Goal: Task Accomplishment & Management: Manage account settings

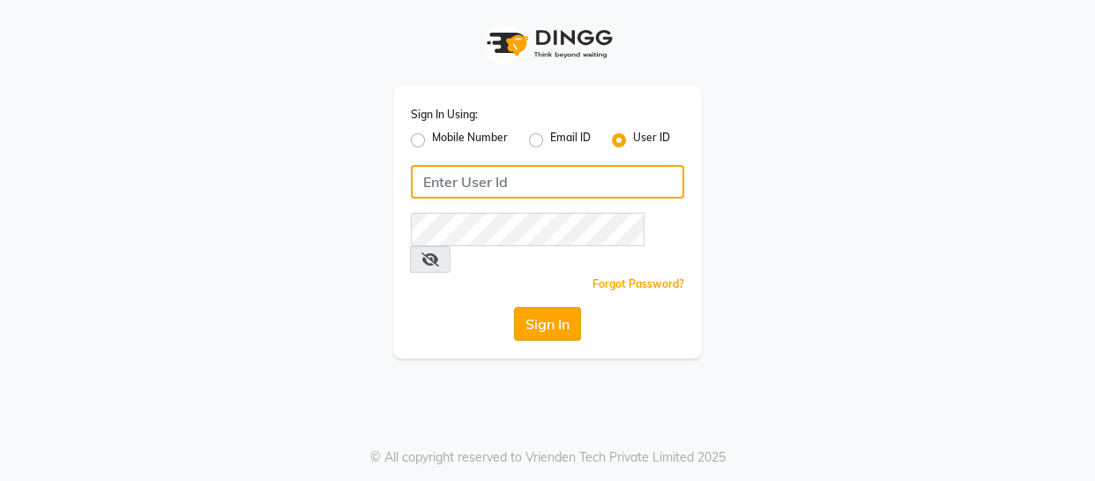
type input "1909makeover"
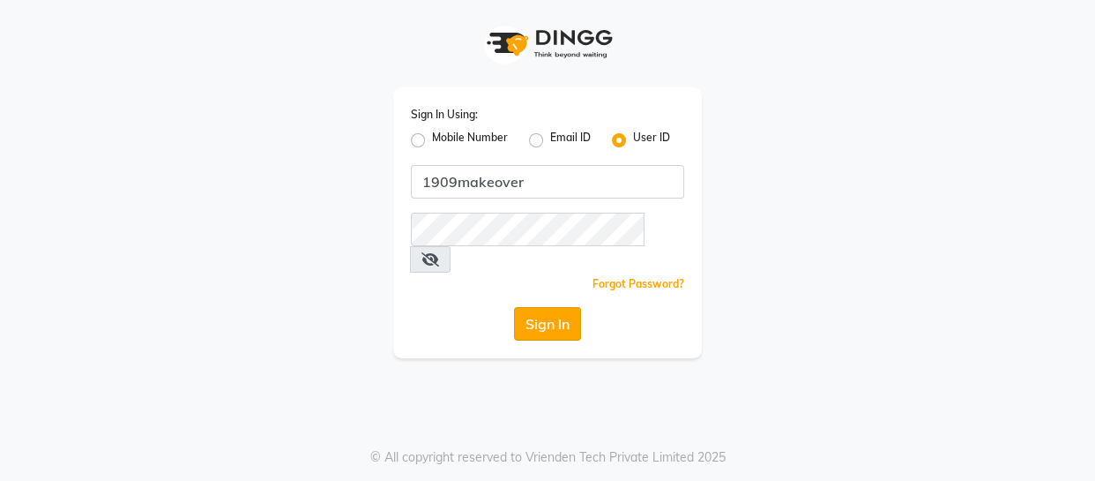
click at [548, 307] on button "Sign In" at bounding box center [547, 324] width 67 height 34
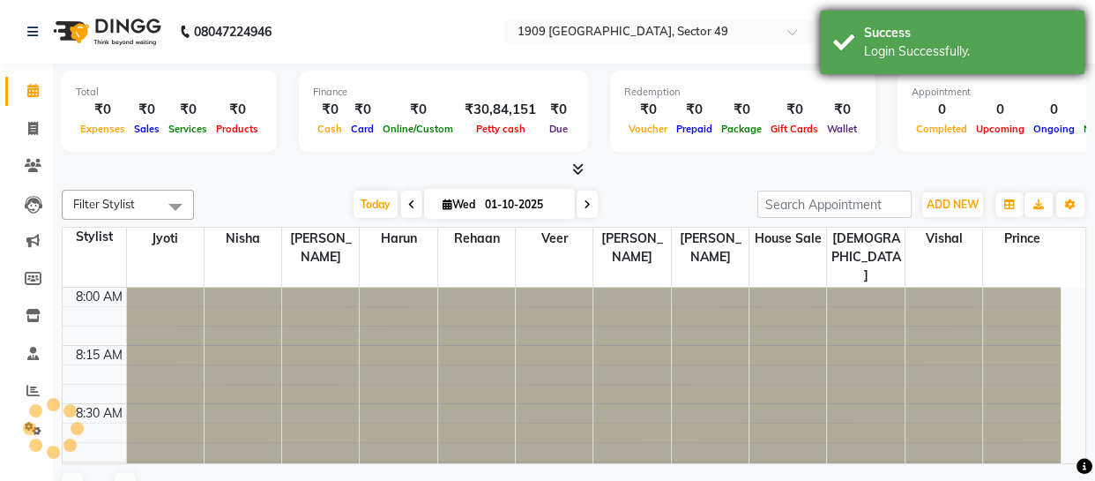
click at [864, 44] on div "Login Successfully." at bounding box center [967, 51] width 207 height 19
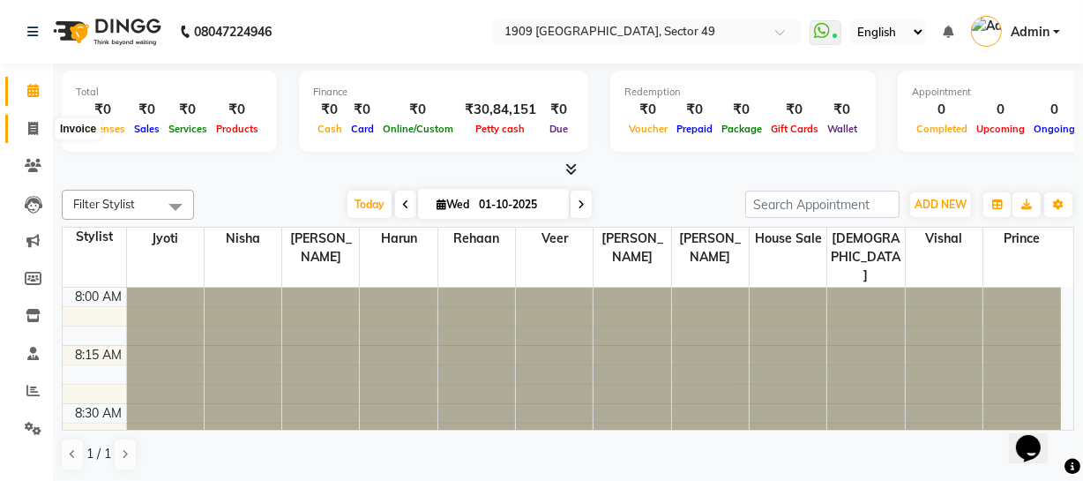
click at [38, 126] on span at bounding box center [33, 129] width 31 height 20
select select "6923"
select select "service"
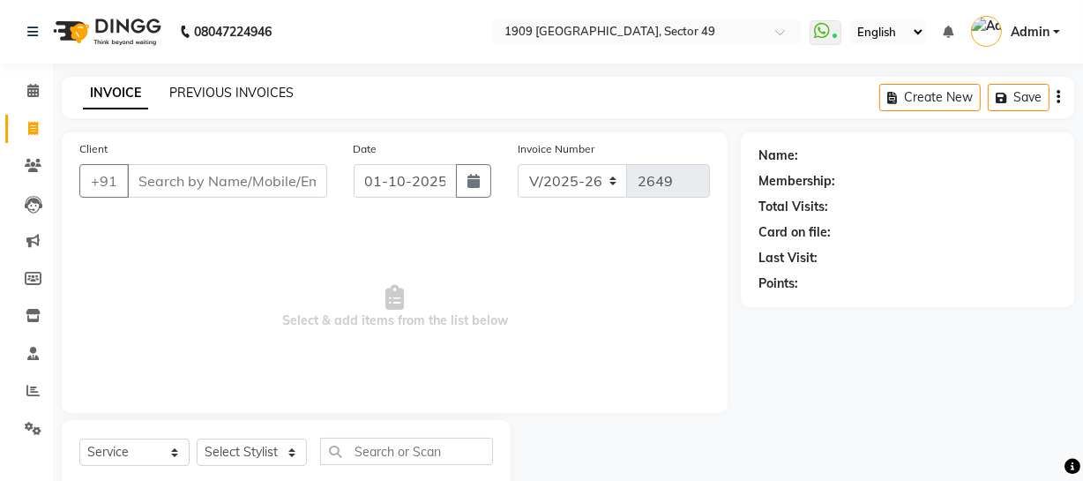
click at [220, 96] on link "PREVIOUS INVOICES" at bounding box center [231, 93] width 124 height 16
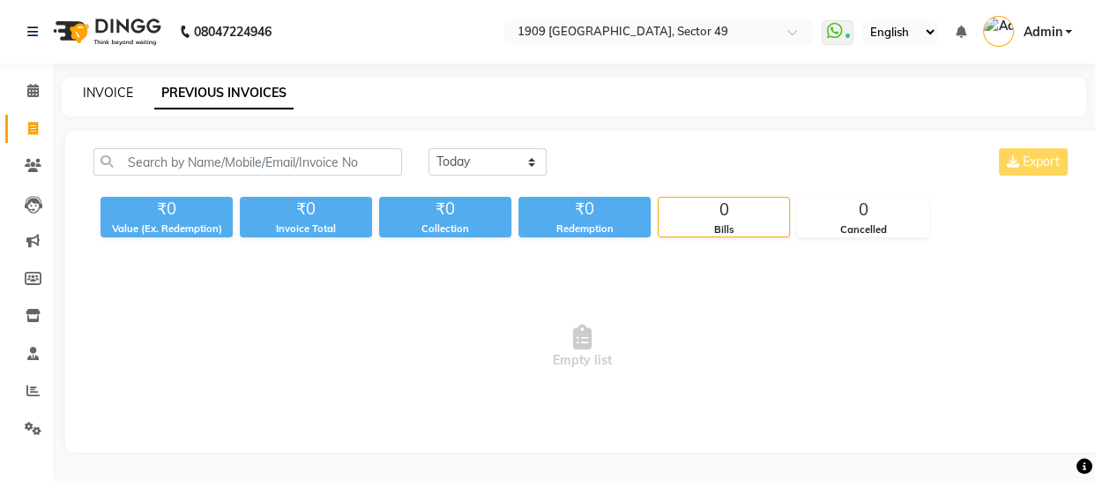
click at [101, 93] on link "INVOICE" at bounding box center [108, 93] width 50 height 16
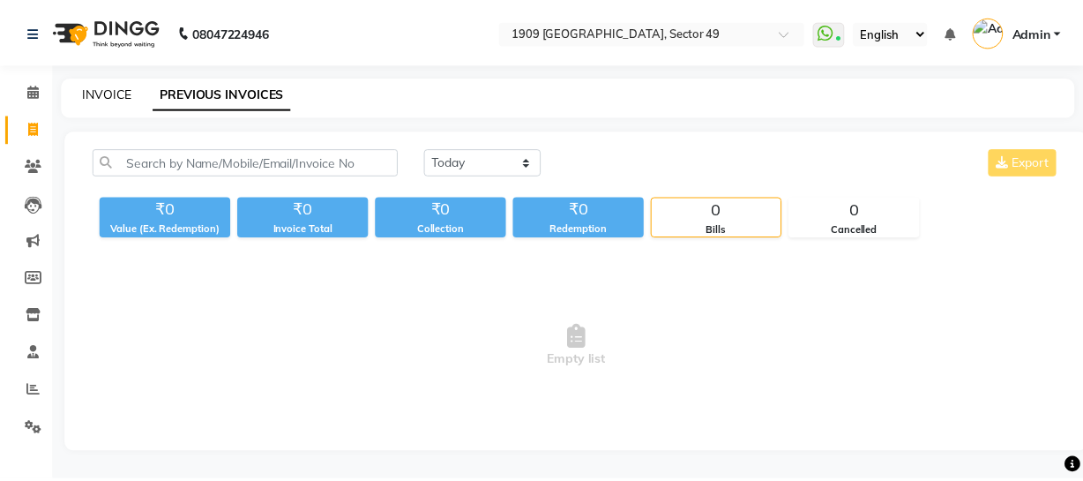
scroll to position [50, 0]
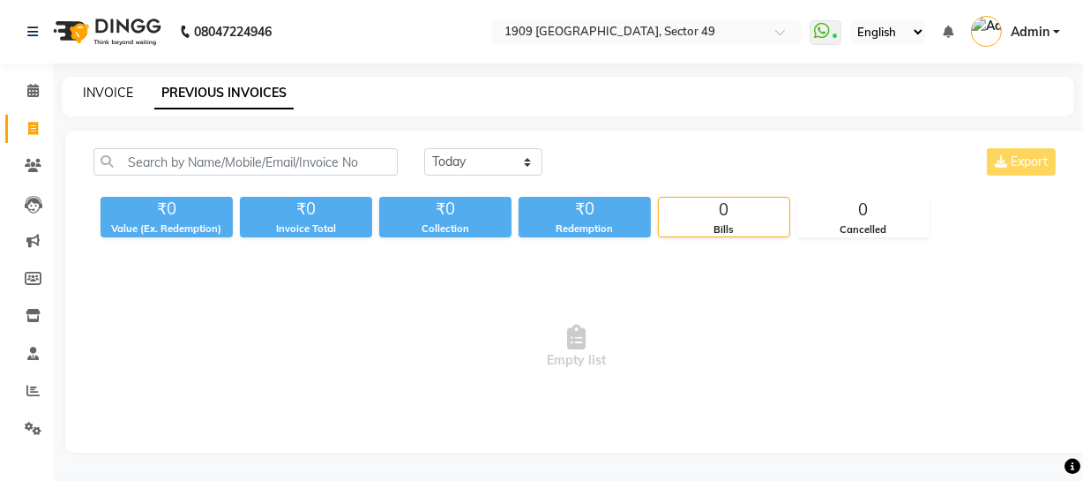
select select "6923"
select select "service"
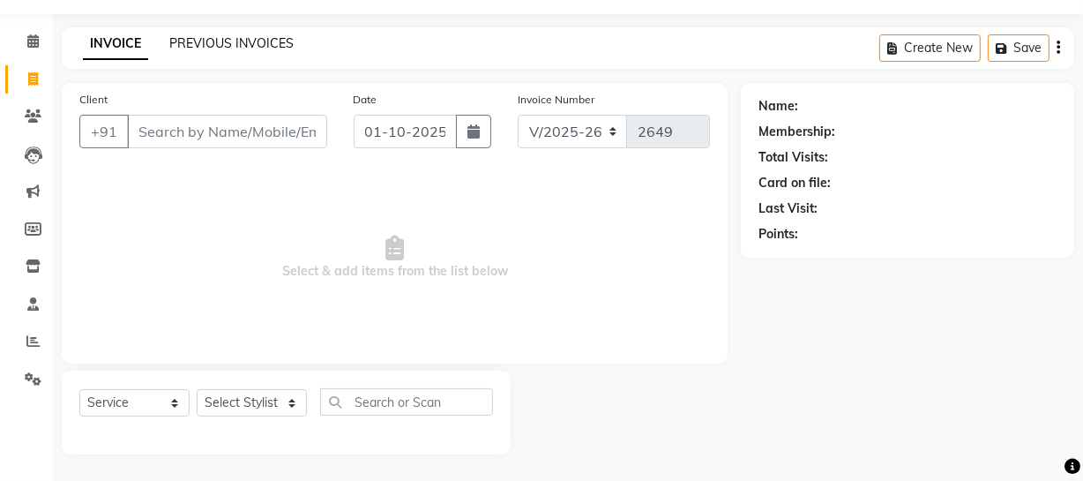
click at [184, 44] on link "PREVIOUS INVOICES" at bounding box center [231, 43] width 124 height 16
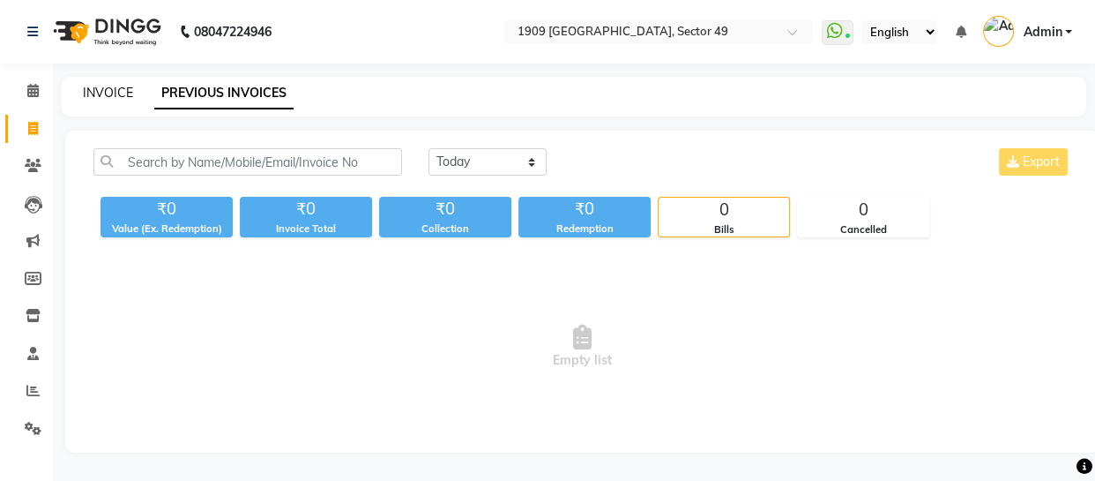
click at [116, 92] on link "INVOICE" at bounding box center [108, 93] width 50 height 16
select select "service"
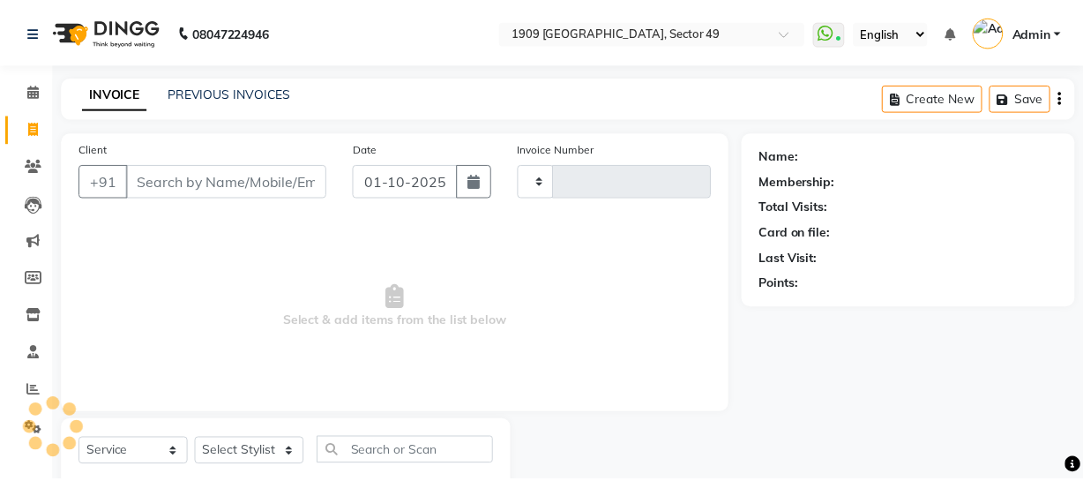
scroll to position [50, 0]
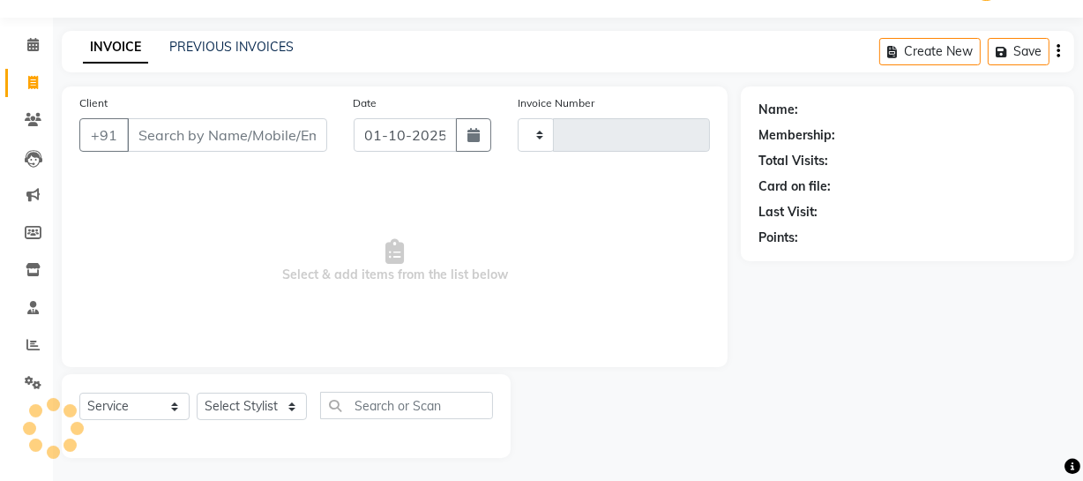
type input "2649"
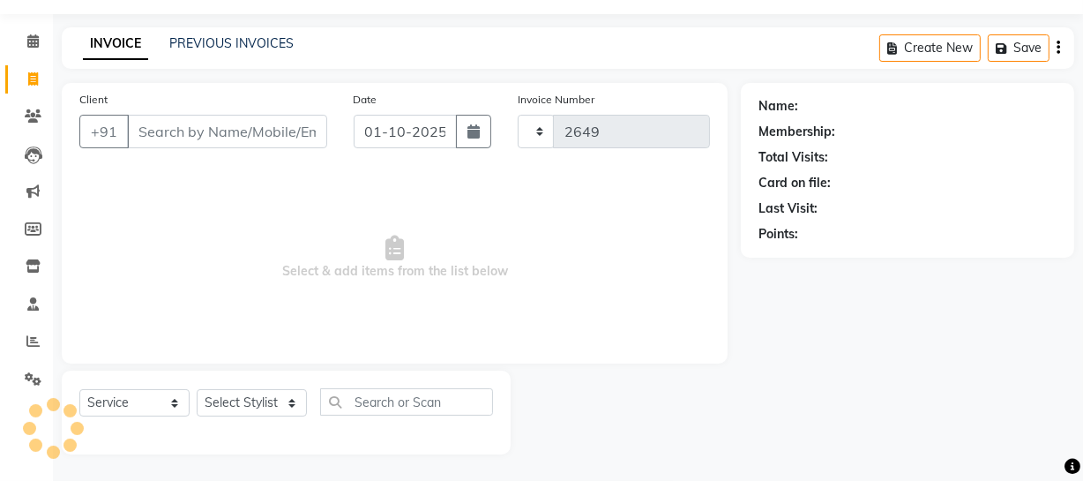
select select "6923"
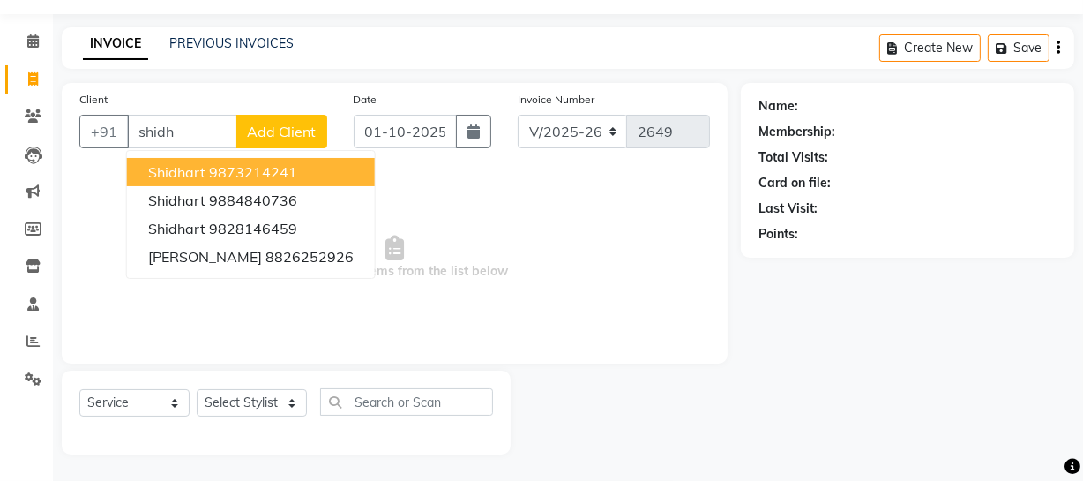
click at [221, 172] on ngb-highlight "9873214241" at bounding box center [253, 172] width 88 height 18
type input "9873214241"
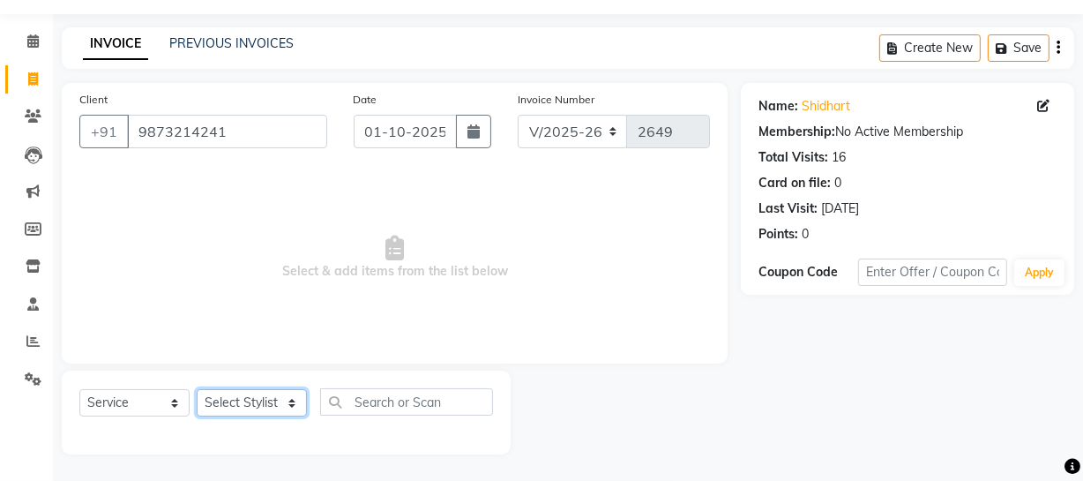
click at [270, 405] on select "Select Stylist [PERSON_NAME] [PERSON_NAME] House Sale Jyoti [PERSON_NAME] [PERS…" at bounding box center [252, 402] width 110 height 27
select select "57119"
click at [197, 389] on select "Select Stylist [PERSON_NAME] [PERSON_NAME] House Sale Jyoti [PERSON_NAME] [PERS…" at bounding box center [252, 402] width 110 height 27
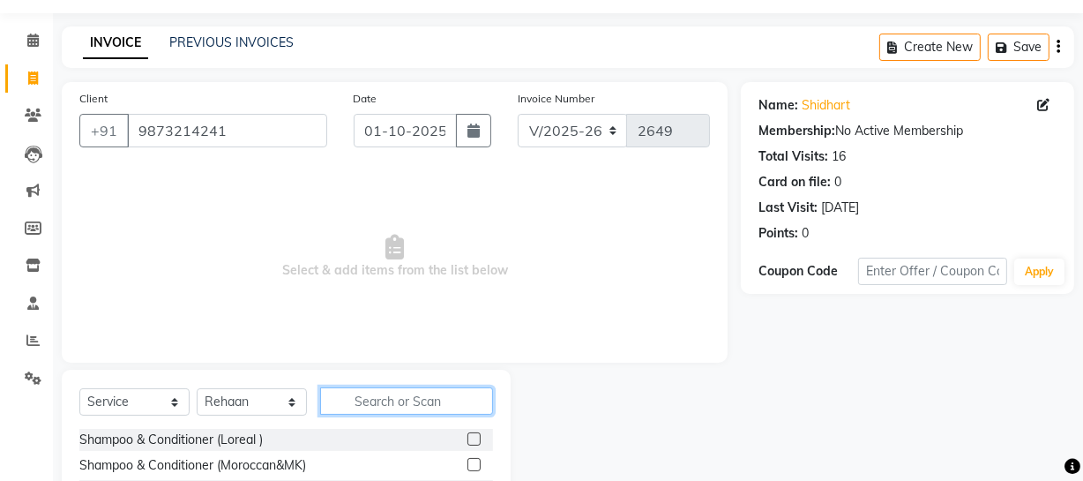
click at [426, 399] on input "text" at bounding box center [406, 400] width 173 height 27
type input "bea"
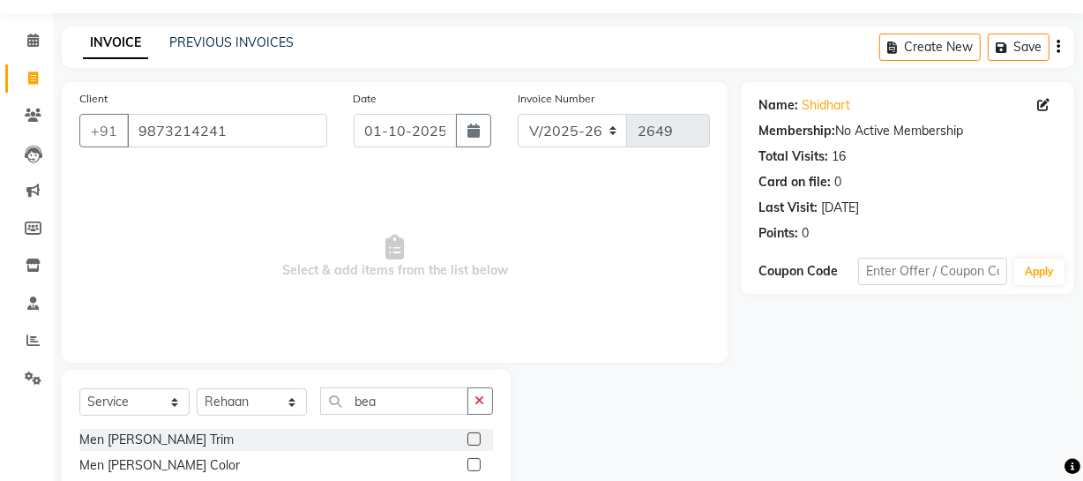
click at [472, 436] on label at bounding box center [473, 438] width 13 height 13
click at [472, 436] on input "checkbox" at bounding box center [472, 439] width 11 height 11
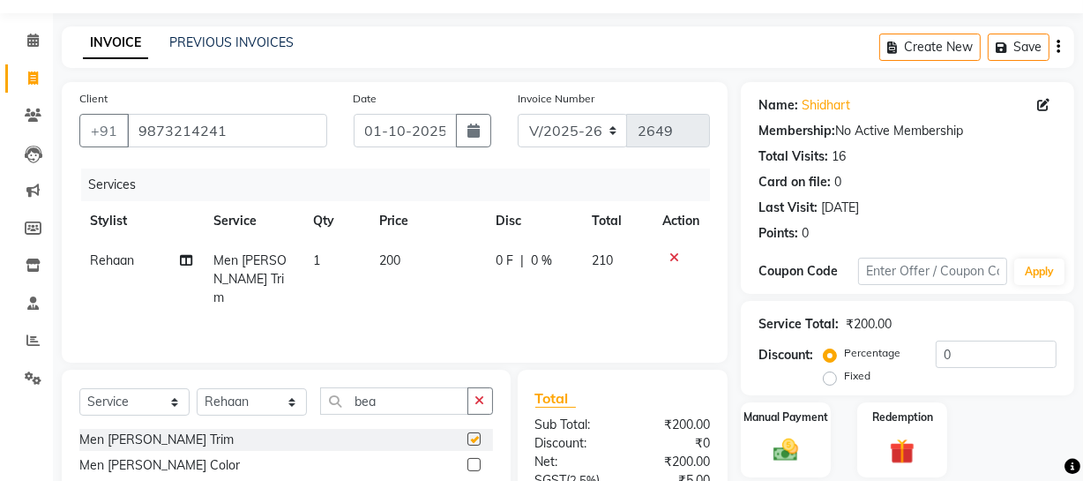
checkbox input "false"
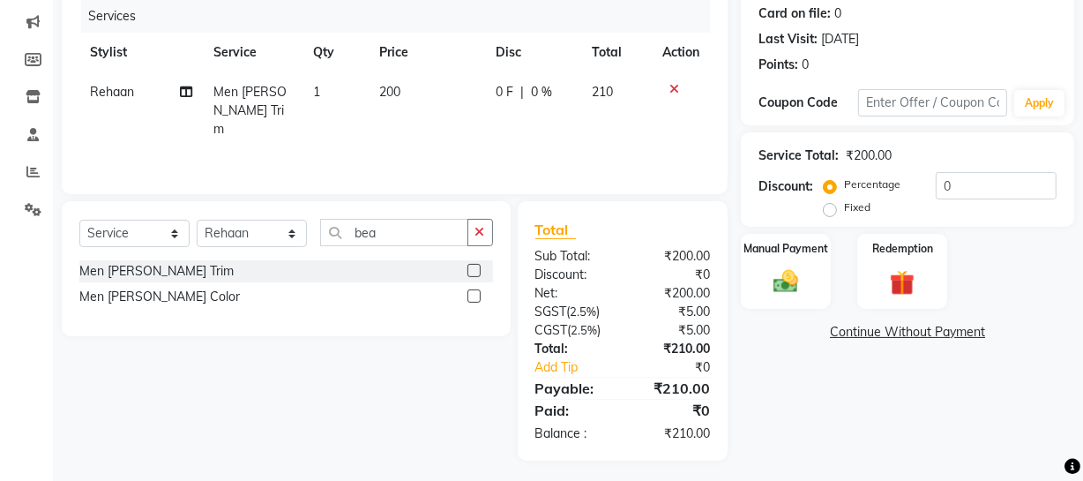
scroll to position [226, 0]
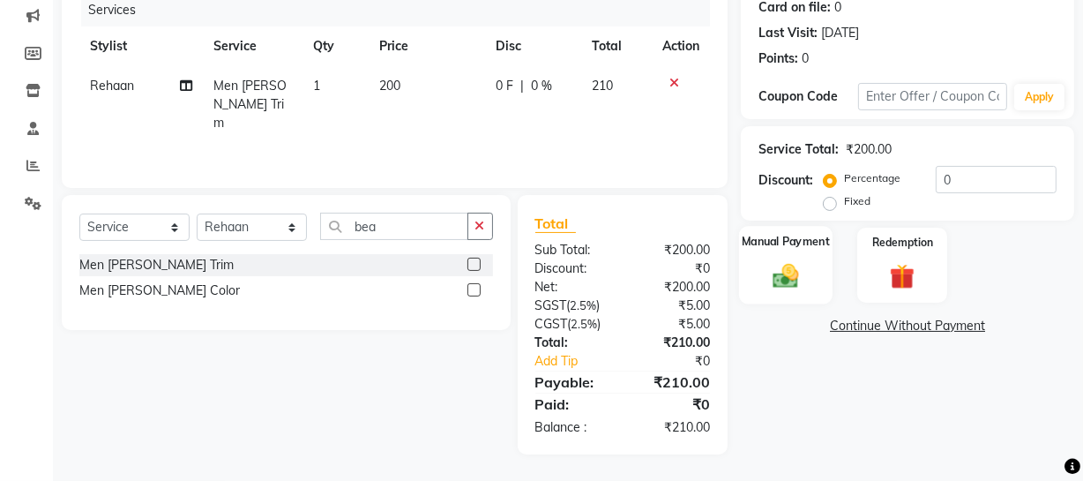
drag, startPoint x: 749, startPoint y: 282, endPoint x: 762, endPoint y: 284, distance: 13.3
click at [752, 283] on div "Manual Payment" at bounding box center [785, 265] width 93 height 78
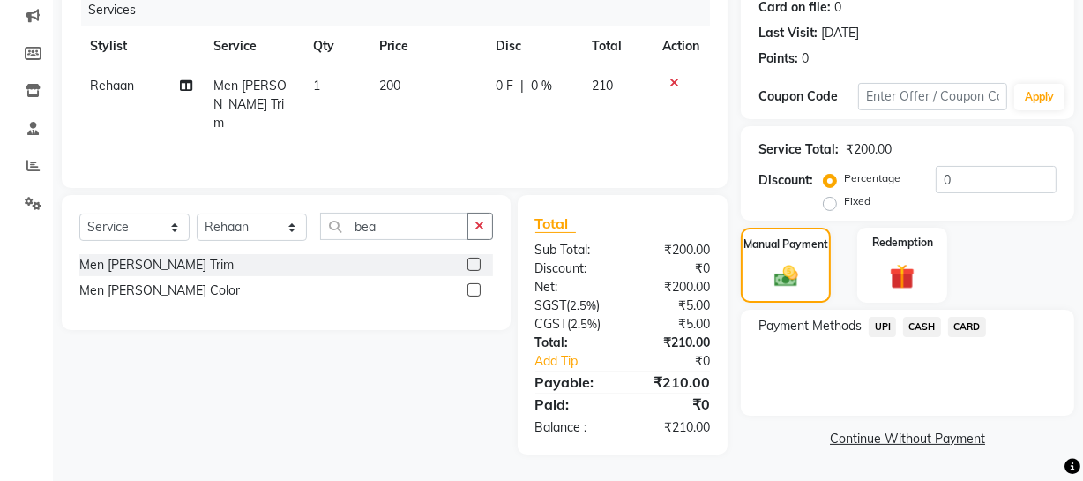
drag, startPoint x: 872, startPoint y: 323, endPoint x: 887, endPoint y: 340, distance: 23.1
click at [875, 325] on span "UPI" at bounding box center [882, 327] width 27 height 20
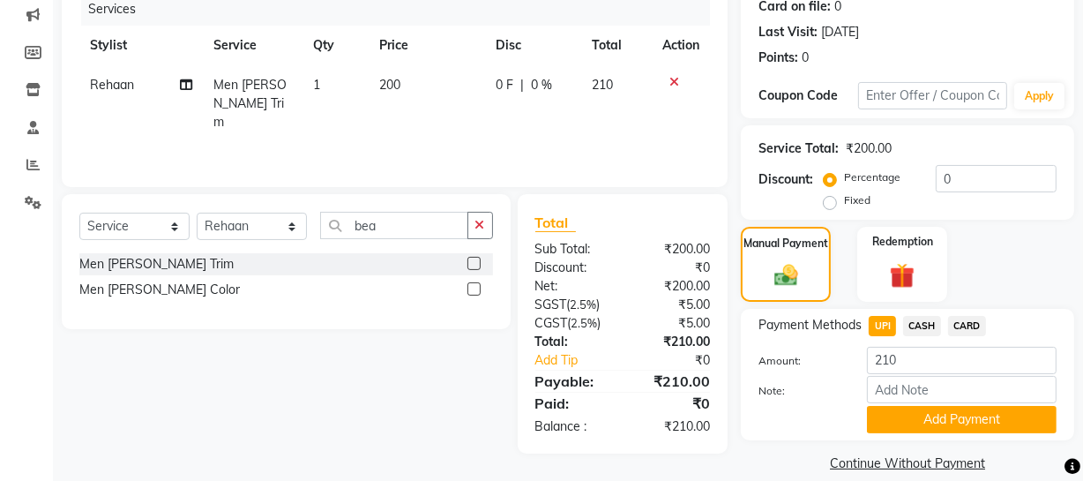
drag, startPoint x: 915, startPoint y: 414, endPoint x: 1093, endPoint y: 362, distance: 185.6
click at [924, 414] on button "Add Payment" at bounding box center [962, 419] width 190 height 27
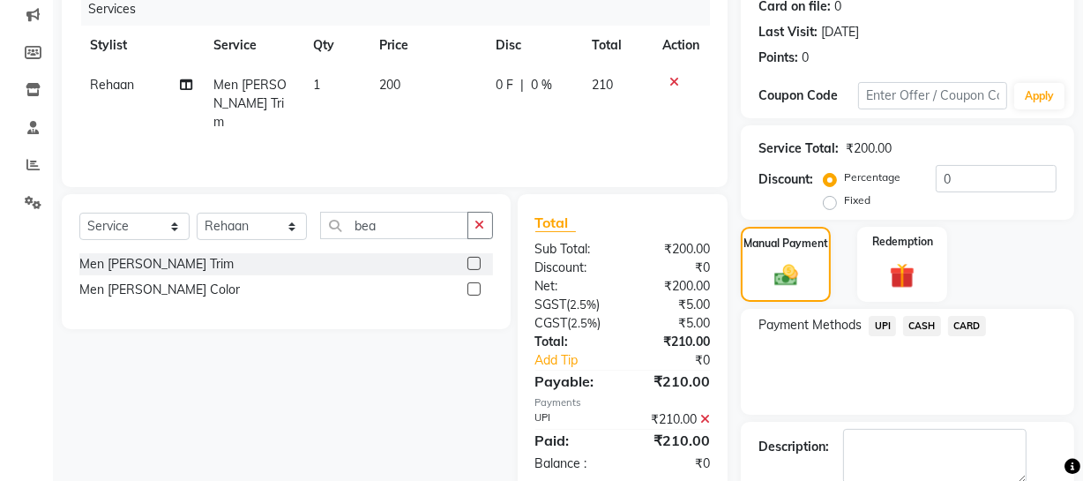
scroll to position [321, 0]
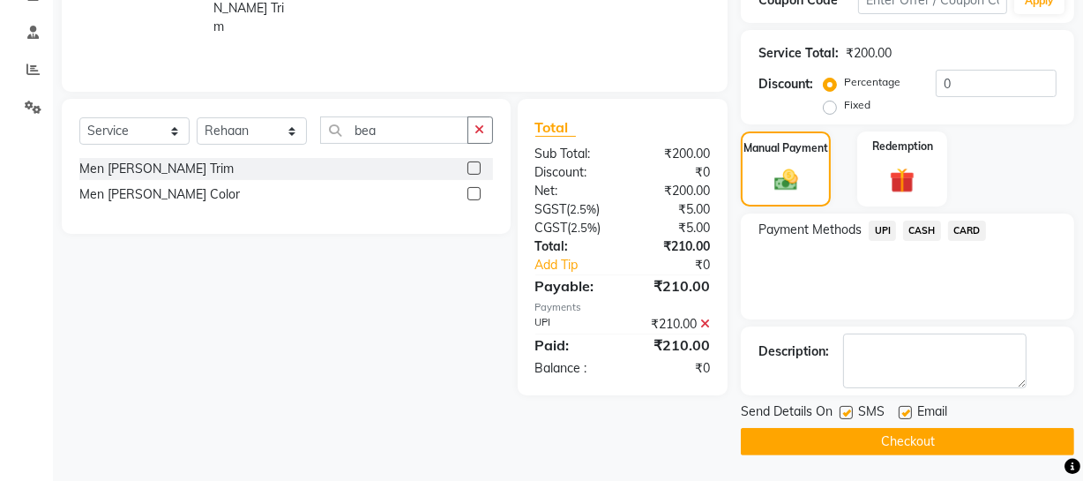
click at [885, 455] on main "INVOICE PREVIOUS INVOICES Create New Save Client [PHONE_NUMBER] Date [DATE] Inv…" at bounding box center [568, 119] width 1030 height 726
click at [879, 443] on button "Checkout" at bounding box center [907, 441] width 333 height 27
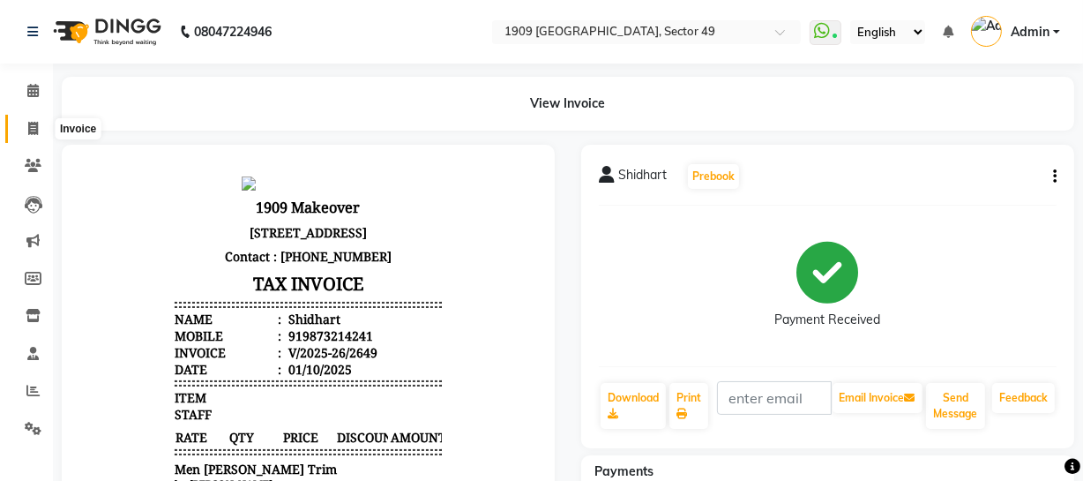
click at [32, 124] on icon at bounding box center [33, 128] width 10 height 13
select select "service"
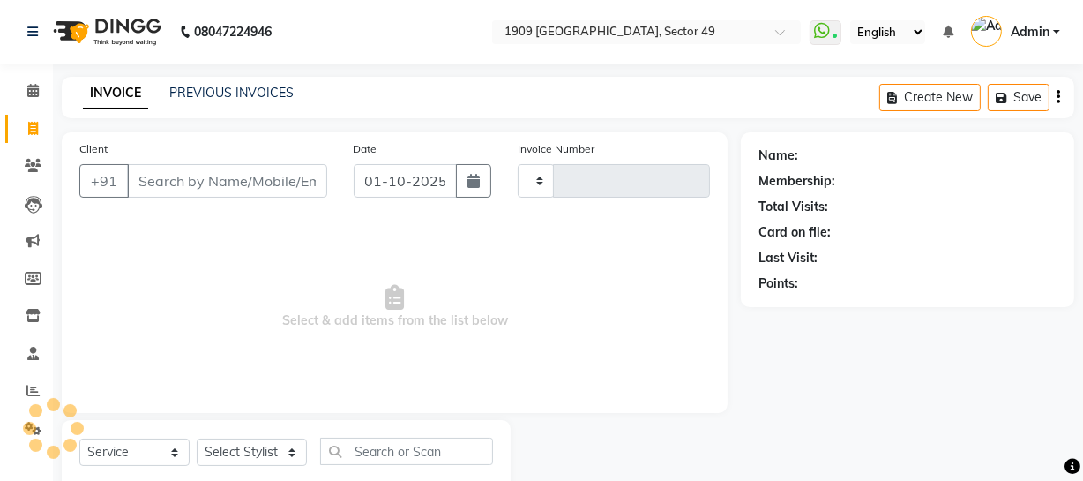
scroll to position [50, 0]
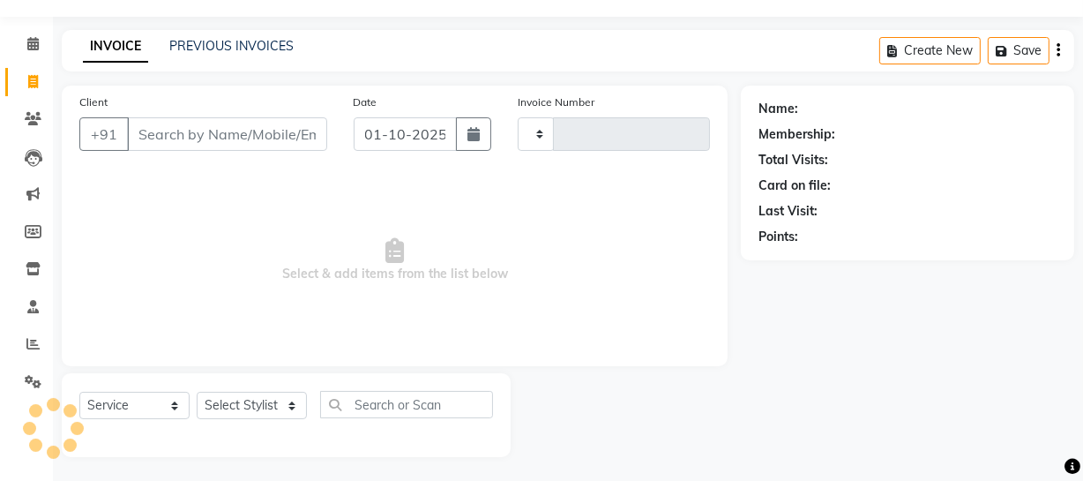
type input "2650"
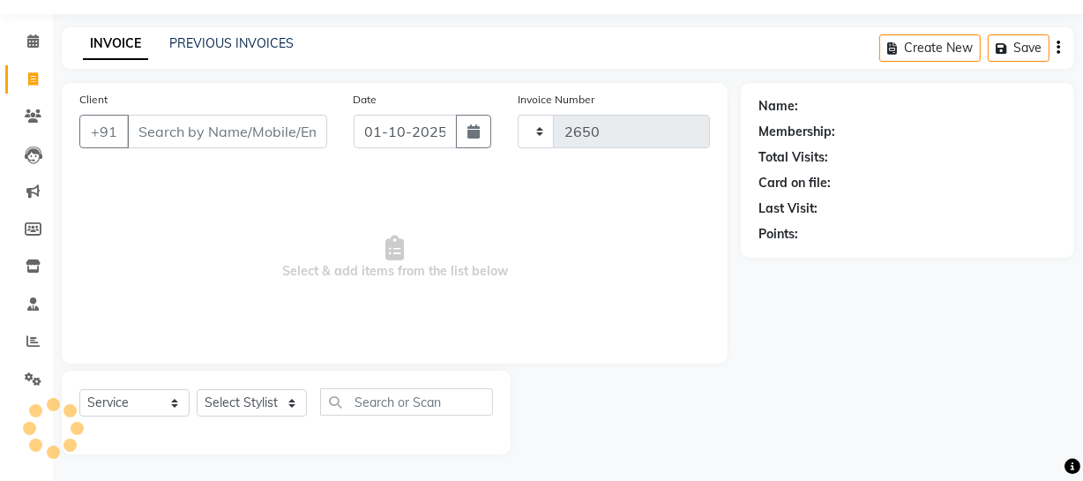
select select "6923"
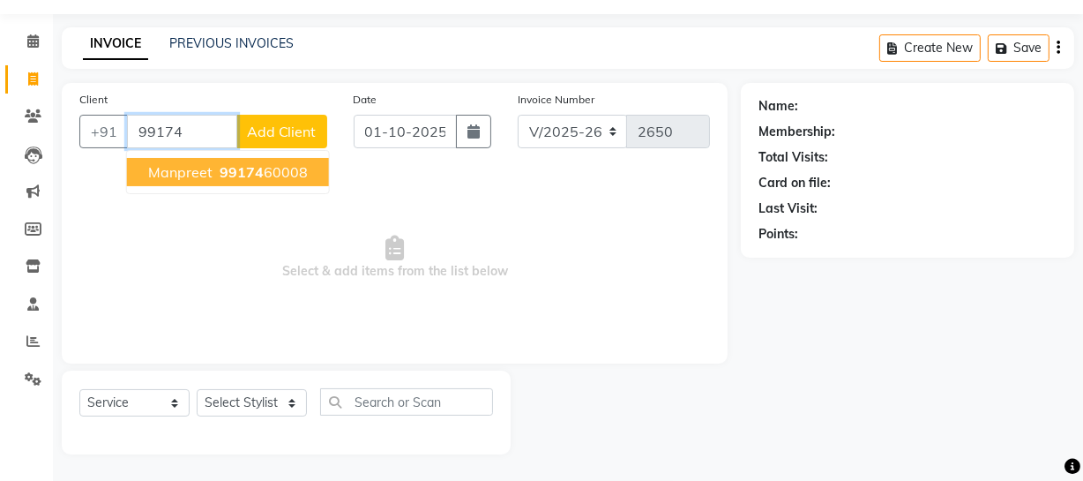
click at [227, 166] on span "99174" at bounding box center [242, 172] width 44 height 18
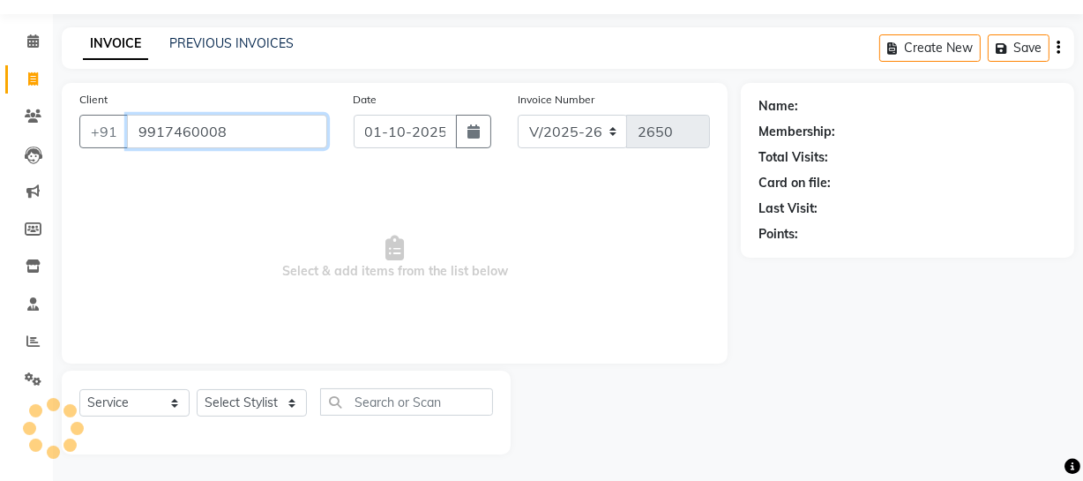
type input "9917460008"
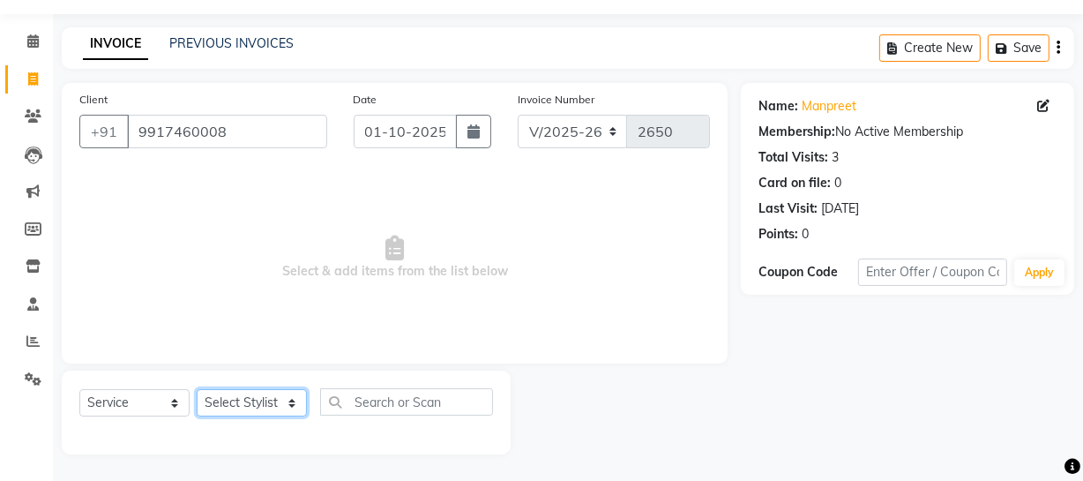
click at [250, 396] on select "Select Stylist [PERSON_NAME] [PERSON_NAME] House Sale Jyoti [PERSON_NAME] [PERS…" at bounding box center [252, 402] width 110 height 27
select select "57118"
click at [197, 389] on select "Select Stylist [PERSON_NAME] [PERSON_NAME] House Sale Jyoti [PERSON_NAME] [PERS…" at bounding box center [252, 402] width 110 height 27
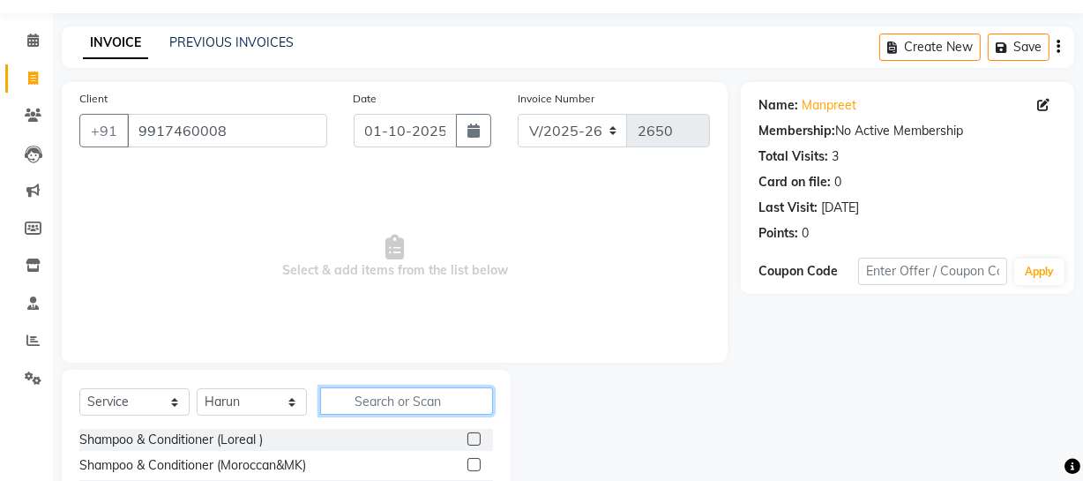
click at [382, 401] on input "text" at bounding box center [406, 400] width 173 height 27
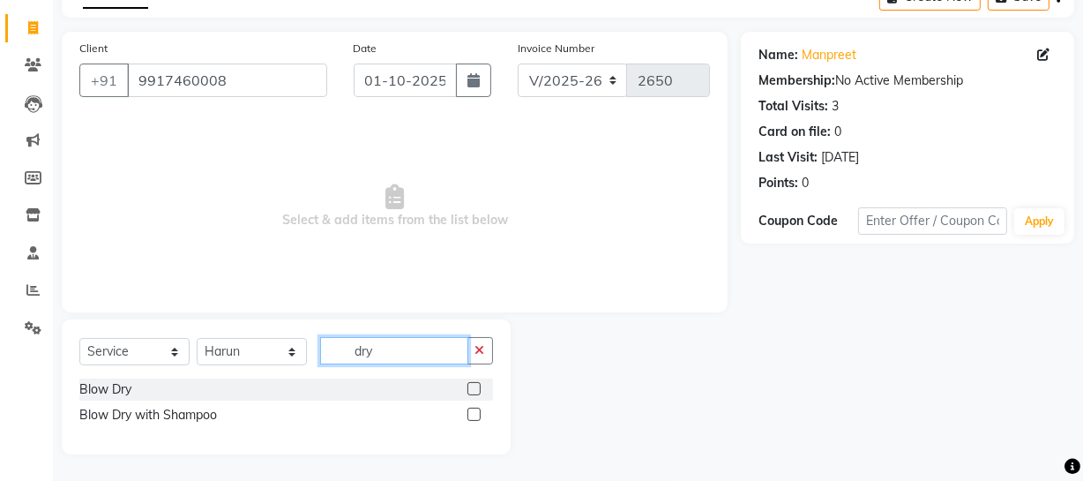
type input "dry"
click at [471, 388] on label at bounding box center [473, 388] width 13 height 13
click at [471, 388] on input "checkbox" at bounding box center [472, 389] width 11 height 11
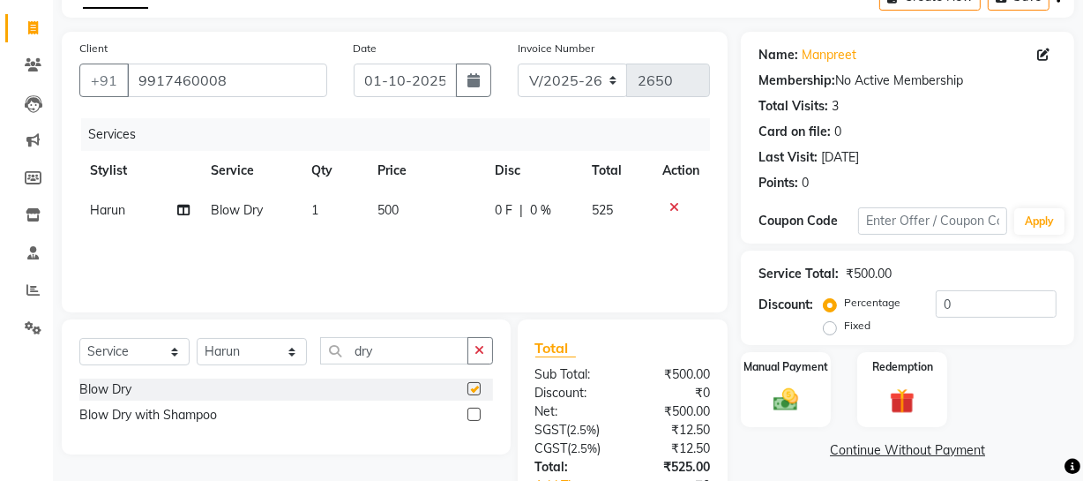
checkbox input "false"
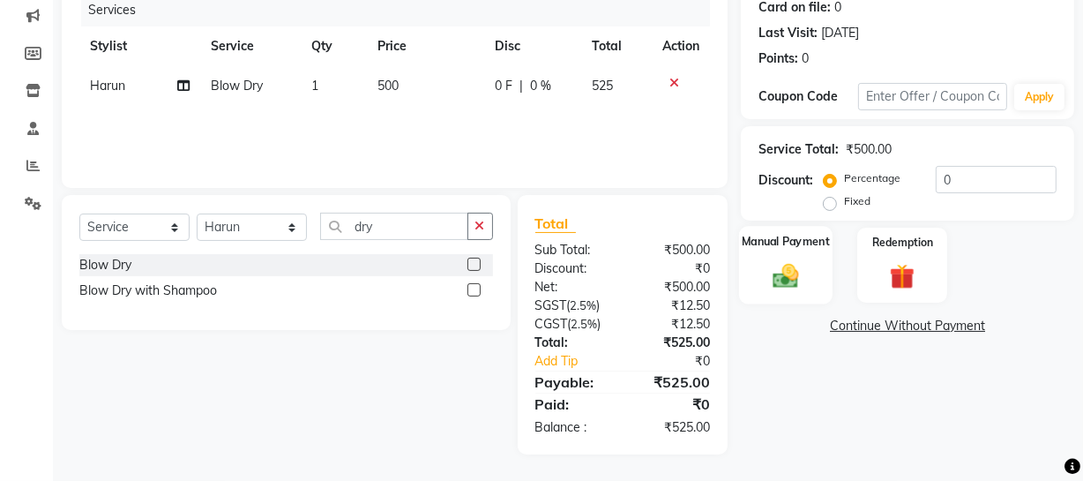
click at [766, 273] on img at bounding box center [786, 275] width 42 height 30
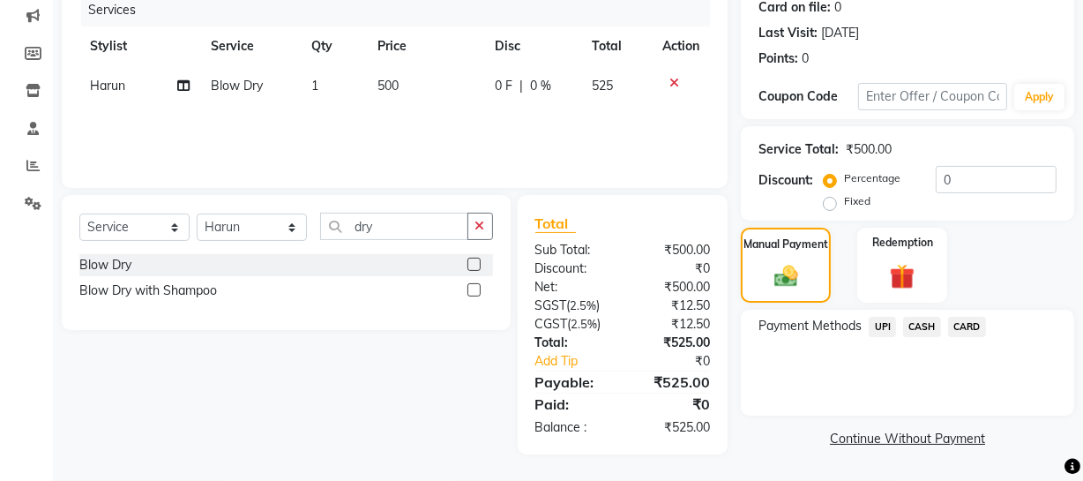
click at [970, 320] on span "CARD" at bounding box center [967, 327] width 38 height 20
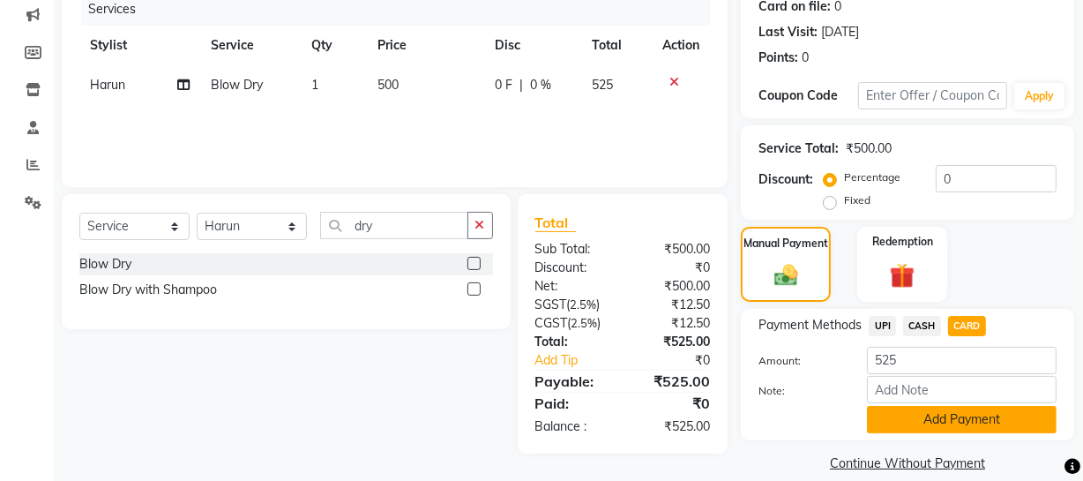
click at [939, 414] on button "Add Payment" at bounding box center [962, 419] width 190 height 27
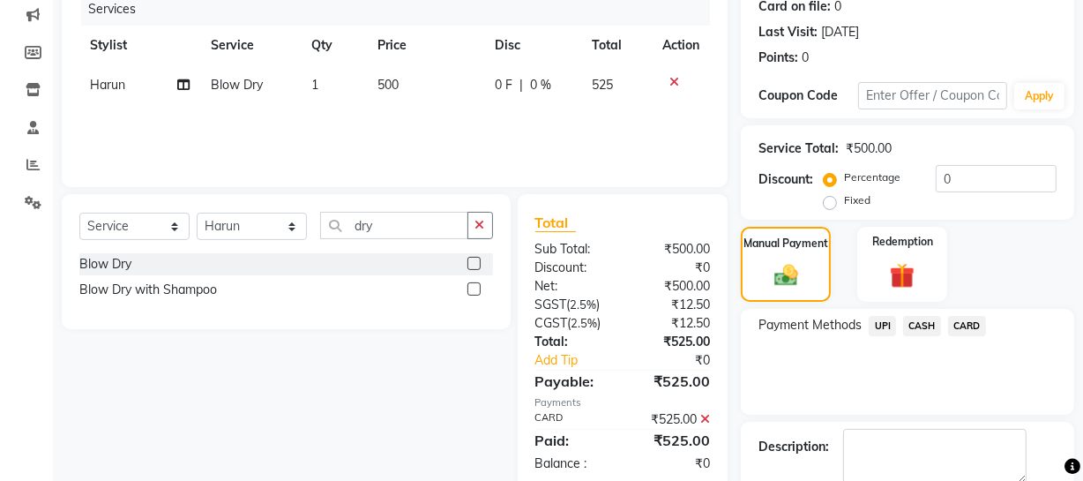
scroll to position [321, 0]
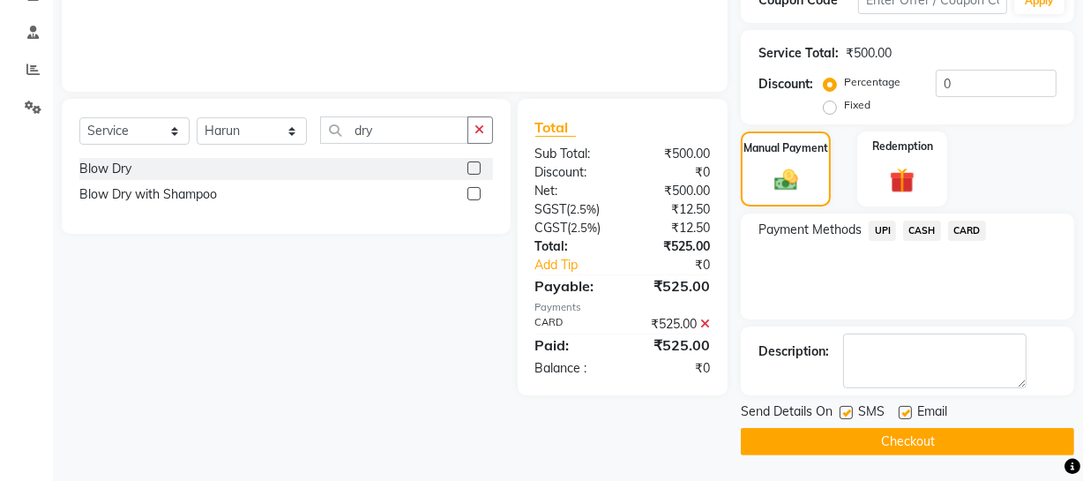
click at [932, 439] on button "Checkout" at bounding box center [907, 441] width 333 height 27
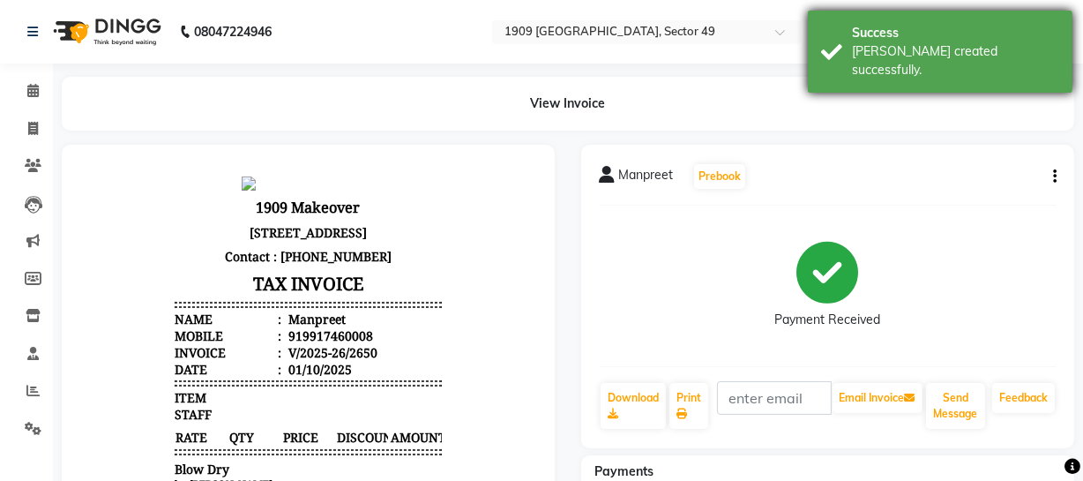
click at [842, 60] on div "Success [PERSON_NAME] created successfully." at bounding box center [940, 52] width 265 height 82
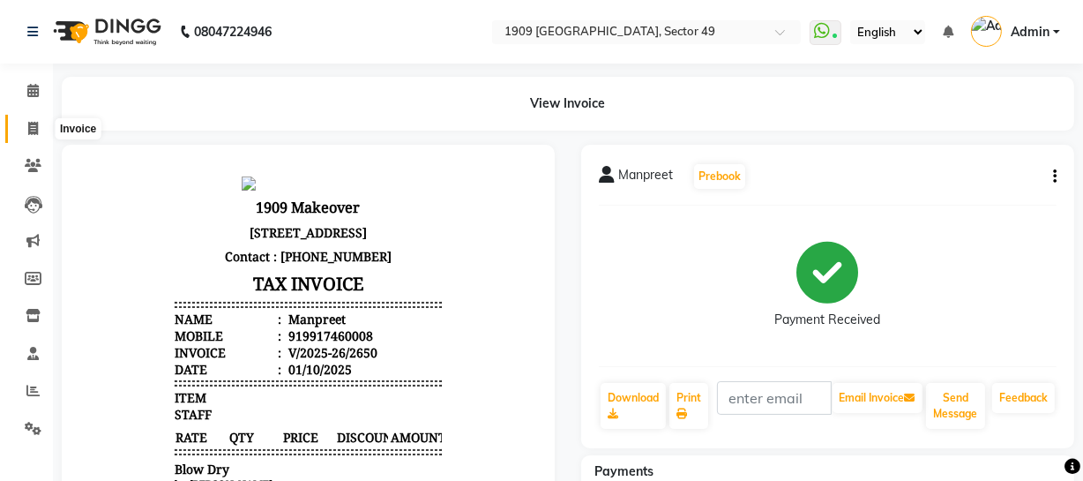
drag, startPoint x: 26, startPoint y: 124, endPoint x: 37, endPoint y: 134, distance: 14.4
click at [28, 124] on icon at bounding box center [33, 128] width 10 height 13
select select "service"
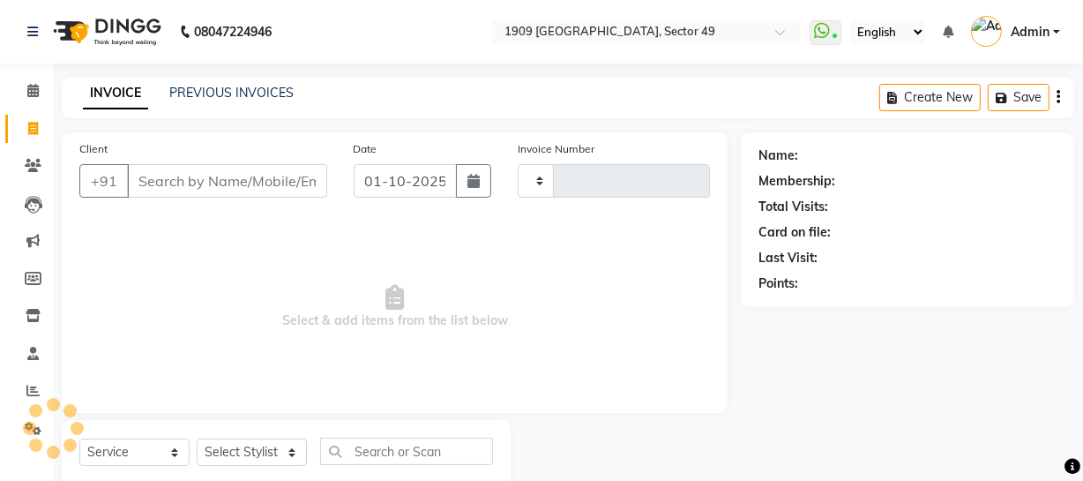
type input "2651"
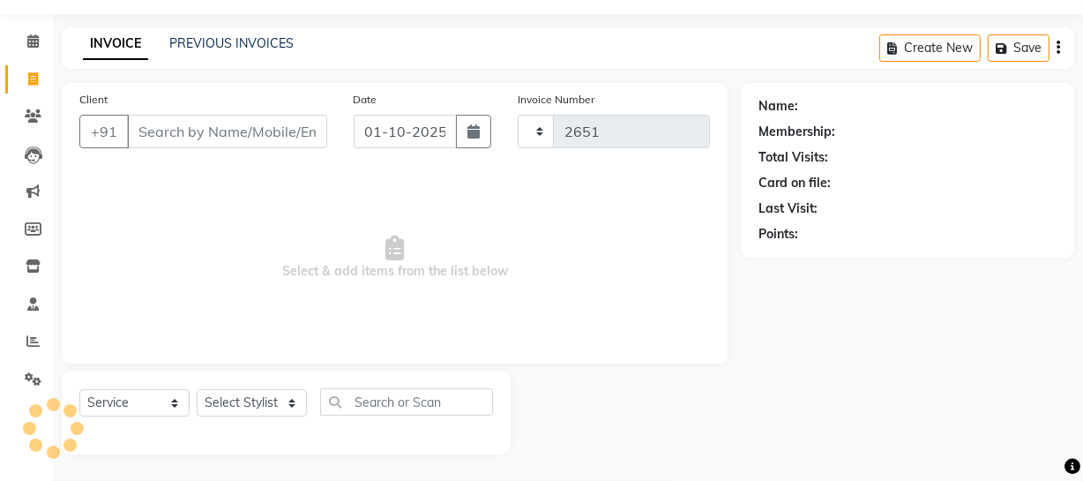
select select "6923"
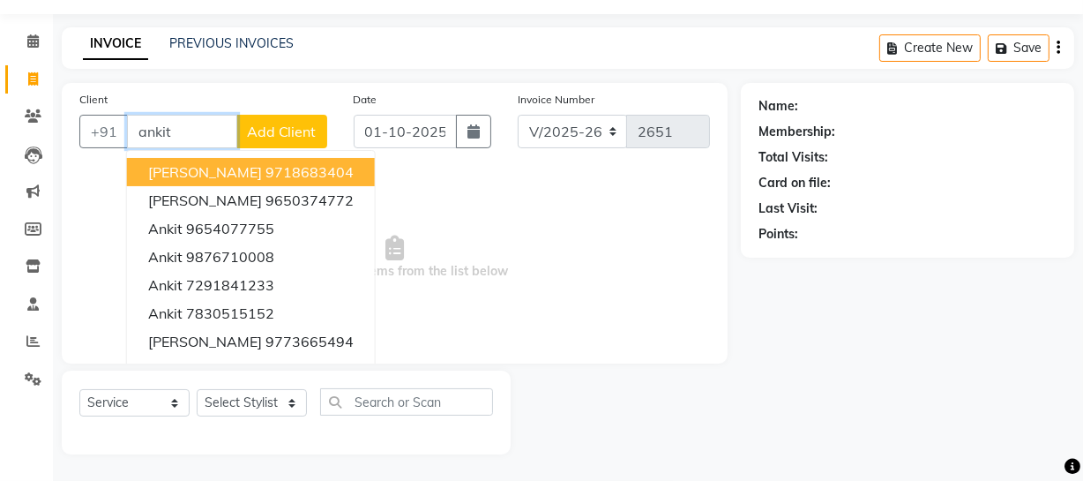
click at [193, 137] on input "ankit" at bounding box center [182, 132] width 110 height 34
click at [193, 135] on input "ankit" at bounding box center [182, 132] width 110 height 34
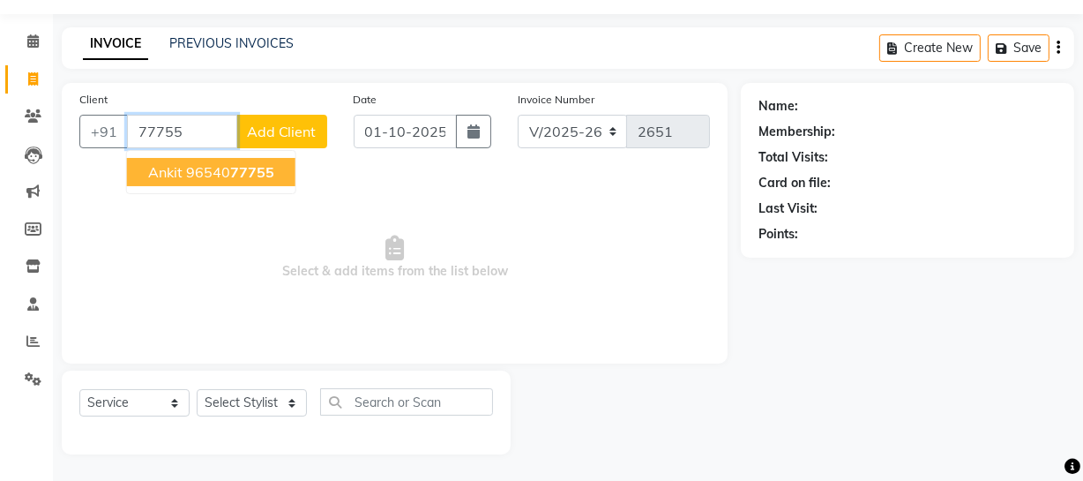
click at [196, 172] on ngb-highlight "96540 77755" at bounding box center [230, 172] width 88 height 18
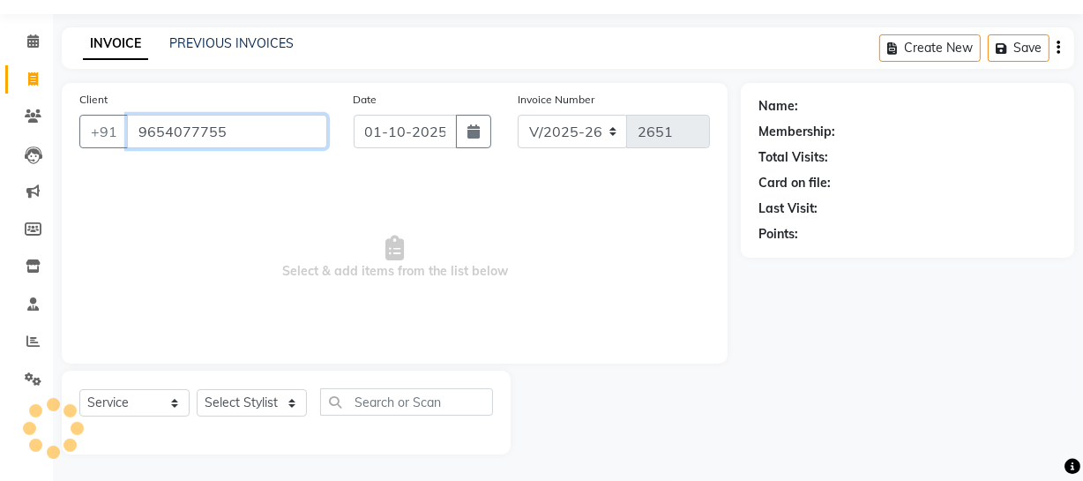
type input "9654077755"
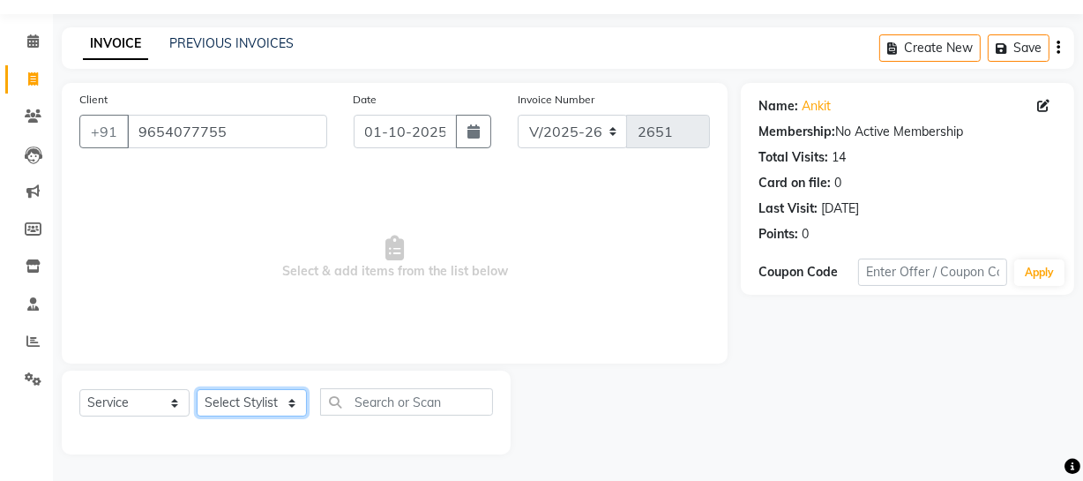
click at [273, 397] on select "Select Stylist [PERSON_NAME] [PERSON_NAME] House Sale Jyoti [PERSON_NAME] [PERS…" at bounding box center [252, 402] width 110 height 27
select select "57119"
click at [197, 389] on select "Select Stylist [PERSON_NAME] [PERSON_NAME] House Sale Jyoti [PERSON_NAME] [PERS…" at bounding box center [252, 402] width 110 height 27
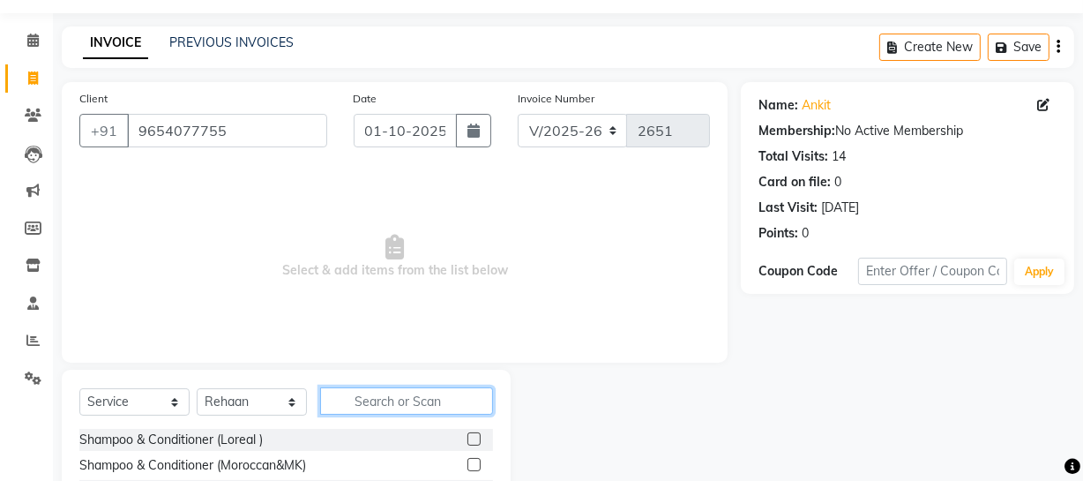
click at [390, 389] on input "text" at bounding box center [406, 400] width 173 height 27
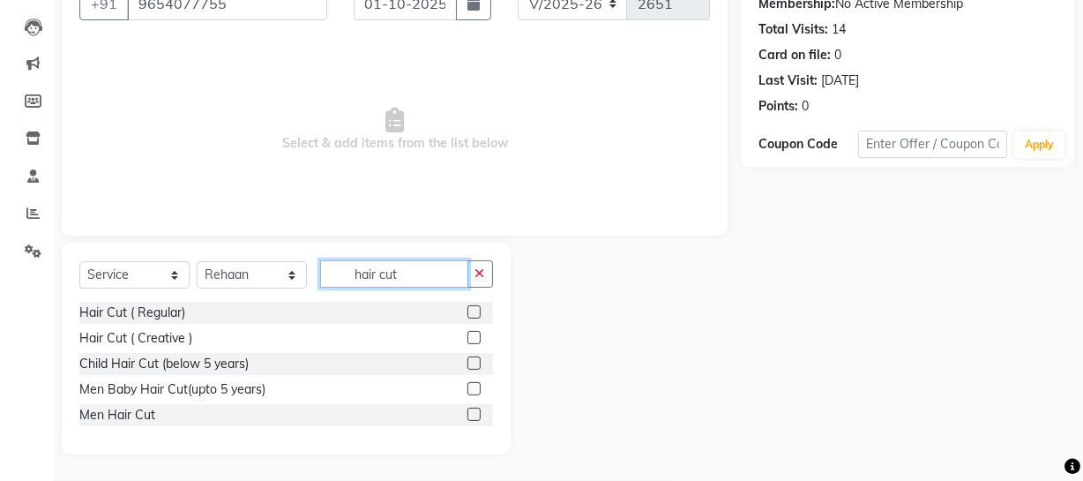
type input "hair cut"
click at [470, 414] on label at bounding box center [473, 413] width 13 height 13
click at [470, 414] on input "checkbox" at bounding box center [472, 414] width 11 height 11
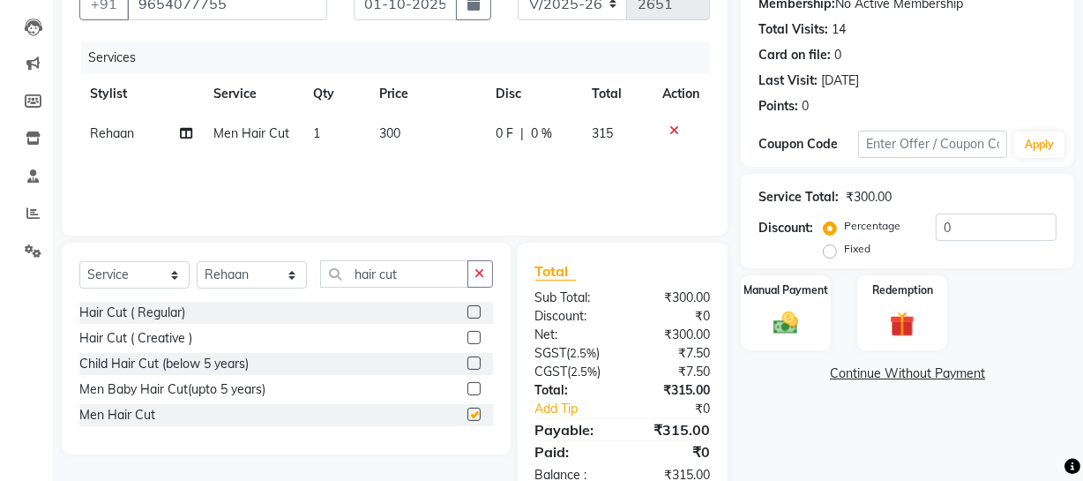
checkbox input "false"
drag, startPoint x: 354, startPoint y: 270, endPoint x: 463, endPoint y: 271, distance: 108.5
click at [463, 271] on input "hair cut" at bounding box center [394, 273] width 148 height 27
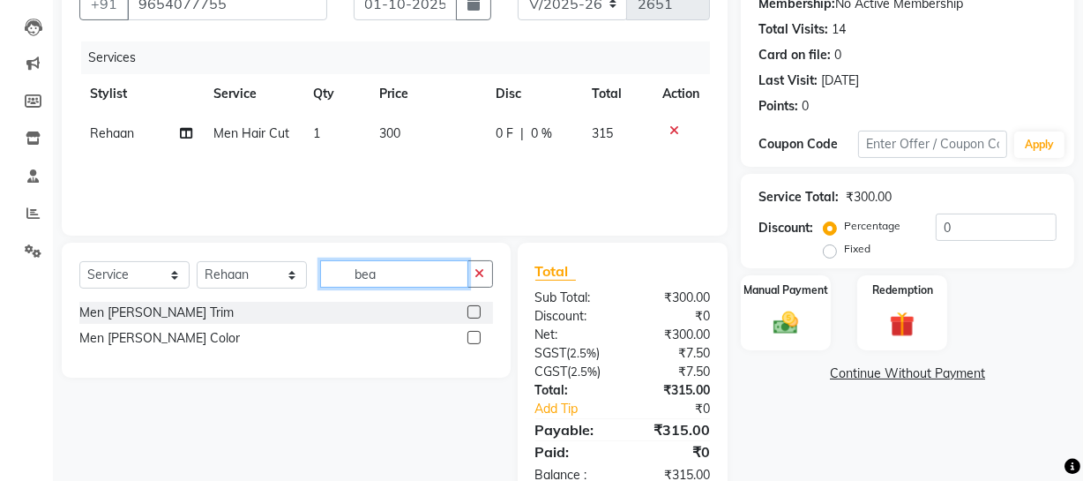
type input "bea"
click at [471, 309] on label at bounding box center [473, 311] width 13 height 13
click at [471, 309] on input "checkbox" at bounding box center [472, 312] width 11 height 11
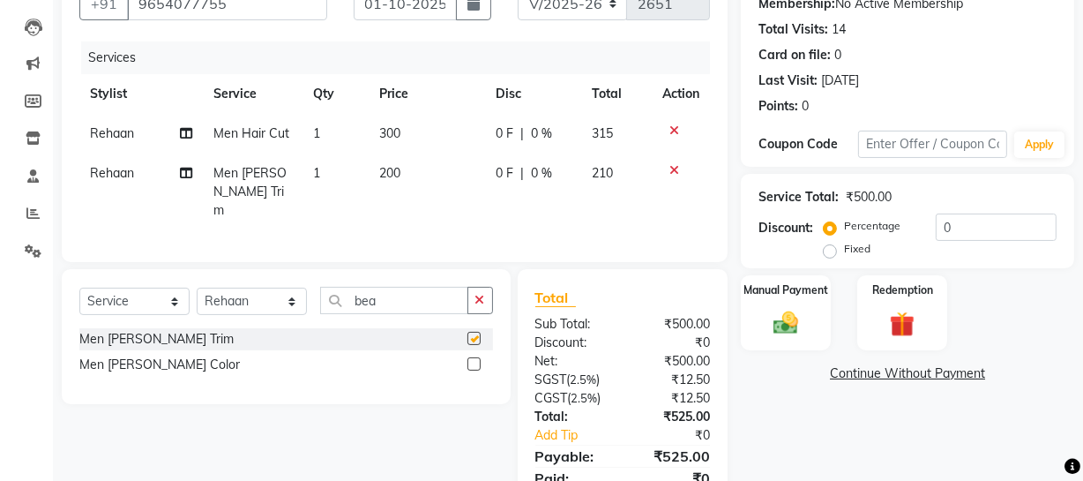
checkbox input "false"
drag, startPoint x: 777, startPoint y: 302, endPoint x: 838, endPoint y: 348, distance: 76.7
click at [780, 303] on div "Manual Payment" at bounding box center [786, 312] width 90 height 75
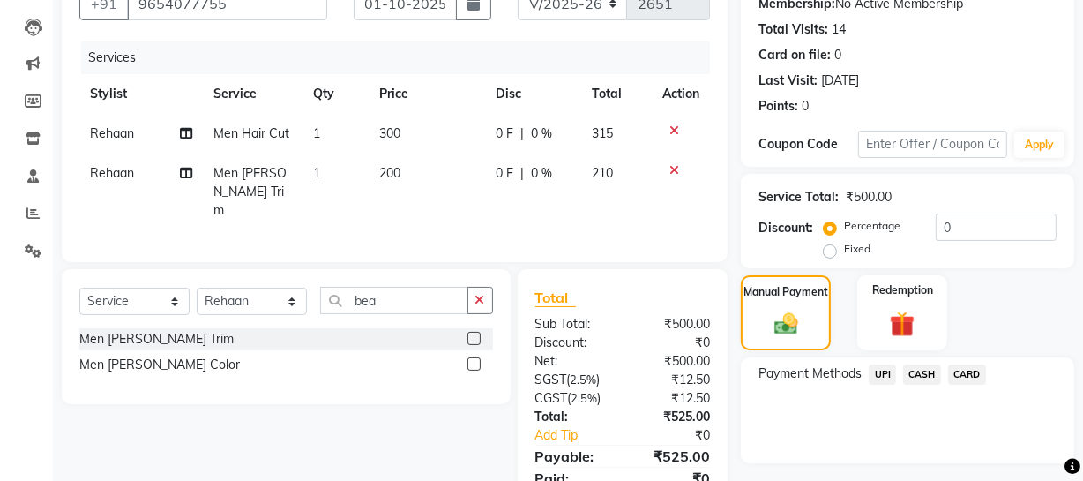
drag, startPoint x: 968, startPoint y: 372, endPoint x: 1093, endPoint y: 348, distance: 127.5
click at [971, 372] on span "CARD" at bounding box center [967, 374] width 38 height 20
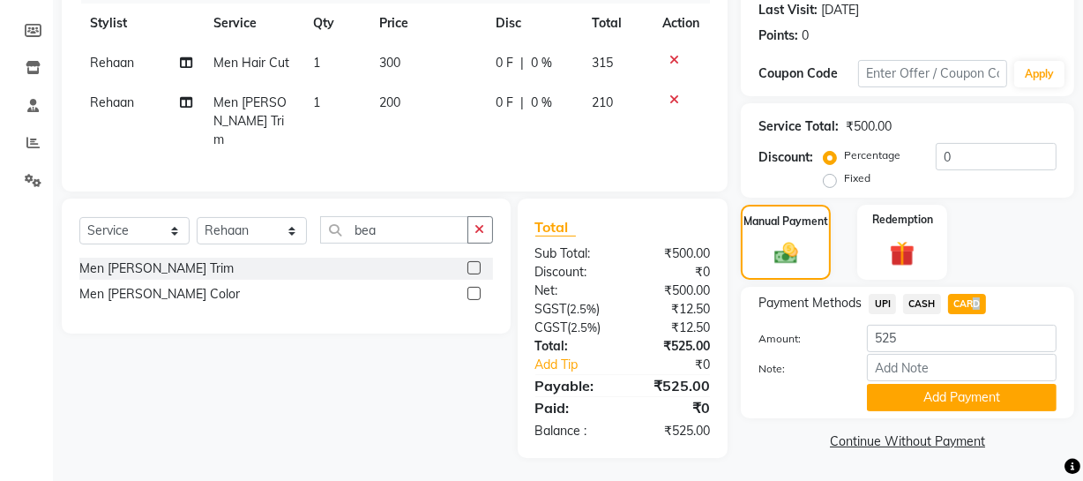
drag, startPoint x: 891, startPoint y: 398, endPoint x: 1093, endPoint y: 346, distance: 209.4
click at [899, 398] on button "Add Payment" at bounding box center [962, 397] width 190 height 27
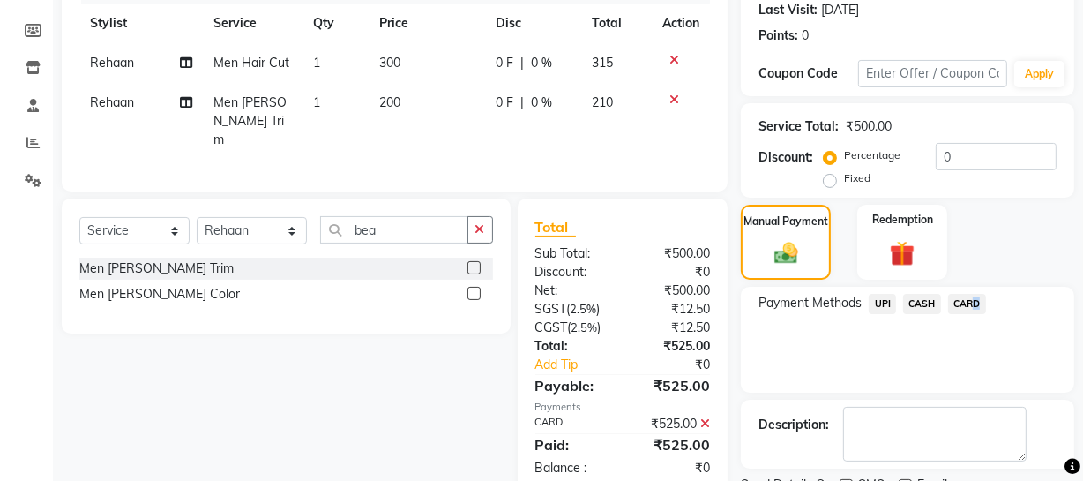
scroll to position [321, 0]
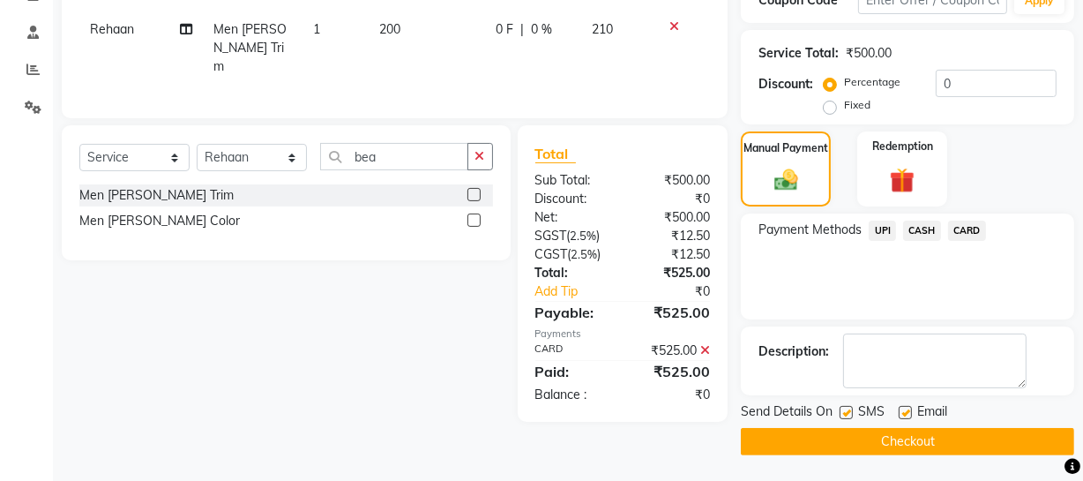
click at [808, 421] on span "Send Details On" at bounding box center [787, 413] width 92 height 22
click at [813, 438] on button "Checkout" at bounding box center [907, 441] width 333 height 27
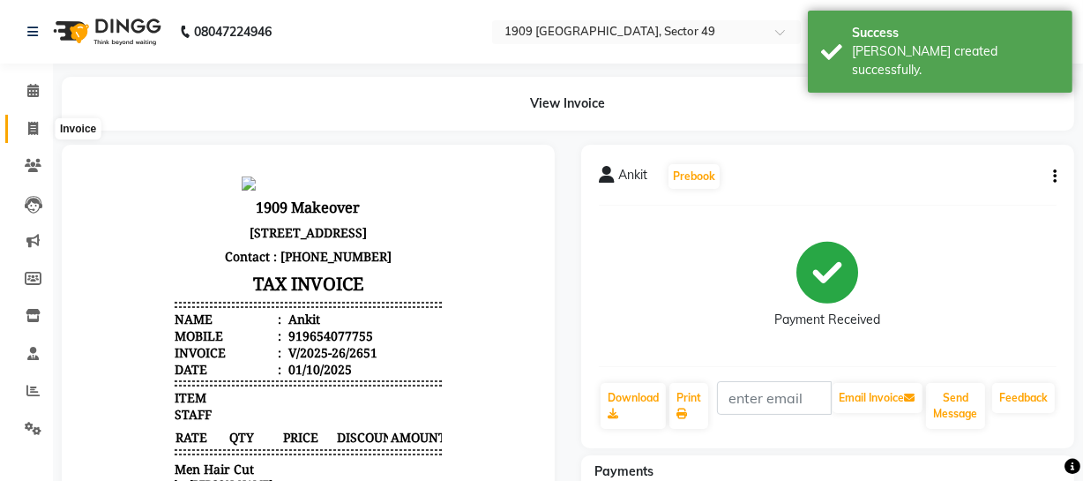
click at [34, 122] on icon at bounding box center [33, 128] width 10 height 13
select select "6923"
select select "service"
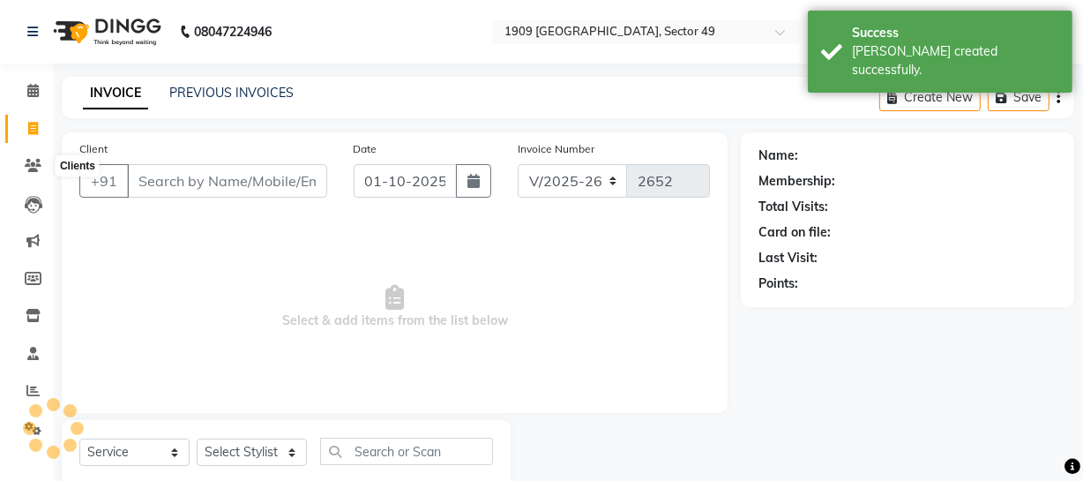
scroll to position [50, 0]
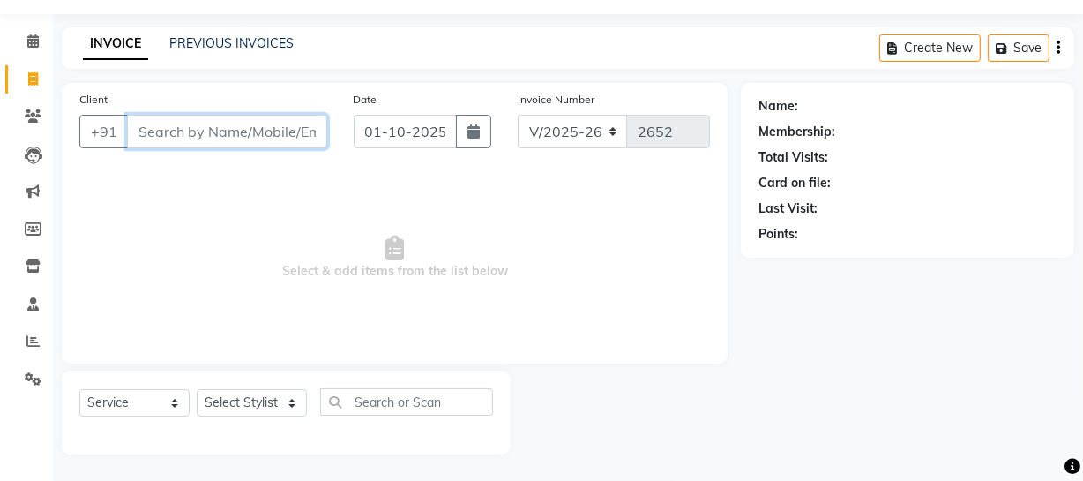
paste input "8732871711"
type input "8"
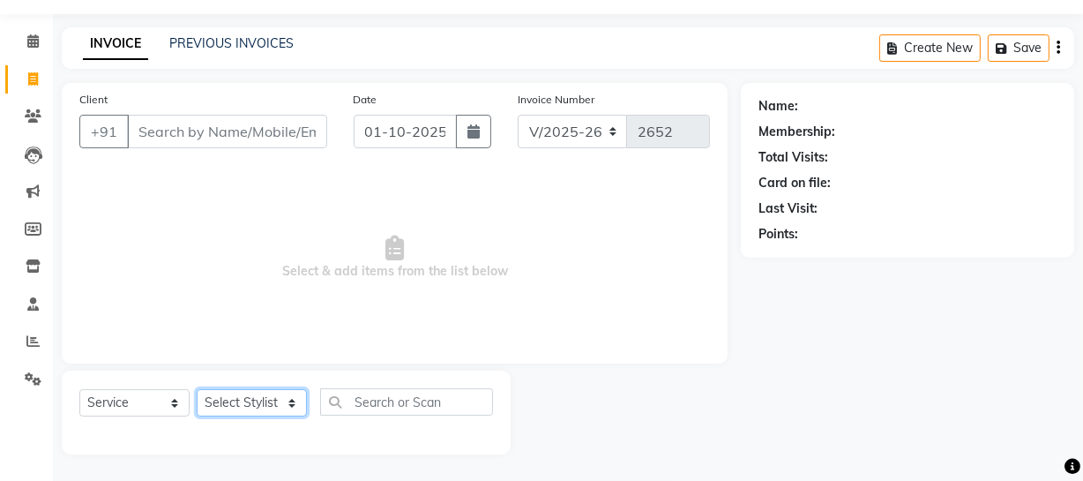
click at [276, 400] on select "Select Stylist [PERSON_NAME] [PERSON_NAME] House Sale Jyoti [PERSON_NAME] [PERS…" at bounding box center [252, 402] width 110 height 27
select select "57113"
click at [197, 389] on select "Select Stylist [PERSON_NAME] [PERSON_NAME] House Sale Jyoti [PERSON_NAME] [PERS…" at bounding box center [252, 402] width 110 height 27
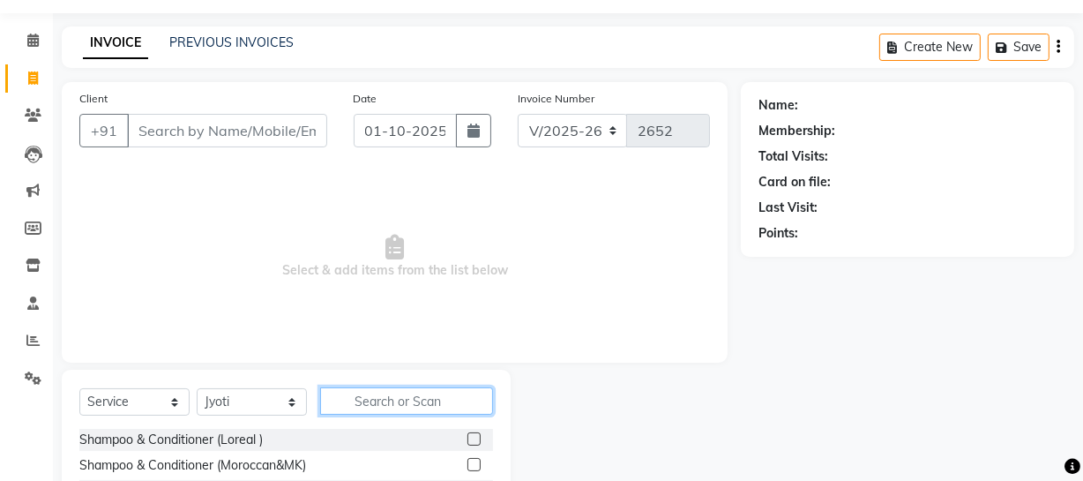
click at [392, 400] on input "text" at bounding box center [406, 400] width 173 height 27
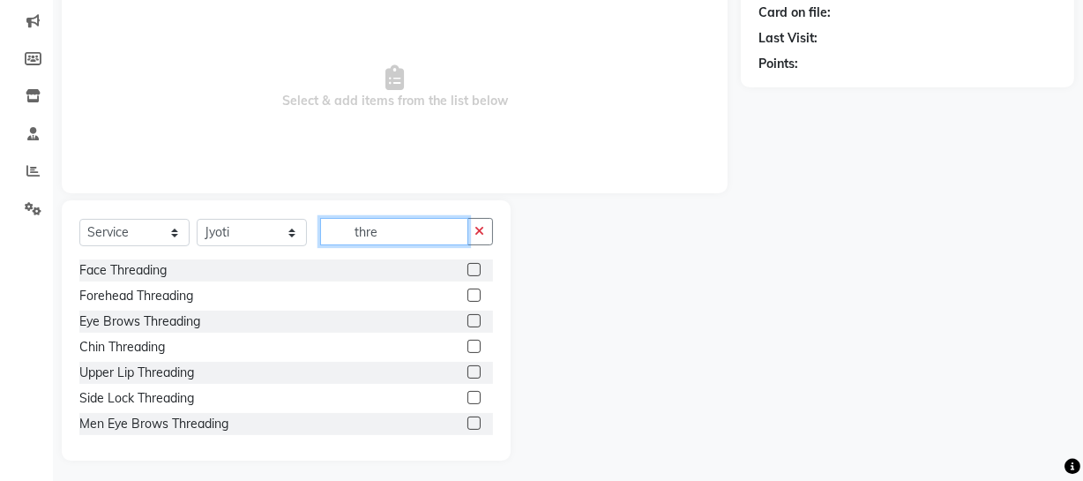
scroll to position [225, 0]
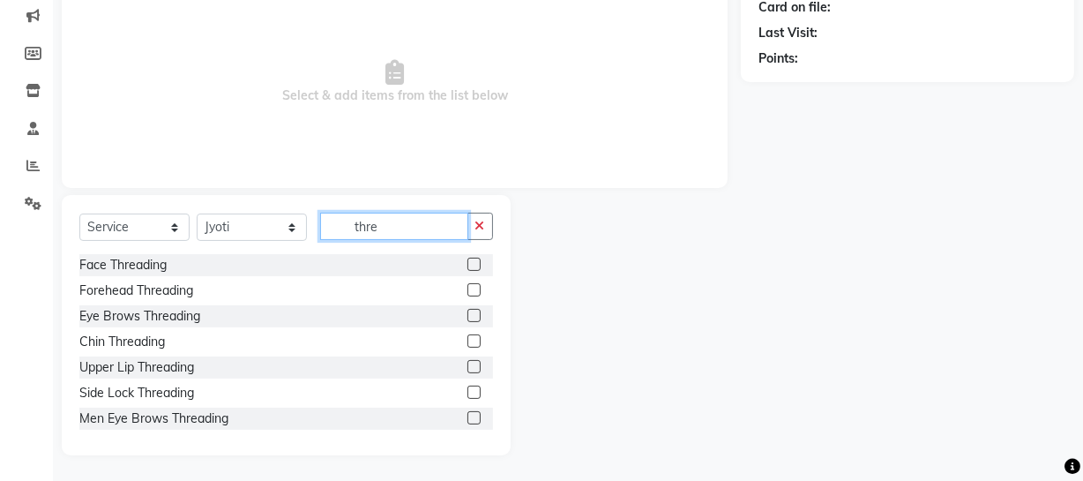
type input "thre"
click at [467, 316] on label at bounding box center [473, 315] width 13 height 13
click at [467, 316] on input "checkbox" at bounding box center [472, 315] width 11 height 11
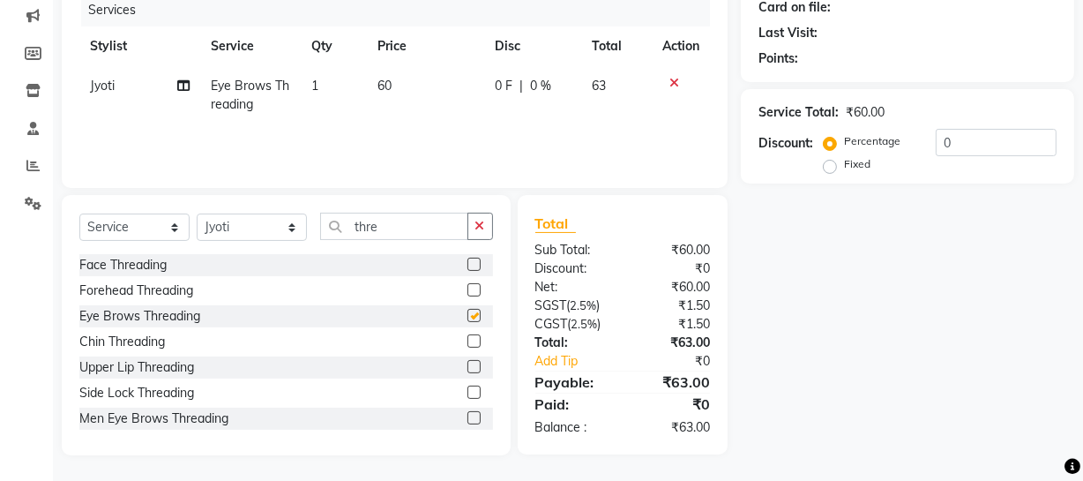
checkbox input "false"
click at [467, 341] on label at bounding box center [473, 340] width 13 height 13
click at [467, 341] on input "checkbox" at bounding box center [472, 341] width 11 height 11
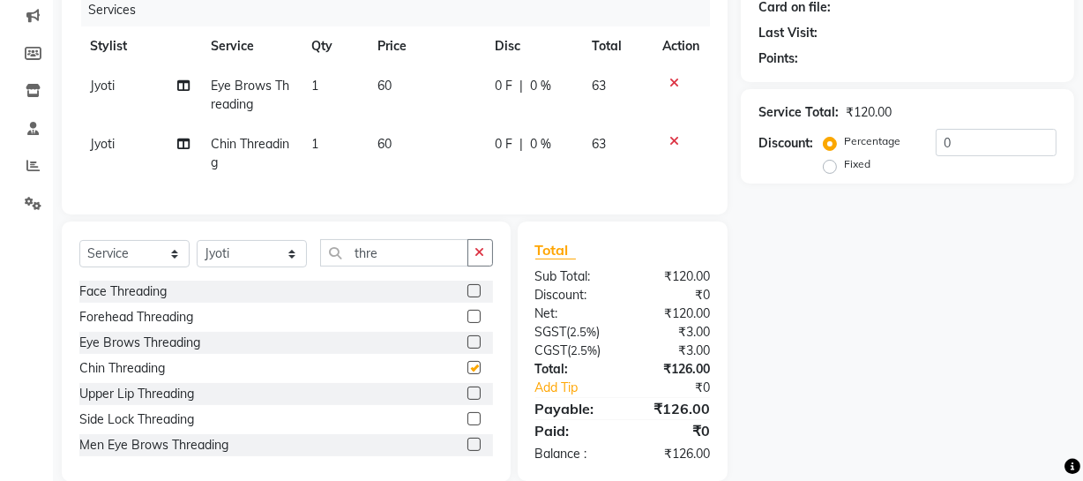
checkbox input "false"
click at [467, 425] on label at bounding box center [473, 418] width 13 height 13
click at [467, 425] on input "checkbox" at bounding box center [472, 419] width 11 height 11
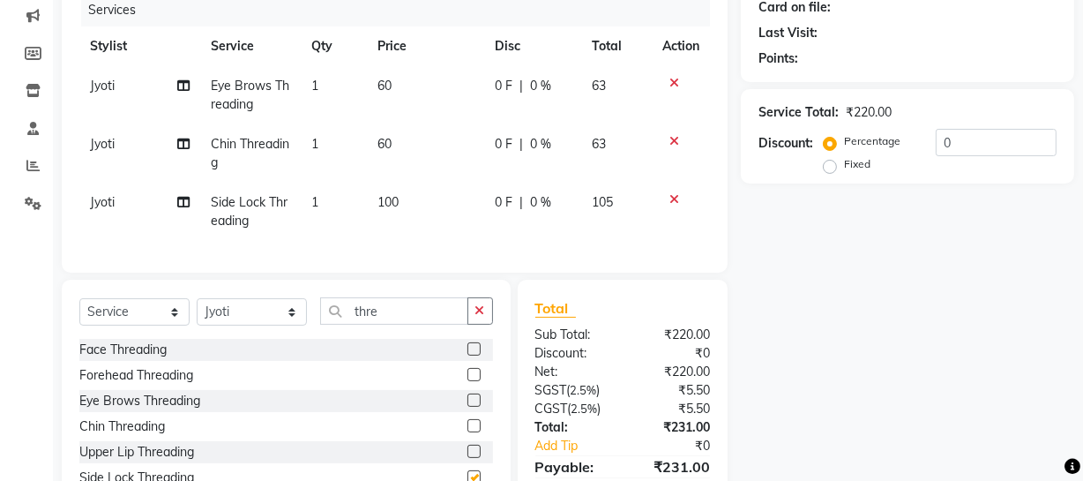
checkbox input "false"
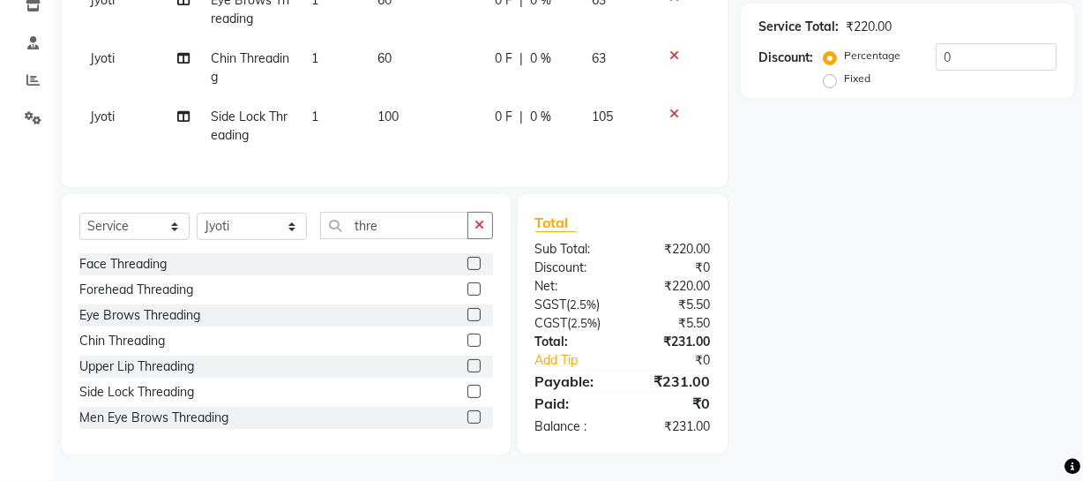
click at [670, 108] on icon at bounding box center [674, 114] width 10 height 12
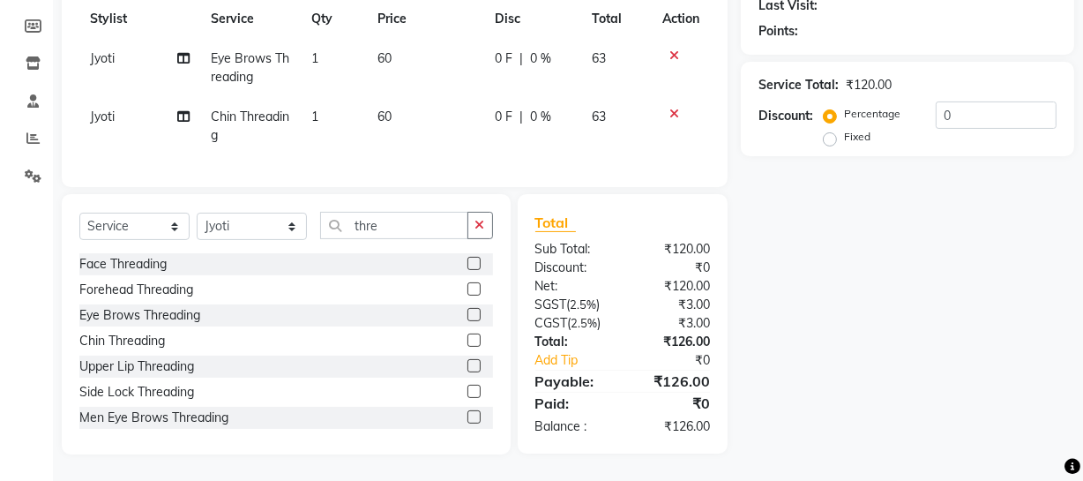
scroll to position [265, 0]
click at [467, 286] on label at bounding box center [473, 288] width 13 height 13
click at [467, 286] on input "checkbox" at bounding box center [472, 289] width 11 height 11
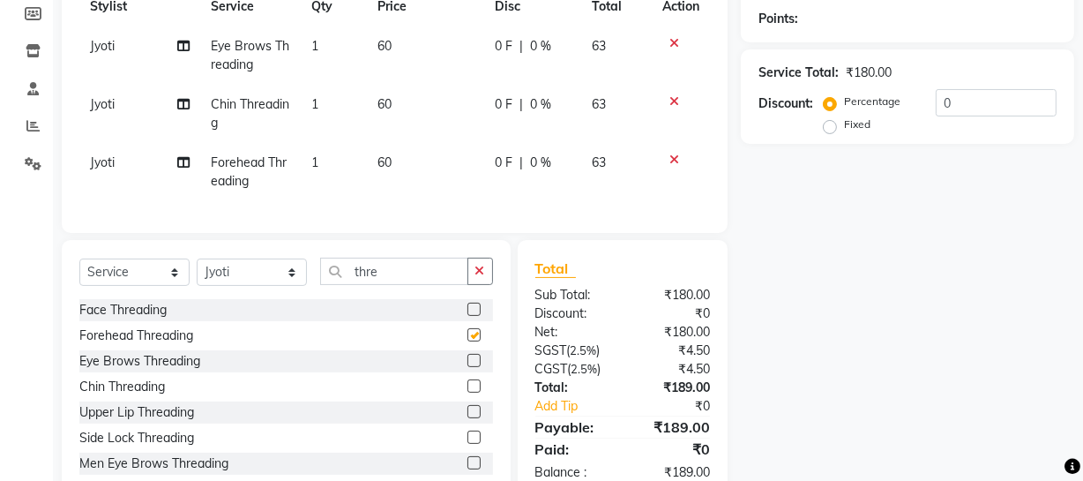
scroll to position [323, 0]
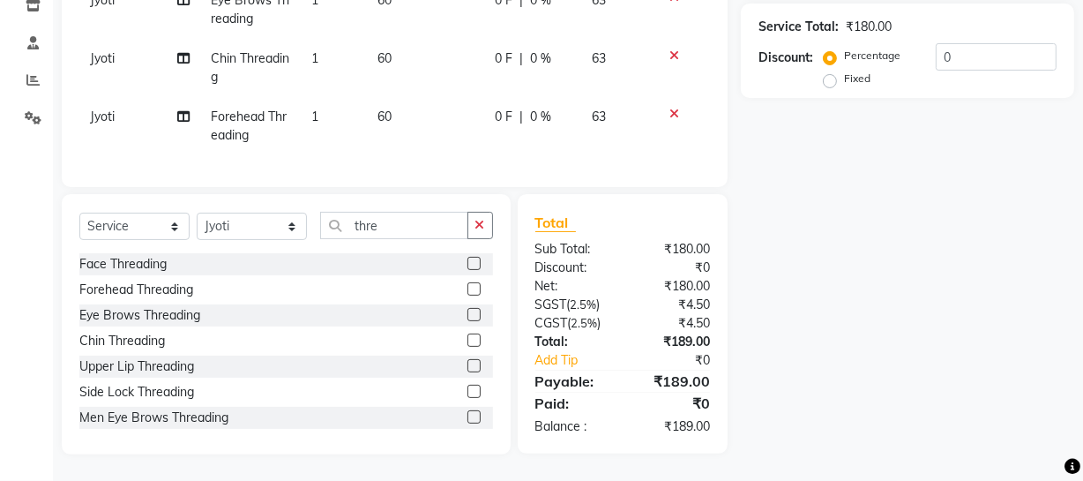
checkbox input "false"
click at [467, 339] on label at bounding box center [473, 339] width 13 height 13
click at [467, 339] on input "checkbox" at bounding box center [472, 340] width 11 height 11
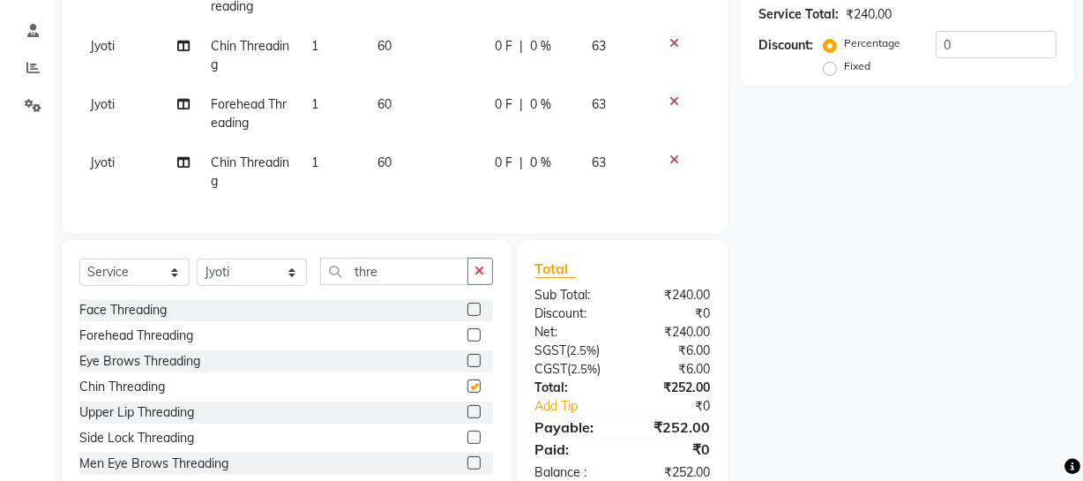
checkbox input "false"
click at [274, 286] on select "Select Stylist [PERSON_NAME] [PERSON_NAME] House Sale Jyoti [PERSON_NAME] [PERS…" at bounding box center [252, 271] width 110 height 27
select select "79672"
click at [197, 271] on select "Select Stylist [PERSON_NAME] [PERSON_NAME] House Sale Jyoti [PERSON_NAME] [PERS…" at bounding box center [252, 271] width 110 height 27
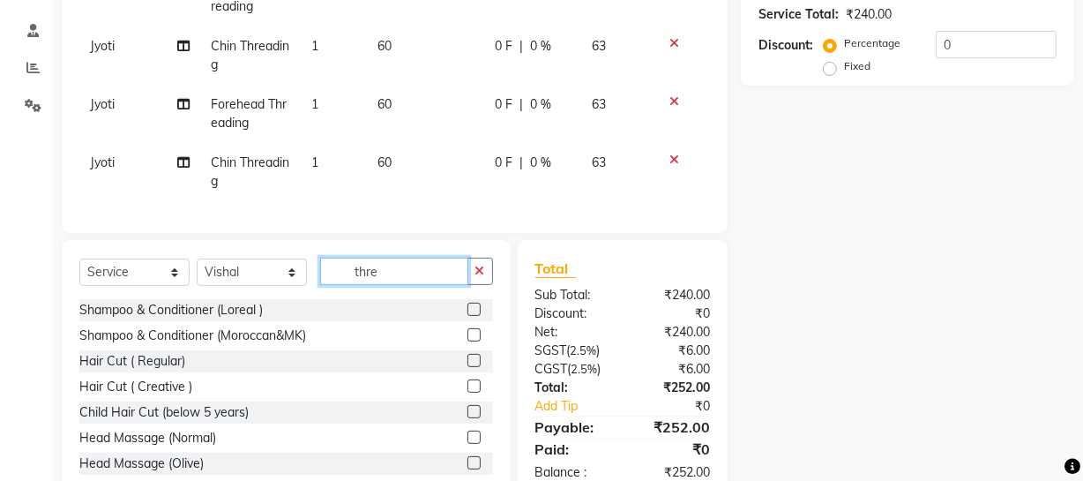
click at [399, 280] on input "thre" at bounding box center [394, 270] width 148 height 27
click at [467, 316] on label at bounding box center [473, 308] width 13 height 13
click at [467, 316] on input "checkbox" at bounding box center [472, 309] width 11 height 11
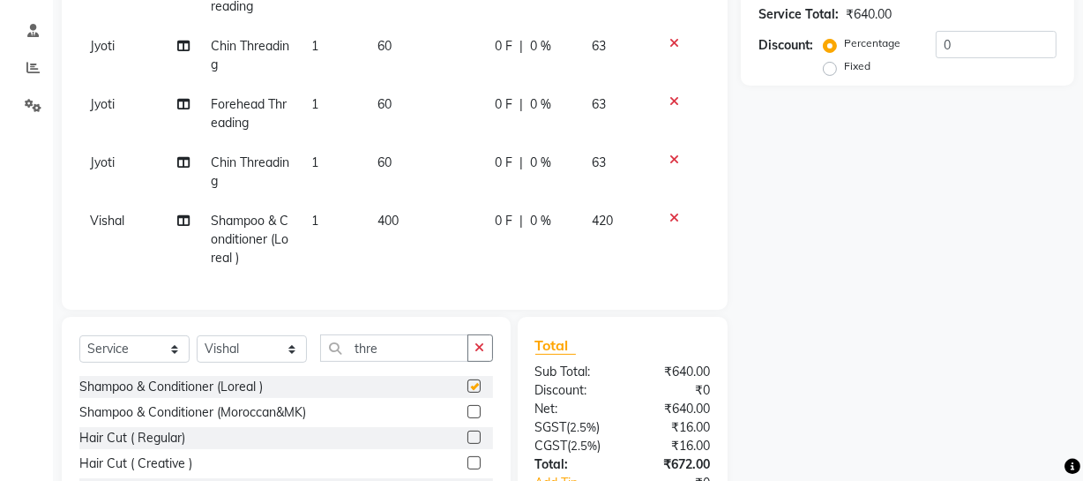
checkbox input "false"
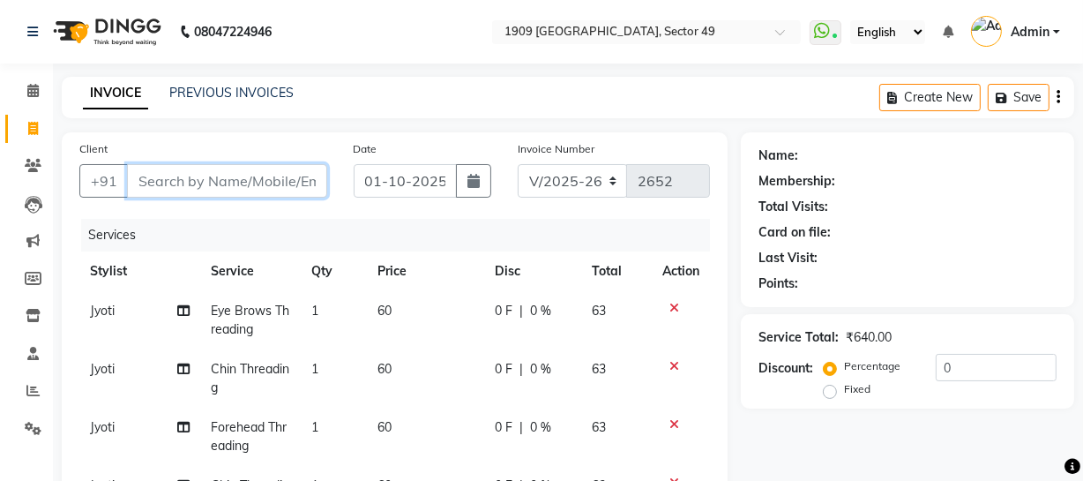
click at [272, 179] on input "Client" at bounding box center [227, 181] width 200 height 34
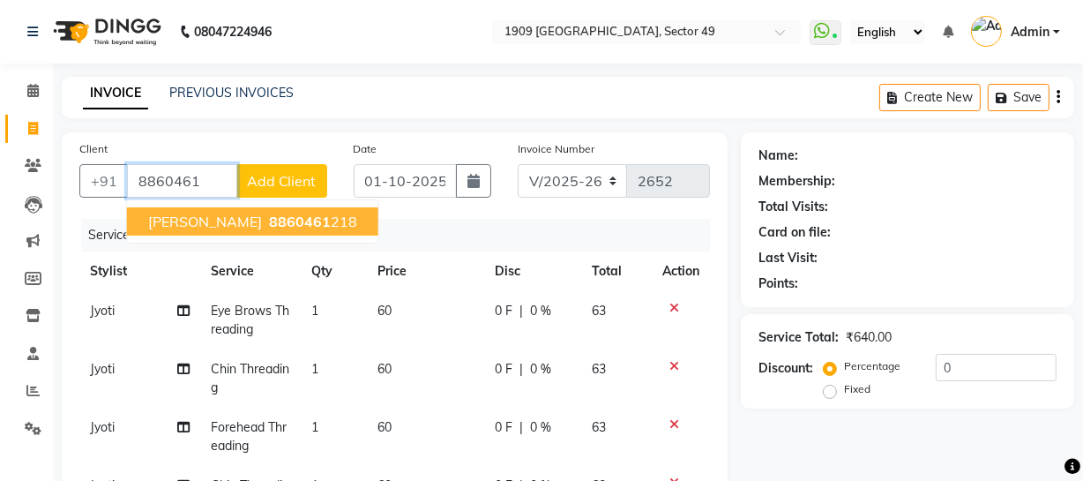
drag, startPoint x: 259, startPoint y: 223, endPoint x: 348, endPoint y: 260, distance: 96.5
click at [269, 225] on span "8860461" at bounding box center [300, 222] width 62 height 18
type input "8860461218"
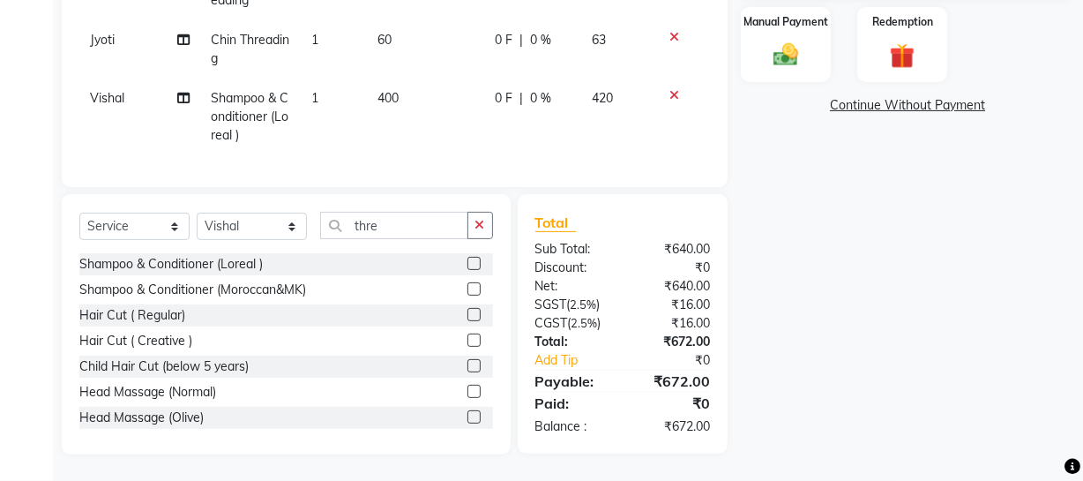
scroll to position [377, 0]
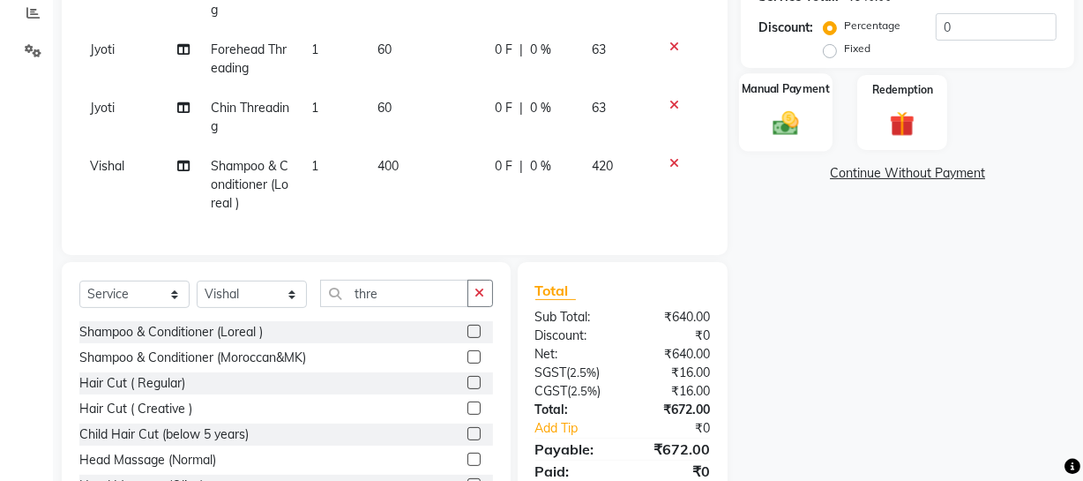
click at [781, 113] on img at bounding box center [786, 123] width 42 height 30
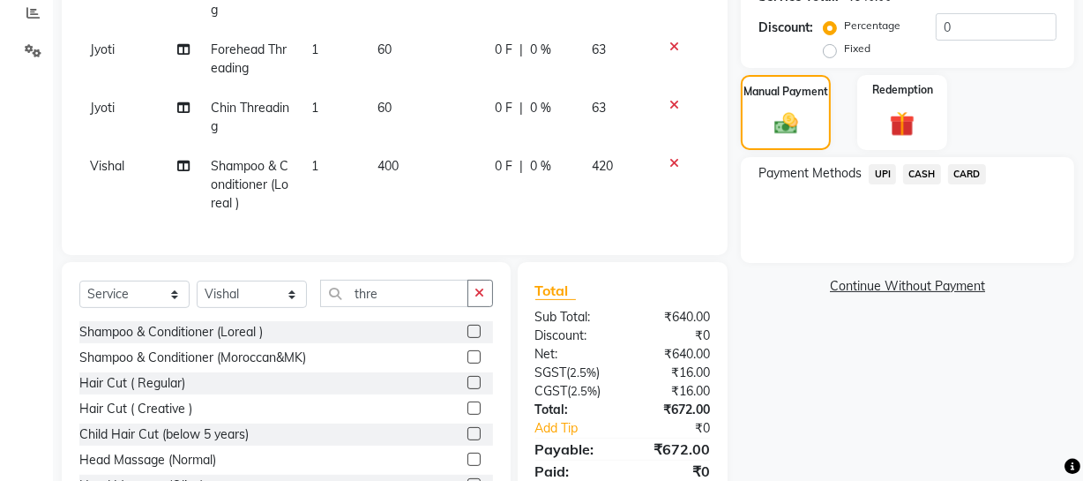
click at [881, 175] on span "UPI" at bounding box center [882, 174] width 27 height 20
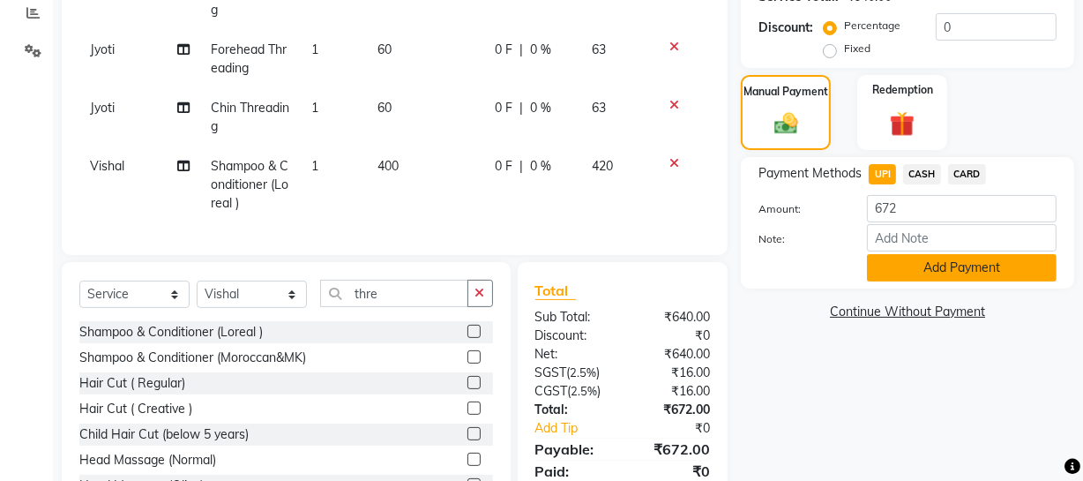
click at [900, 272] on button "Add Payment" at bounding box center [962, 267] width 190 height 27
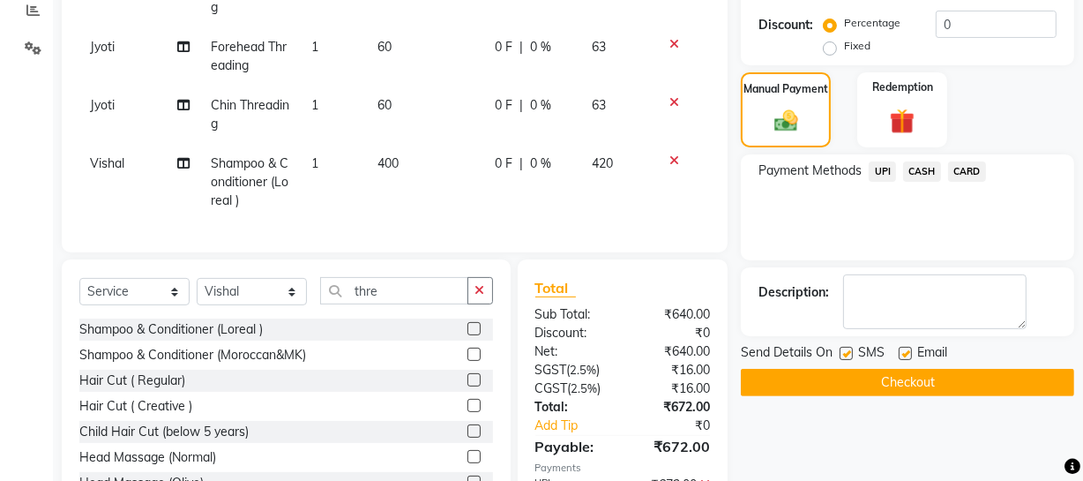
scroll to position [494, 0]
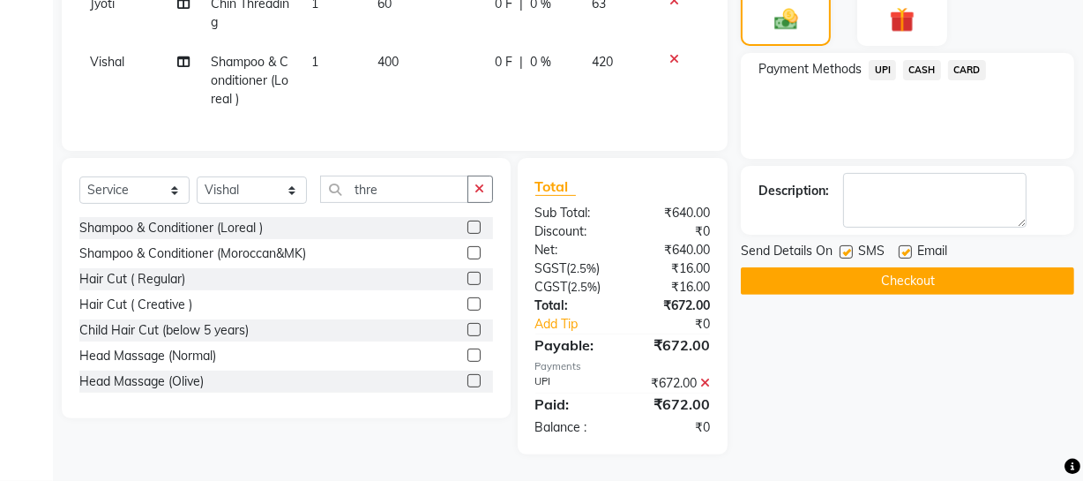
click at [948, 267] on button "Checkout" at bounding box center [907, 280] width 333 height 27
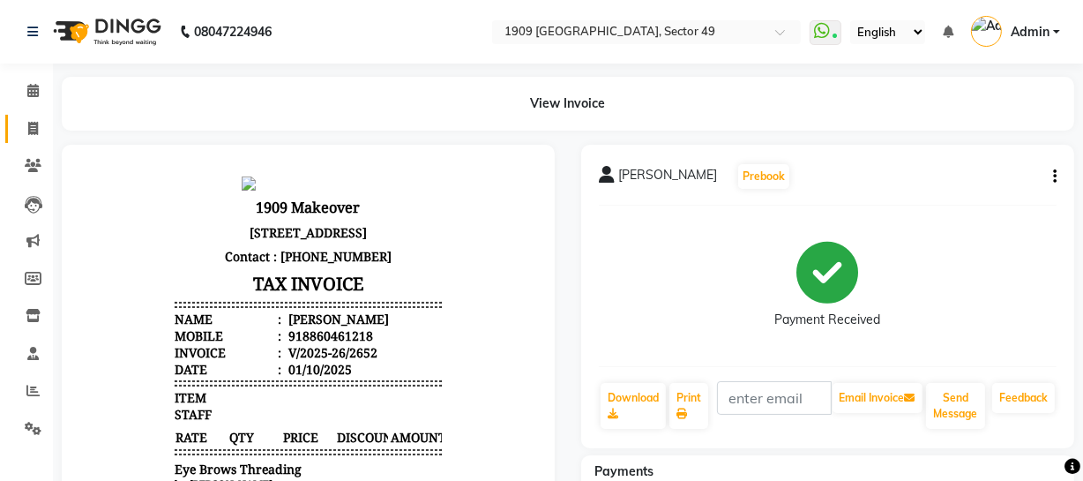
click at [29, 125] on icon at bounding box center [33, 128] width 10 height 13
select select "service"
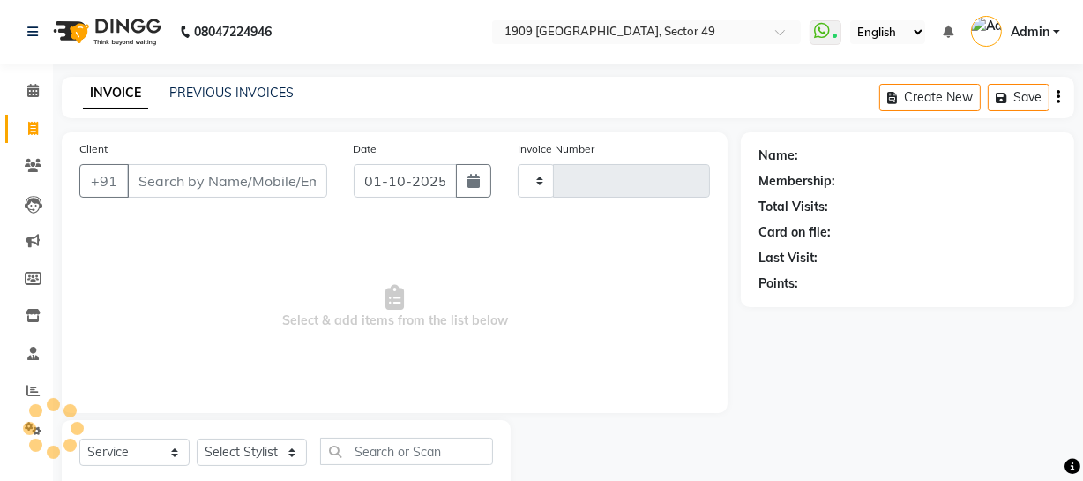
scroll to position [50, 0]
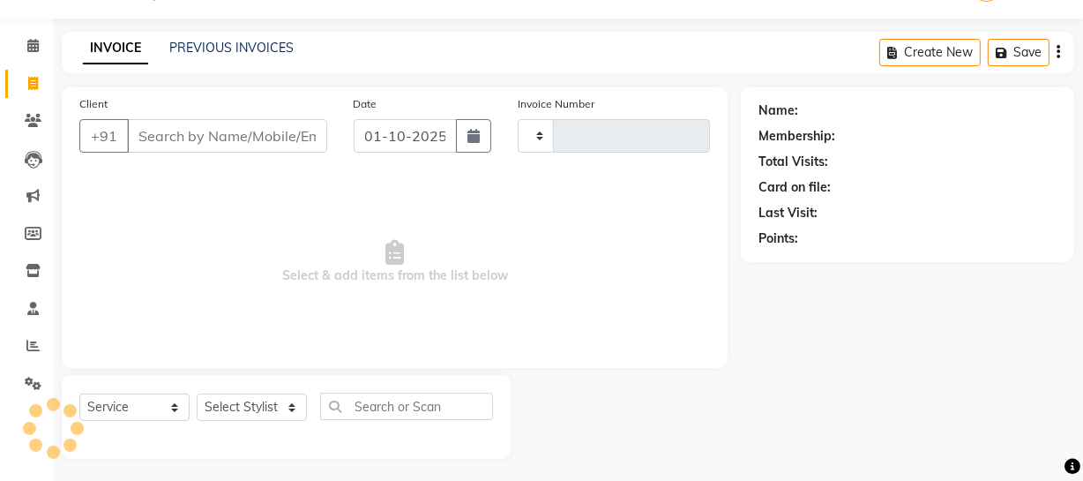
type input "2653"
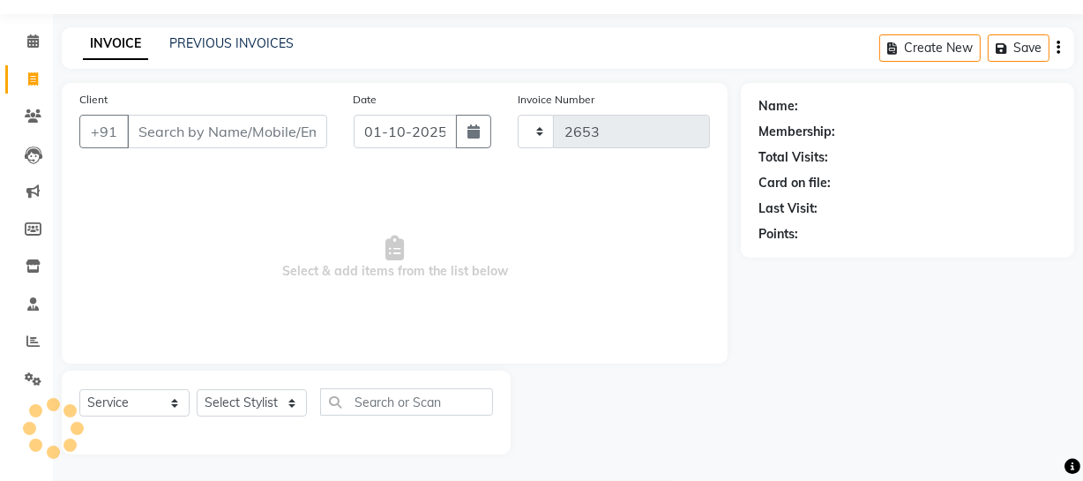
select select "6923"
click at [199, 42] on link "PREVIOUS INVOICES" at bounding box center [231, 43] width 124 height 16
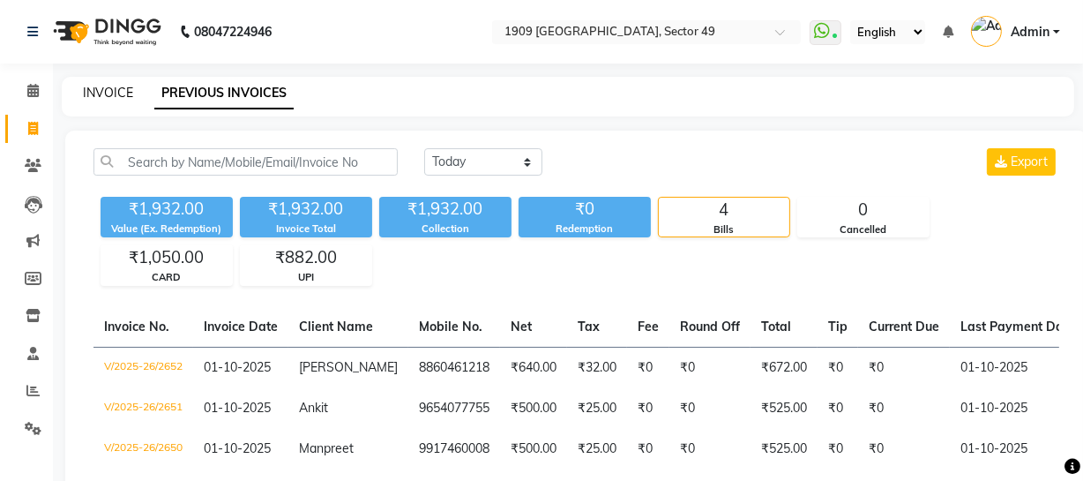
click at [114, 92] on link "INVOICE" at bounding box center [108, 93] width 50 height 16
select select "service"
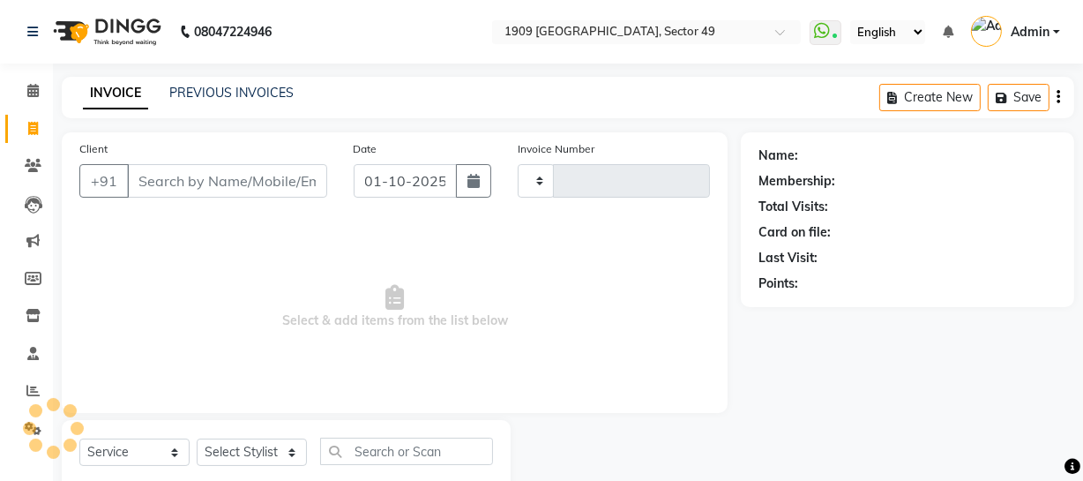
scroll to position [50, 0]
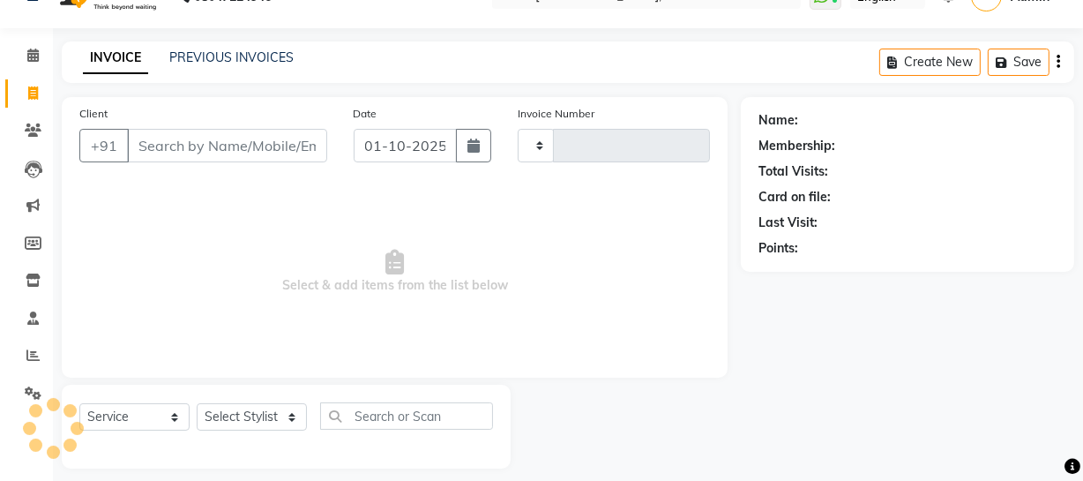
type input "2653"
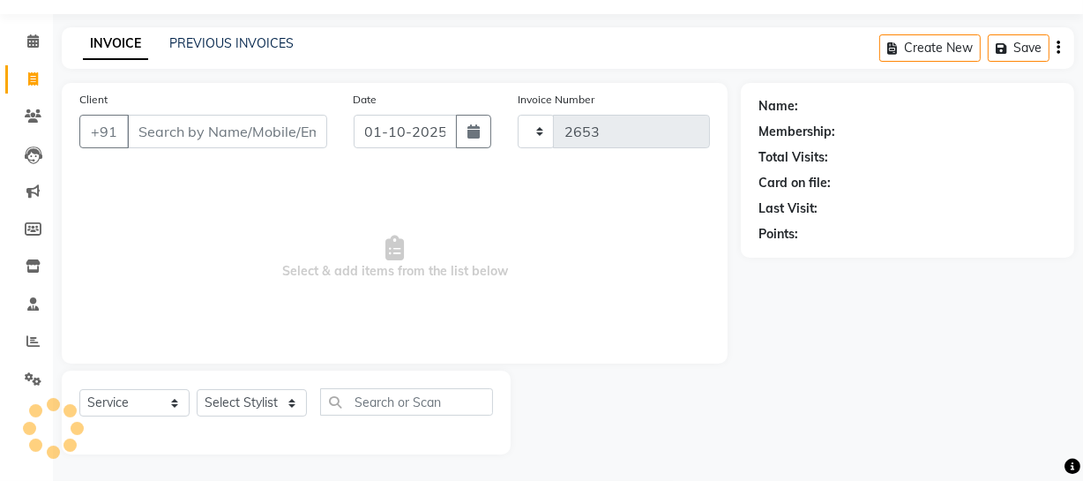
select select "6923"
type input "8"
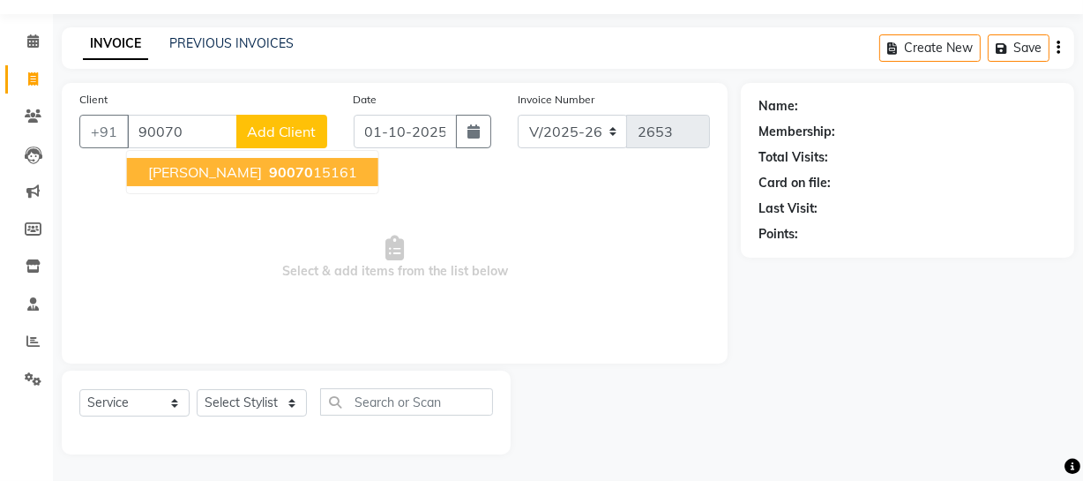
click at [261, 162] on button "[PERSON_NAME] 90070 15161" at bounding box center [252, 172] width 251 height 28
type input "9007015161"
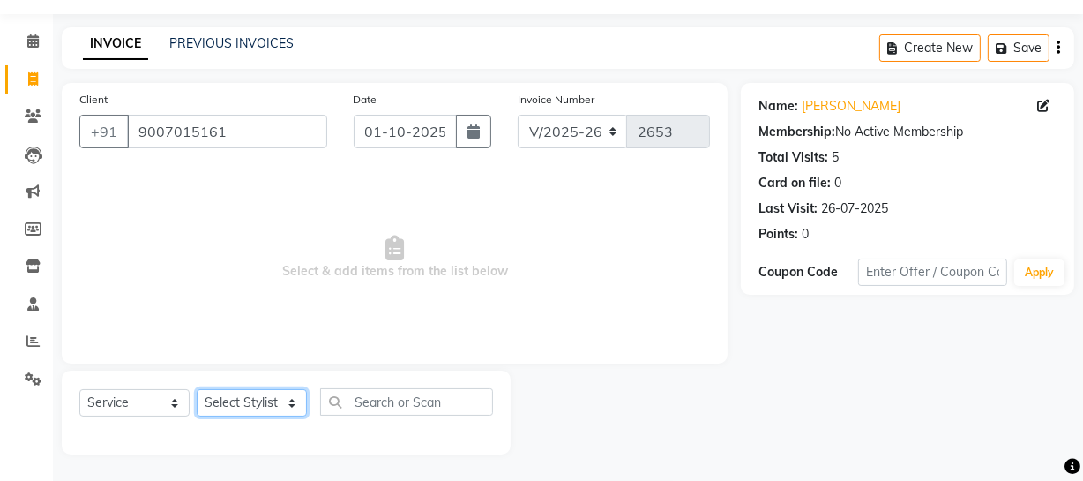
click at [266, 401] on select "Select Stylist [PERSON_NAME] [PERSON_NAME] House Sale Jyoti [PERSON_NAME] [PERS…" at bounding box center [252, 402] width 110 height 27
select select "57119"
click at [197, 389] on select "Select Stylist [PERSON_NAME] [PERSON_NAME] House Sale Jyoti [PERSON_NAME] [PERS…" at bounding box center [252, 402] width 110 height 27
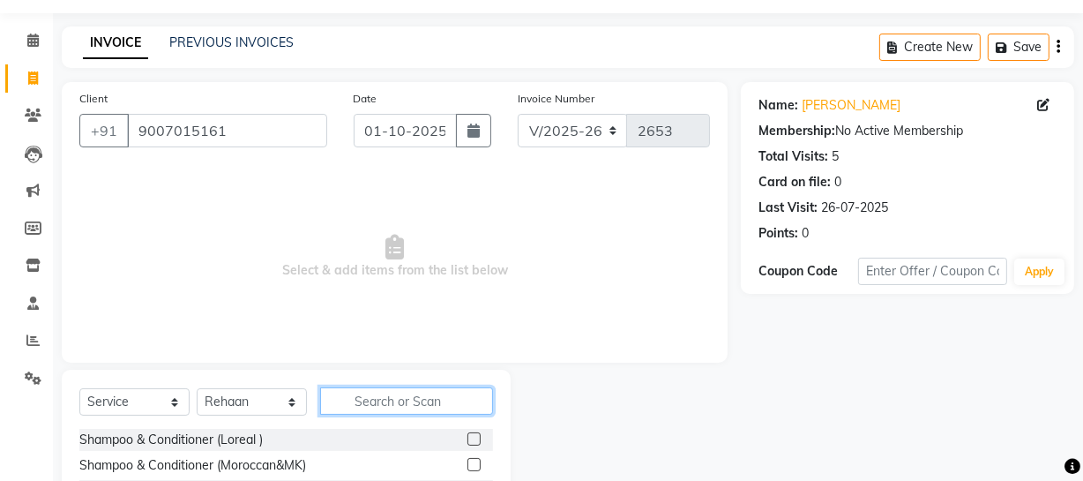
click at [451, 403] on input "text" at bounding box center [406, 400] width 173 height 27
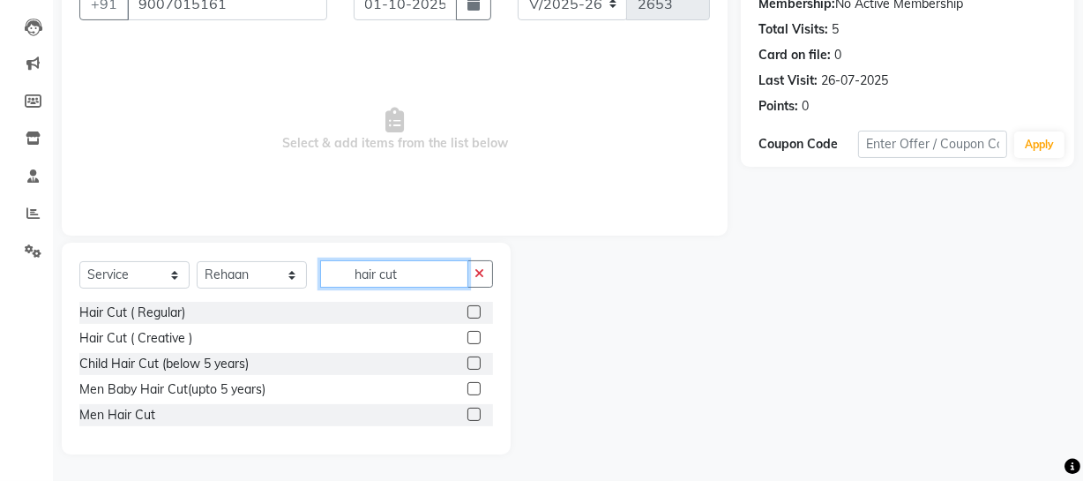
type input "hair cut"
click at [469, 410] on label at bounding box center [473, 413] width 13 height 13
click at [469, 410] on input "checkbox" at bounding box center [472, 414] width 11 height 11
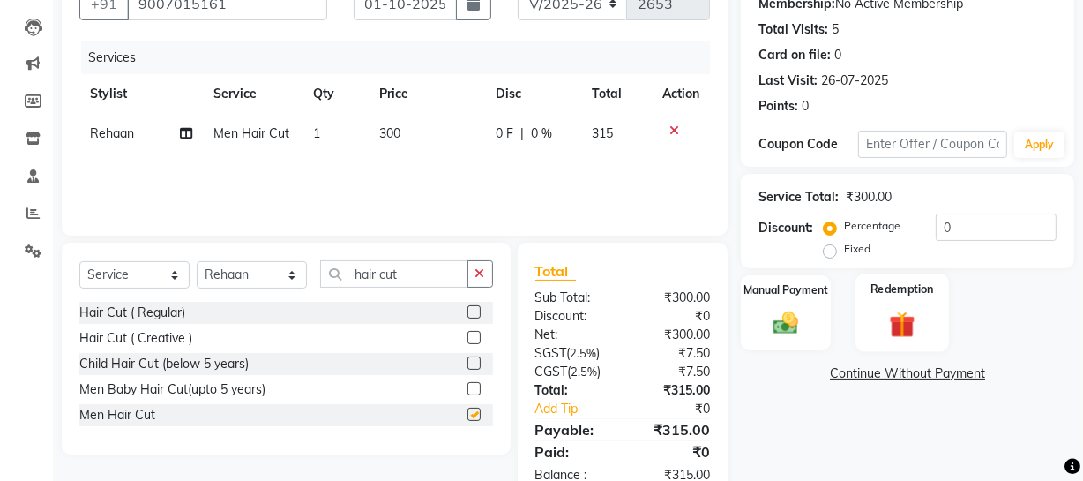
checkbox input "false"
click at [785, 320] on img at bounding box center [786, 323] width 42 height 30
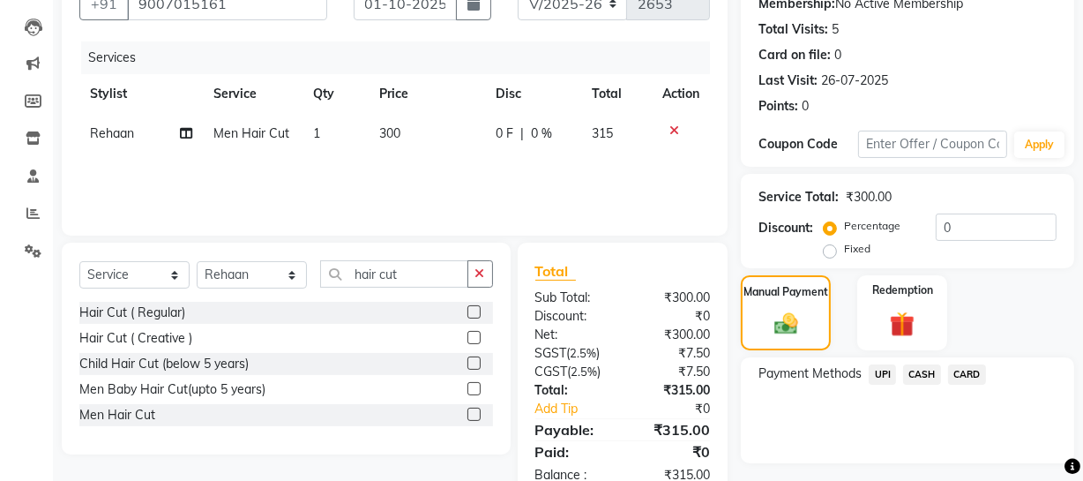
click at [874, 371] on span "UPI" at bounding box center [882, 374] width 27 height 20
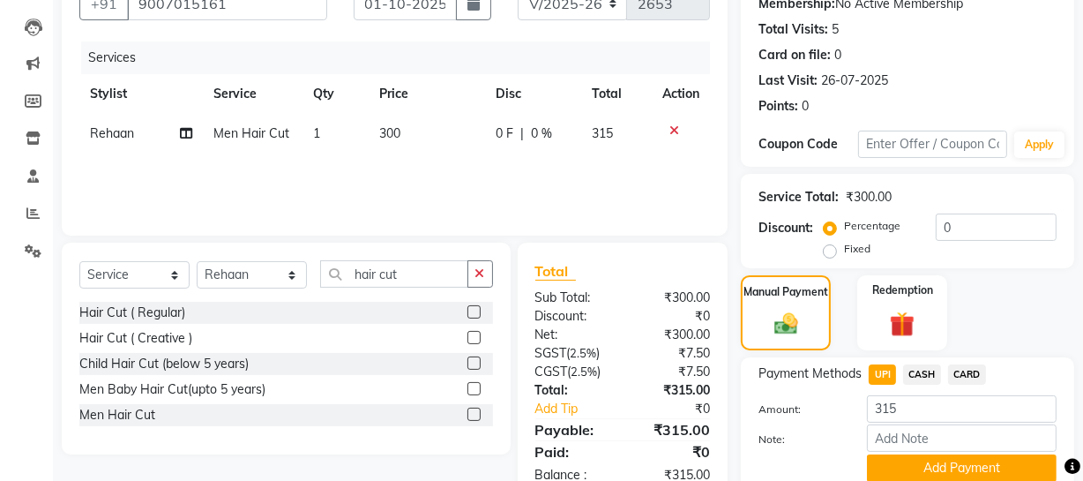
drag, startPoint x: 896, startPoint y: 458, endPoint x: 1020, endPoint y: 369, distance: 152.9
click at [900, 458] on button "Add Payment" at bounding box center [962, 467] width 190 height 27
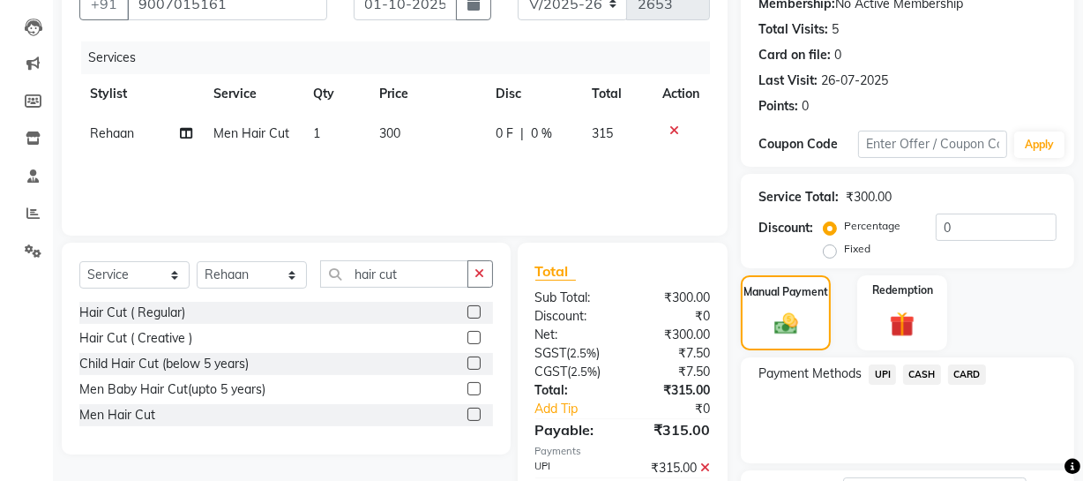
scroll to position [321, 0]
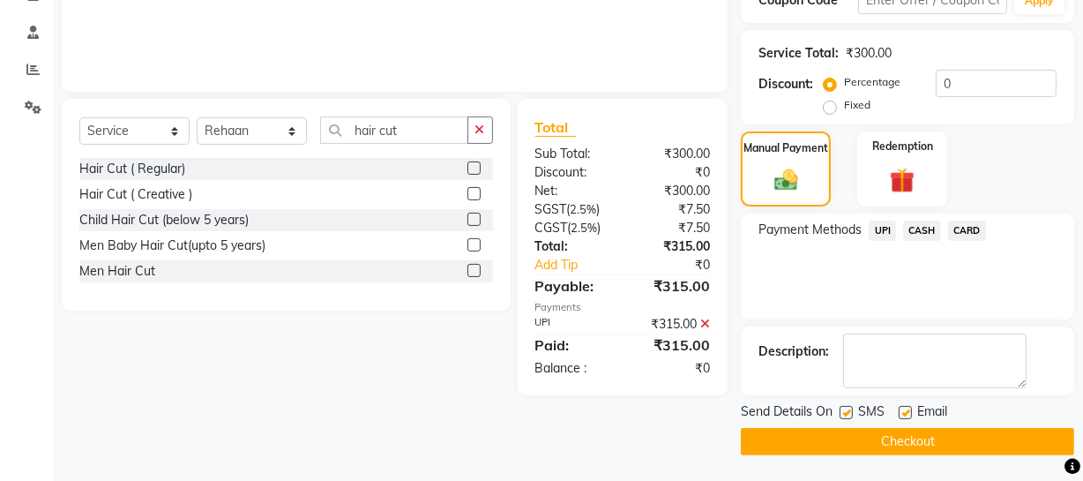
click at [831, 440] on button "Checkout" at bounding box center [907, 441] width 333 height 27
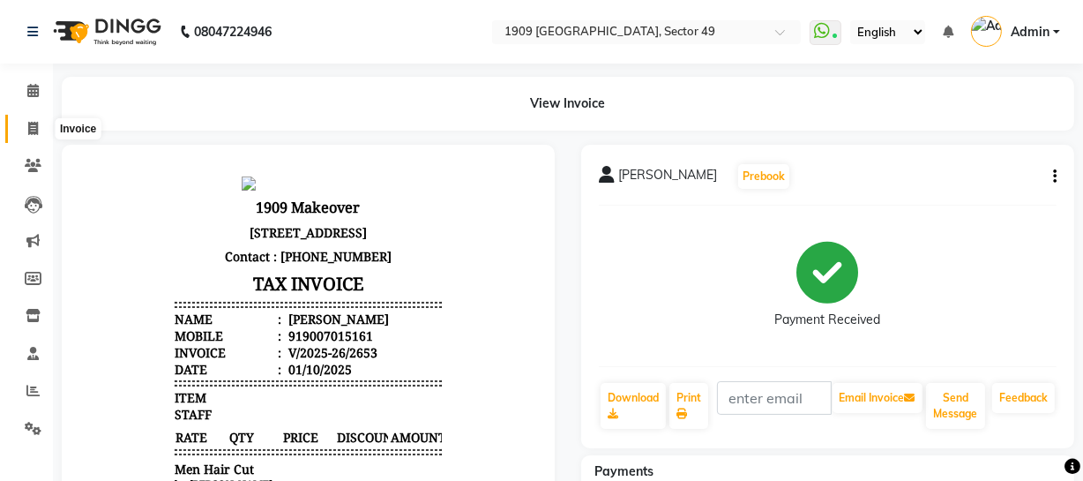
click at [32, 130] on icon at bounding box center [33, 128] width 10 height 13
select select "service"
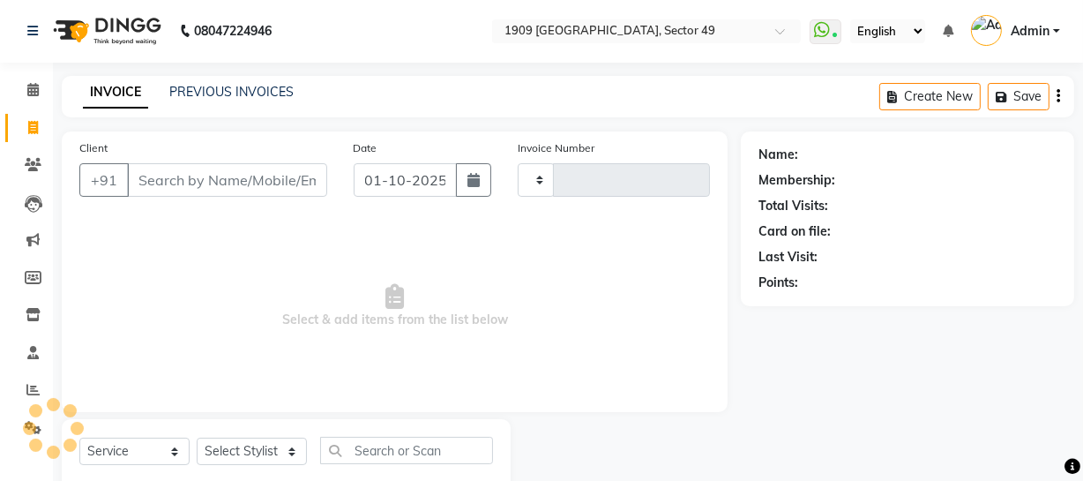
type input "2654"
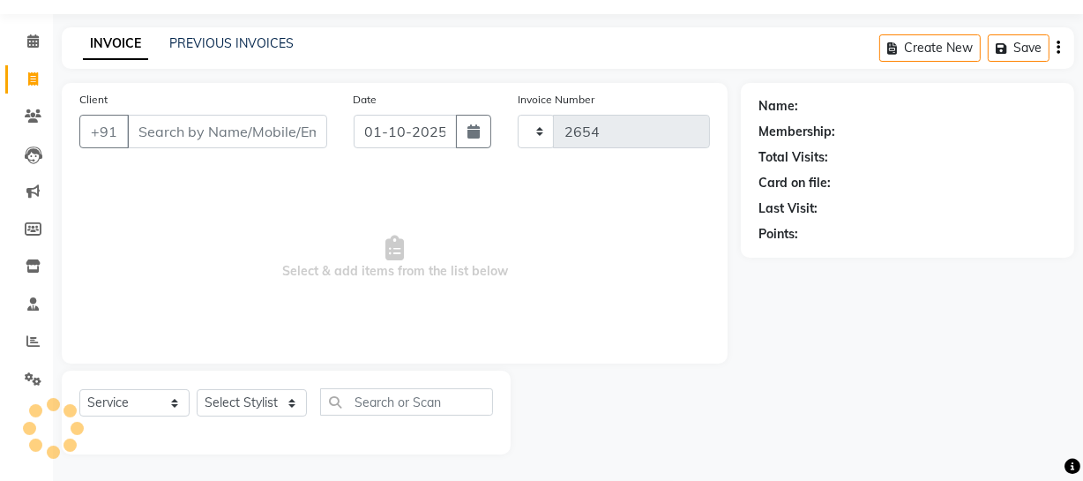
select select "6923"
click at [223, 40] on link "PREVIOUS INVOICES" at bounding box center [231, 43] width 124 height 16
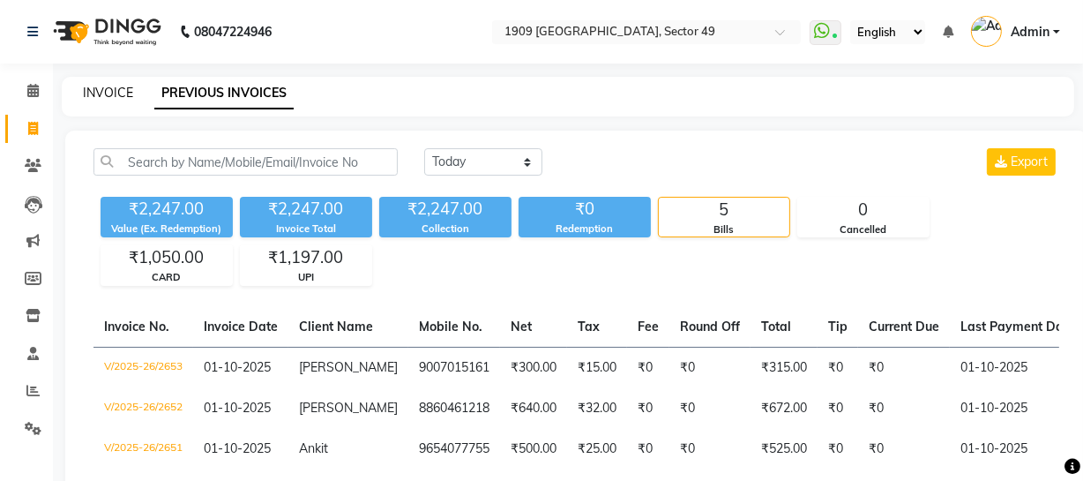
click at [105, 88] on link "INVOICE" at bounding box center [108, 93] width 50 height 16
select select "service"
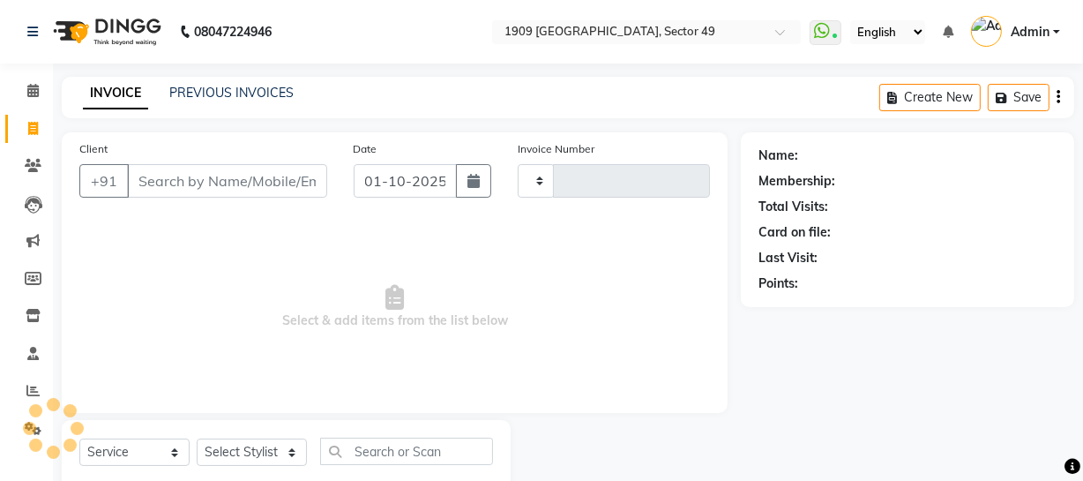
scroll to position [50, 0]
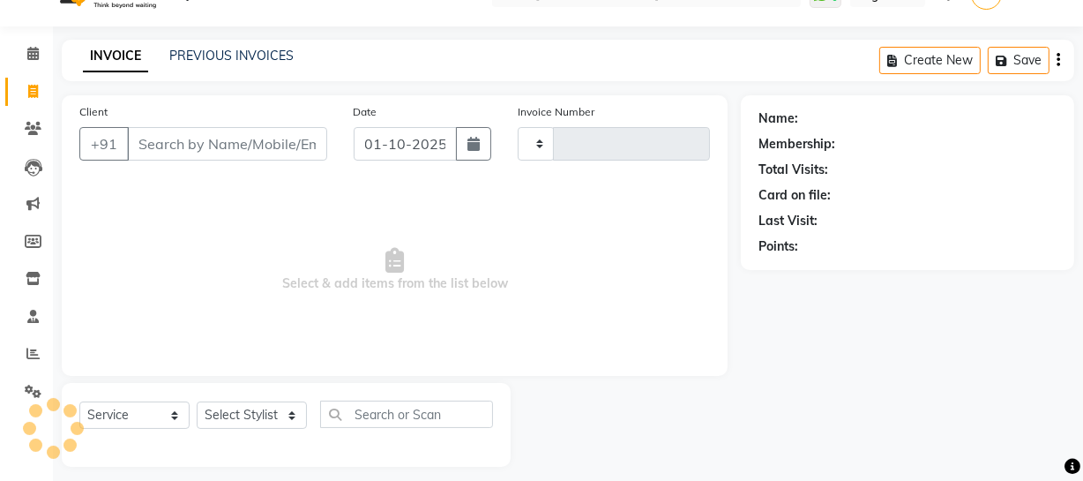
type input "2654"
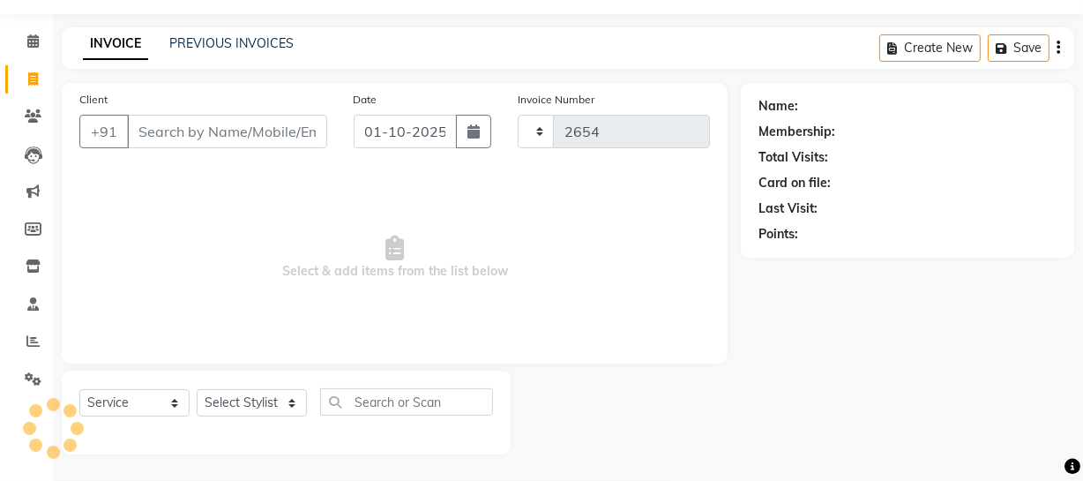
select select "6923"
click at [243, 41] on link "PREVIOUS INVOICES" at bounding box center [231, 43] width 124 height 16
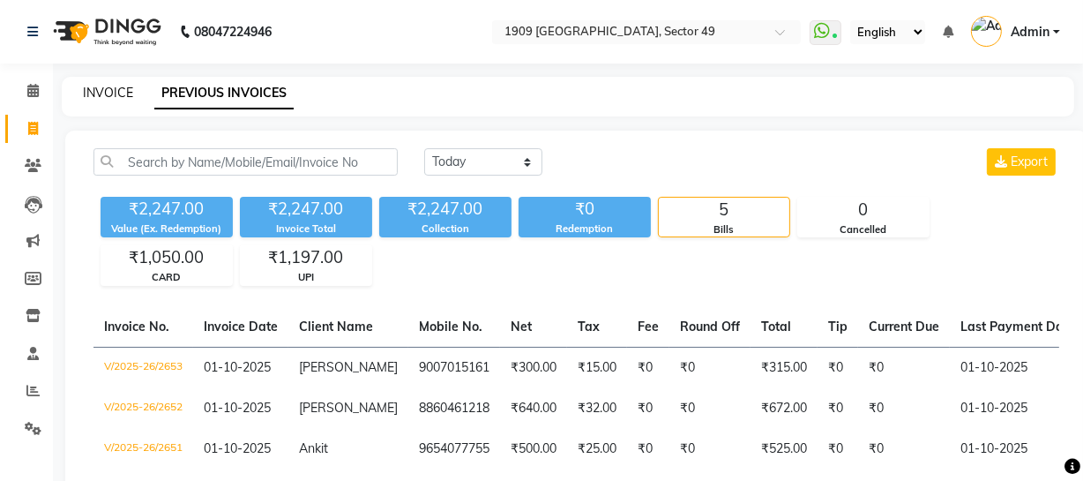
click at [126, 90] on link "INVOICE" at bounding box center [108, 93] width 50 height 16
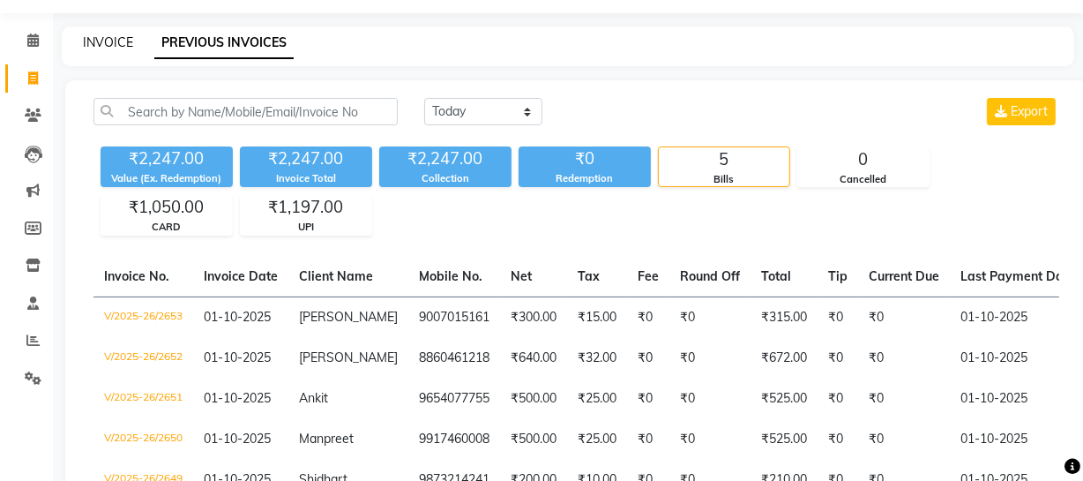
select select "6923"
select select "service"
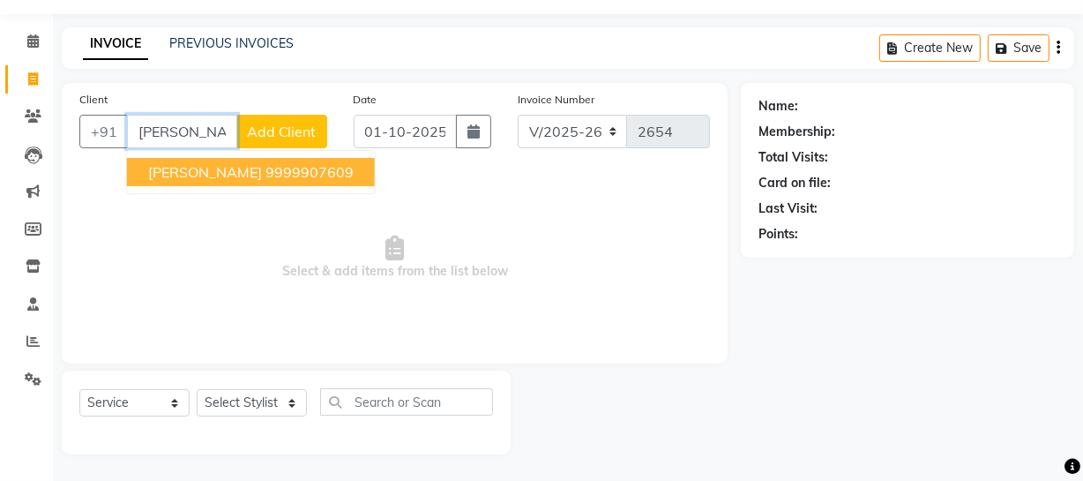
click at [265, 163] on ngb-highlight "9999907609" at bounding box center [309, 172] width 88 height 18
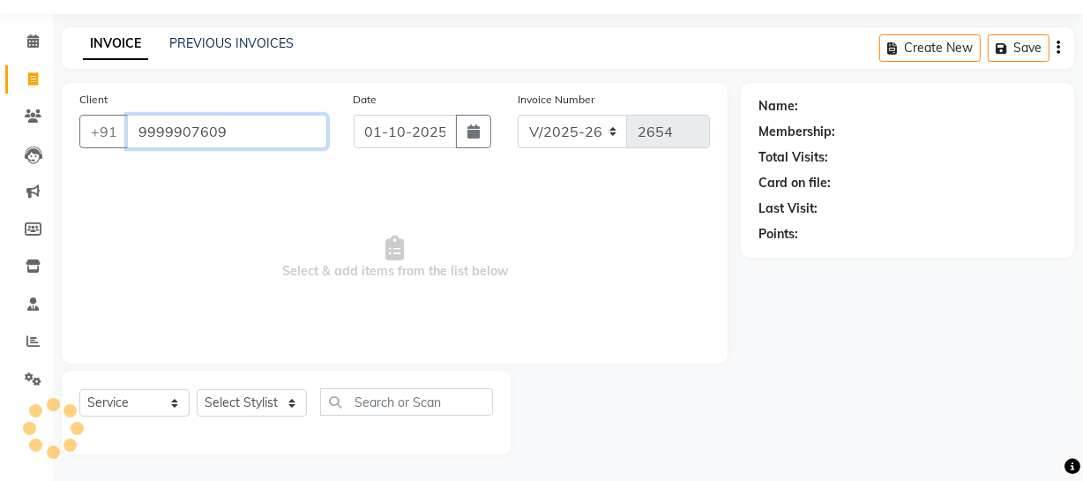
type input "9999907609"
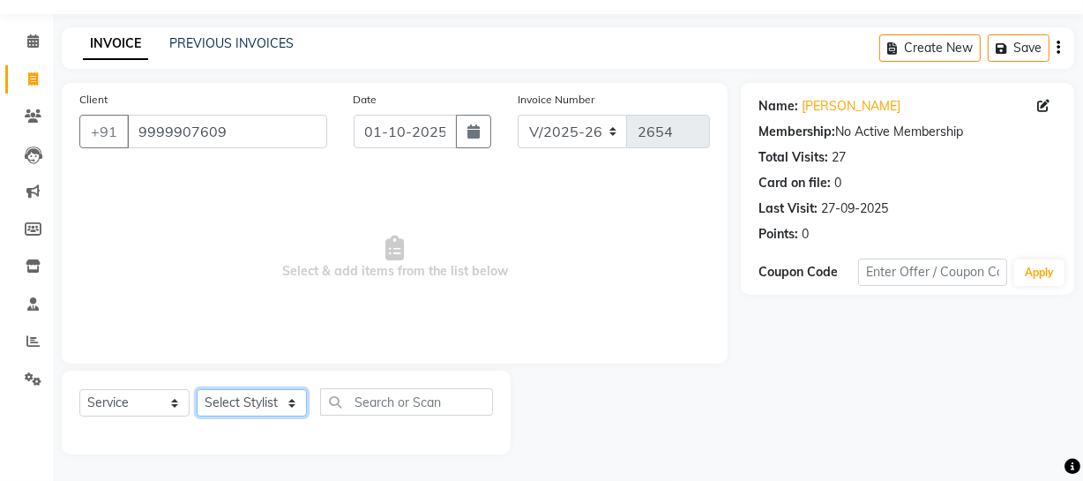
click at [278, 399] on select "Select Stylist [PERSON_NAME] [PERSON_NAME] House Sale Jyoti [PERSON_NAME] [PERS…" at bounding box center [252, 402] width 110 height 27
select select "57118"
click at [197, 389] on select "Select Stylist [PERSON_NAME] [PERSON_NAME] House Sale Jyoti [PERSON_NAME] [PERS…" at bounding box center [252, 402] width 110 height 27
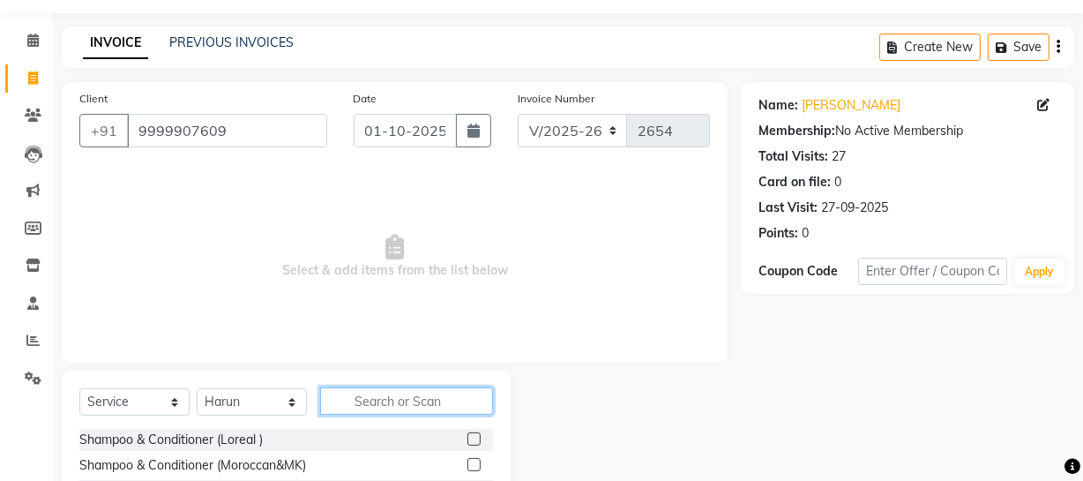
click at [407, 409] on input "text" at bounding box center [406, 400] width 173 height 27
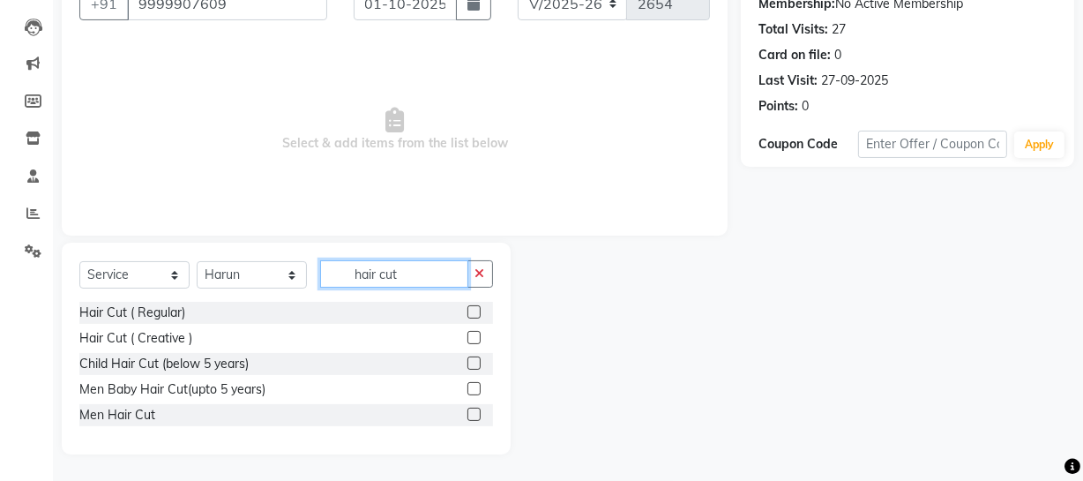
type input "hair cut"
click at [474, 416] on label at bounding box center [473, 413] width 13 height 13
click at [474, 416] on input "checkbox" at bounding box center [472, 414] width 11 height 11
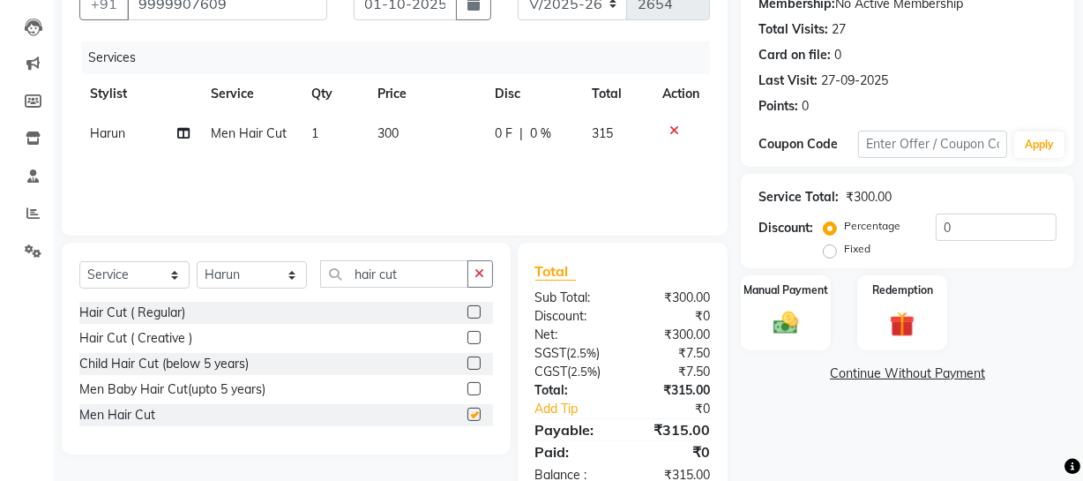
checkbox input "false"
drag, startPoint x: 355, startPoint y: 264, endPoint x: 440, endPoint y: 279, distance: 86.0
click at [440, 279] on input "hair cut" at bounding box center [394, 273] width 148 height 27
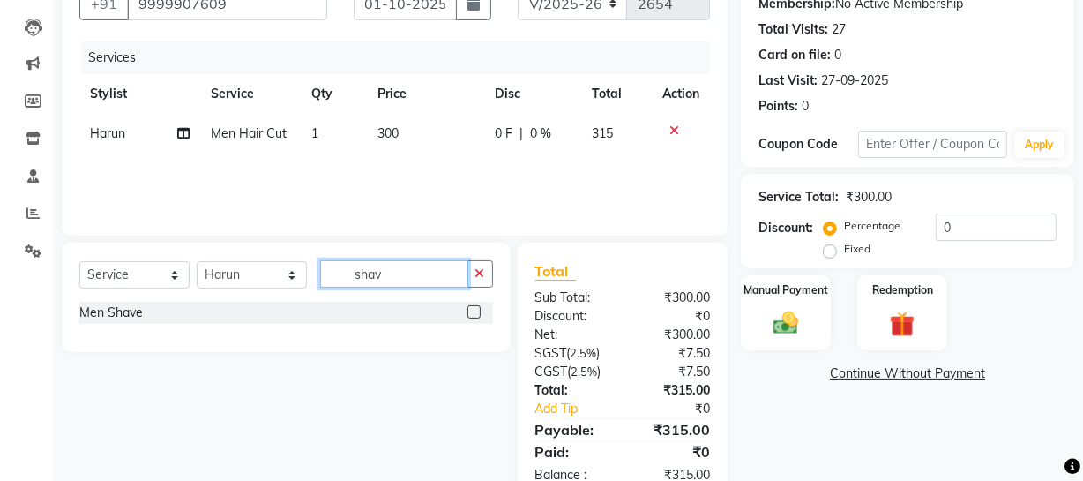
type input "shav"
click at [475, 312] on label at bounding box center [473, 311] width 13 height 13
click at [475, 312] on input "checkbox" at bounding box center [472, 312] width 11 height 11
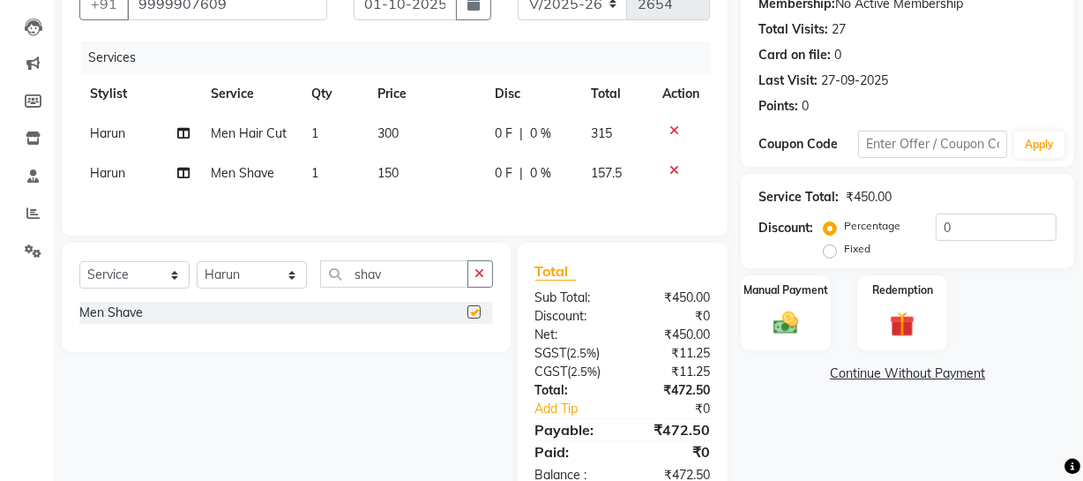
checkbox input "false"
click at [293, 279] on select "Select Stylist [PERSON_NAME] [PERSON_NAME] House Sale Jyoti [PERSON_NAME] [PERS…" at bounding box center [252, 274] width 110 height 27
select select "79672"
click at [197, 262] on select "Select Stylist [PERSON_NAME] [PERSON_NAME] House Sale Jyoti [PERSON_NAME] [PERS…" at bounding box center [252, 274] width 110 height 27
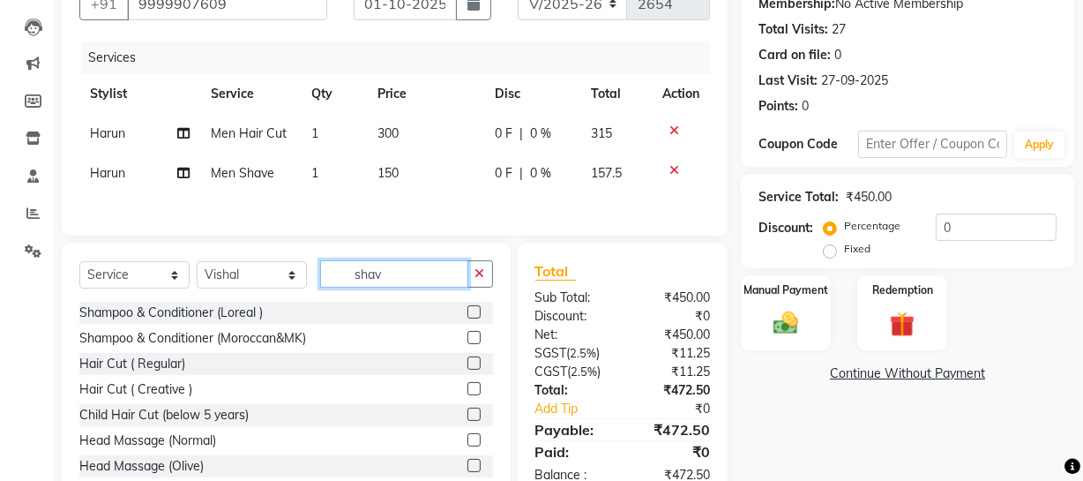
click at [399, 276] on input "shav" at bounding box center [394, 273] width 148 height 27
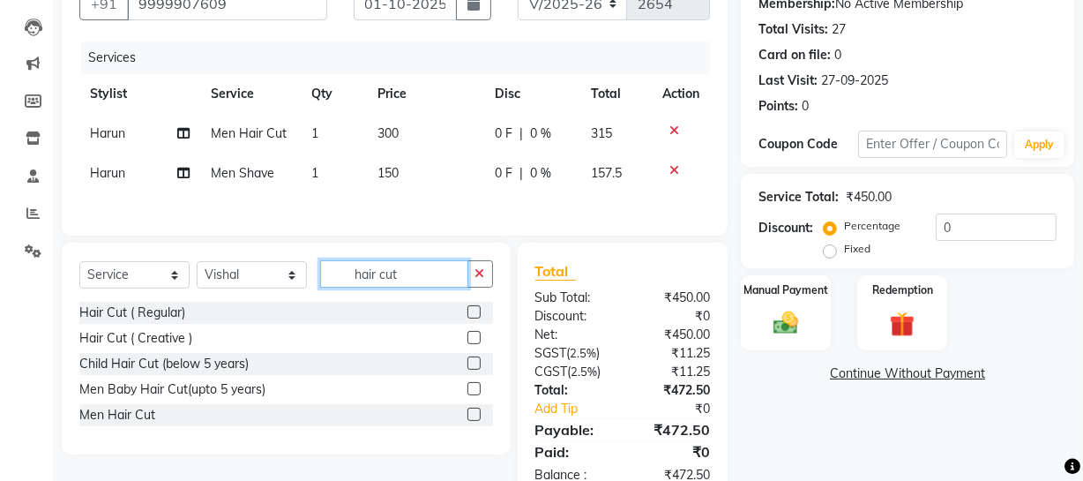
type input "hair cut"
click at [466, 416] on div "Men Hair Cut" at bounding box center [286, 415] width 414 height 22
click at [468, 416] on label at bounding box center [473, 413] width 13 height 13
click at [468, 416] on input "checkbox" at bounding box center [472, 414] width 11 height 11
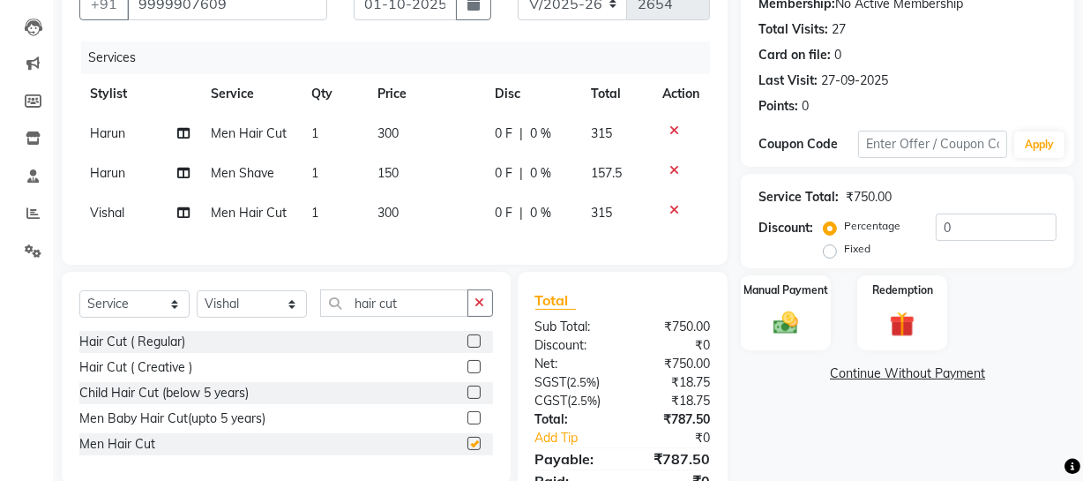
checkbox input "false"
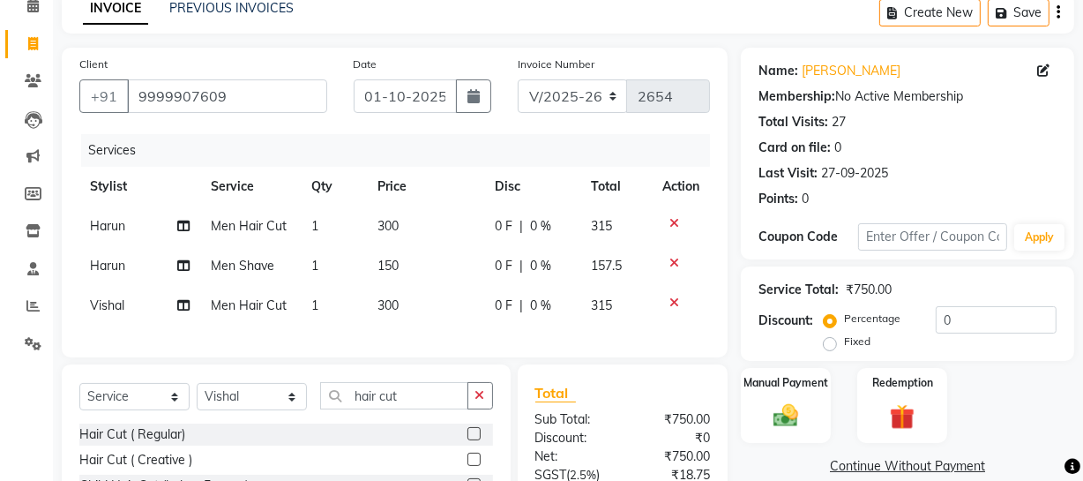
scroll to position [82, 0]
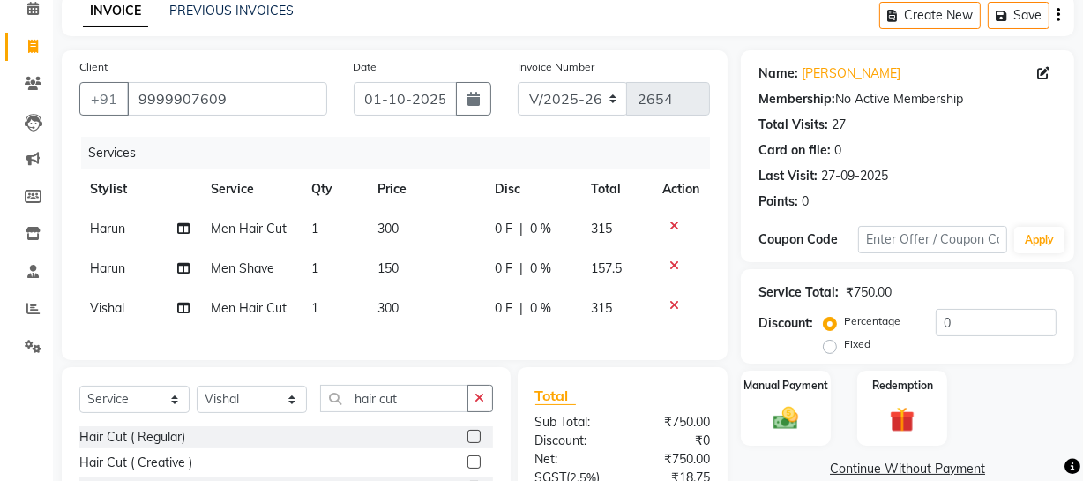
click at [402, 275] on td "150" at bounding box center [425, 269] width 117 height 40
select select "57118"
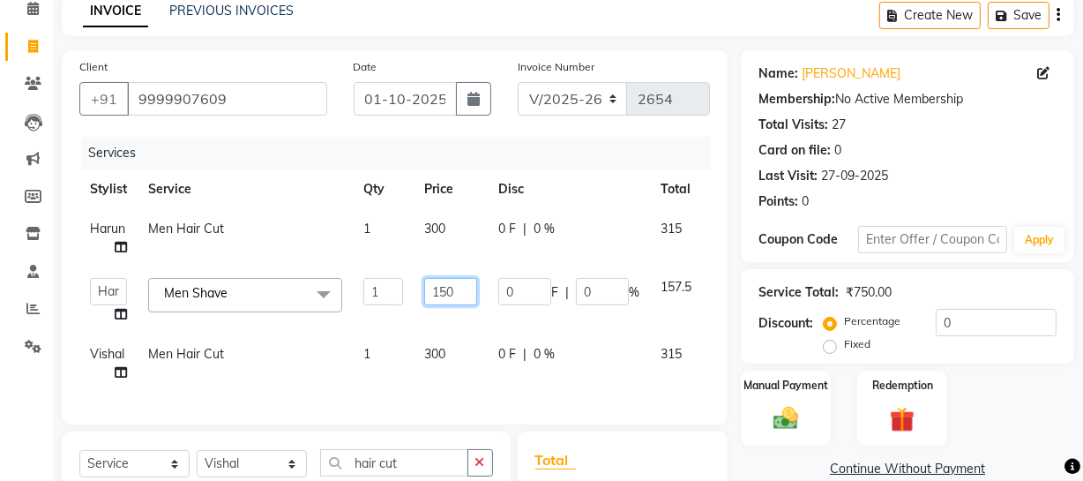
click at [450, 294] on input "150" at bounding box center [450, 291] width 53 height 27
click at [443, 287] on input "150" at bounding box center [450, 291] width 53 height 27
type input "170"
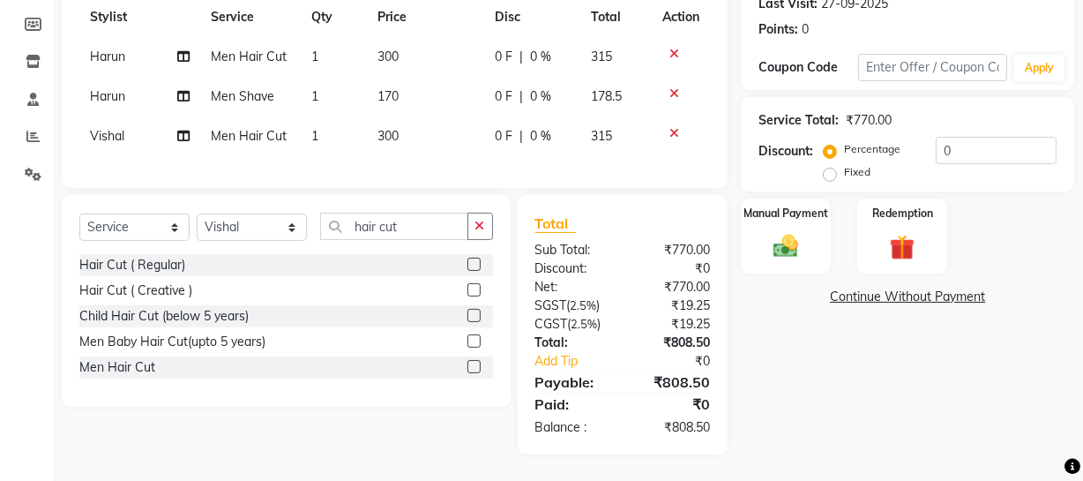
scroll to position [266, 0]
click at [914, 422] on div "Name: [PERSON_NAME] Membership: No Active Membership Total Visits: 27 Card on f…" at bounding box center [914, 166] width 347 height 576
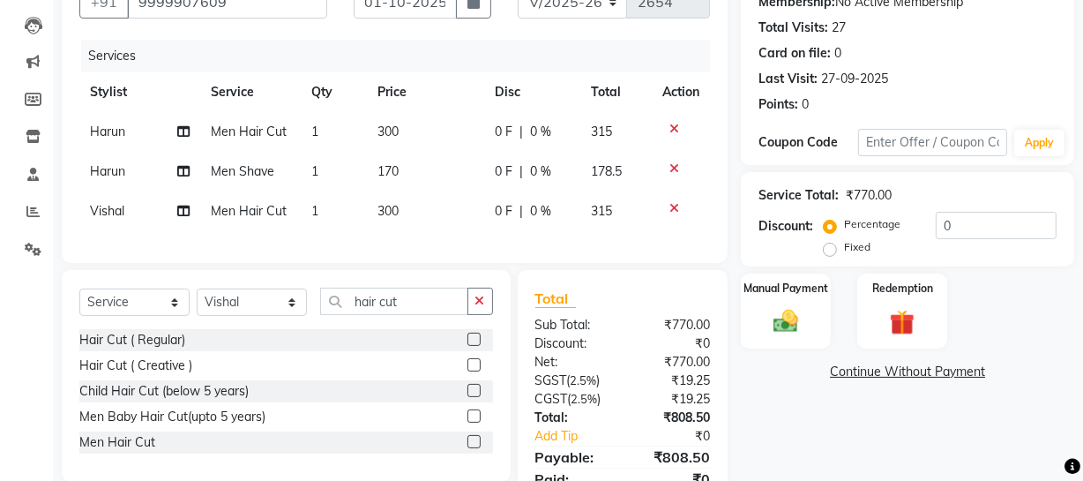
scroll to position [149, 0]
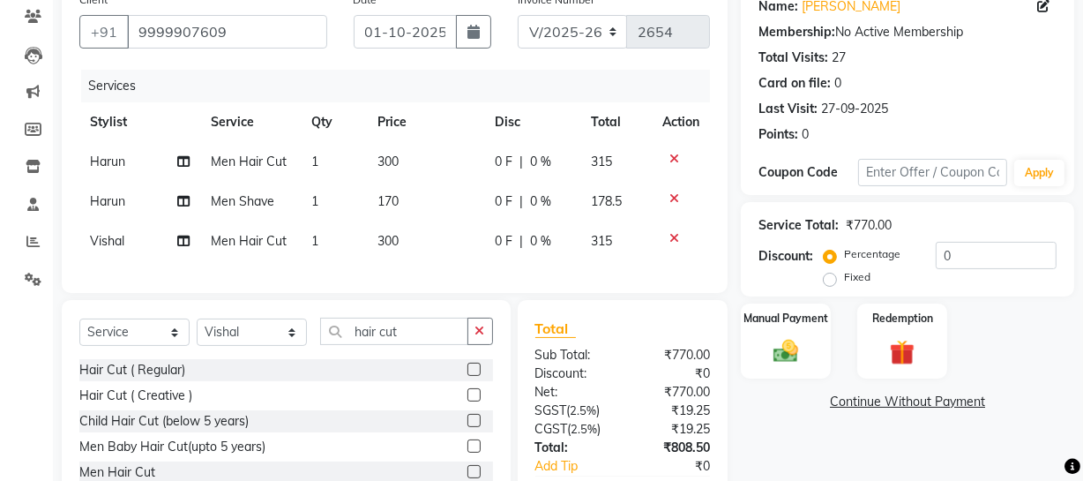
click at [408, 210] on td "170" at bounding box center [425, 202] width 117 height 40
select select "57118"
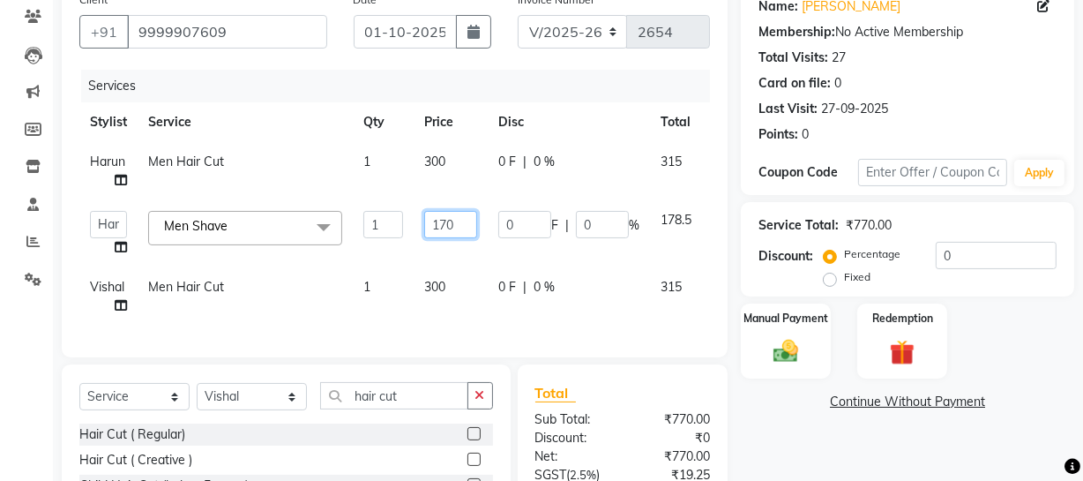
drag, startPoint x: 441, startPoint y: 222, endPoint x: 458, endPoint y: 228, distance: 17.9
click at [458, 228] on input "170" at bounding box center [450, 224] width 53 height 27
type input "160"
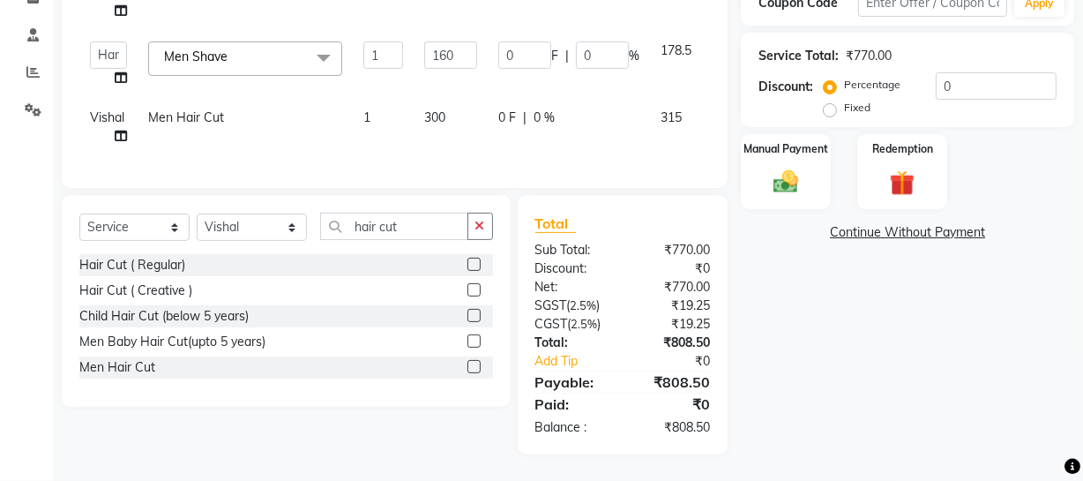
click at [952, 387] on div "Name: [PERSON_NAME] Membership: No Active Membership Total Visits: 27 Card on f…" at bounding box center [914, 134] width 347 height 640
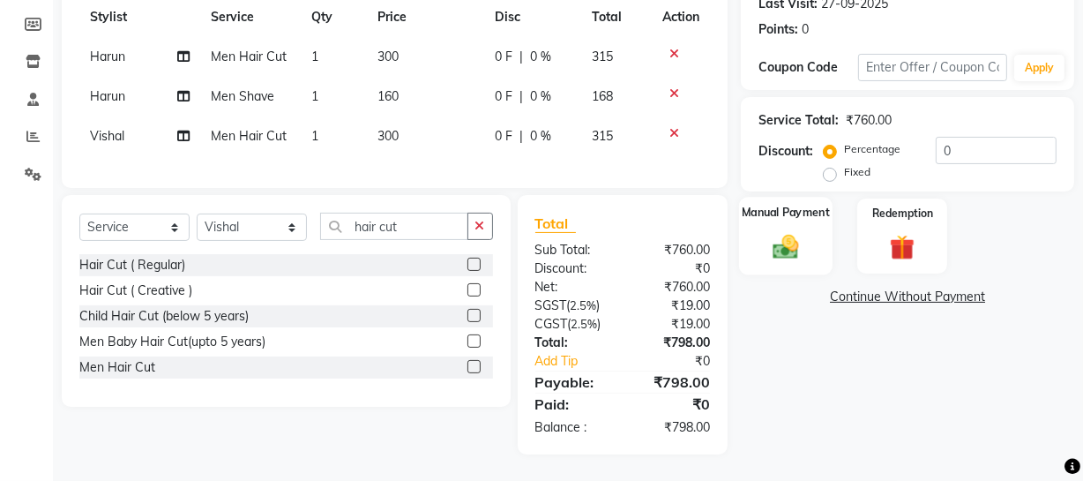
drag, startPoint x: 781, startPoint y: 233, endPoint x: 794, endPoint y: 241, distance: 14.7
click at [781, 233] on img at bounding box center [786, 246] width 42 height 30
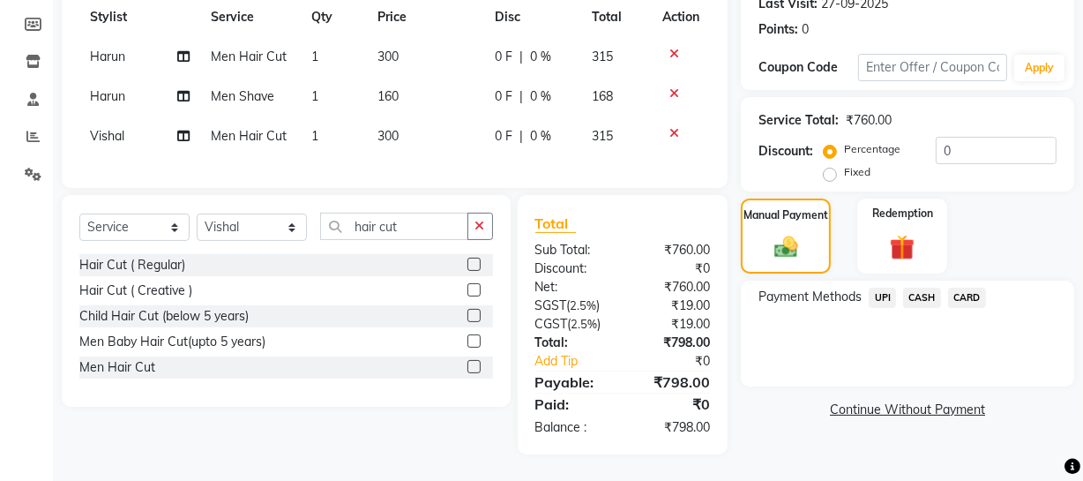
click at [883, 287] on span "UPI" at bounding box center [882, 297] width 27 height 20
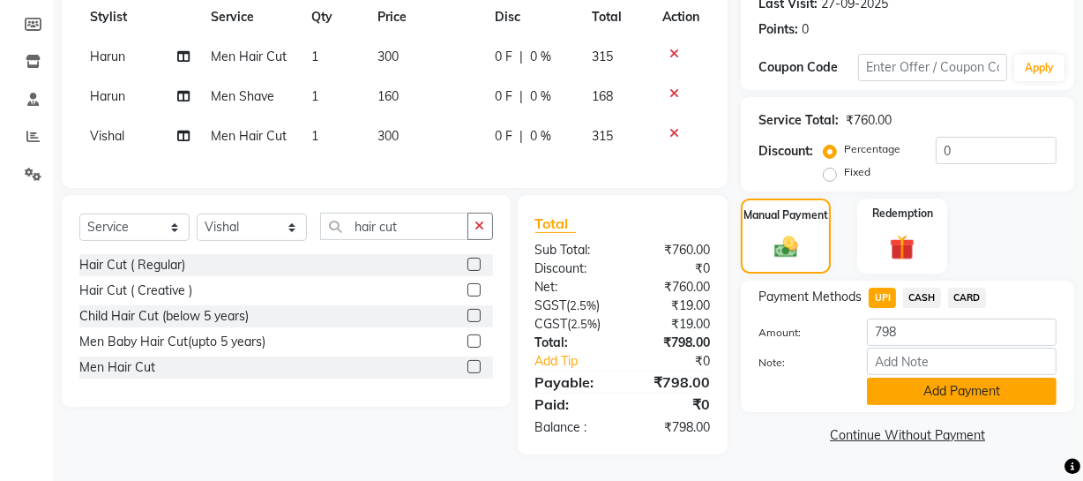
click at [919, 390] on button "Add Payment" at bounding box center [962, 390] width 190 height 27
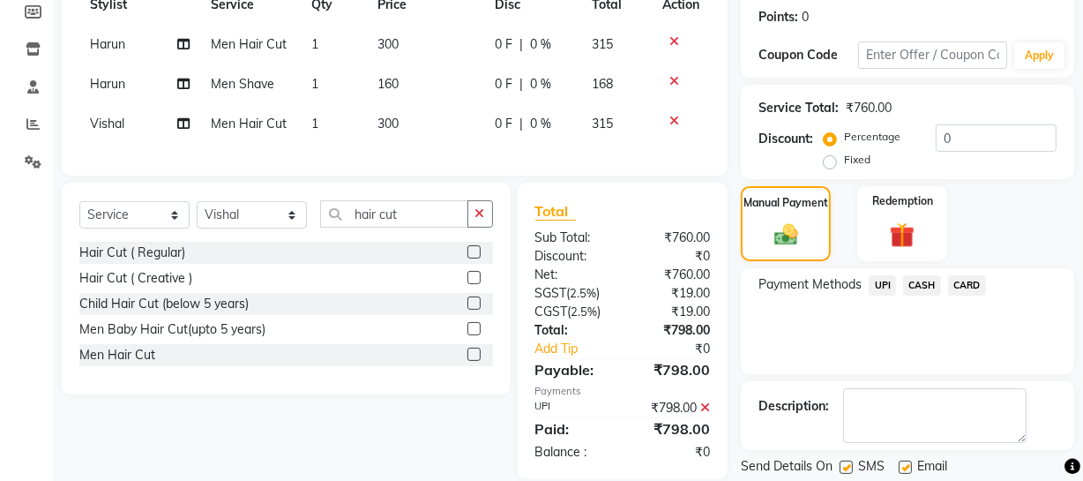
scroll to position [321, 0]
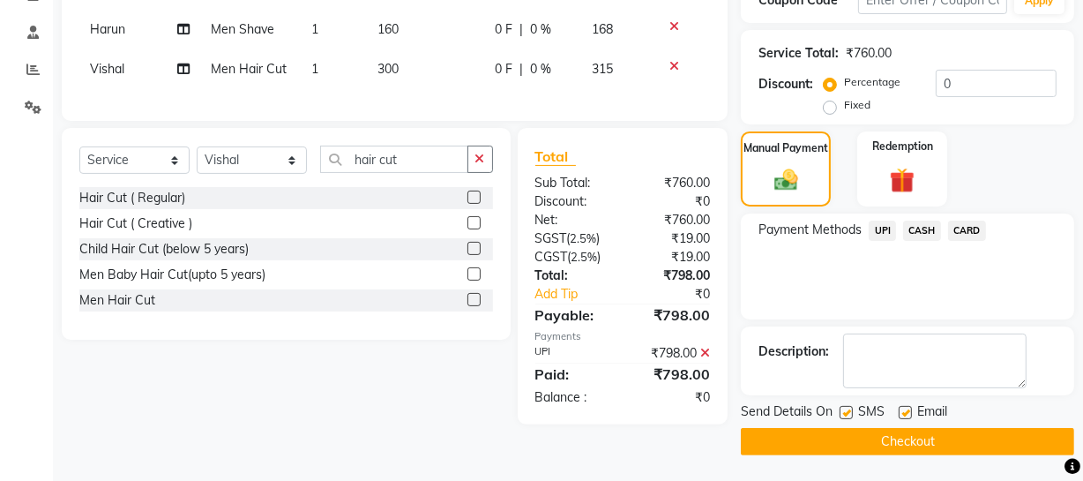
click at [847, 408] on label at bounding box center [845, 412] width 13 height 13
click at [847, 408] on input "checkbox" at bounding box center [844, 412] width 11 height 11
checkbox input "false"
click at [824, 446] on button "Checkout" at bounding box center [907, 441] width 333 height 27
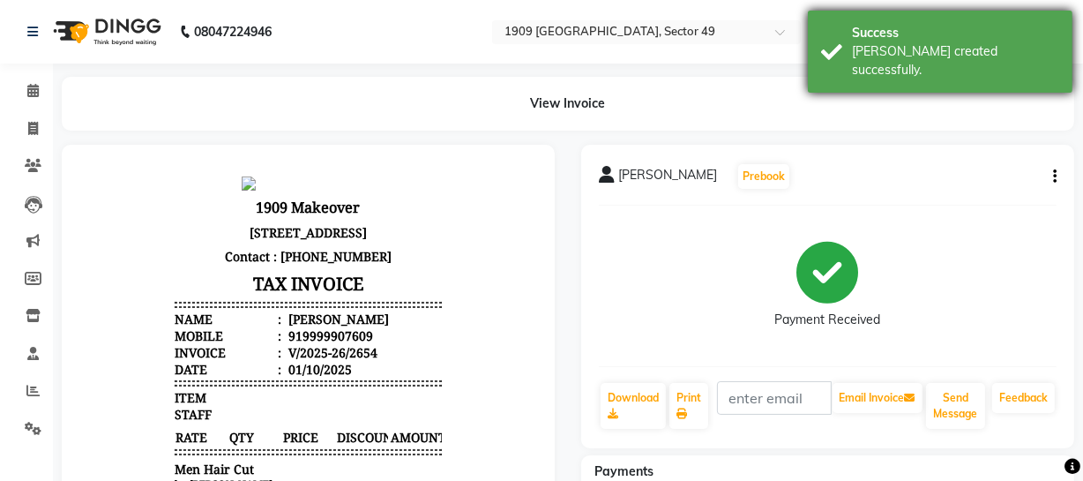
click at [858, 40] on div "Success" at bounding box center [955, 33] width 207 height 19
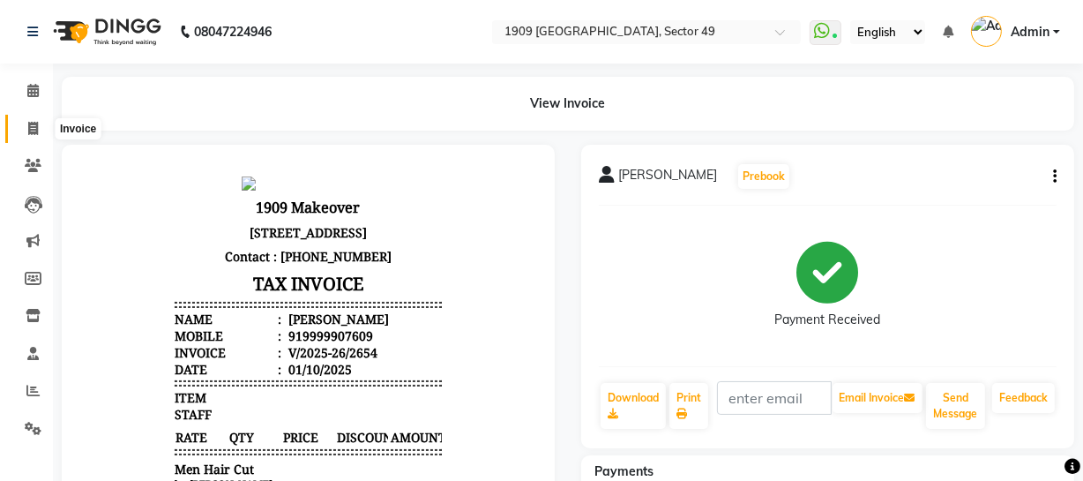
click at [40, 123] on span at bounding box center [33, 129] width 31 height 20
select select "service"
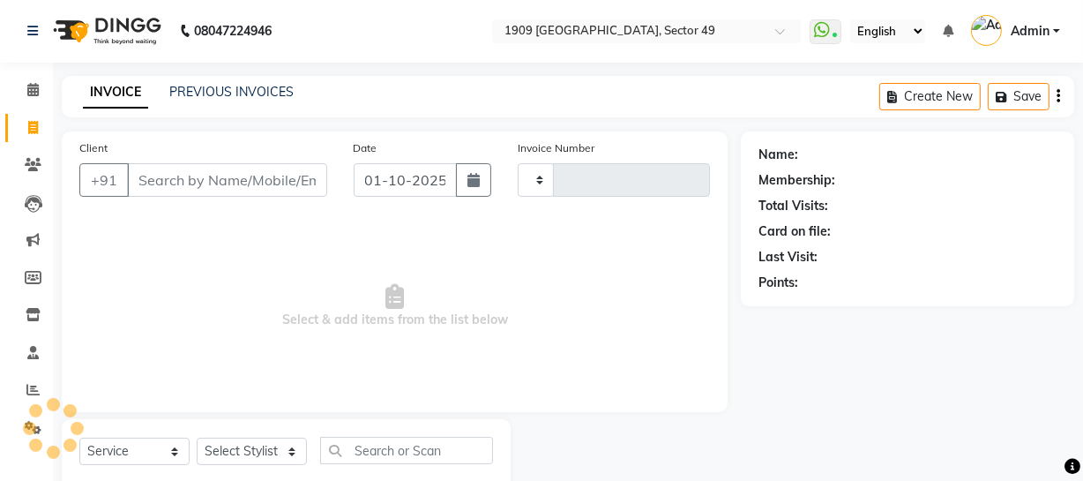
type input "2655"
select select "6923"
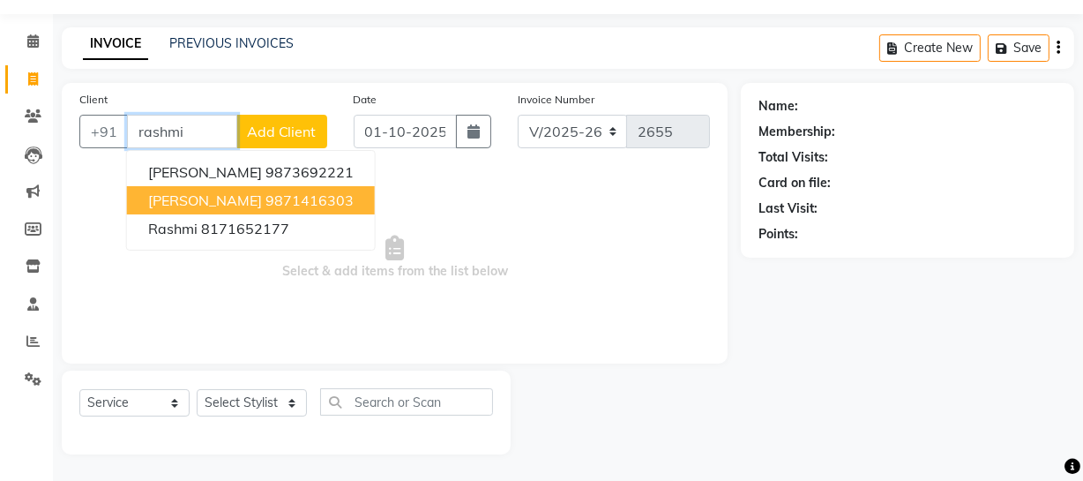
click at [265, 198] on ngb-highlight "9871416303" at bounding box center [309, 200] width 88 height 18
type input "9871416303"
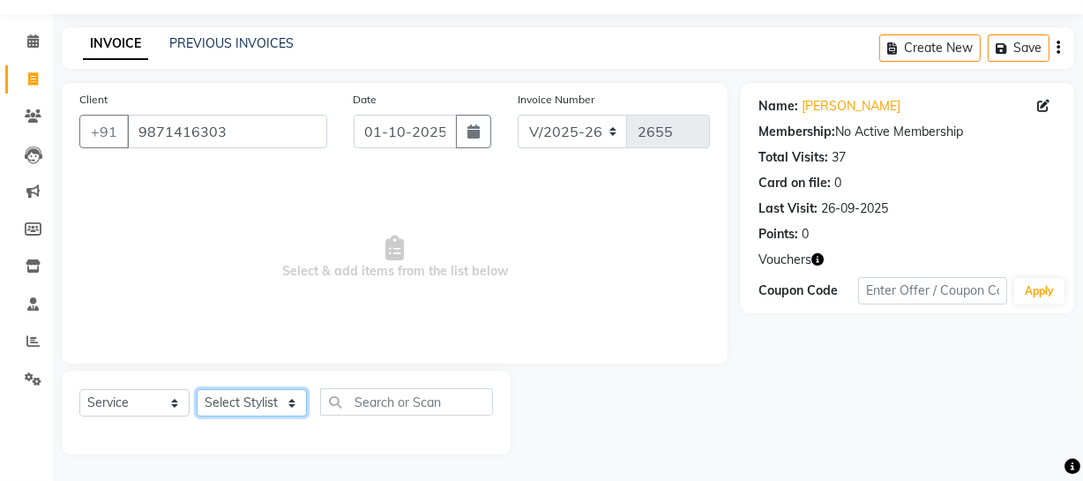
click at [246, 402] on select "Select Stylist [PERSON_NAME] [PERSON_NAME] House Sale Jyoti [PERSON_NAME] [PERS…" at bounding box center [252, 402] width 110 height 27
click at [197, 389] on select "Select Stylist [PERSON_NAME] [PERSON_NAME] House Sale Jyoti [PERSON_NAME] [PERS…" at bounding box center [252, 402] width 110 height 27
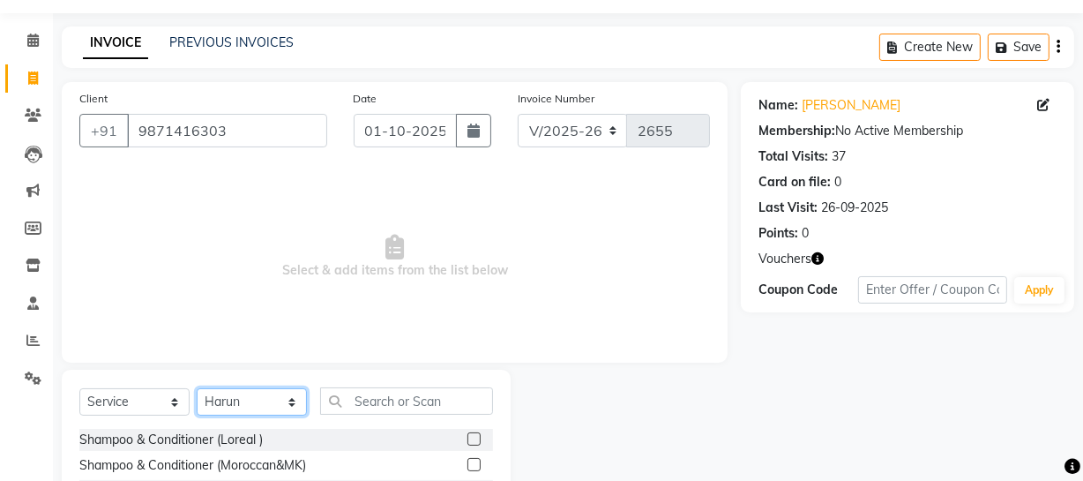
click at [265, 393] on select "Select Stylist [PERSON_NAME] [PERSON_NAME] House Sale Jyoti [PERSON_NAME] [PERS…" at bounding box center [252, 401] width 110 height 27
select select "57114"
click at [197, 388] on select "Select Stylist [PERSON_NAME] [PERSON_NAME] House Sale Jyoti [PERSON_NAME] [PERS…" at bounding box center [252, 401] width 110 height 27
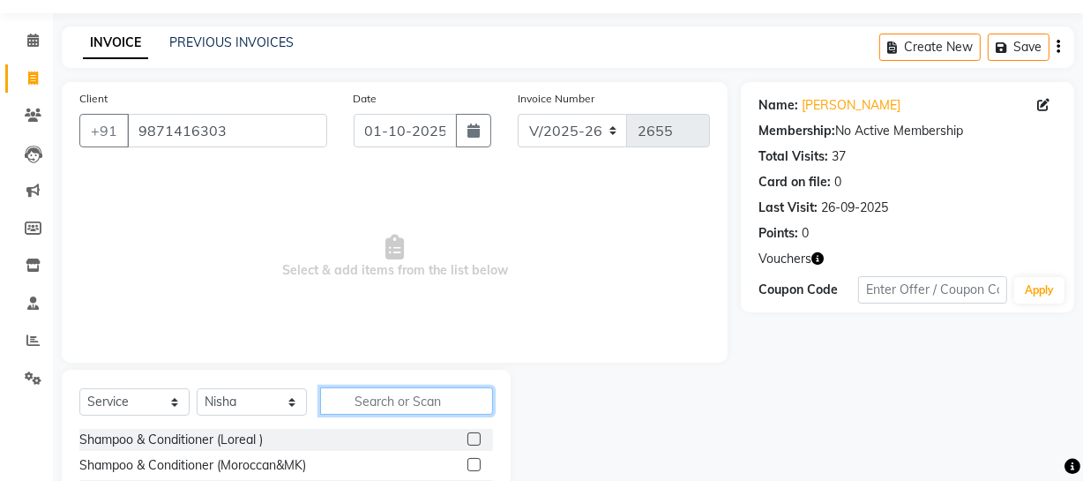
click at [403, 399] on input "text" at bounding box center [406, 400] width 173 height 27
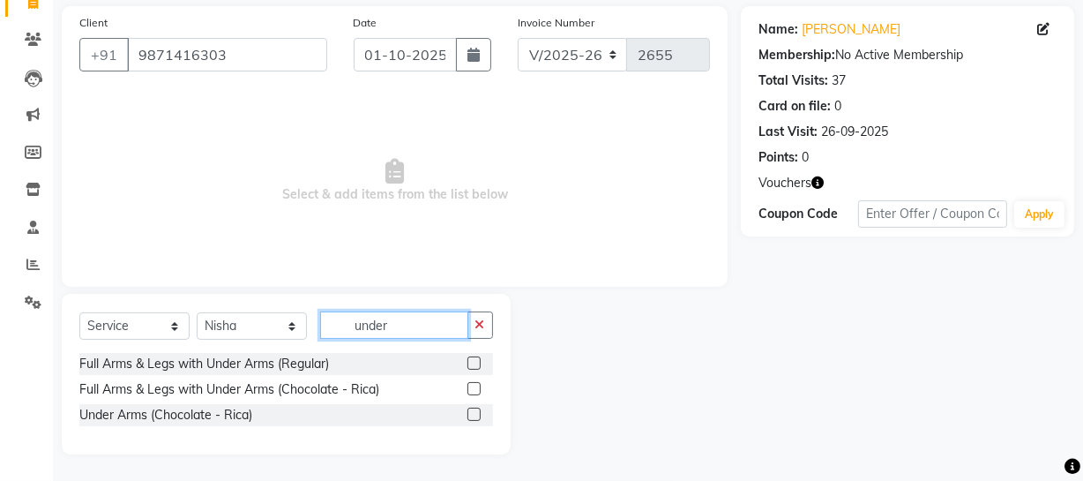
type input "under"
click at [473, 413] on label at bounding box center [473, 413] width 13 height 13
click at [473, 413] on input "checkbox" at bounding box center [472, 414] width 11 height 11
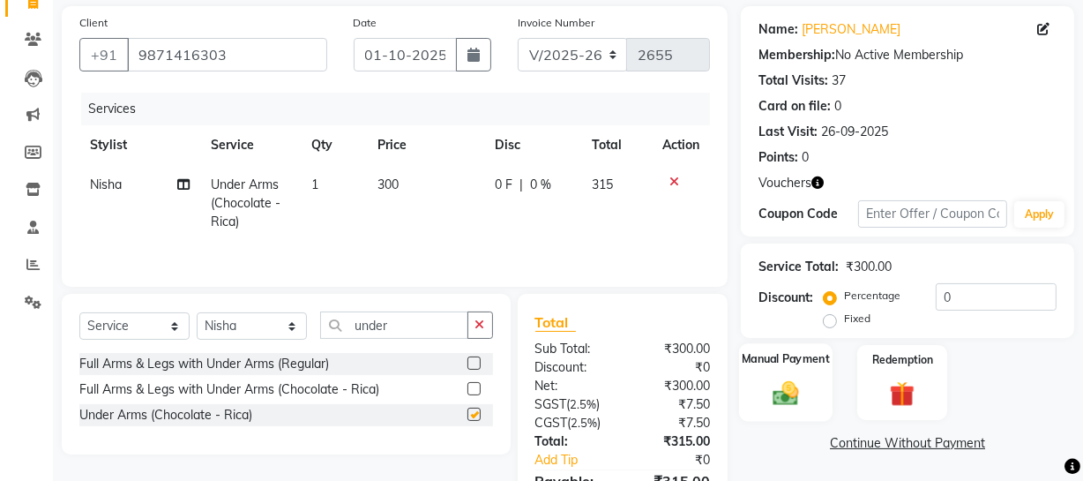
checkbox input "false"
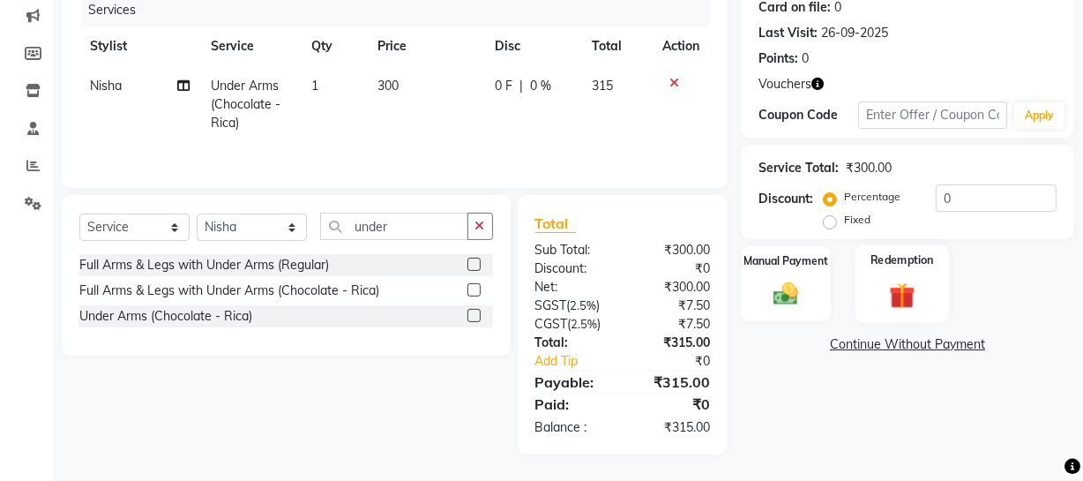
click at [894, 303] on img at bounding box center [902, 295] width 42 height 33
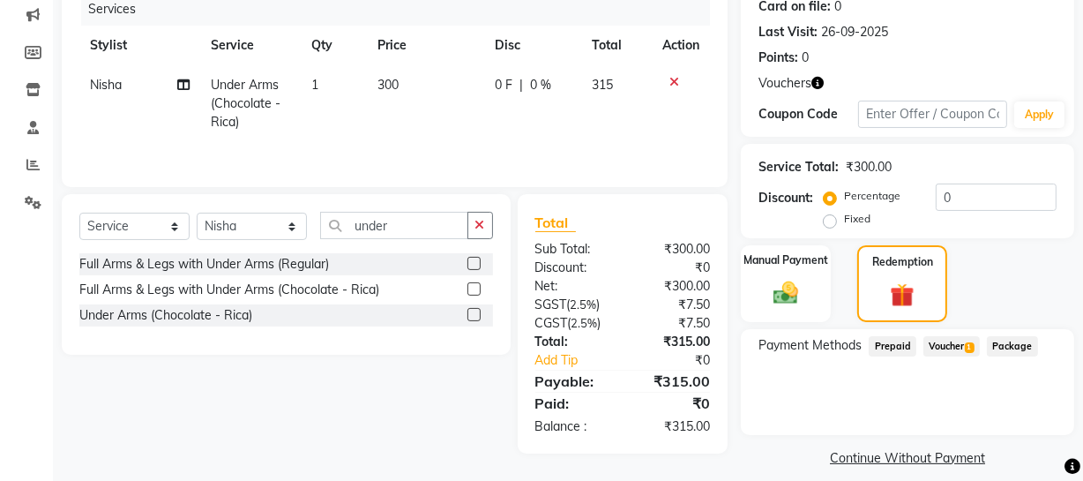
click at [948, 348] on span "Voucher 1" at bounding box center [951, 346] width 56 height 20
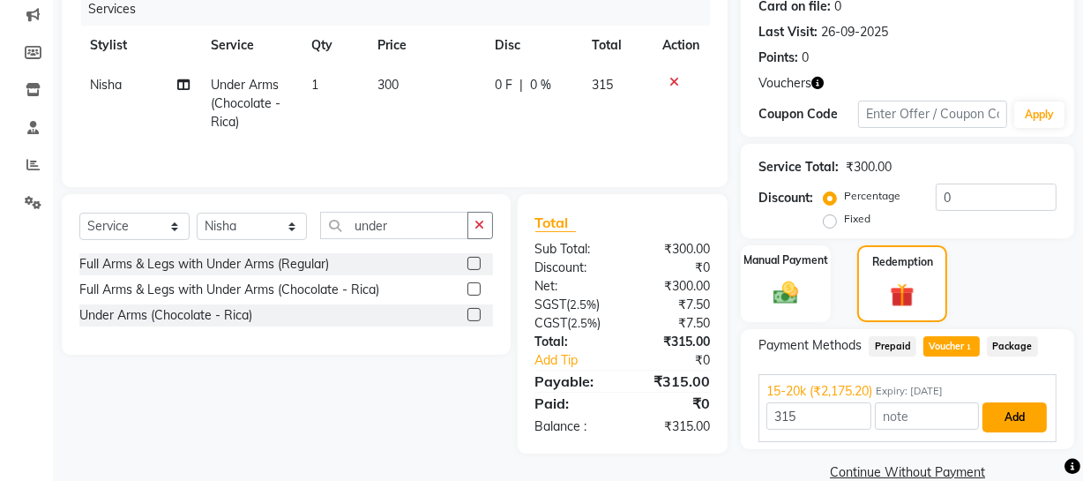
click at [1039, 422] on button "Add" at bounding box center [1014, 417] width 64 height 30
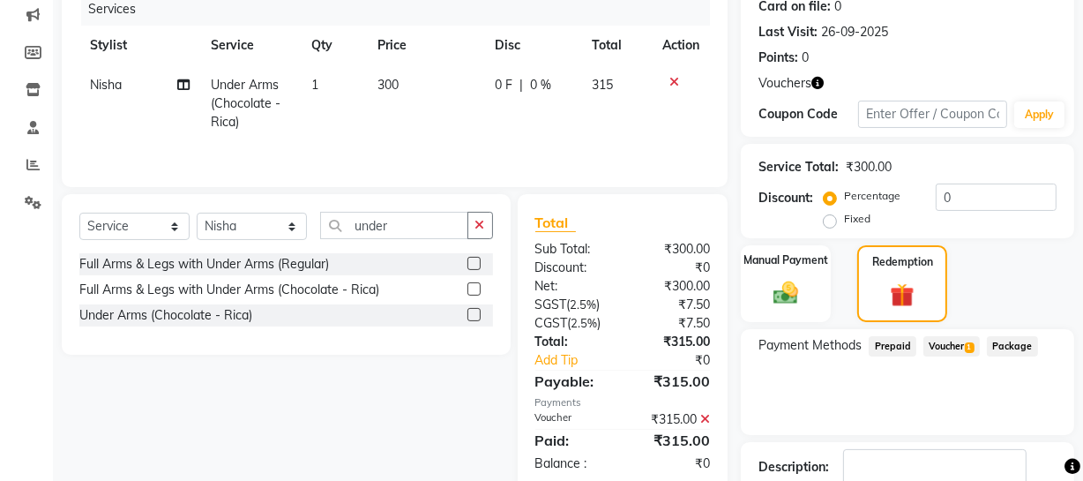
scroll to position [341, 0]
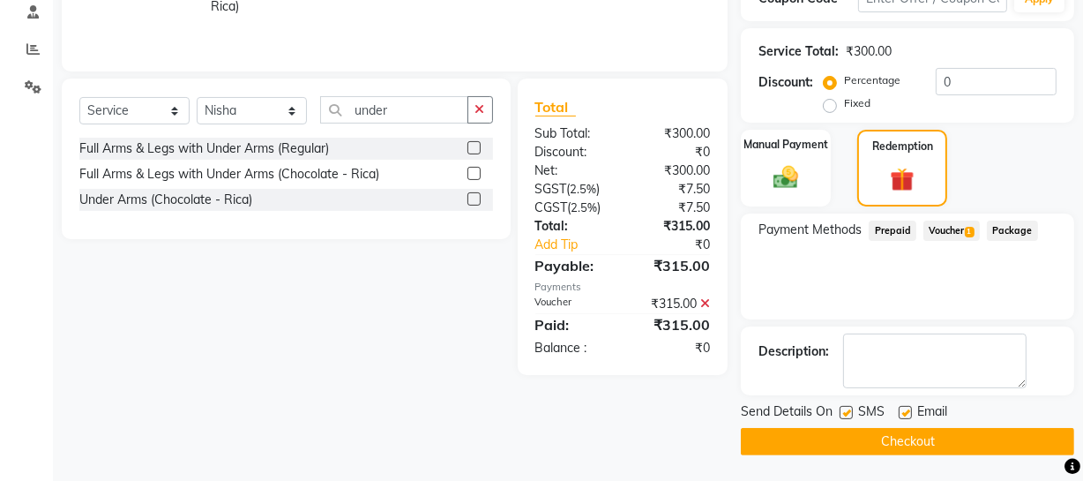
click at [879, 441] on button "Checkout" at bounding box center [907, 441] width 333 height 27
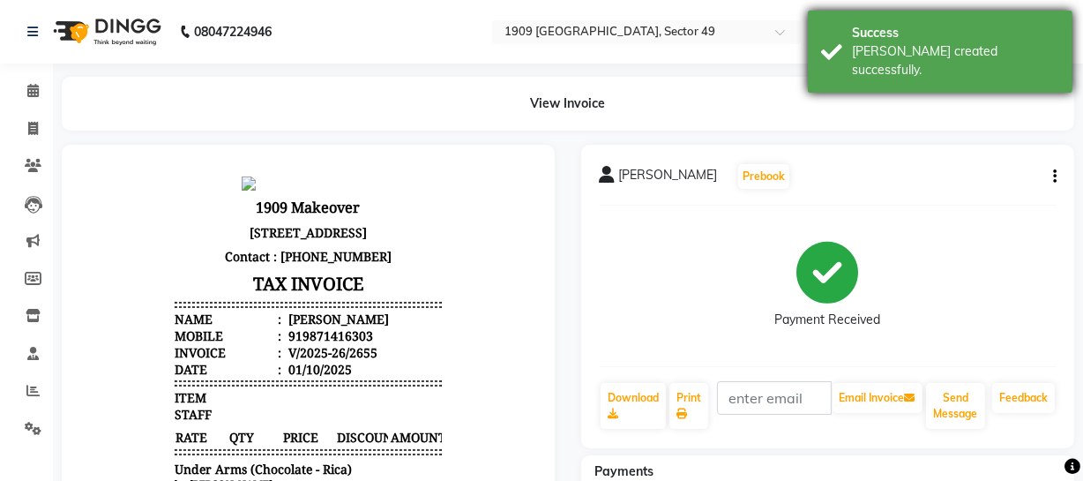
click at [870, 40] on div "Success" at bounding box center [955, 33] width 207 height 19
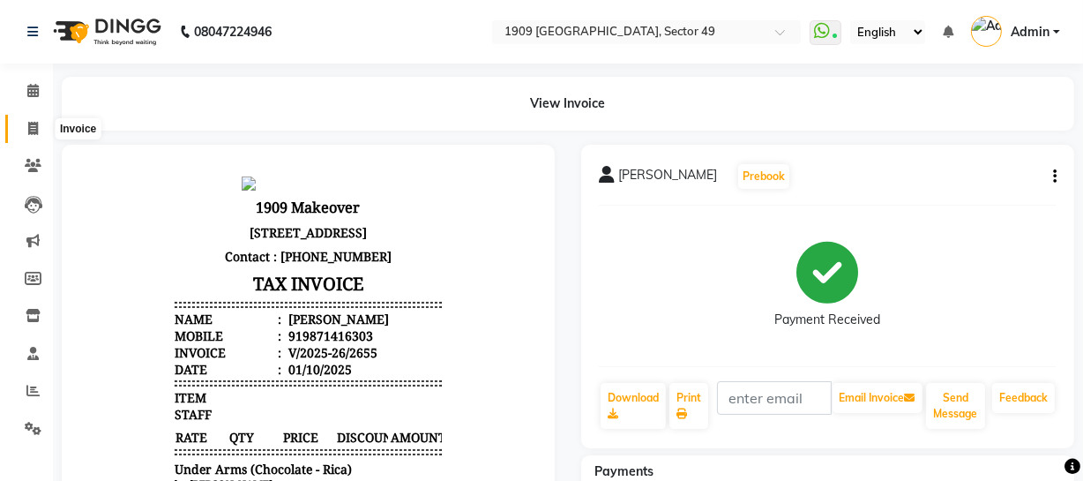
click at [34, 120] on span at bounding box center [33, 129] width 31 height 20
select select "6923"
select select "service"
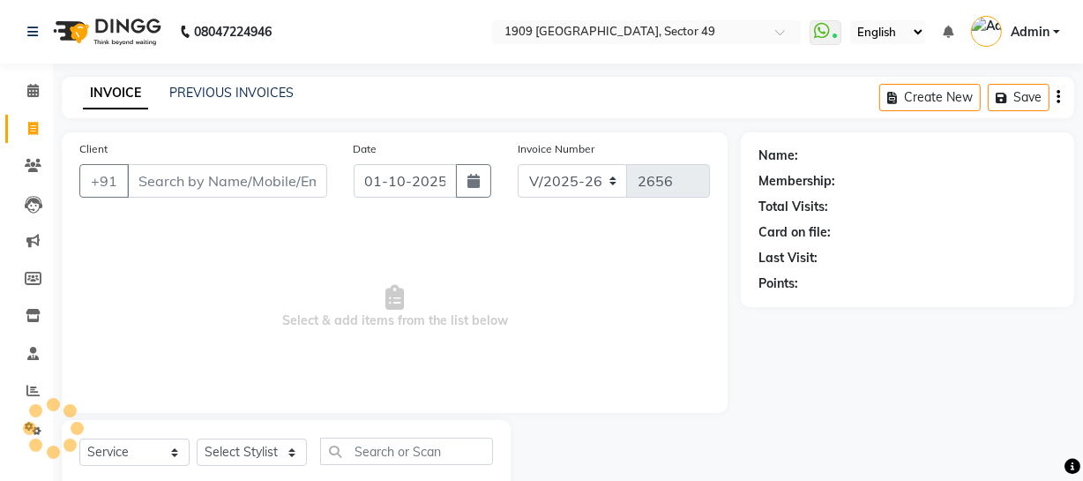
scroll to position [50, 0]
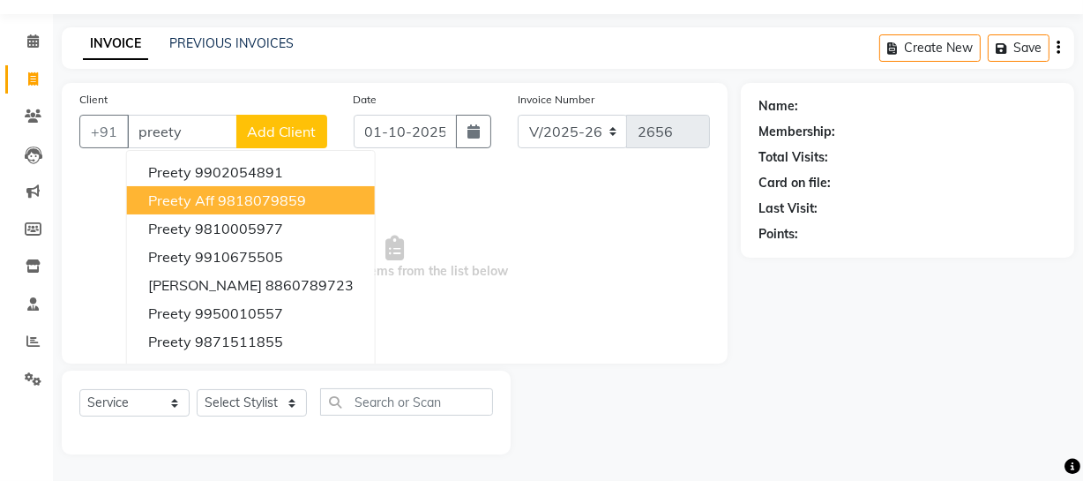
click at [237, 196] on ngb-highlight "9818079859" at bounding box center [262, 200] width 88 height 18
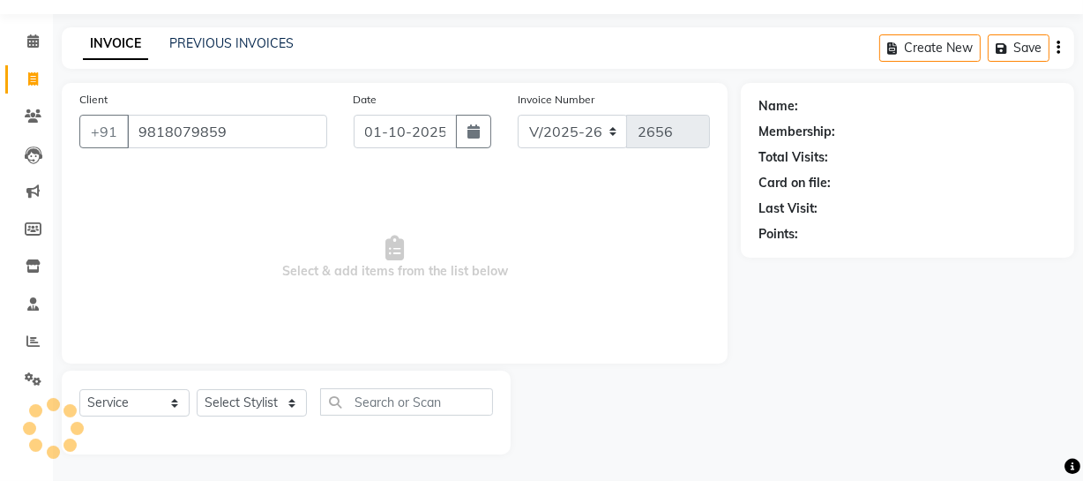
type input "9818079859"
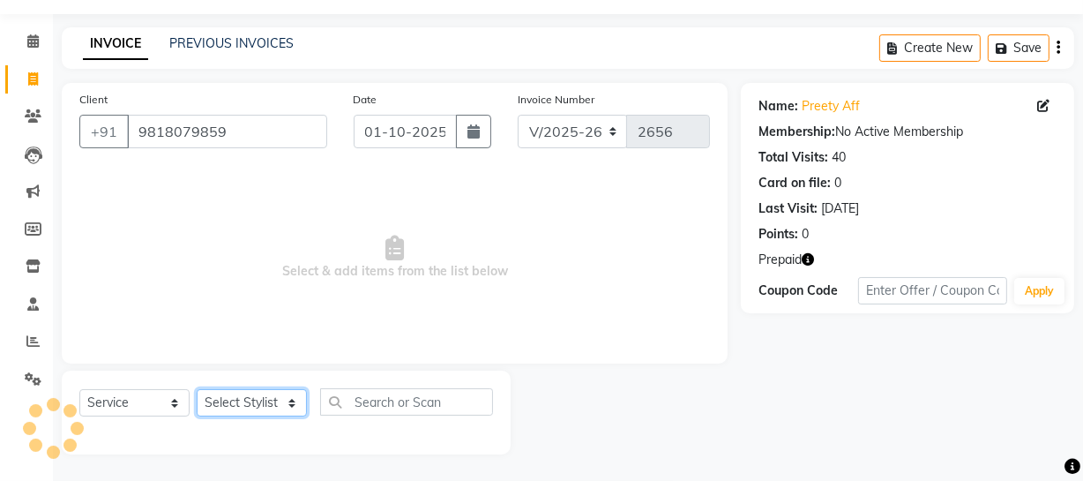
click at [278, 409] on select "Select Stylist [PERSON_NAME] [PERSON_NAME] House Sale Jyoti [PERSON_NAME] [PERS…" at bounding box center [252, 402] width 110 height 27
select select "57114"
click at [197, 389] on select "Select Stylist [PERSON_NAME] [PERSON_NAME] House Sale Jyoti [PERSON_NAME] [PERS…" at bounding box center [252, 402] width 110 height 27
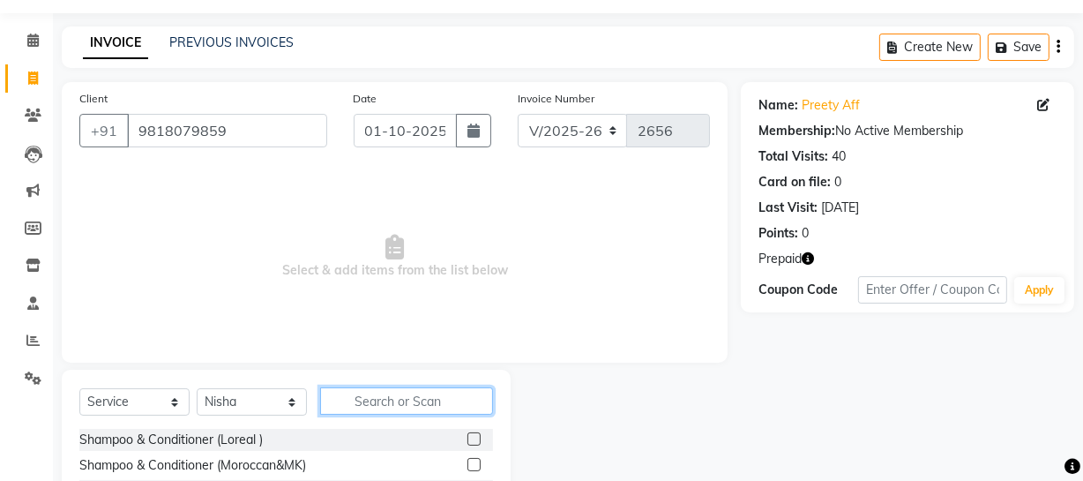
click at [402, 405] on input "text" at bounding box center [406, 400] width 173 height 27
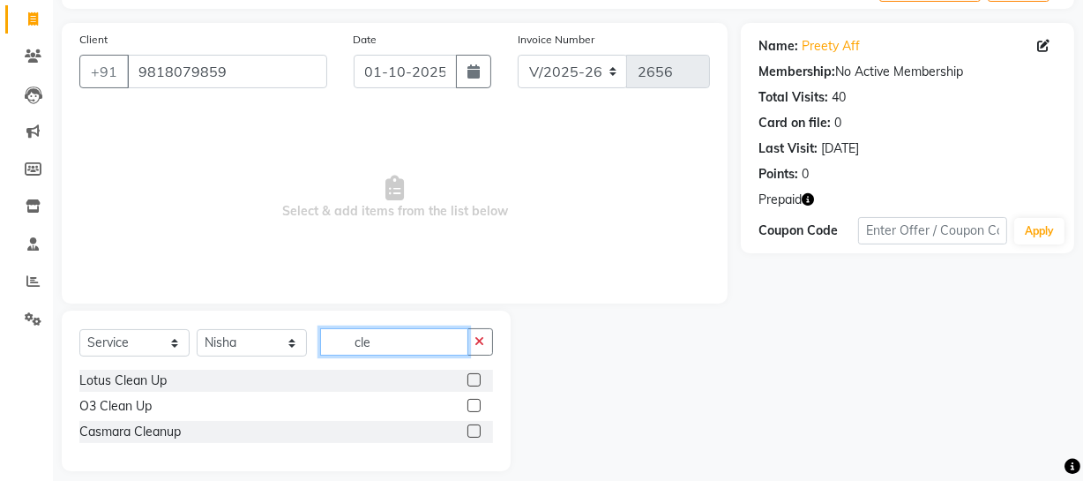
scroll to position [126, 0]
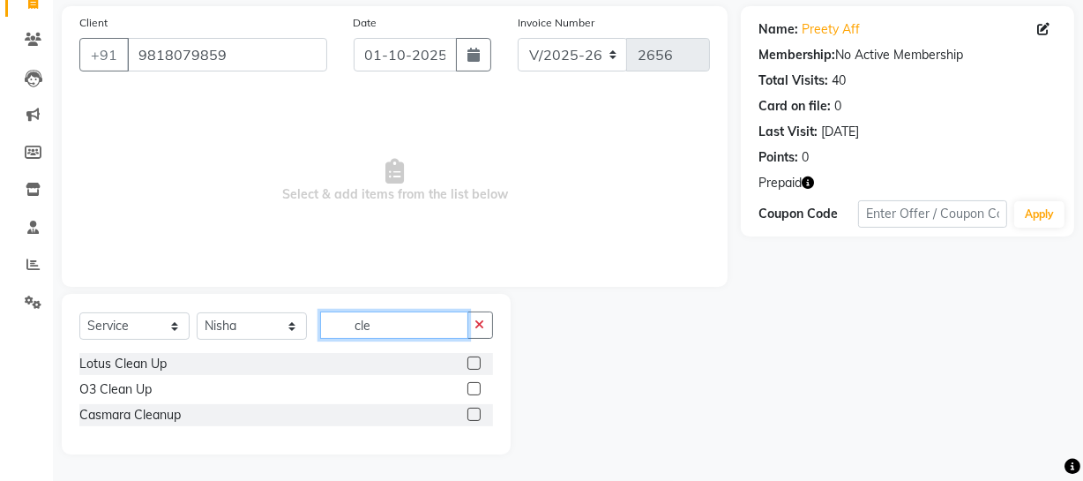
type input "cle"
drag, startPoint x: 474, startPoint y: 413, endPoint x: 459, endPoint y: 402, distance: 19.1
click at [474, 413] on label at bounding box center [473, 413] width 13 height 13
click at [474, 413] on input "checkbox" at bounding box center [472, 414] width 11 height 11
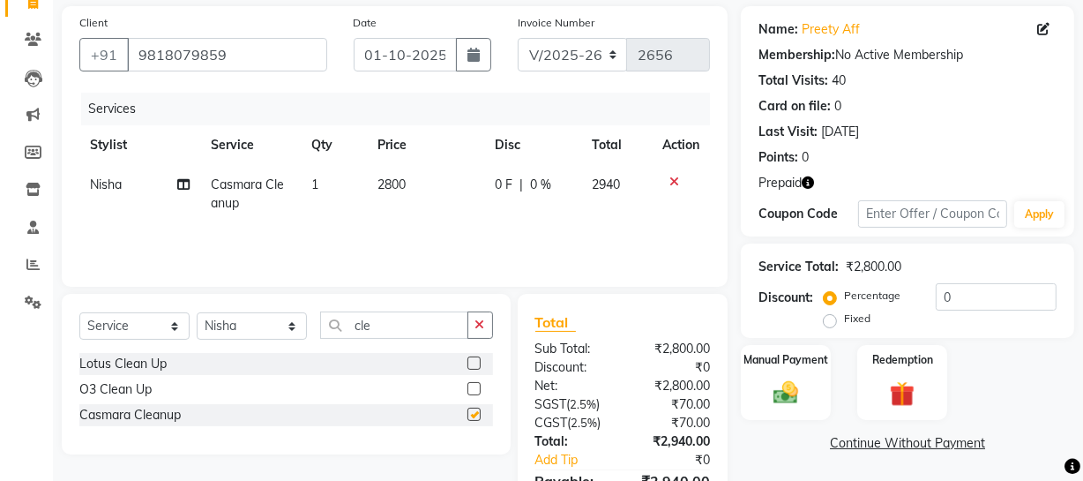
checkbox input "false"
click at [396, 322] on input "cle" at bounding box center [394, 324] width 148 height 27
type input "c"
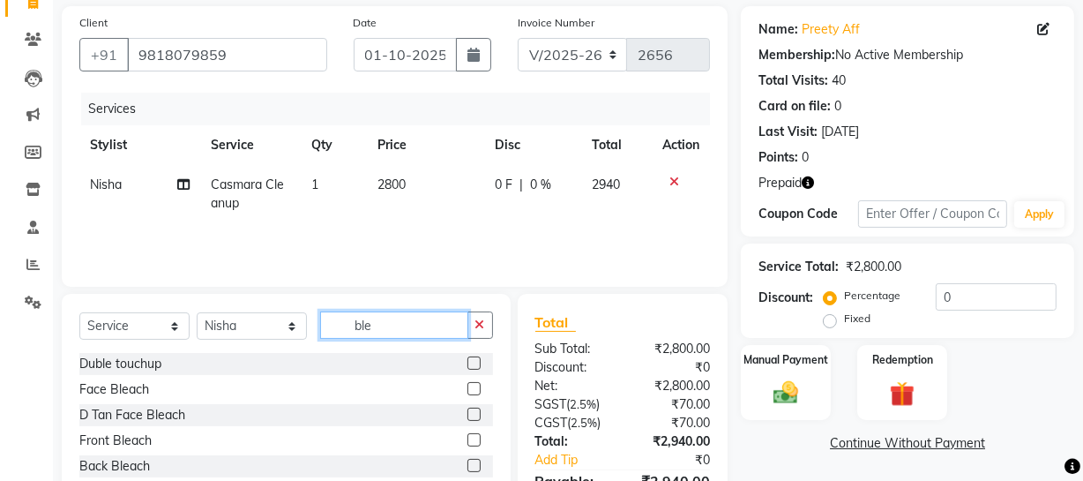
type input "ble"
click at [467, 387] on label at bounding box center [473, 388] width 13 height 13
click at [467, 387] on input "checkbox" at bounding box center [472, 389] width 11 height 11
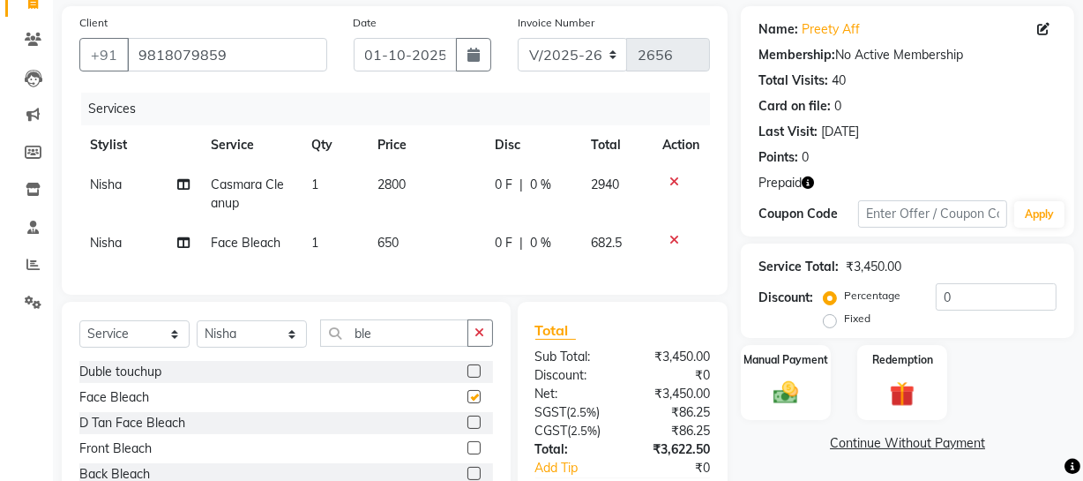
checkbox input "false"
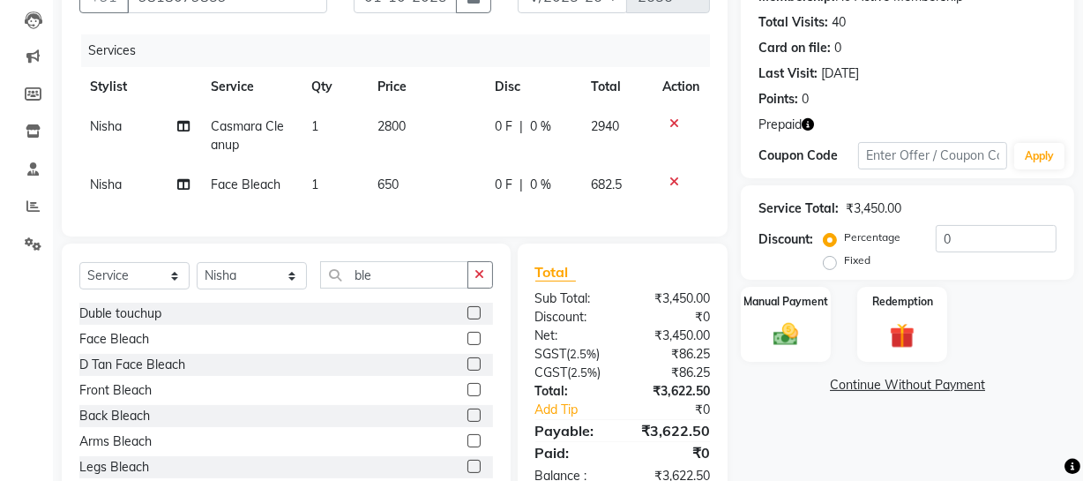
scroll to position [246, 0]
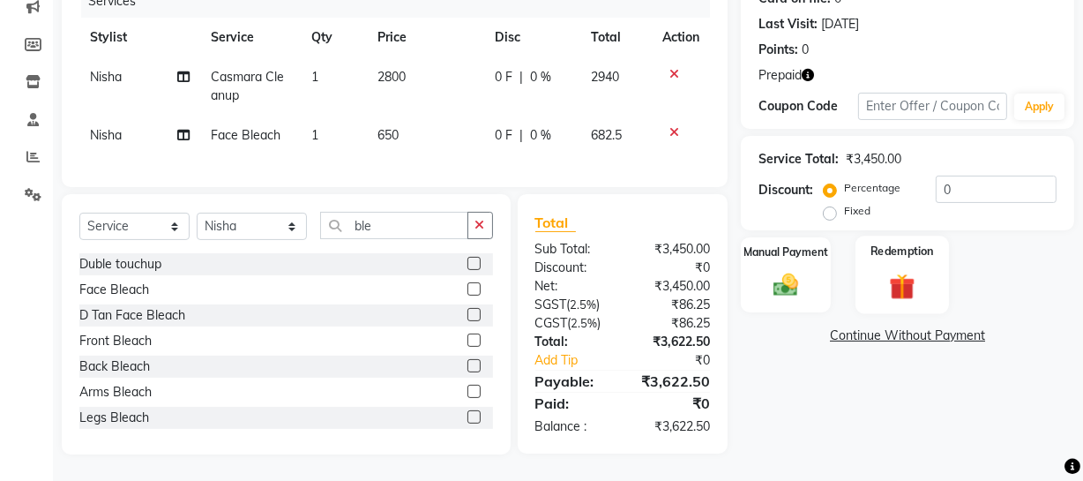
click at [933, 272] on div "Redemption" at bounding box center [901, 274] width 93 height 78
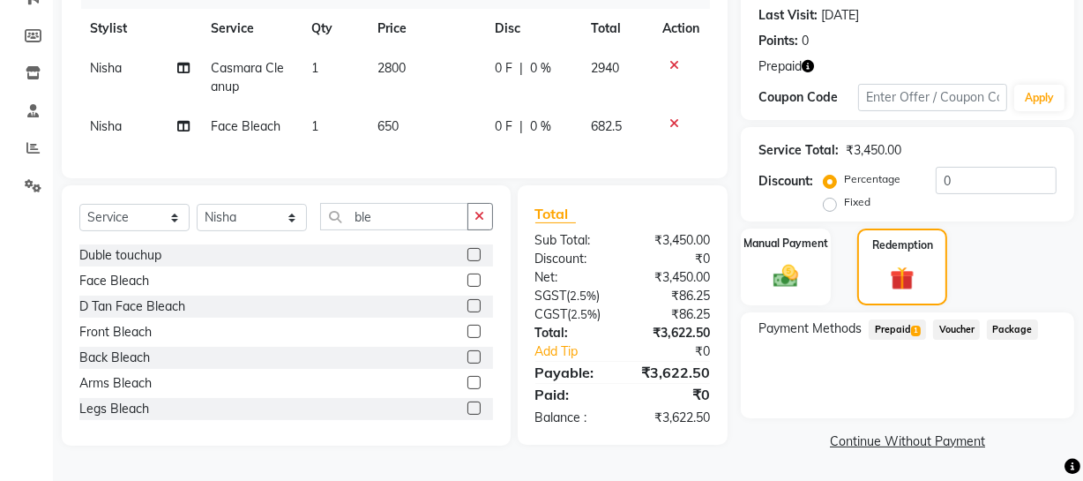
click at [906, 326] on span "Prepaid 1" at bounding box center [897, 329] width 57 height 20
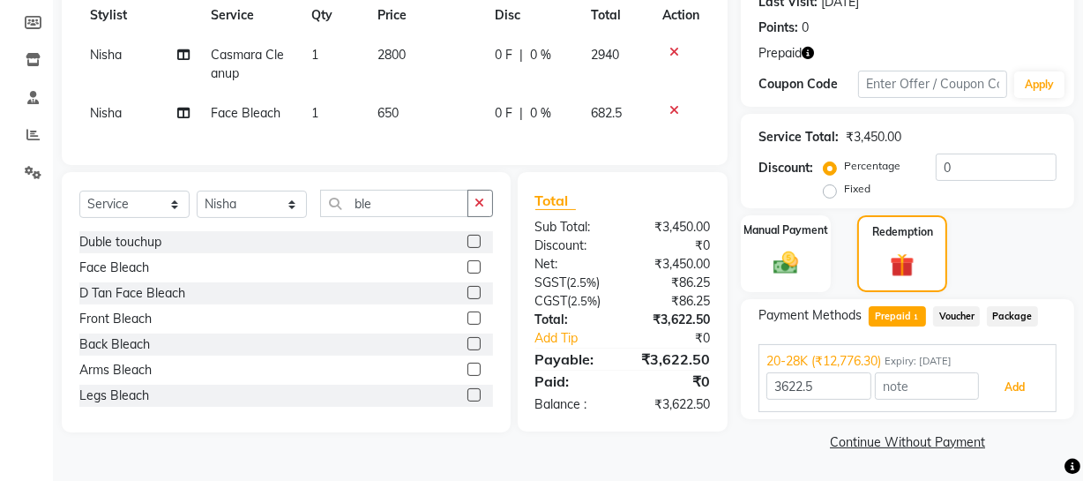
click at [1009, 379] on button "Add" at bounding box center [1014, 387] width 64 height 30
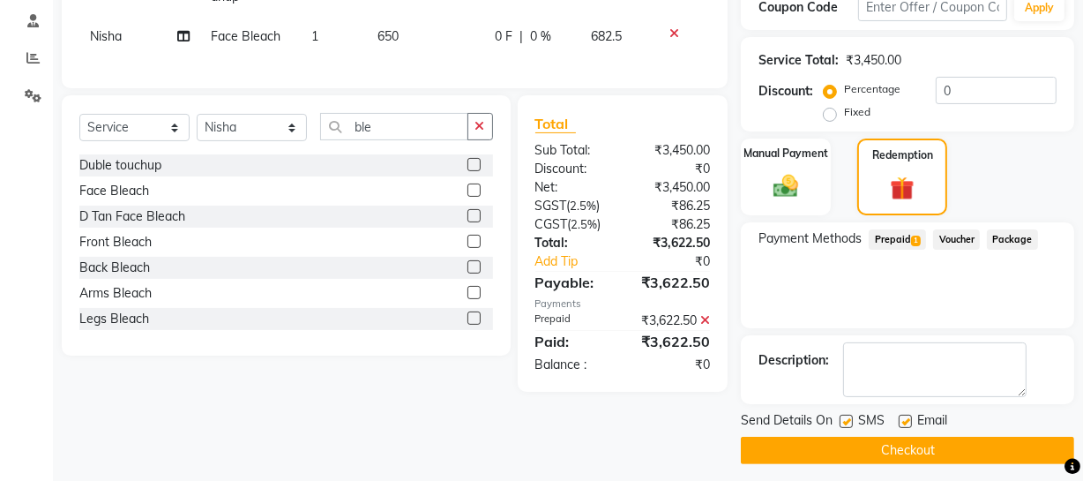
scroll to position [341, 0]
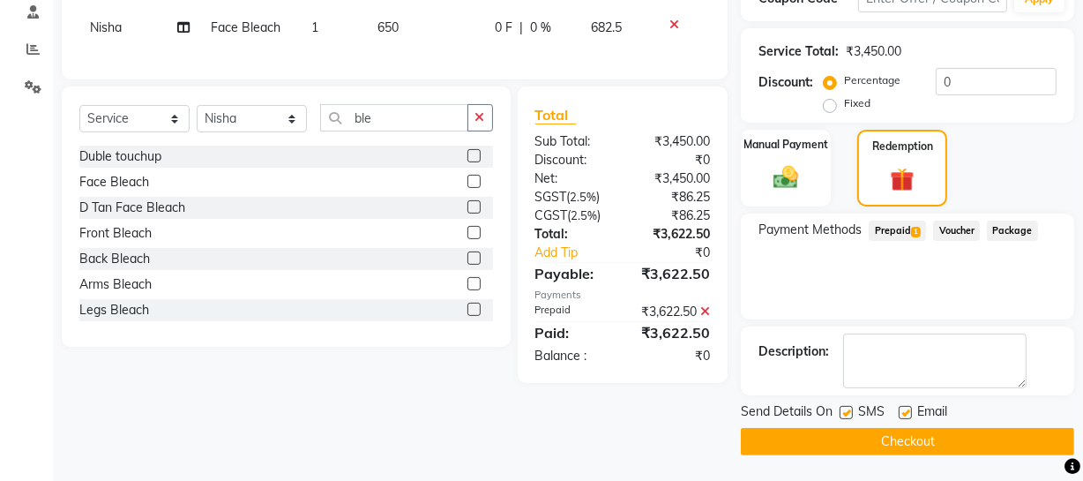
drag, startPoint x: 908, startPoint y: 444, endPoint x: 890, endPoint y: 443, distance: 18.6
click at [899, 443] on button "Checkout" at bounding box center [907, 441] width 333 height 27
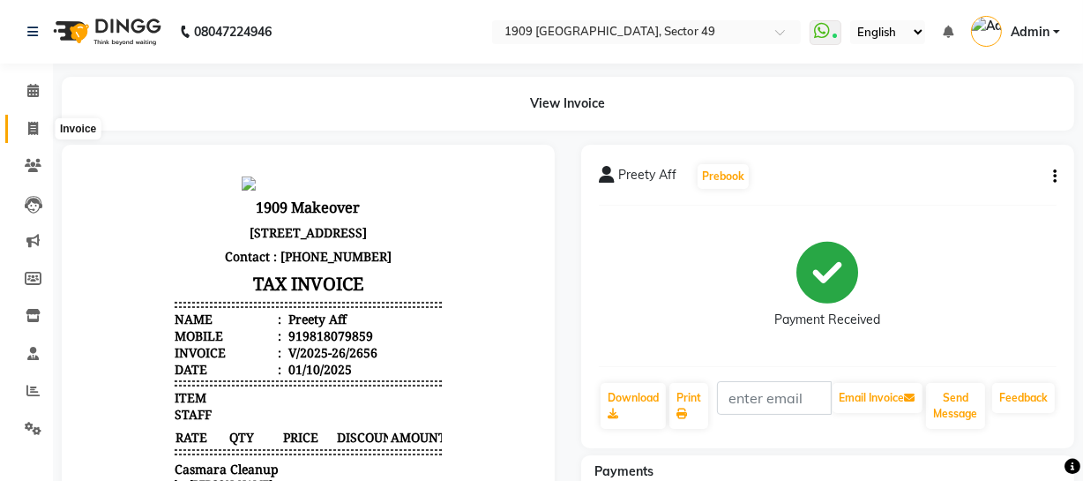
click at [32, 131] on icon at bounding box center [33, 128] width 10 height 13
select select "6923"
select select "service"
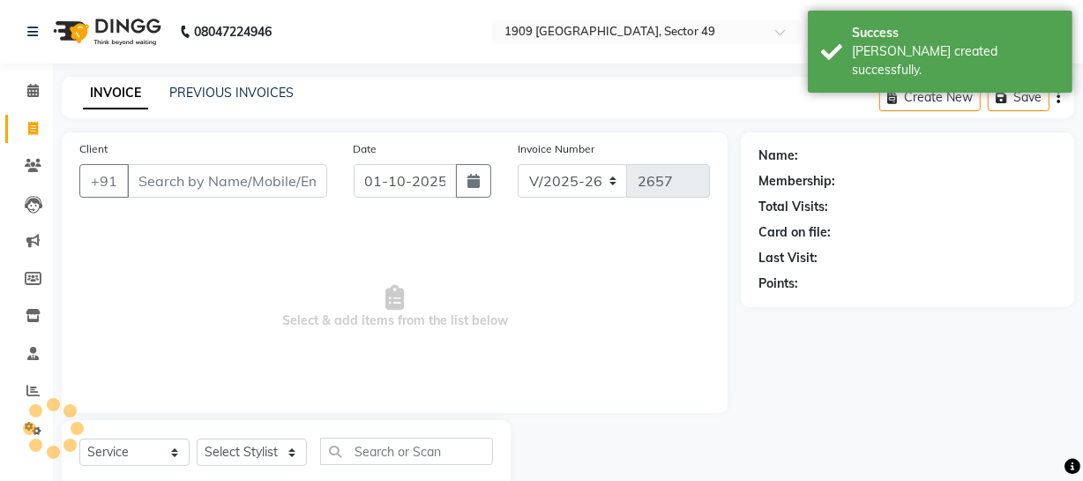
scroll to position [50, 0]
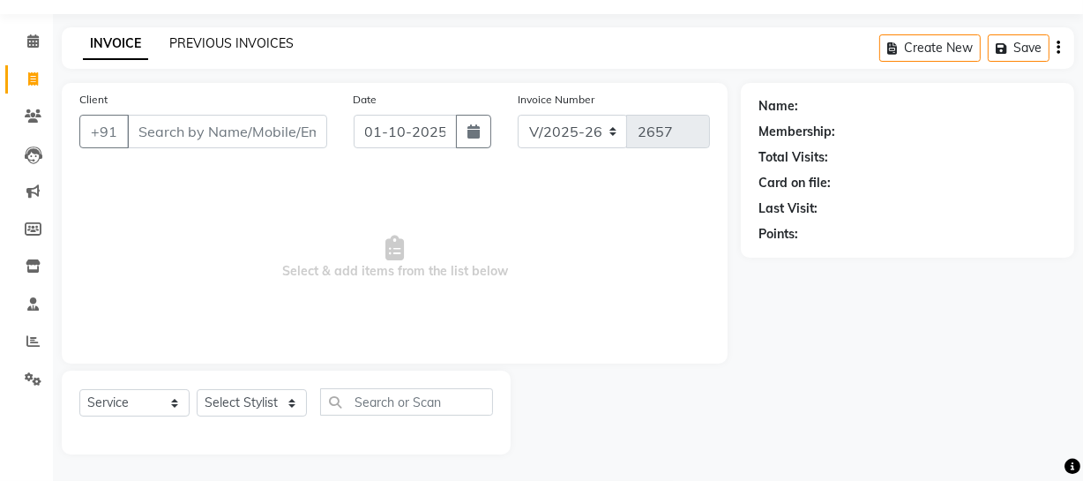
click at [232, 37] on link "PREVIOUS INVOICES" at bounding box center [231, 43] width 124 height 16
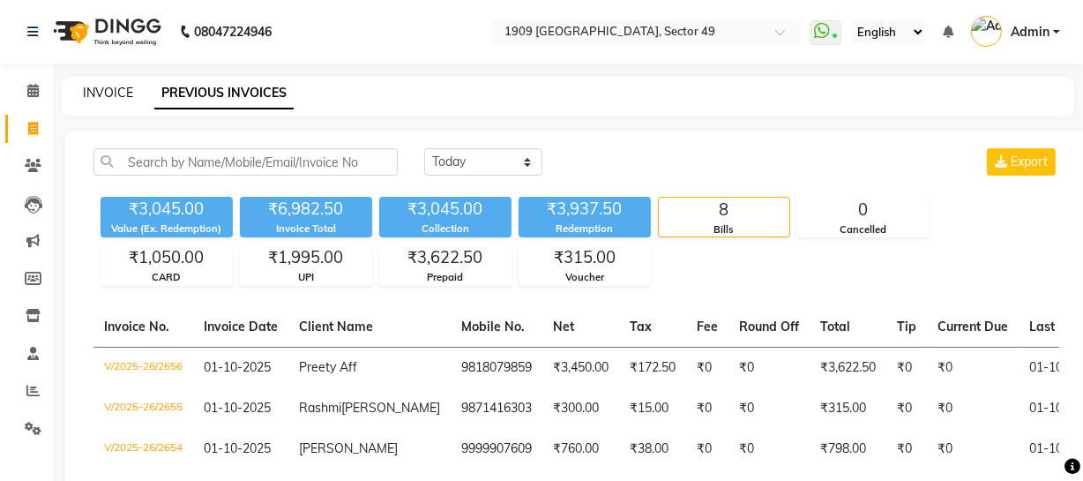
click at [105, 96] on link "INVOICE" at bounding box center [108, 93] width 50 height 16
select select "service"
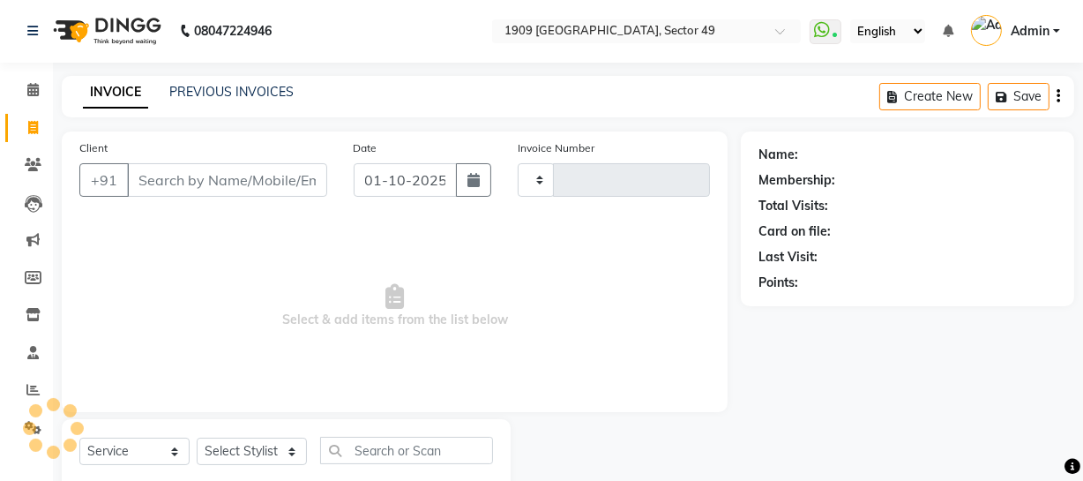
type input "2657"
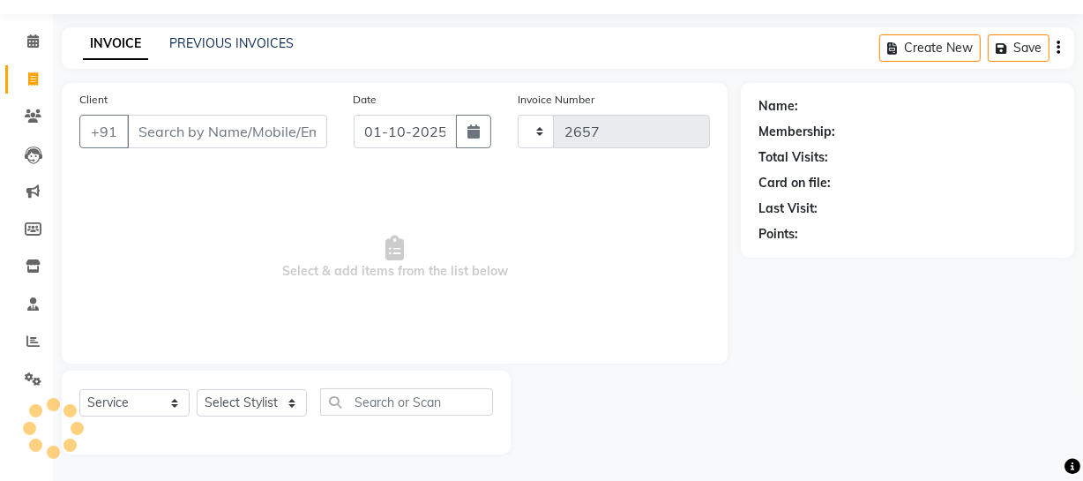
select select "6923"
click at [233, 44] on link "PREVIOUS INVOICES" at bounding box center [231, 43] width 124 height 16
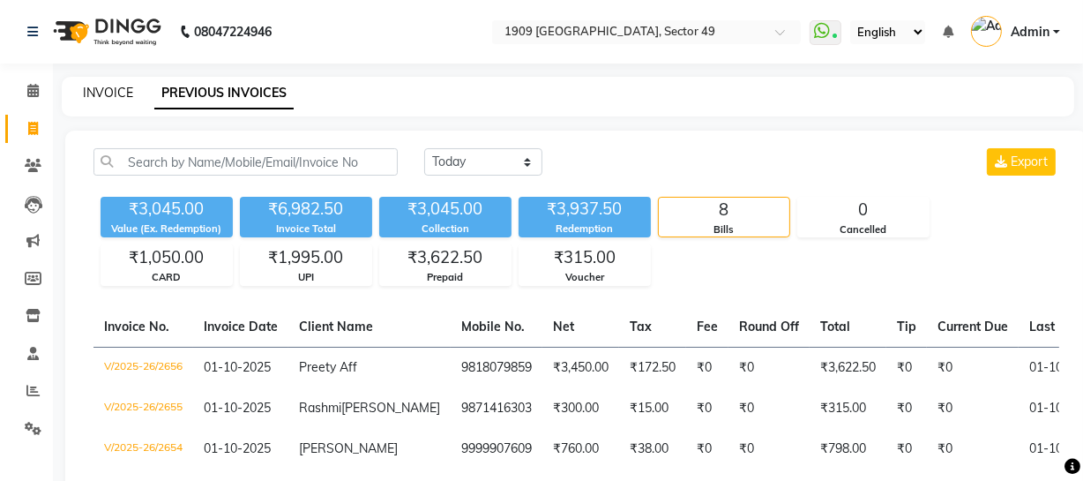
click at [98, 93] on link "INVOICE" at bounding box center [108, 93] width 50 height 16
select select "service"
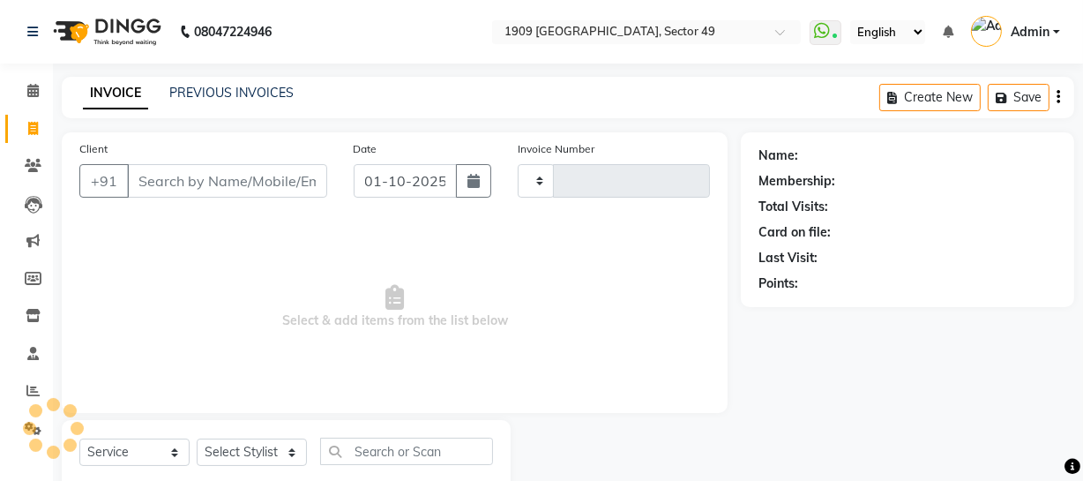
type input "2657"
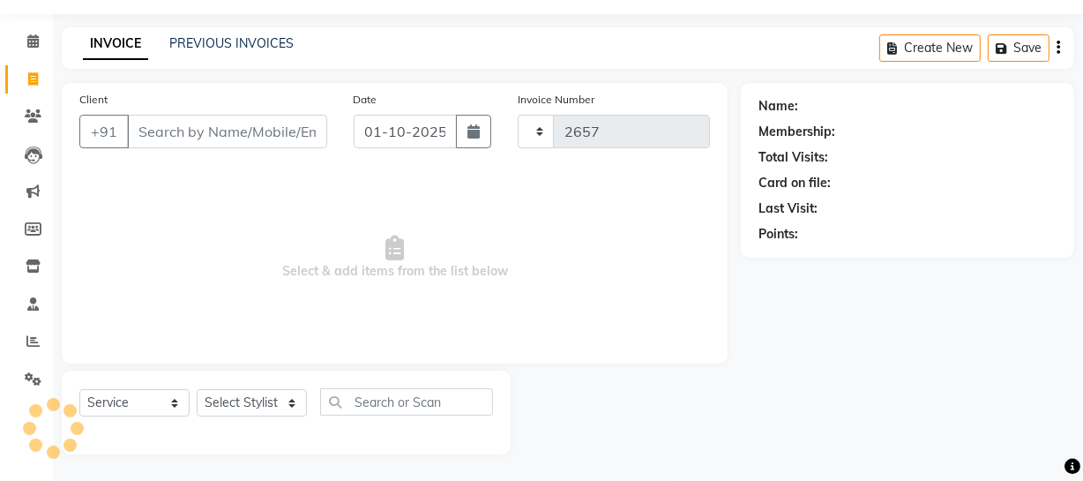
select select "6923"
click at [229, 204] on span "Select & add items from the list below" at bounding box center [394, 257] width 630 height 176
click at [244, 41] on link "PREVIOUS INVOICES" at bounding box center [231, 43] width 124 height 16
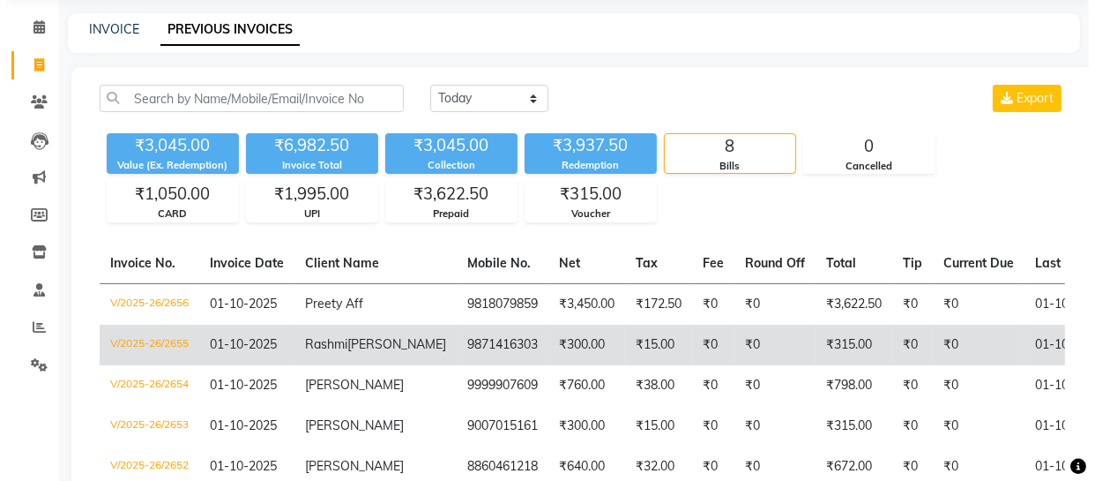
scroll to position [96, 0]
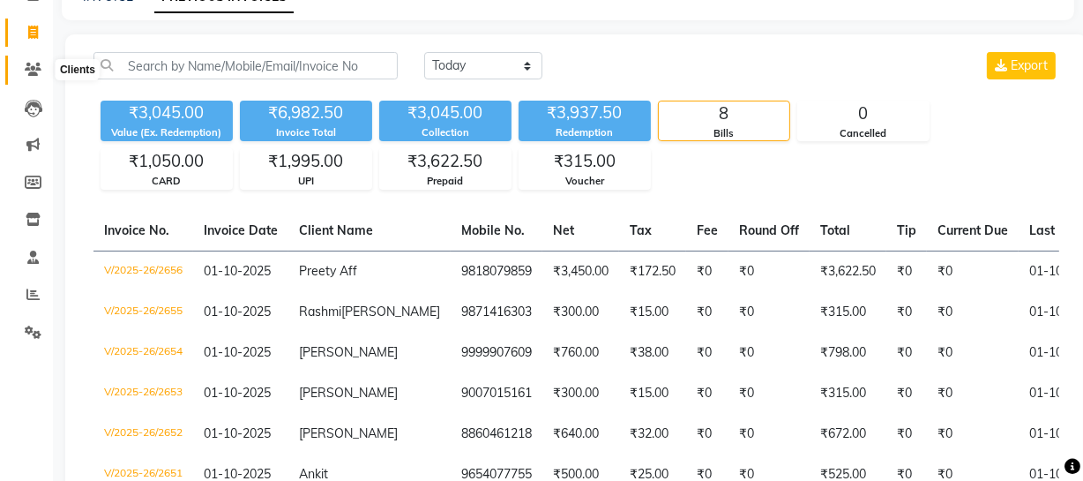
click at [33, 70] on icon at bounding box center [33, 69] width 17 height 13
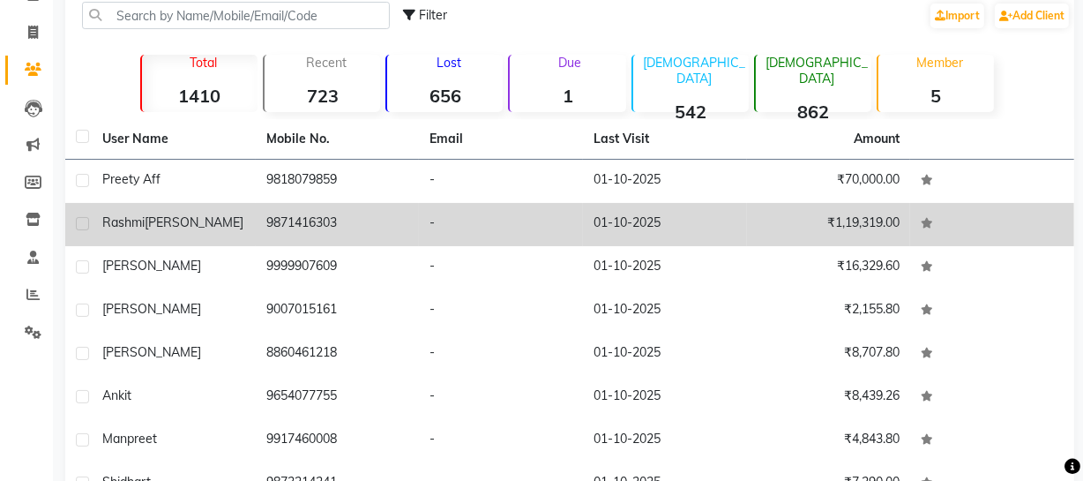
click at [336, 210] on td "9871416303" at bounding box center [338, 224] width 164 height 43
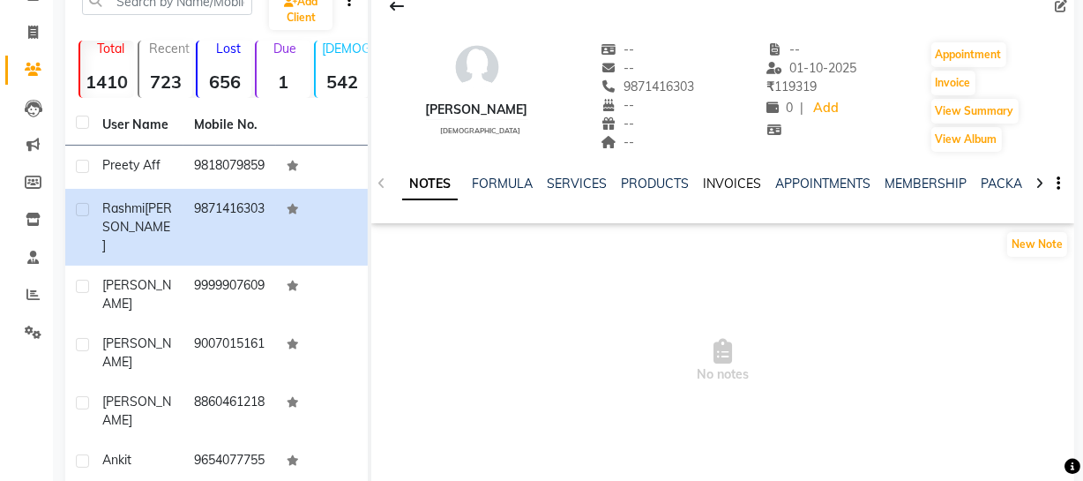
click at [716, 176] on link "INVOICES" at bounding box center [732, 183] width 58 height 16
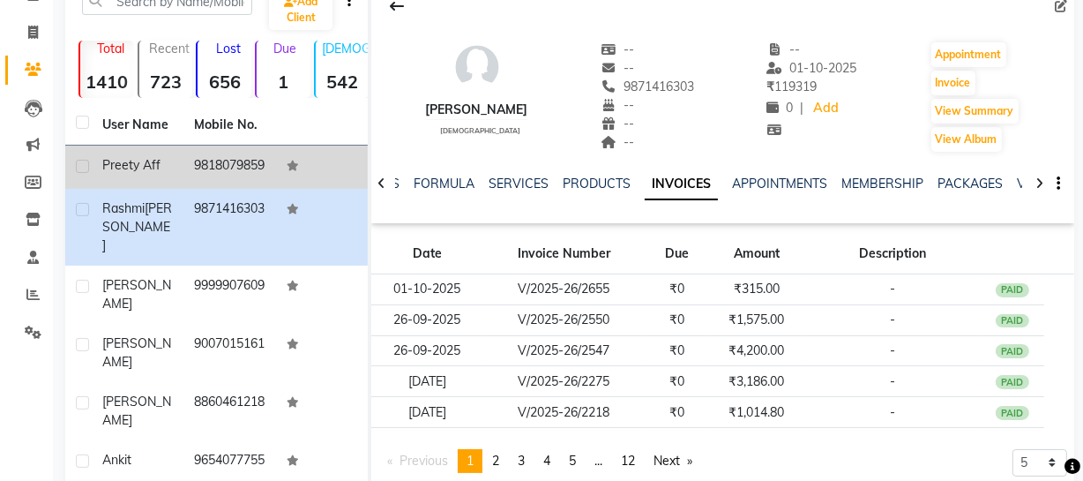
click at [159, 174] on div "Preety Aff" at bounding box center [137, 165] width 71 height 19
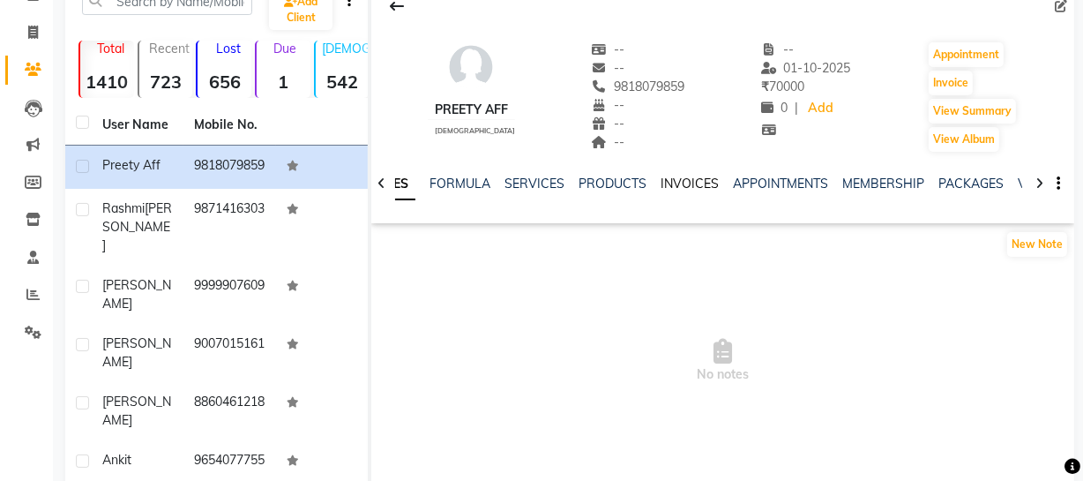
click at [681, 180] on link "INVOICES" at bounding box center [689, 183] width 58 height 16
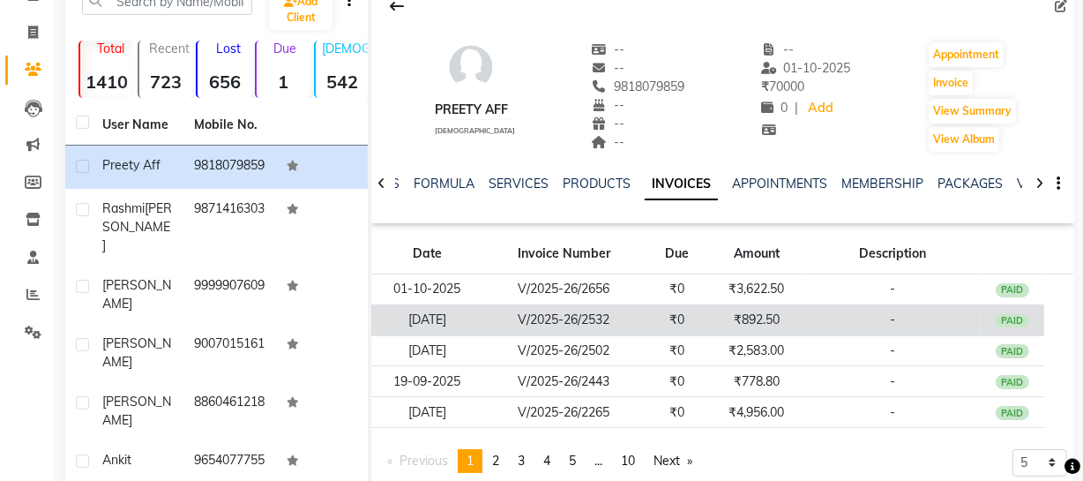
click at [810, 305] on td "-" at bounding box center [892, 319] width 176 height 31
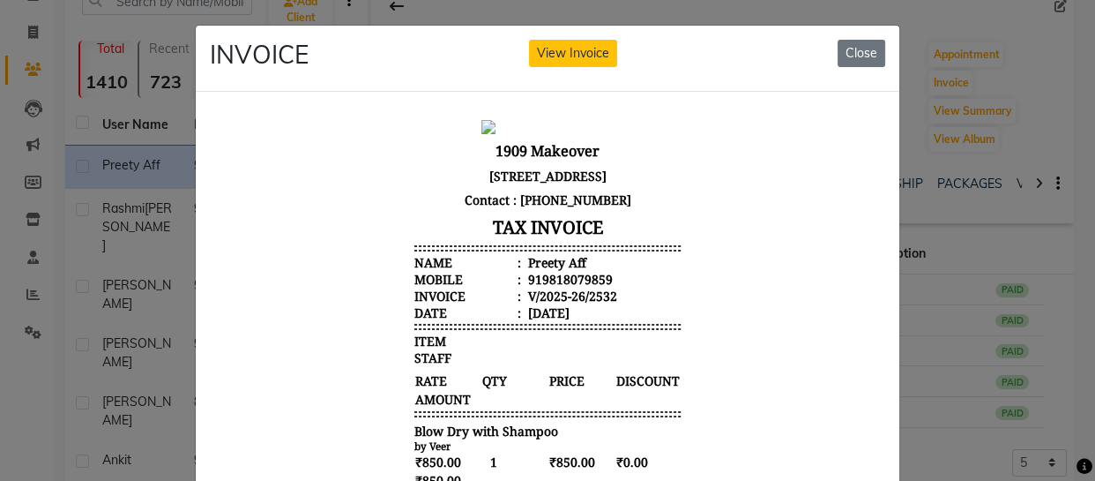
scroll to position [342, 0]
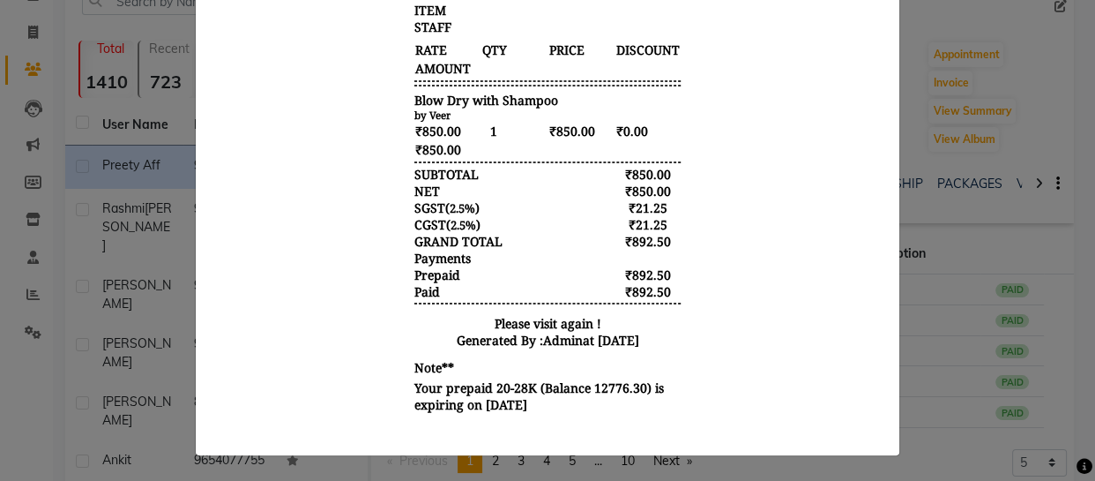
click at [983, 405] on ngb-modal-window "INVOICE View Invoice Close" at bounding box center [547, 240] width 1095 height 481
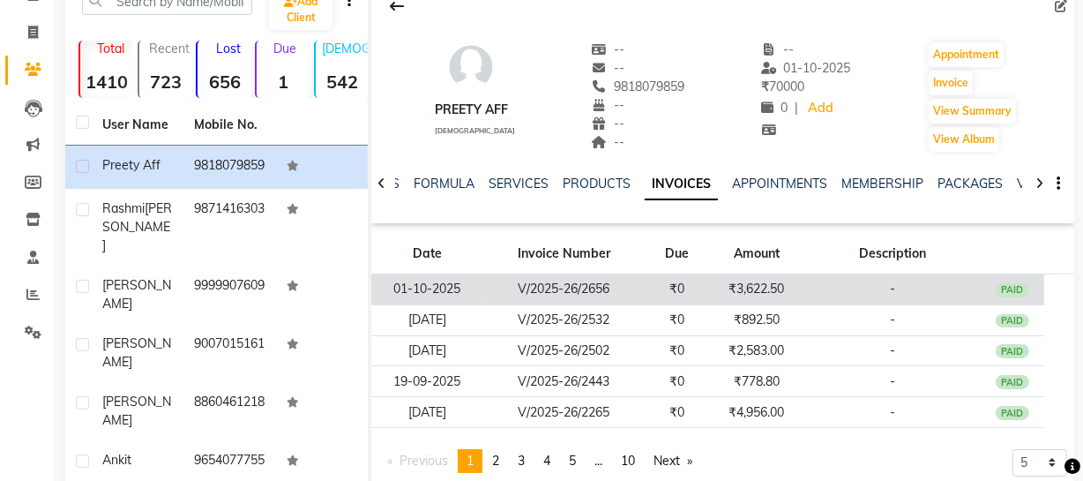
click at [787, 284] on td "₹3,622.50" at bounding box center [756, 289] width 95 height 31
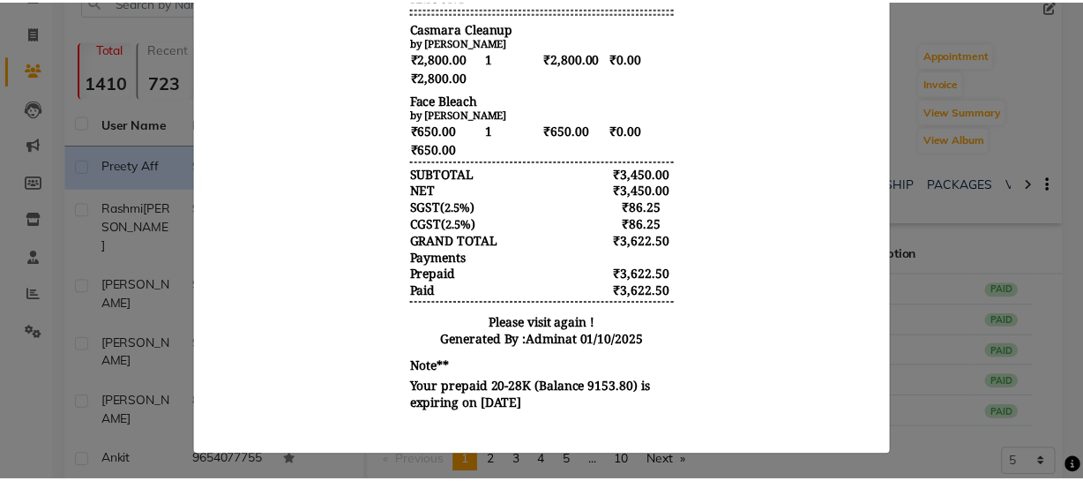
scroll to position [414, 0]
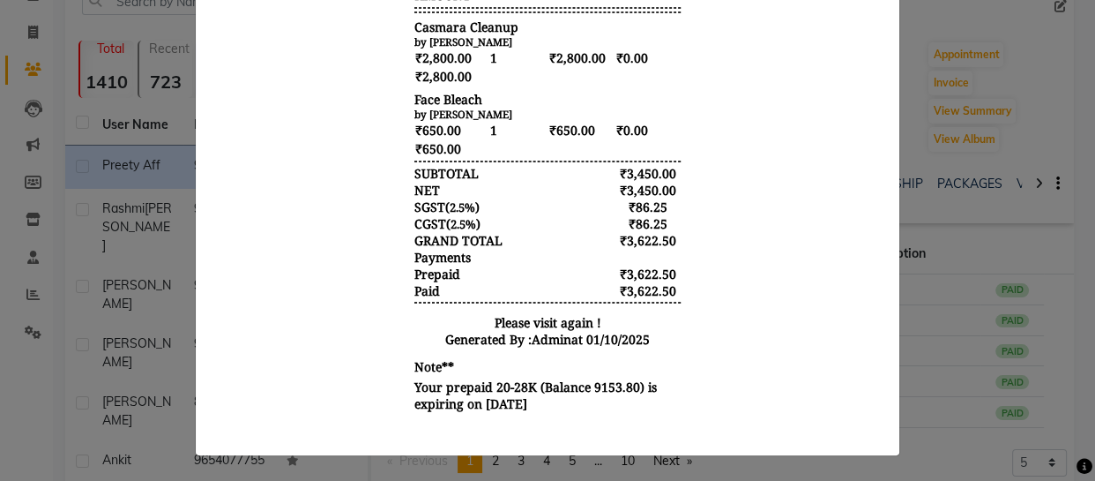
click at [992, 400] on ngb-modal-window "INVOICE View Invoice Close" at bounding box center [547, 240] width 1095 height 481
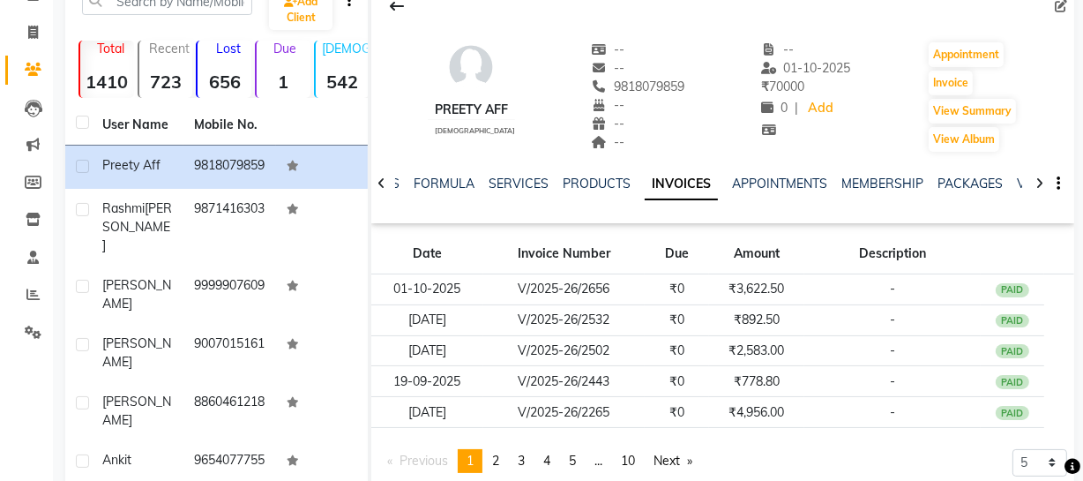
scroll to position [0, 0]
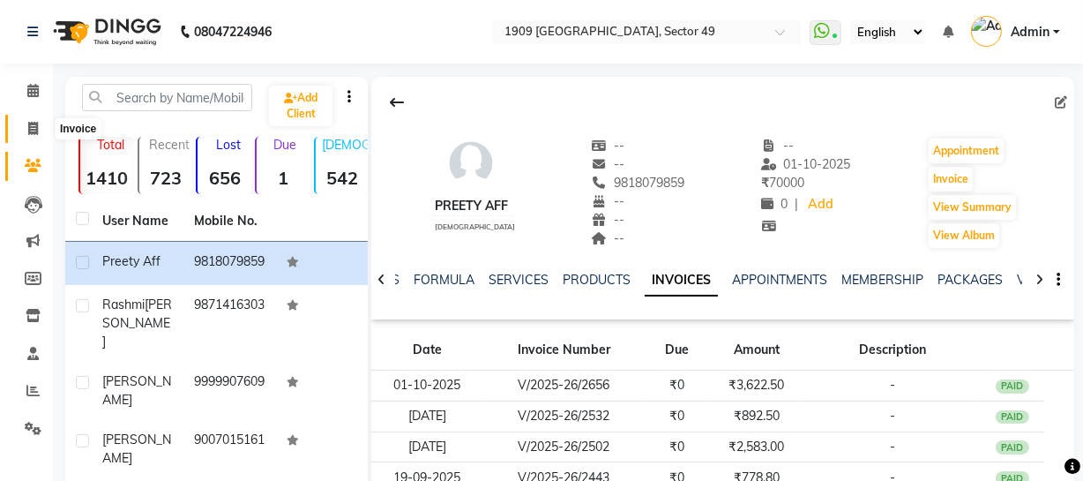
click at [28, 127] on icon at bounding box center [33, 128] width 10 height 13
select select "service"
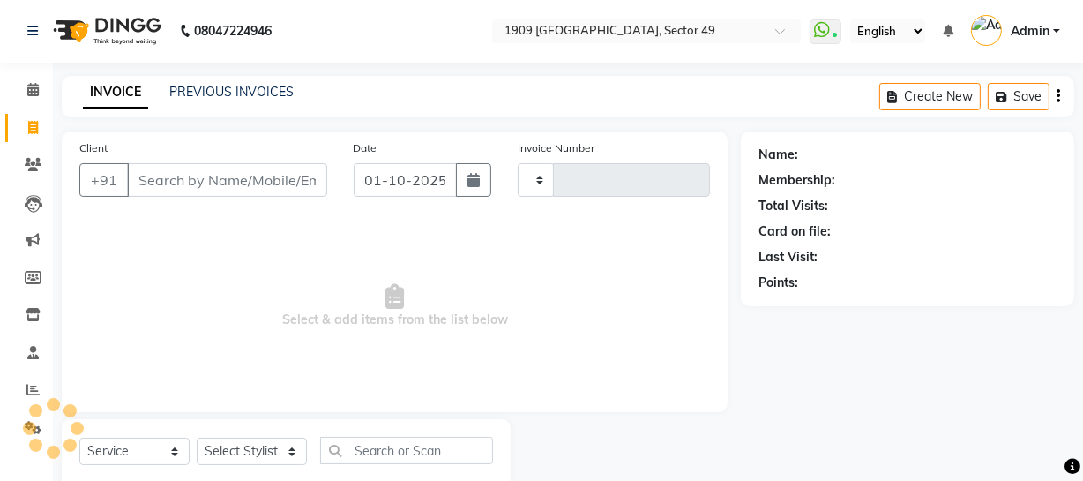
scroll to position [50, 0]
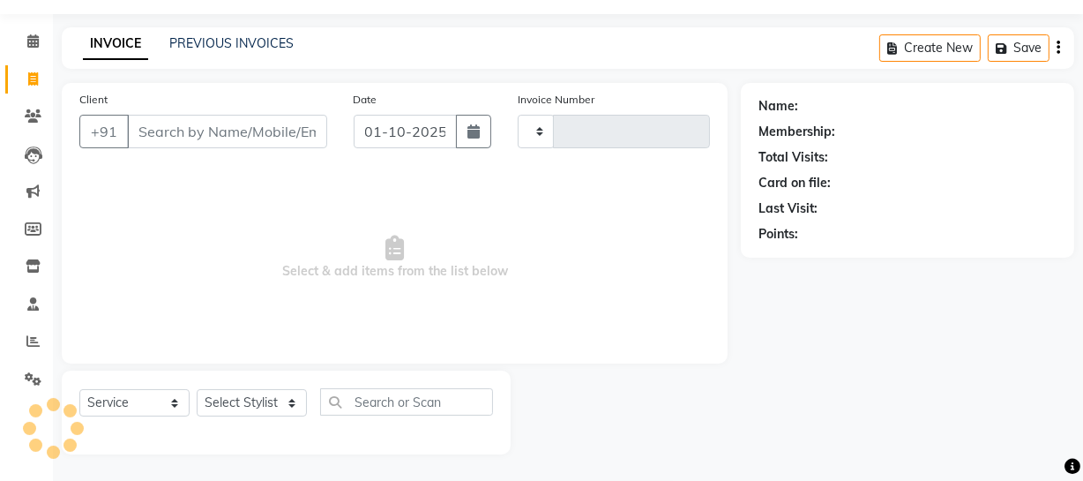
type input "2657"
select select "6923"
click at [229, 38] on link "PREVIOUS INVOICES" at bounding box center [231, 43] width 124 height 16
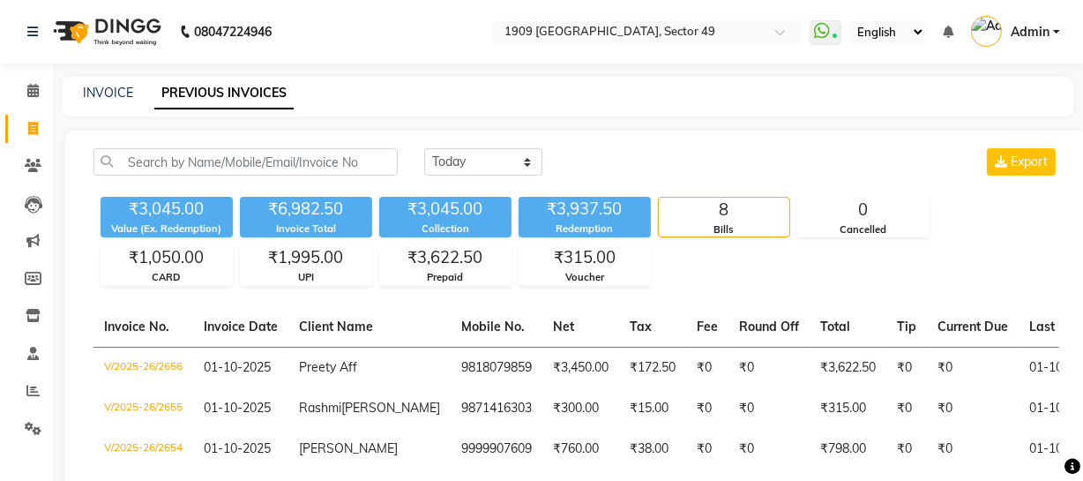
click at [705, 278] on div "₹3,045.00 Value (Ex. Redemption) ₹6,982.50 Invoice Total ₹3,045.00 Collection ₹…" at bounding box center [576, 238] width 966 height 96
click at [117, 90] on link "INVOICE" at bounding box center [108, 93] width 50 height 16
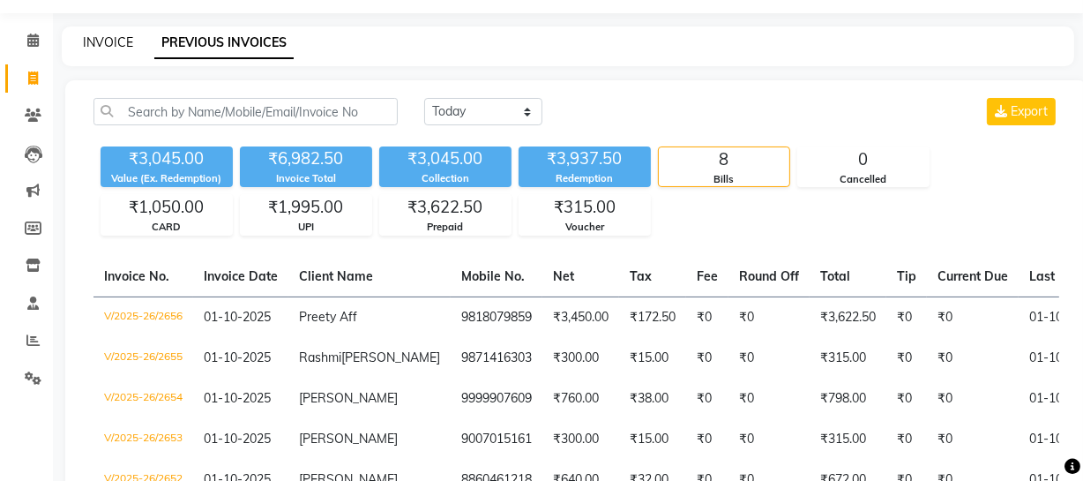
select select "6923"
select select "service"
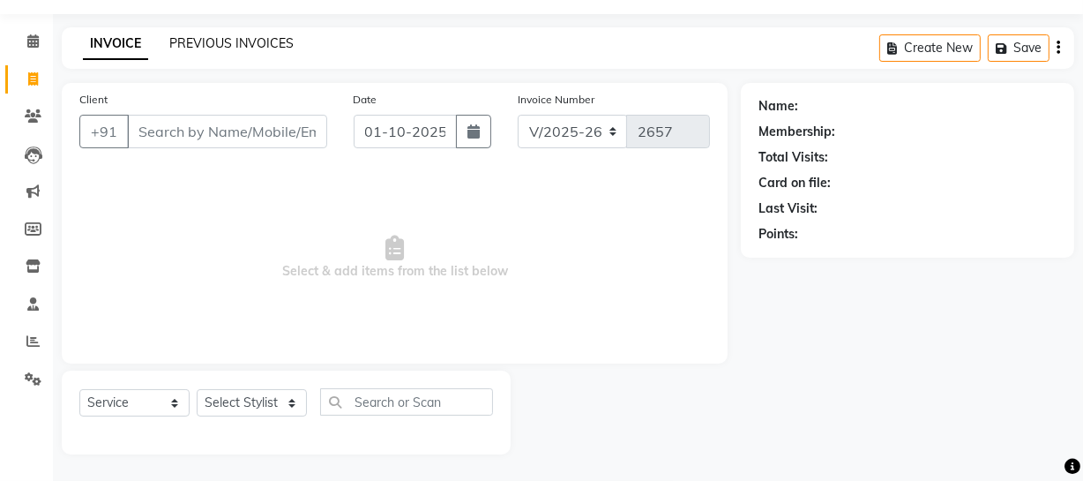
click at [238, 42] on link "PREVIOUS INVOICES" at bounding box center [231, 43] width 124 height 16
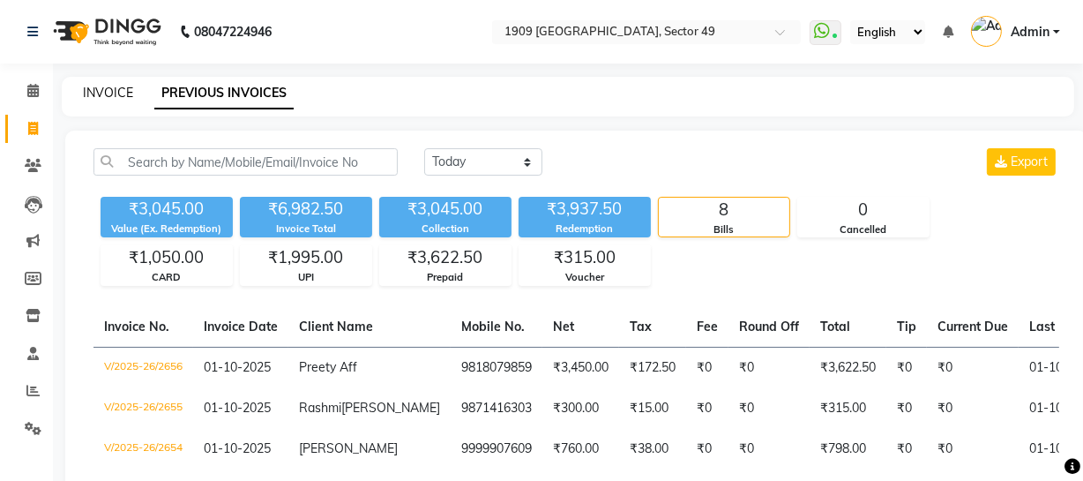
click at [108, 91] on link "INVOICE" at bounding box center [108, 93] width 50 height 16
select select "service"
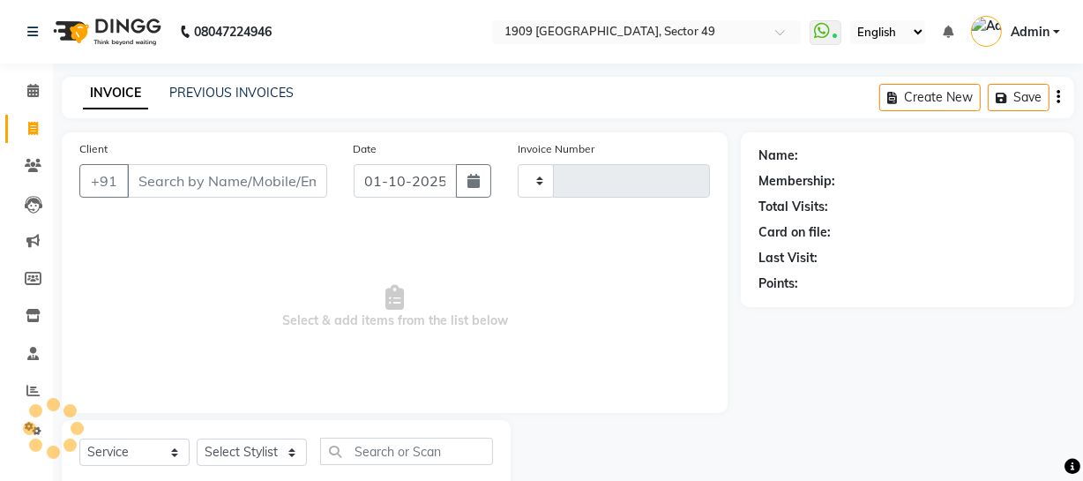
scroll to position [50, 0]
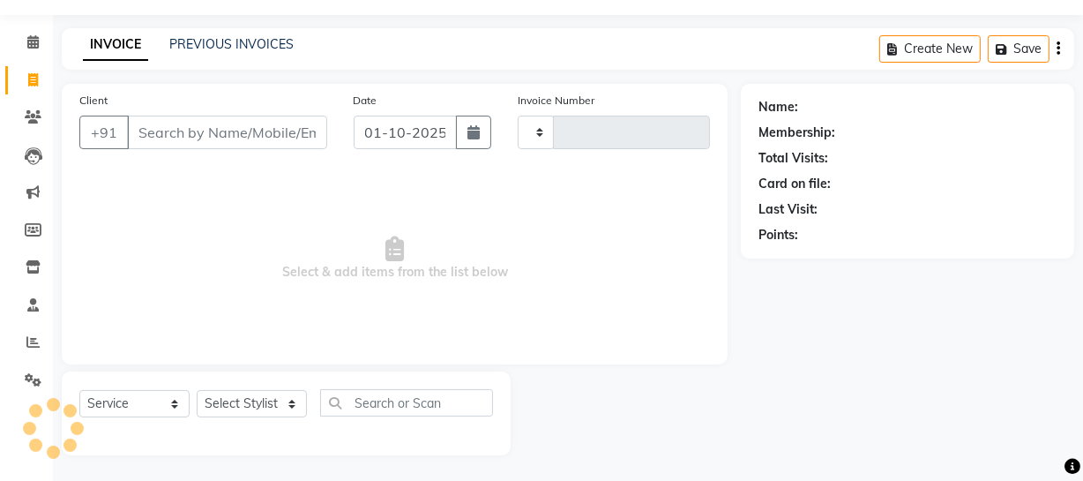
type input "2657"
select select "6923"
click at [207, 42] on link "PREVIOUS INVOICES" at bounding box center [231, 43] width 124 height 16
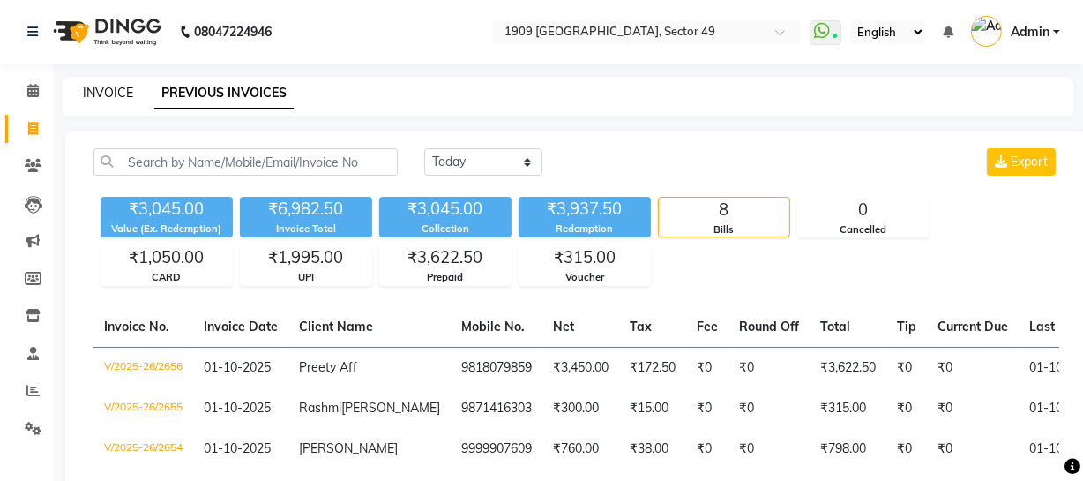
click at [105, 91] on link "INVOICE" at bounding box center [108, 93] width 50 height 16
select select "service"
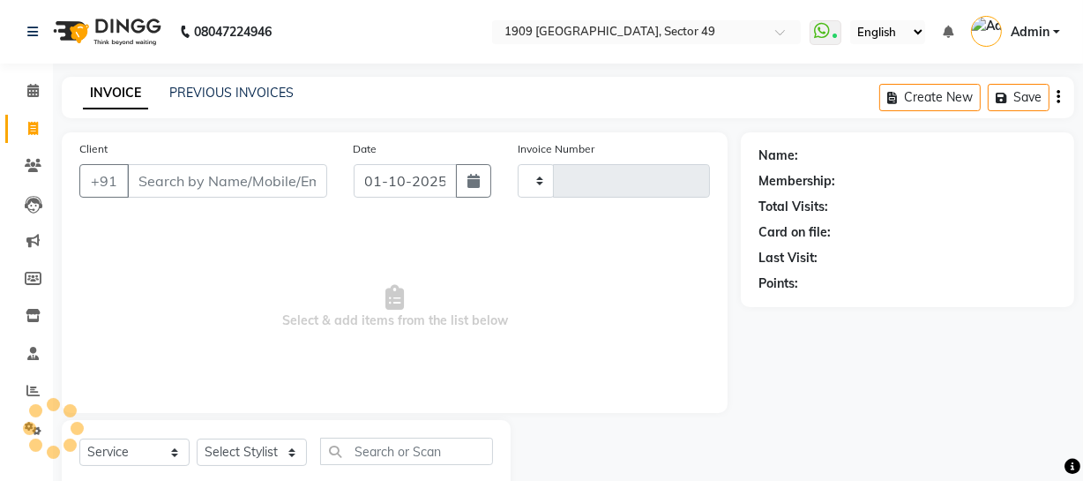
type input "2657"
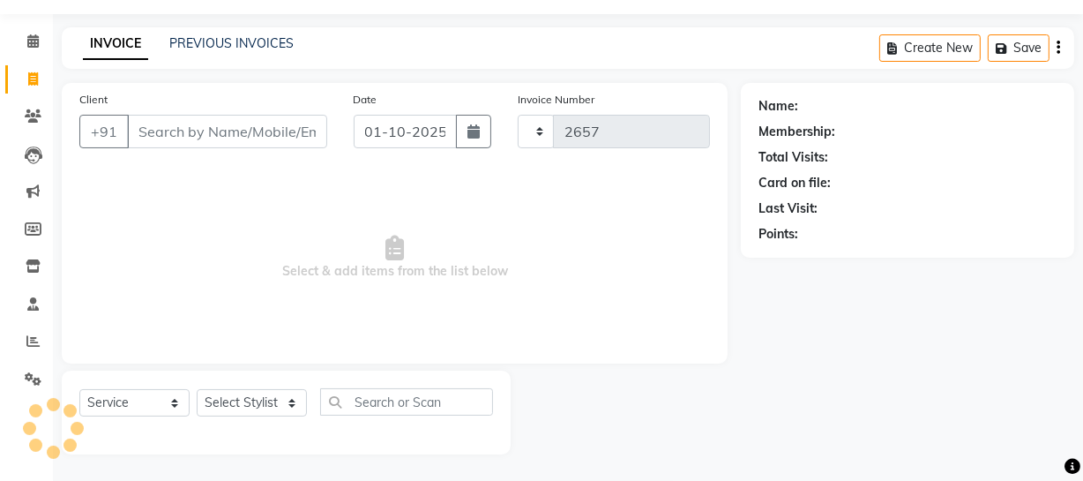
select select "6923"
click at [257, 41] on link "PREVIOUS INVOICES" at bounding box center [231, 43] width 124 height 16
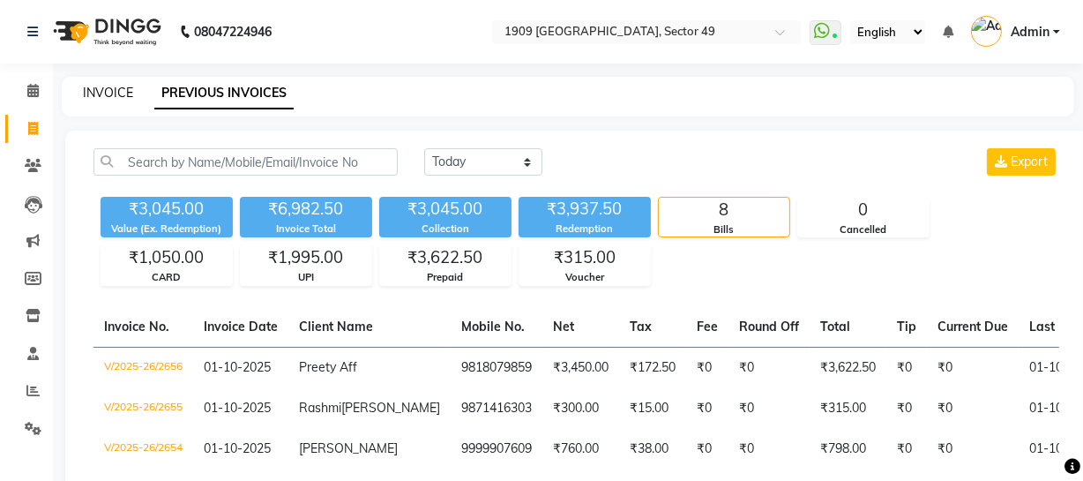
click at [118, 97] on link "INVOICE" at bounding box center [108, 93] width 50 height 16
select select "service"
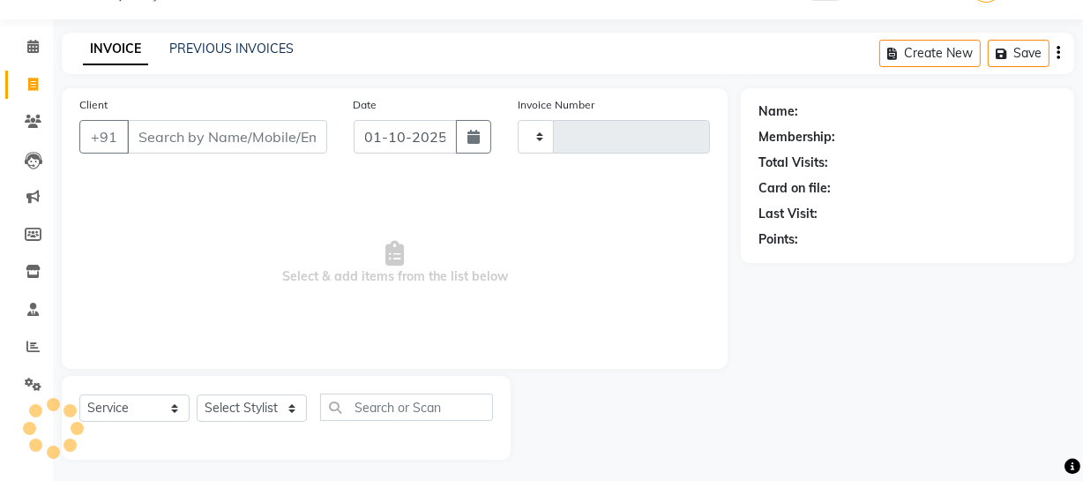
type input "2657"
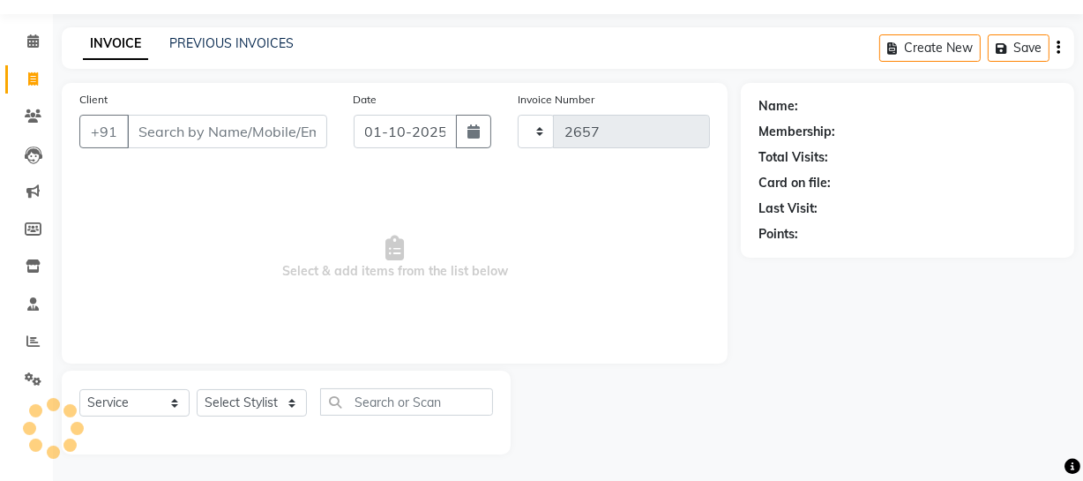
select select "6923"
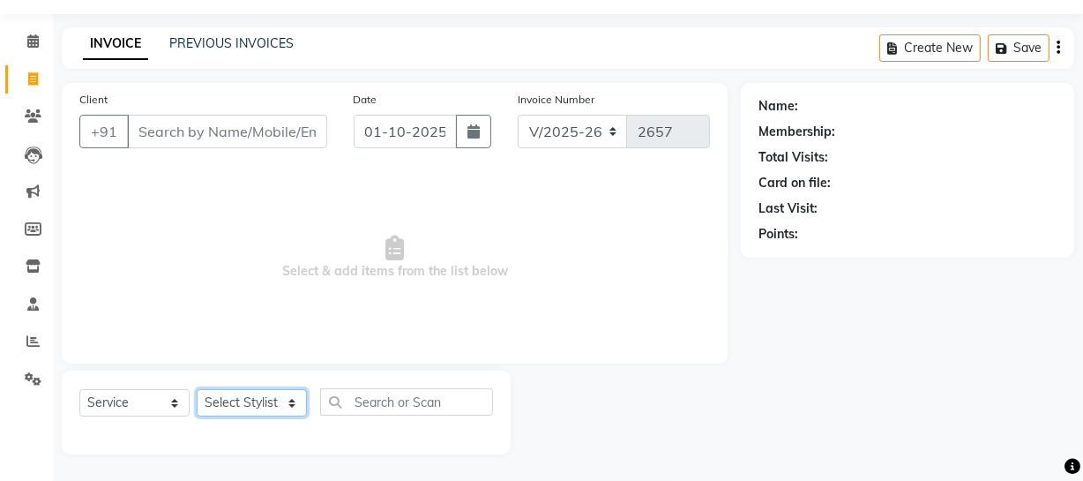
click at [271, 405] on select "Select Stylist [PERSON_NAME] [PERSON_NAME] House Sale Jyoti [PERSON_NAME] [PERS…" at bounding box center [252, 402] width 110 height 27
select select "68164"
click at [197, 389] on select "Select Stylist [PERSON_NAME] [PERSON_NAME] House Sale Jyoti [PERSON_NAME] [PERS…" at bounding box center [252, 402] width 110 height 27
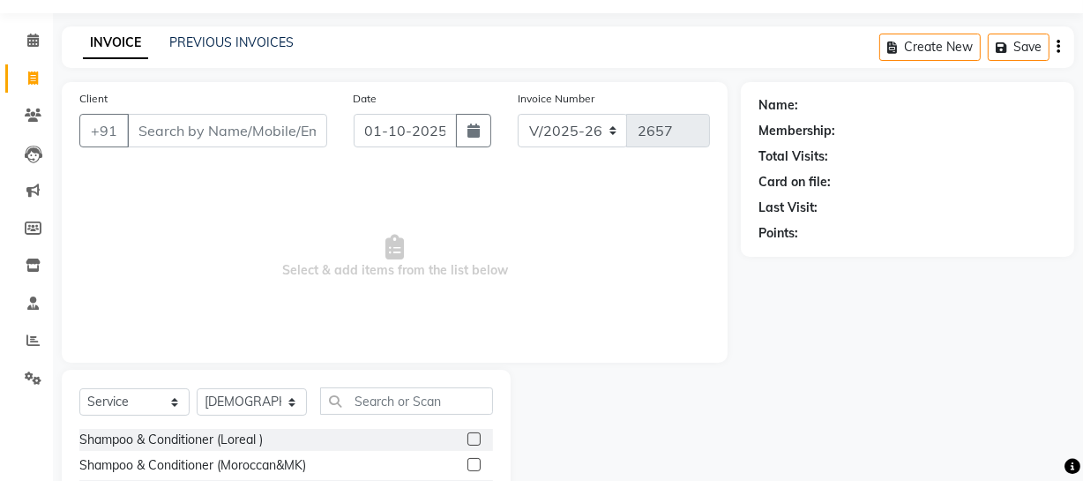
click at [393, 414] on div "Select Service Product Membership Package Voucher Prepaid Gift Card Select Styl…" at bounding box center [286, 407] width 414 height 41
click at [398, 411] on div "Select Service Product Membership Package Voucher Prepaid Gift Card Select Styl…" at bounding box center [286, 407] width 414 height 41
click at [394, 400] on input "text" at bounding box center [406, 400] width 173 height 27
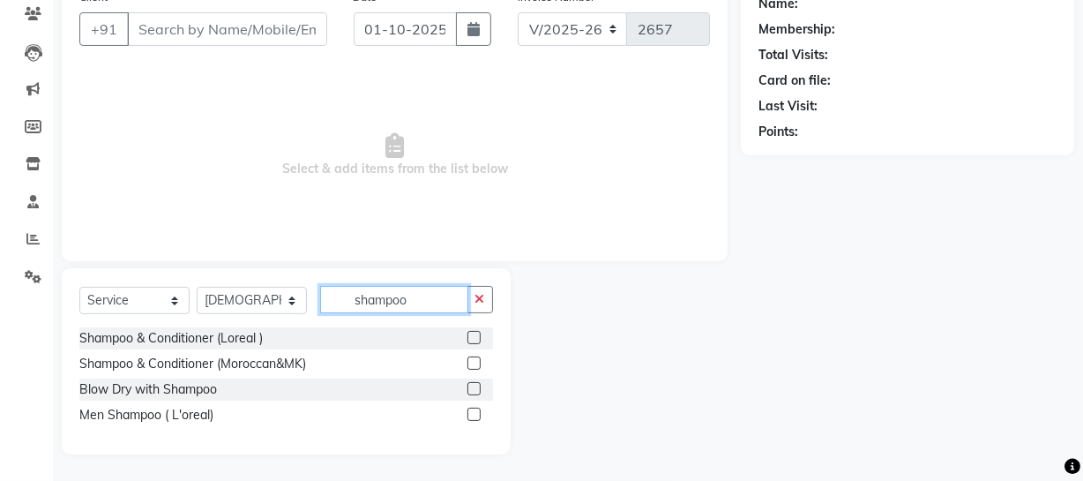
type input "shampoo"
click at [473, 411] on label at bounding box center [473, 413] width 13 height 13
click at [473, 411] on input "checkbox" at bounding box center [472, 414] width 11 height 11
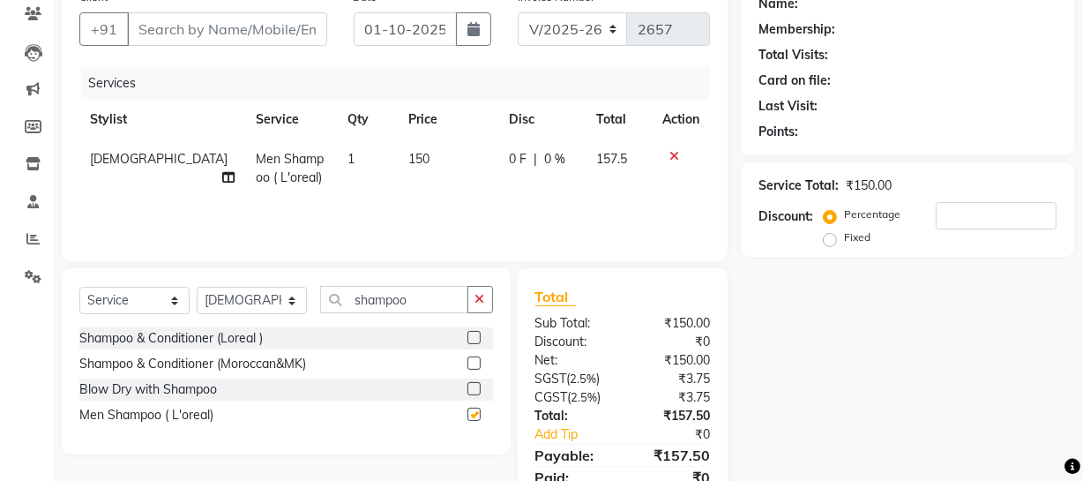
checkbox input "false"
drag, startPoint x: 346, startPoint y: 296, endPoint x: 366, endPoint y: 296, distance: 20.3
click at [366, 296] on input "shampoo" at bounding box center [394, 299] width 148 height 27
click at [281, 304] on select "Select Stylist [PERSON_NAME] [PERSON_NAME] House Sale Jyoti [PERSON_NAME] [PERS…" at bounding box center [252, 300] width 110 height 27
select select "57118"
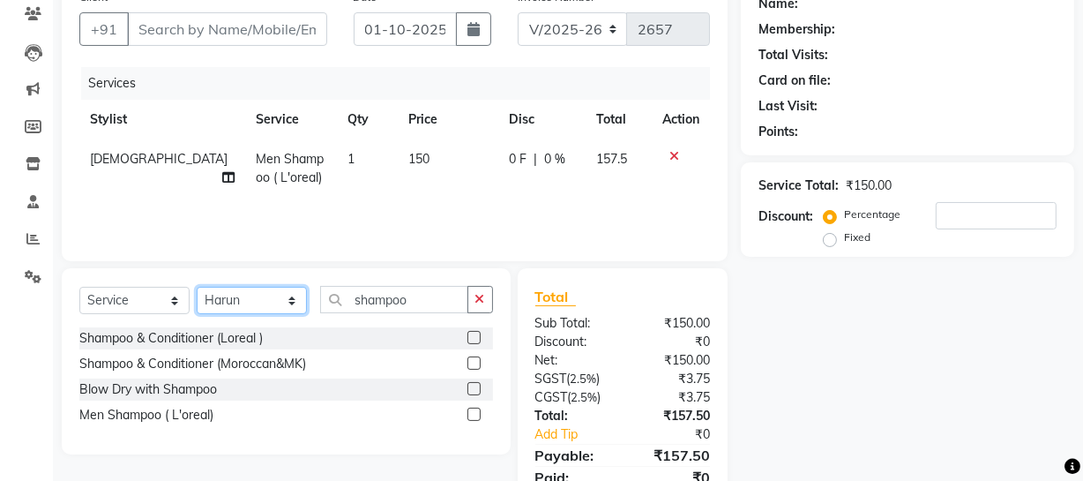
click at [197, 287] on select "Select Stylist [PERSON_NAME] [PERSON_NAME] House Sale Jyoti [PERSON_NAME] [PERS…" at bounding box center [252, 300] width 110 height 27
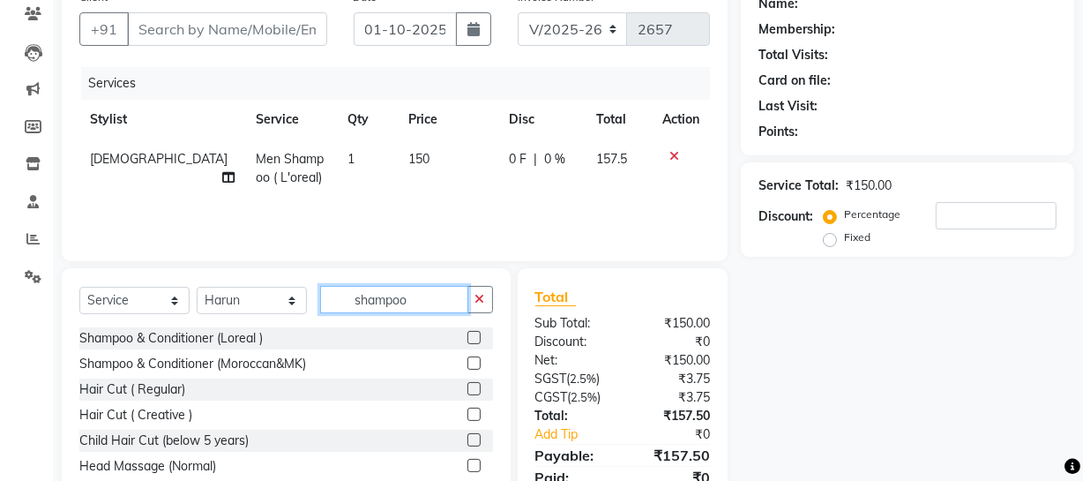
click at [431, 302] on input "shampoo" at bounding box center [394, 299] width 148 height 27
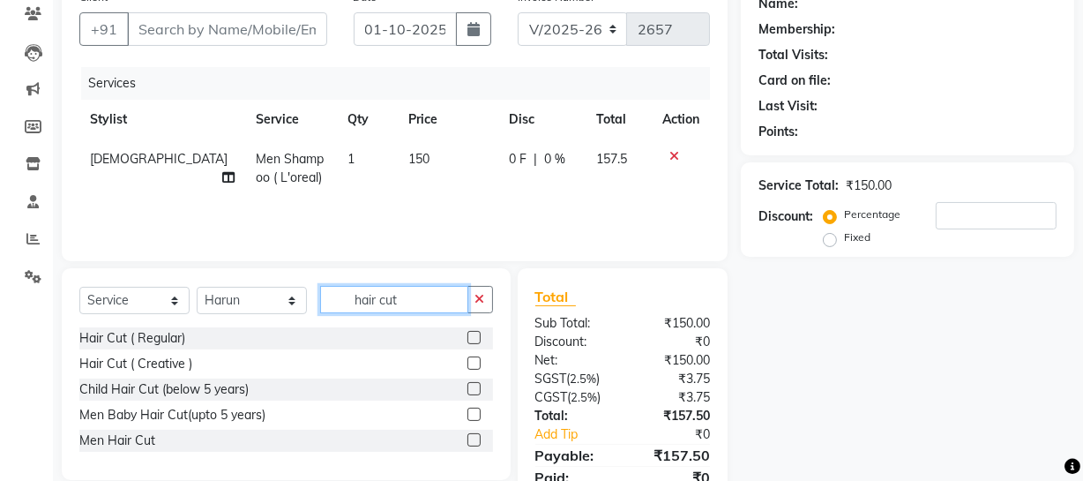
scroll to position [226, 0]
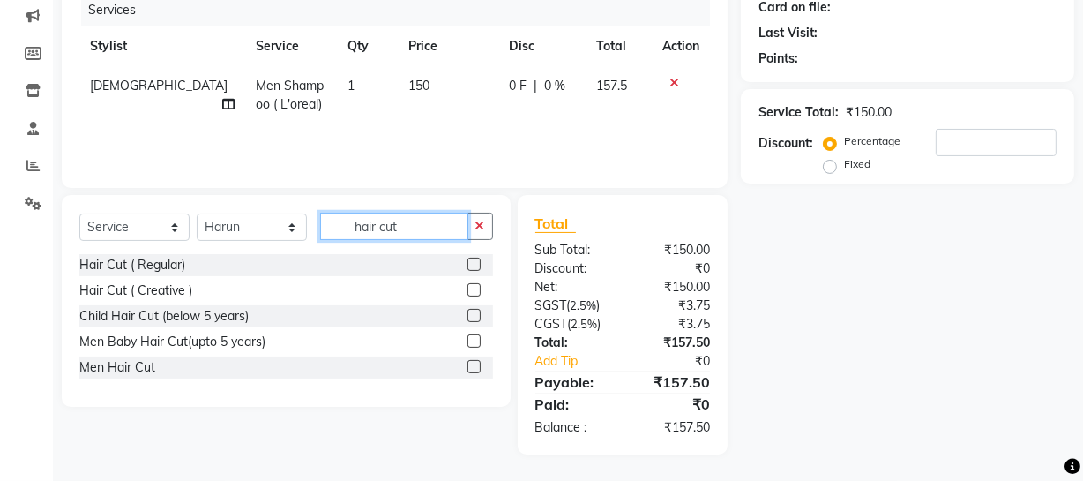
type input "hair cut"
click at [473, 362] on label at bounding box center [473, 366] width 13 height 13
click at [473, 362] on input "checkbox" at bounding box center [472, 367] width 11 height 11
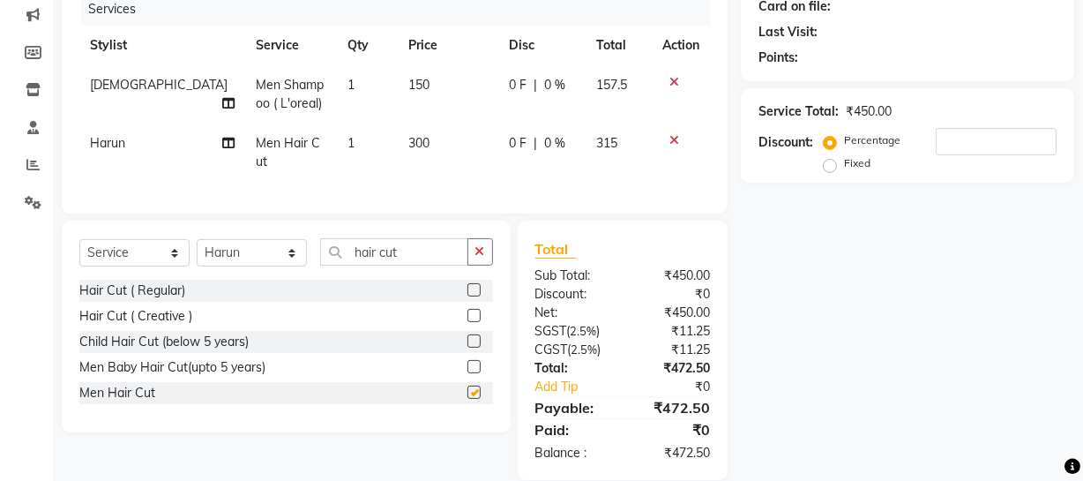
checkbox input "false"
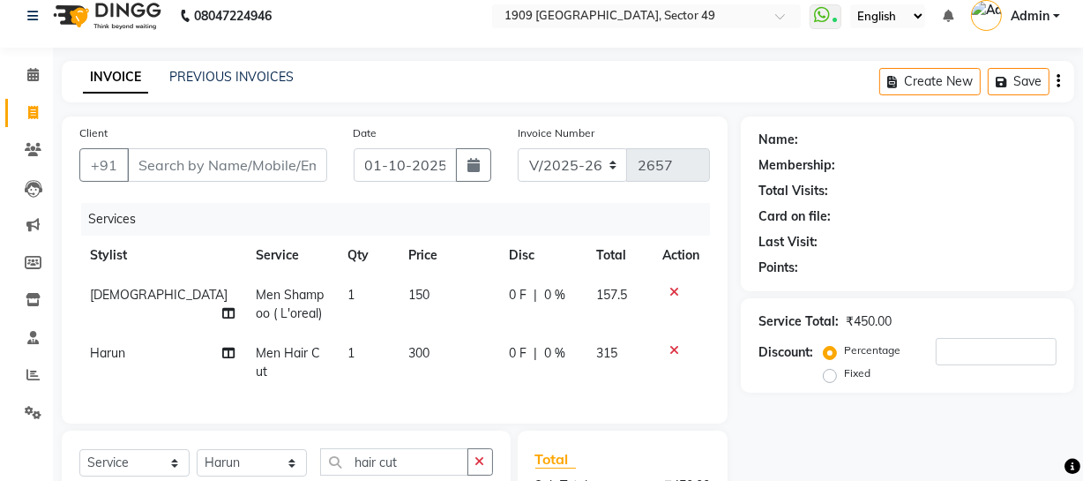
scroll to position [9, 0]
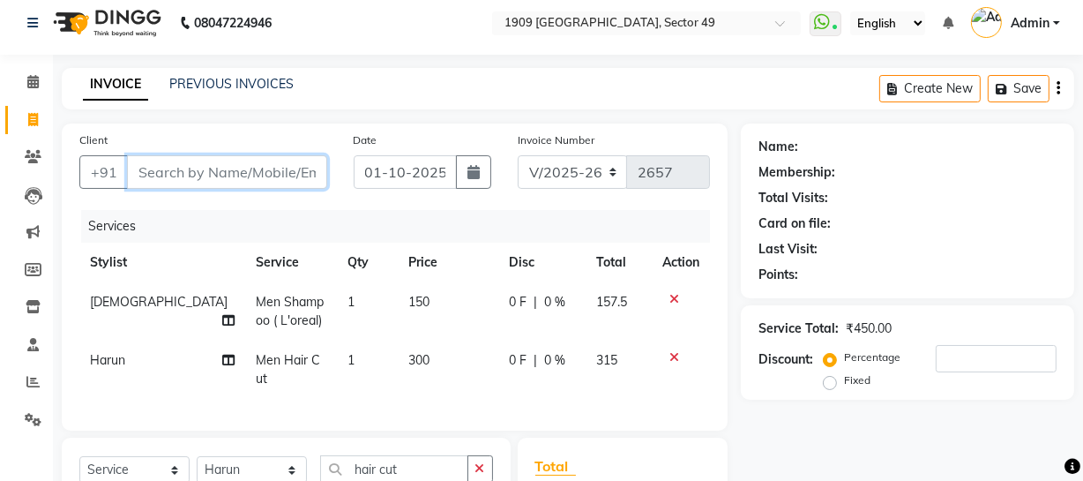
drag, startPoint x: 260, startPoint y: 176, endPoint x: 257, endPoint y: 167, distance: 10.1
click at [258, 176] on input "Client" at bounding box center [227, 172] width 200 height 34
type input "9"
type input "0"
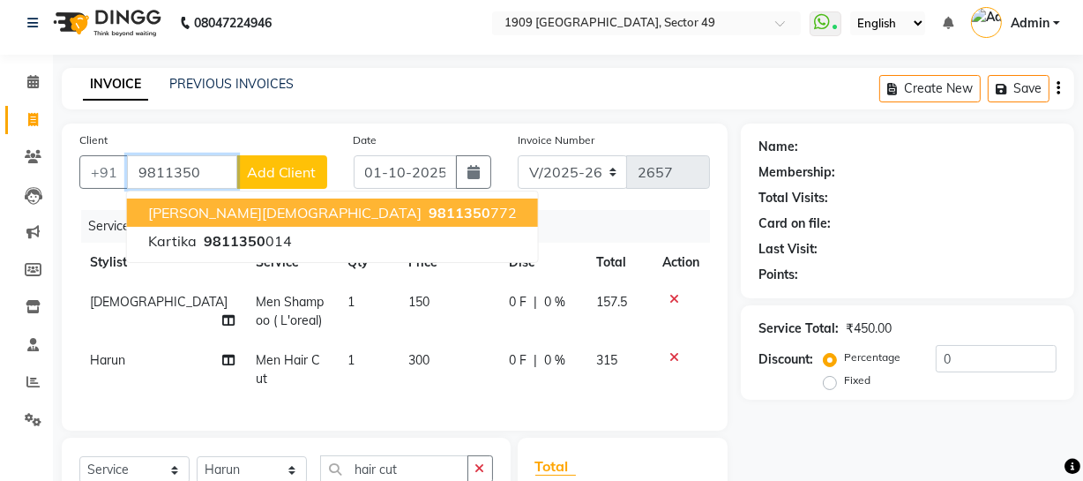
click at [429, 211] on span "9811350" at bounding box center [460, 213] width 62 height 18
type input "9811350772"
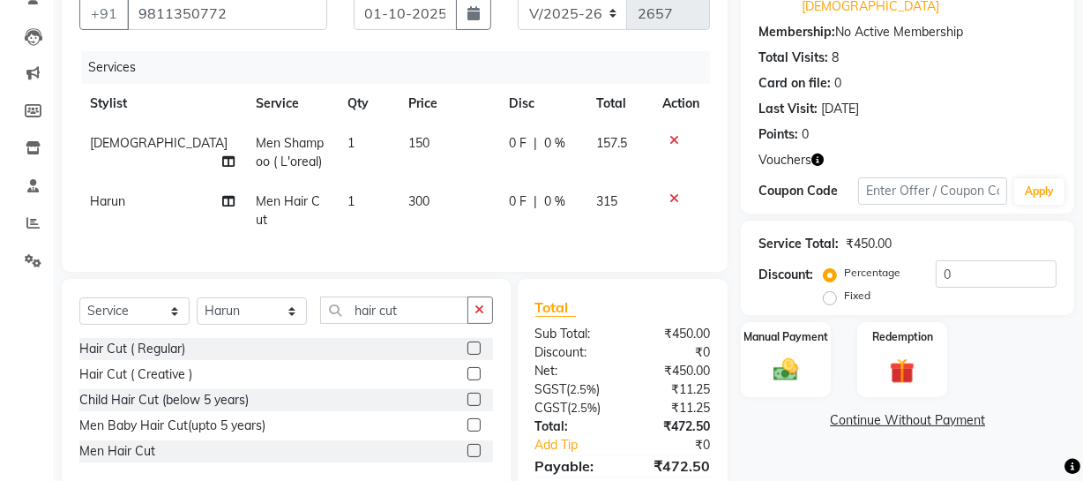
scroll to position [246, 0]
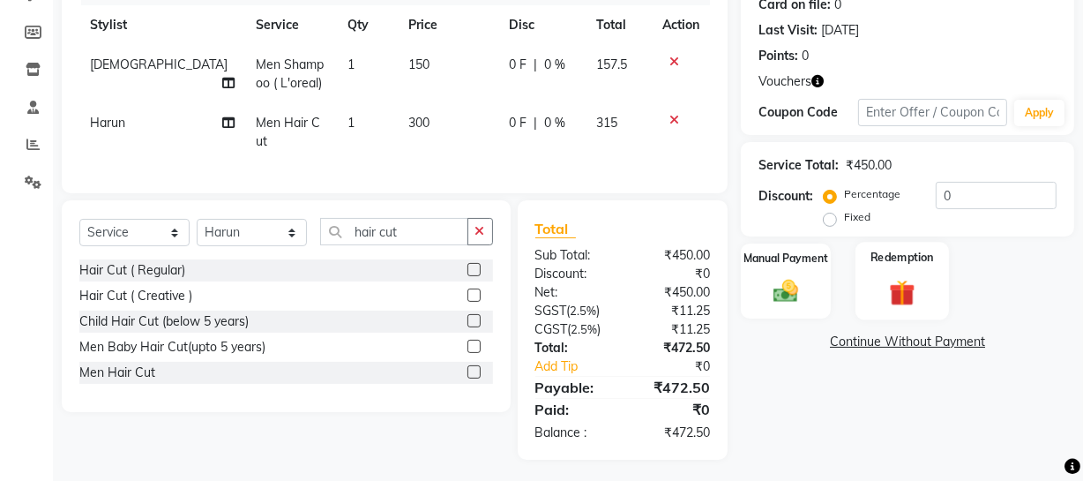
click at [935, 267] on div "Redemption" at bounding box center [901, 281] width 93 height 78
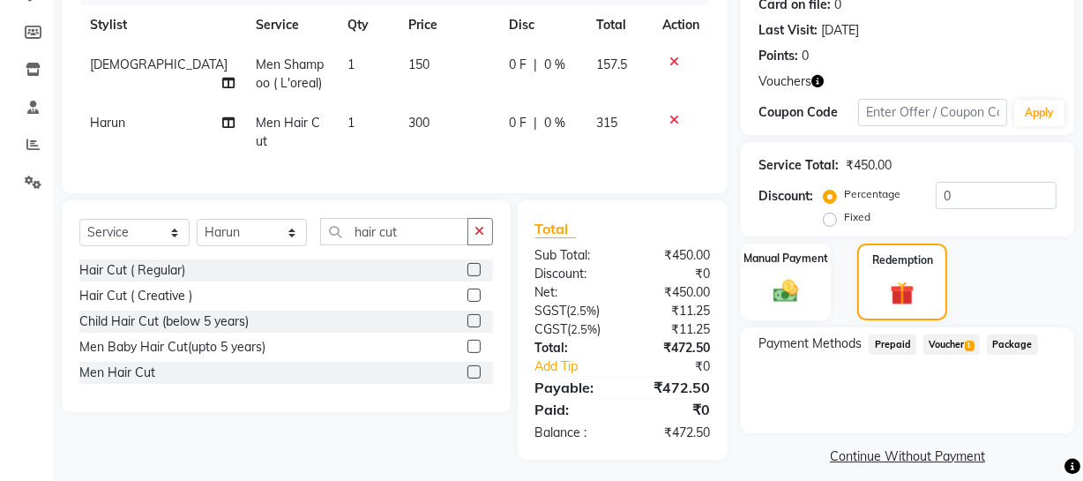
click at [954, 334] on span "Voucher 1" at bounding box center [951, 344] width 56 height 20
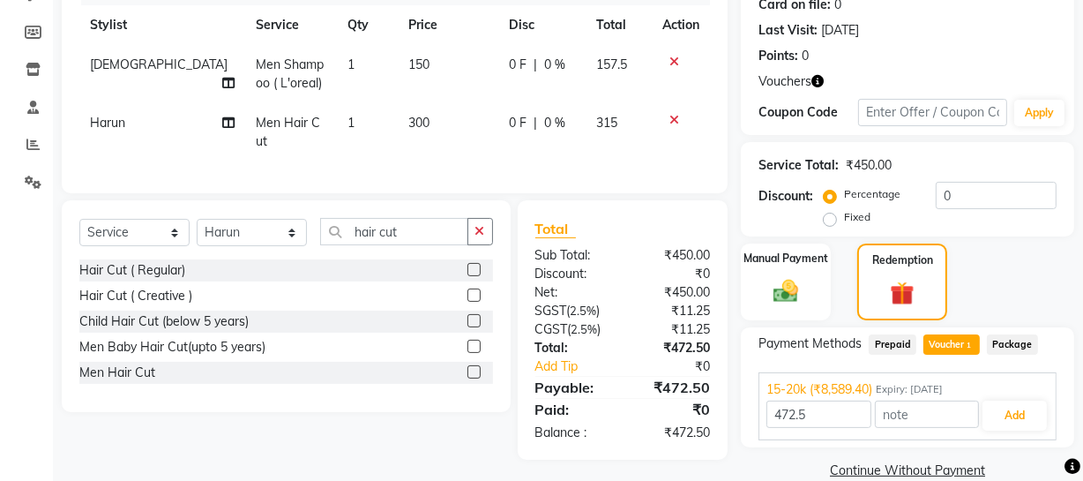
scroll to position [256, 0]
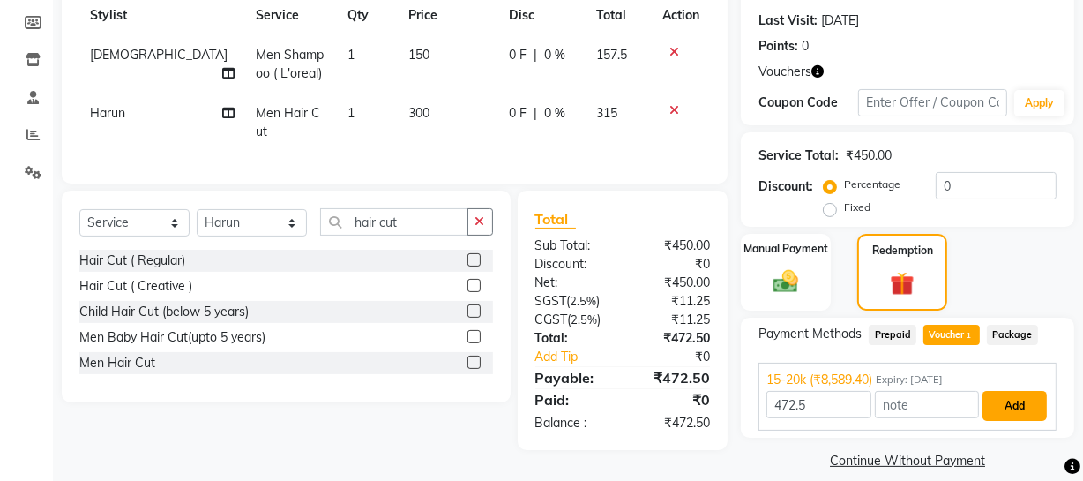
click at [1025, 391] on button "Add" at bounding box center [1014, 406] width 64 height 30
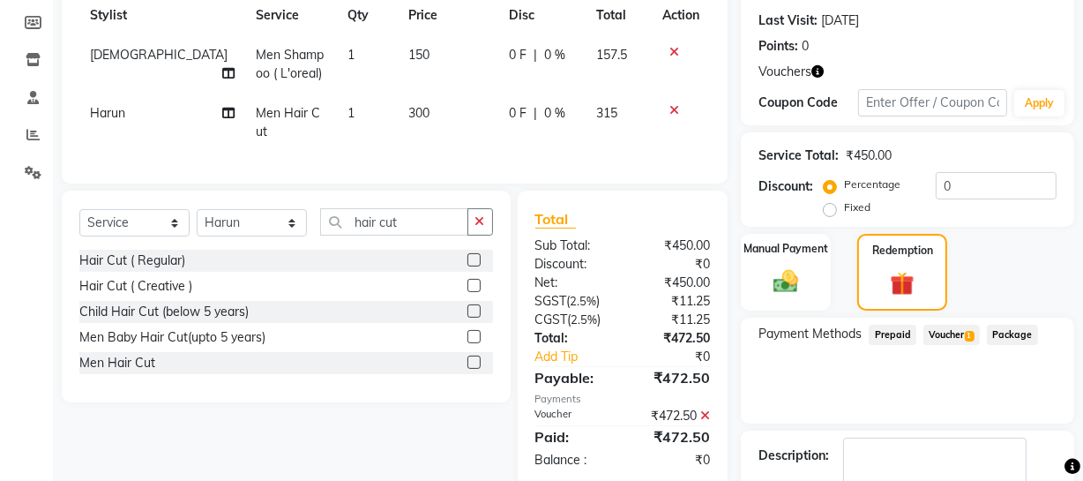
scroll to position [341, 0]
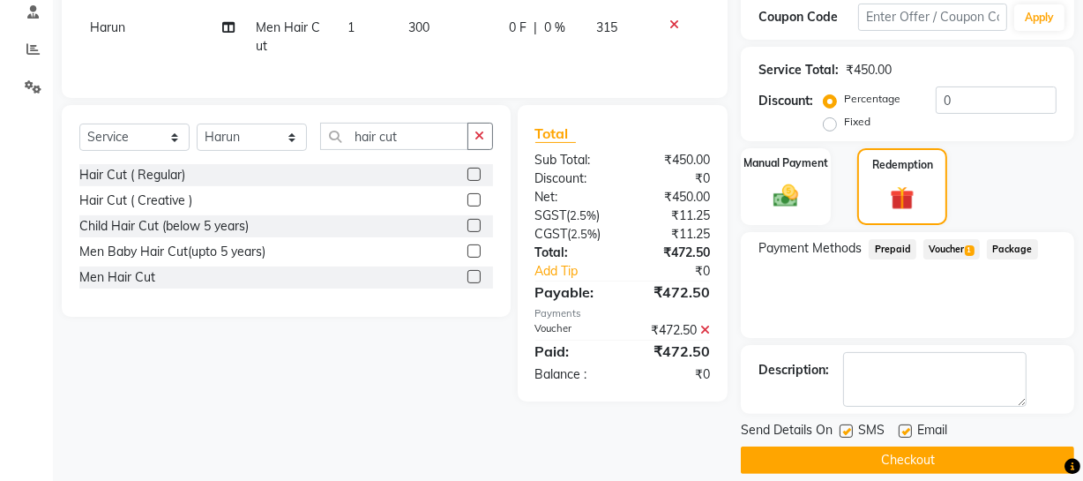
click at [892, 446] on button "Checkout" at bounding box center [907, 459] width 333 height 27
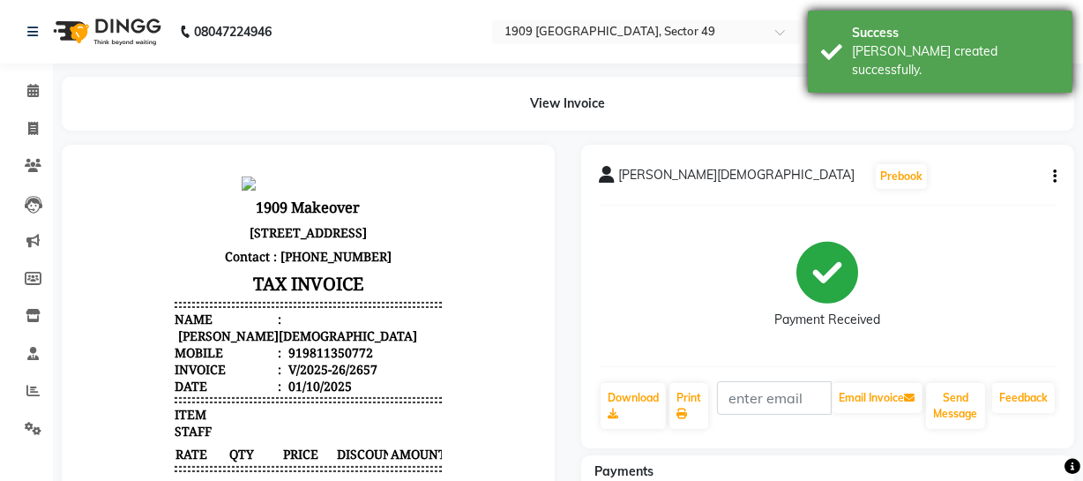
click at [888, 45] on div "[PERSON_NAME] created successfully." at bounding box center [955, 60] width 207 height 37
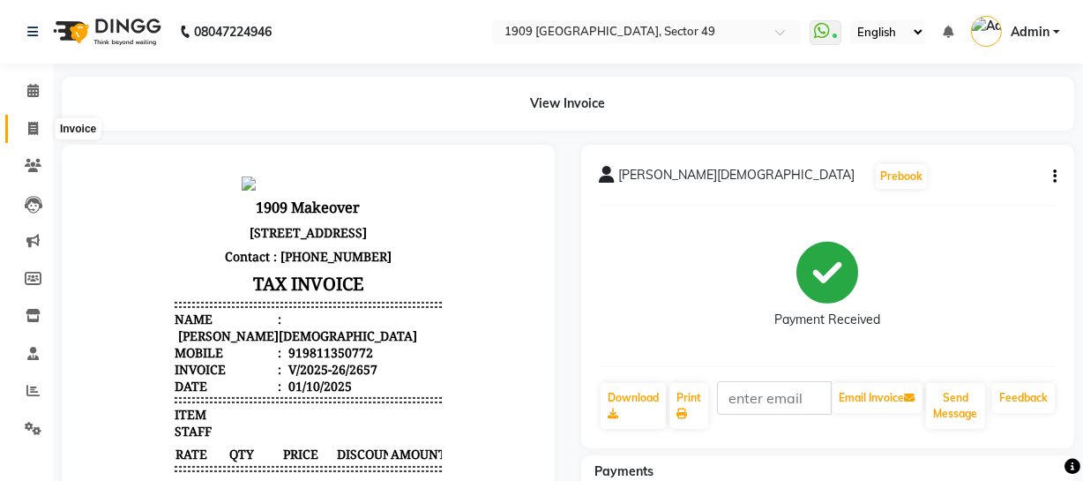
click at [35, 129] on icon at bounding box center [33, 128] width 10 height 13
select select "6923"
select select "service"
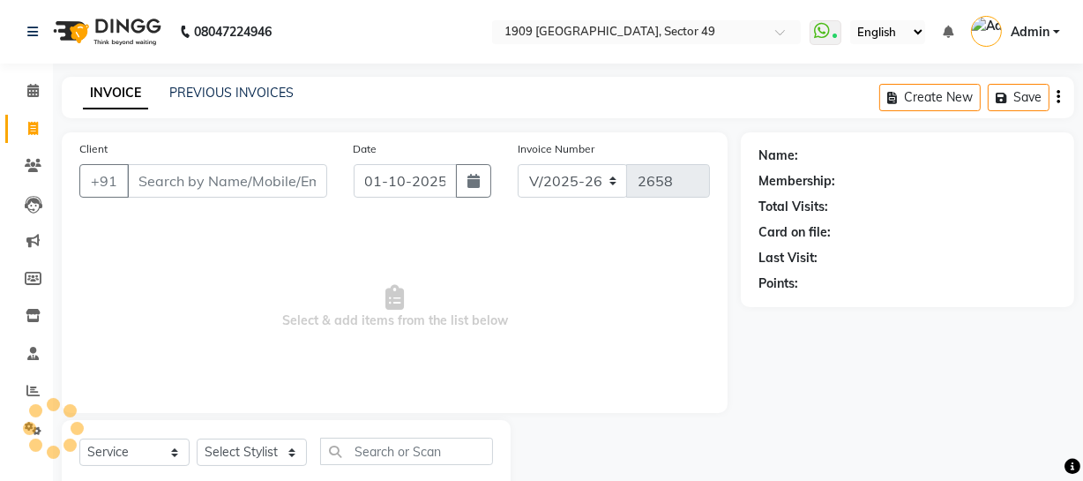
scroll to position [50, 0]
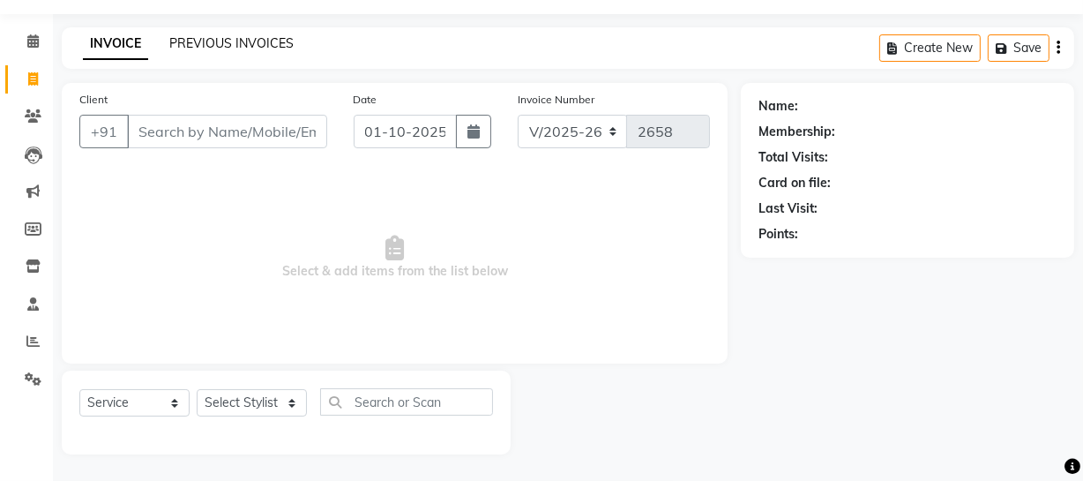
click at [230, 45] on link "PREVIOUS INVOICES" at bounding box center [231, 43] width 124 height 16
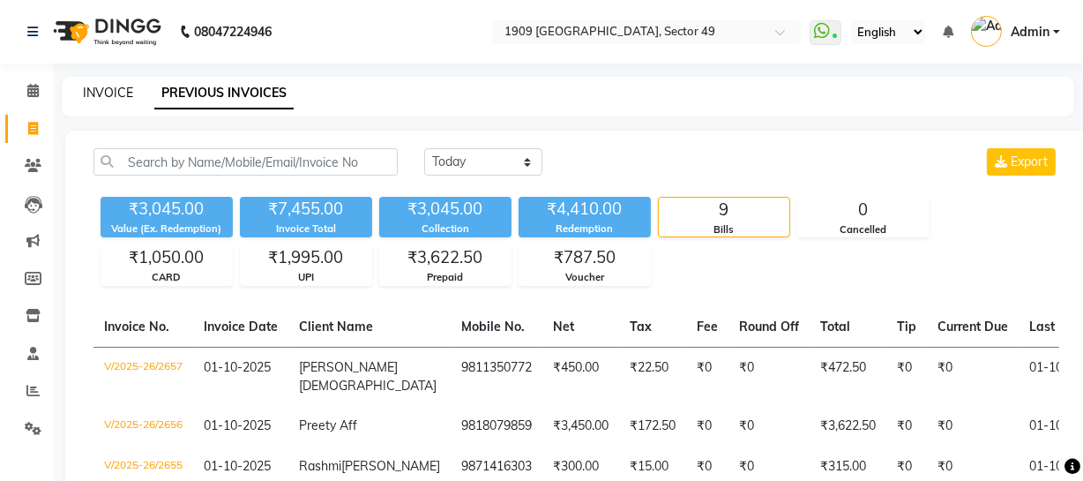
click at [93, 88] on link "INVOICE" at bounding box center [108, 93] width 50 height 16
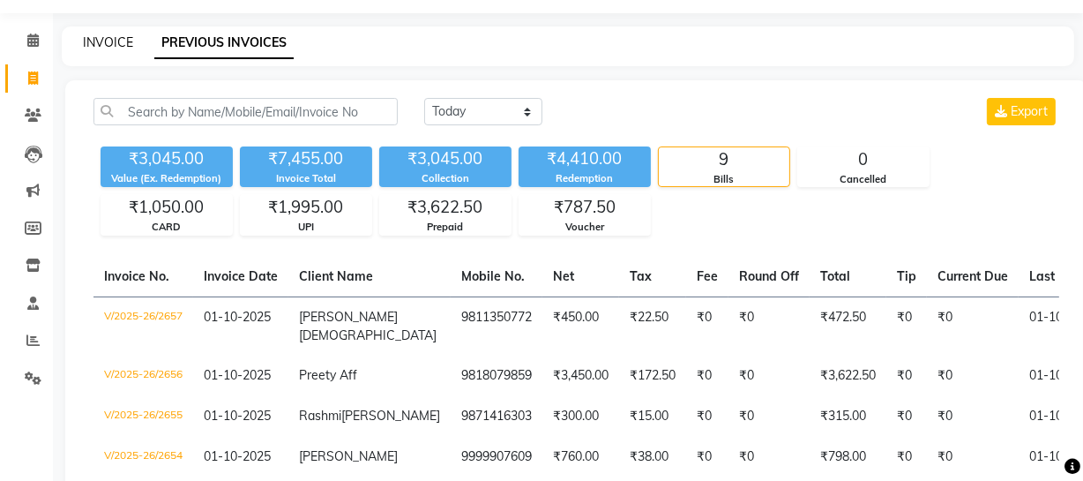
select select "6923"
select select "service"
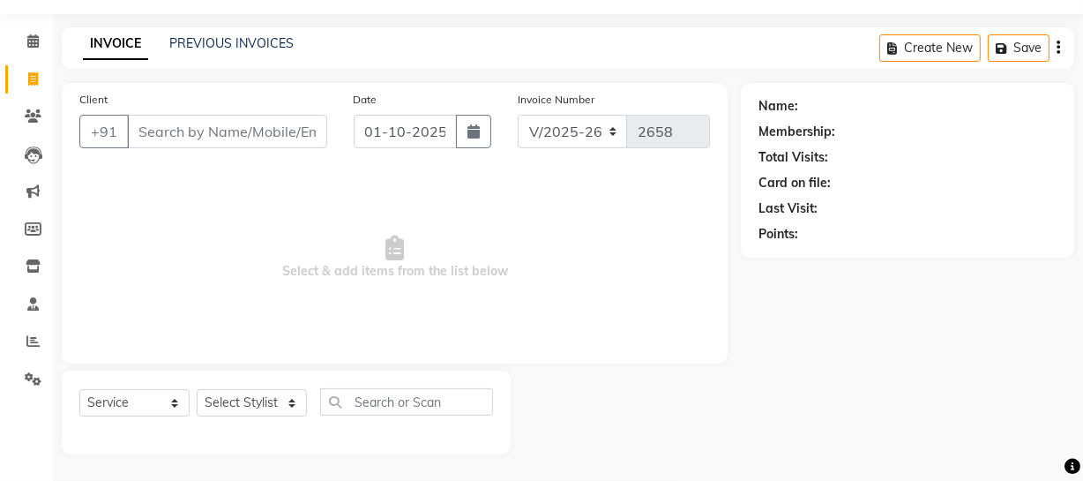
click at [341, 188] on span "Select & add items from the list below" at bounding box center [394, 257] width 630 height 176
drag, startPoint x: 251, startPoint y: 35, endPoint x: 257, endPoint y: 48, distance: 13.4
click at [250, 35] on link "PREVIOUS INVOICES" at bounding box center [231, 43] width 124 height 16
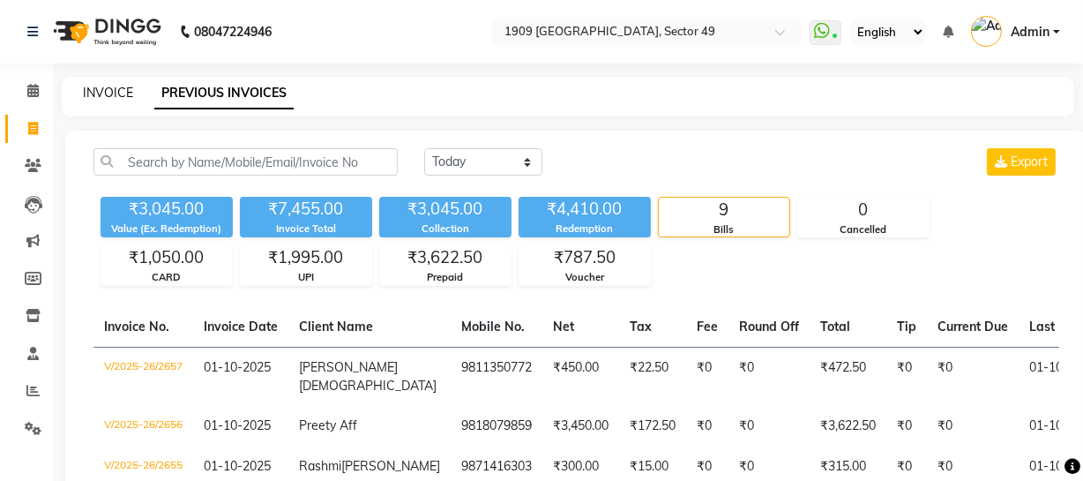
click at [107, 88] on link "INVOICE" at bounding box center [108, 93] width 50 height 16
select select "6923"
select select "service"
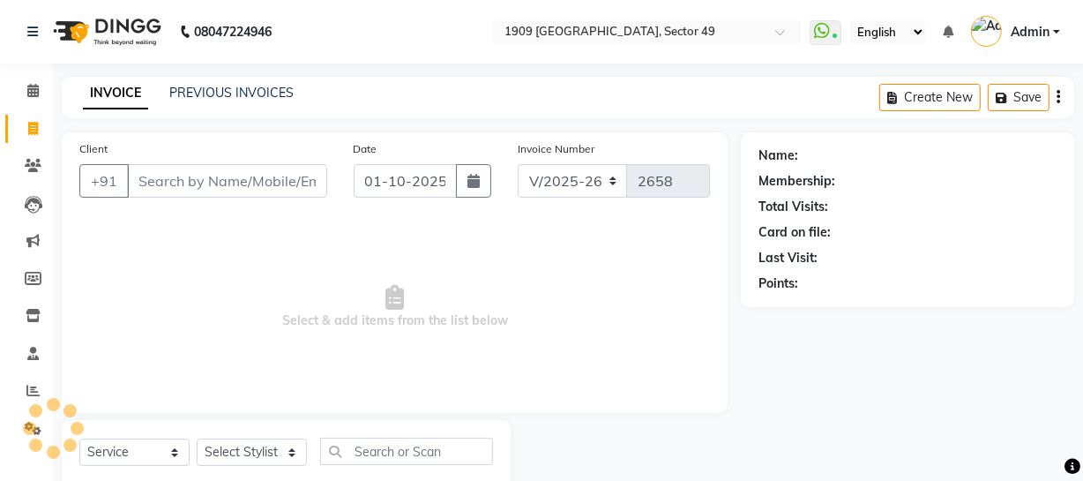
scroll to position [50, 0]
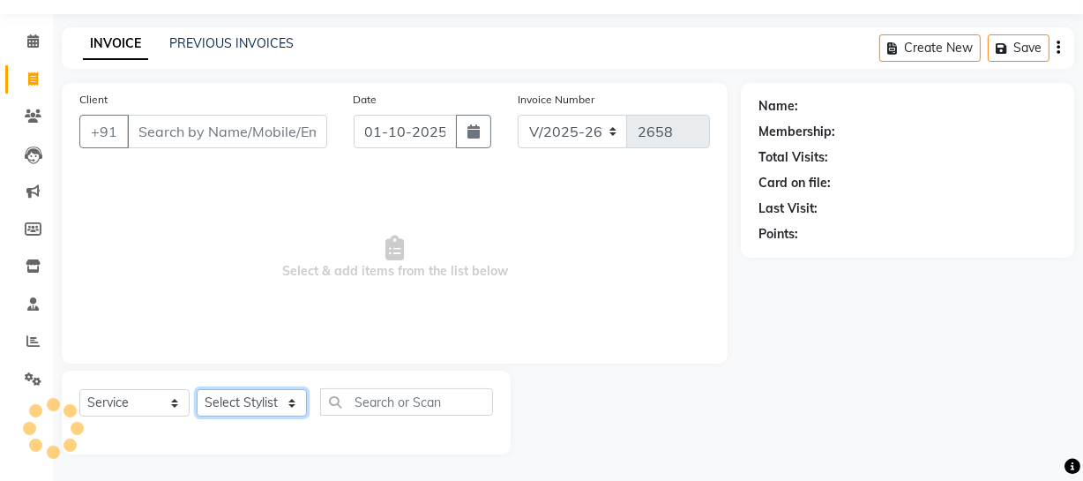
click at [267, 399] on select "Select Stylist [PERSON_NAME] [PERSON_NAME] House Sale Jyoti [PERSON_NAME] [PERS…" at bounding box center [252, 402] width 110 height 27
select select "57119"
click at [197, 389] on select "Select Stylist [PERSON_NAME] [PERSON_NAME] House Sale Jyoti [PERSON_NAME] [PERS…" at bounding box center [252, 402] width 110 height 27
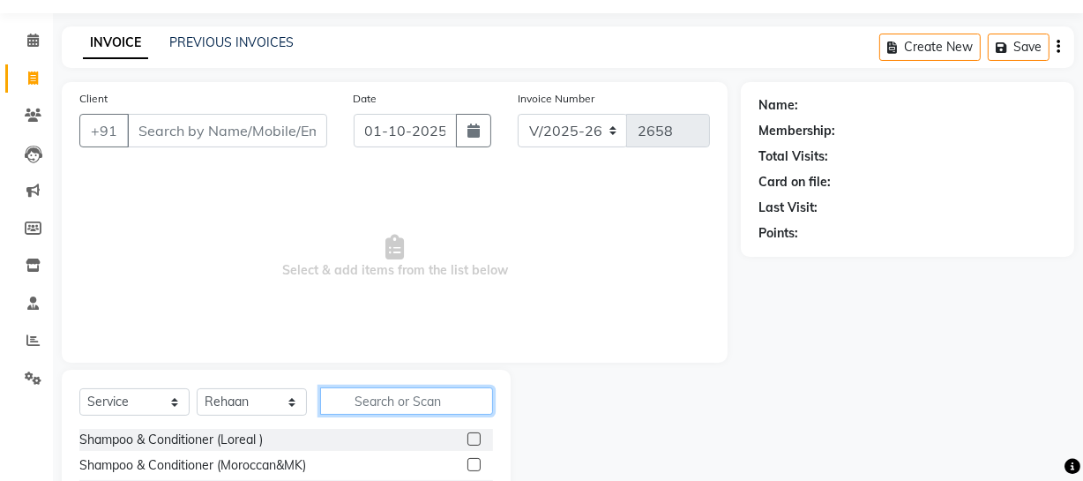
click at [435, 406] on input "text" at bounding box center [406, 400] width 173 height 27
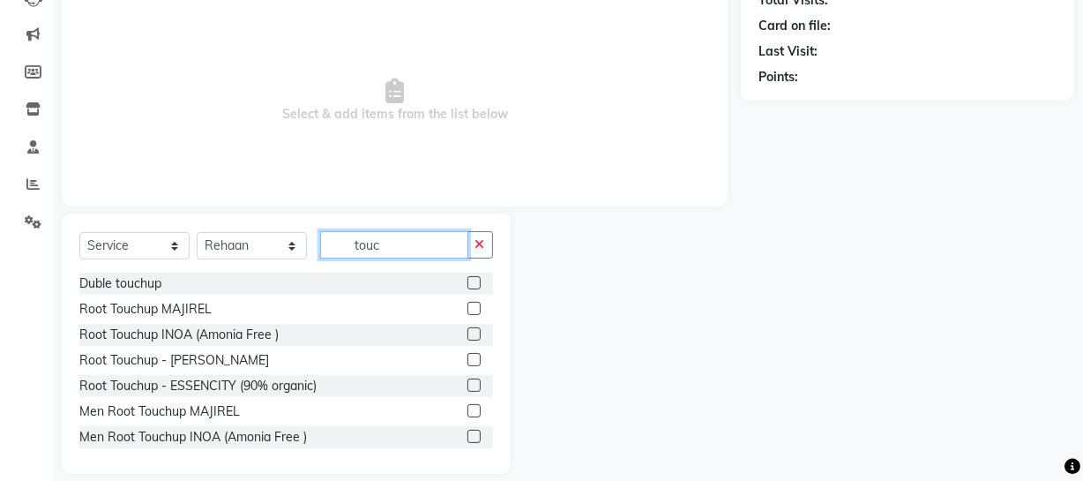
scroll to position [227, 0]
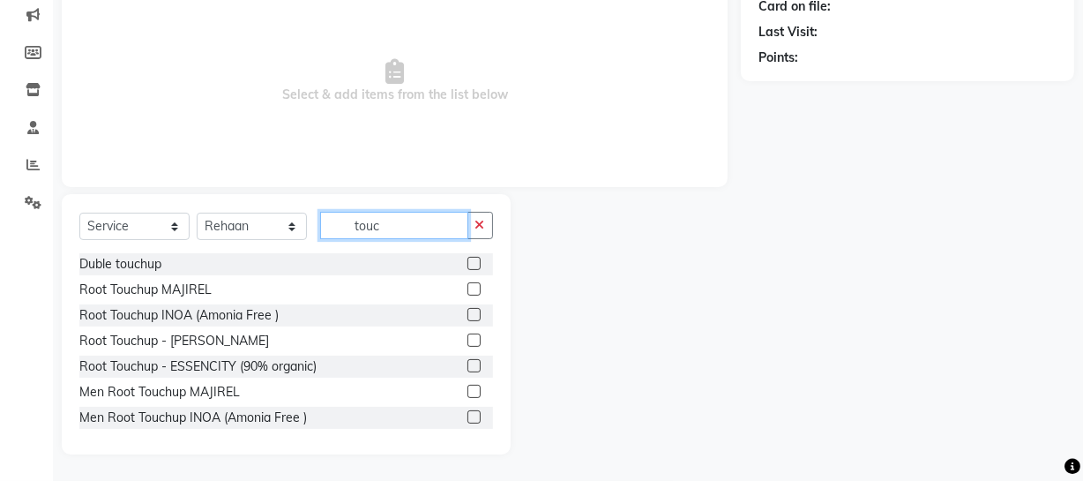
type input "touc"
click at [467, 316] on label at bounding box center [473, 314] width 13 height 13
click at [467, 316] on input "checkbox" at bounding box center [472, 315] width 11 height 11
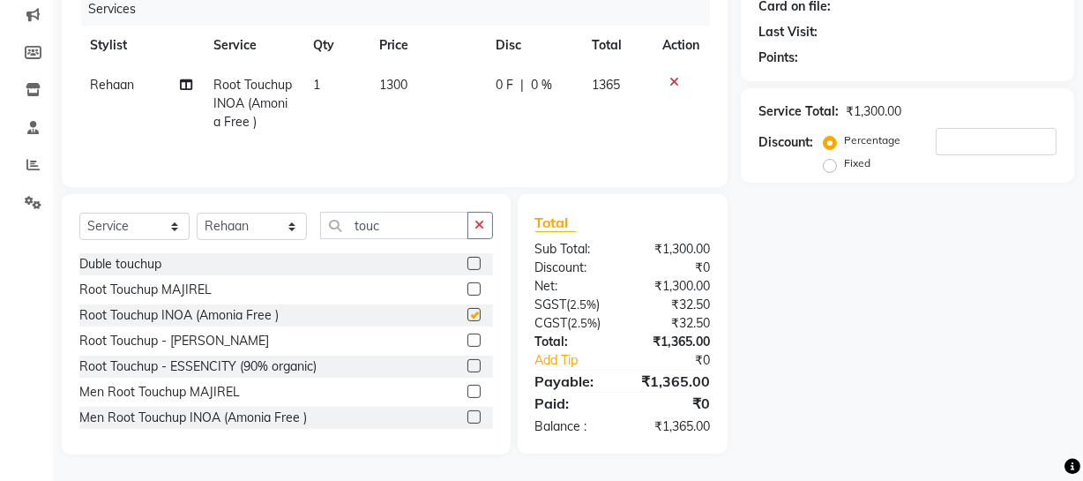
checkbox input "false"
click at [372, 125] on td "1300" at bounding box center [427, 103] width 116 height 77
select select "57119"
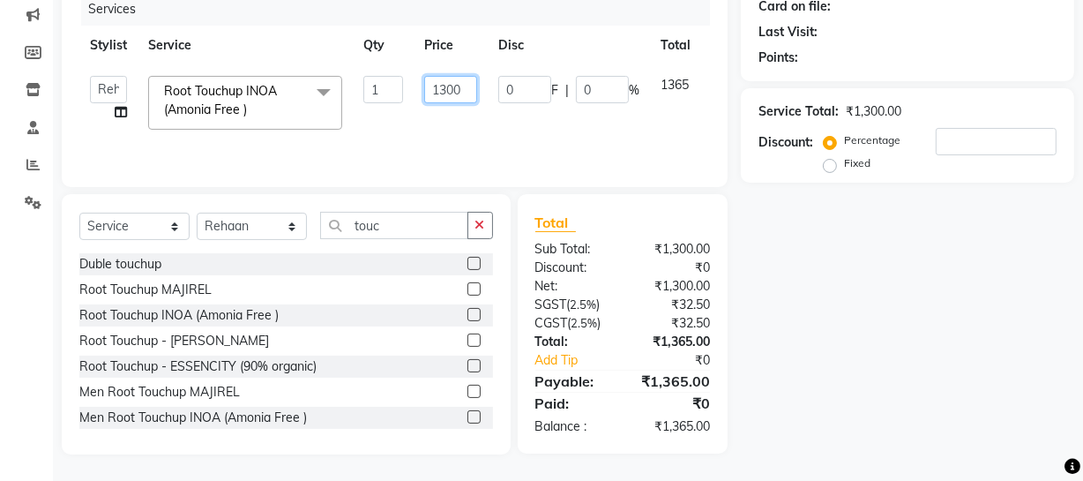
drag, startPoint x: 448, startPoint y: 86, endPoint x: 463, endPoint y: 86, distance: 15.0
click at [463, 86] on input "1300" at bounding box center [450, 89] width 53 height 27
type input "1350"
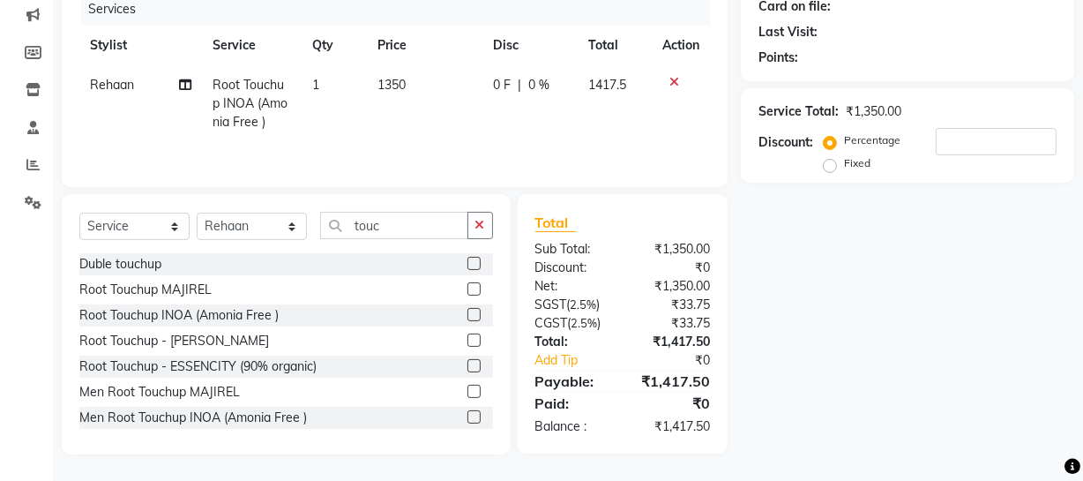
click at [825, 392] on div "Name: Membership: Total Visits: Card on file: Last Visit: Points: Service Total…" at bounding box center [914, 181] width 347 height 548
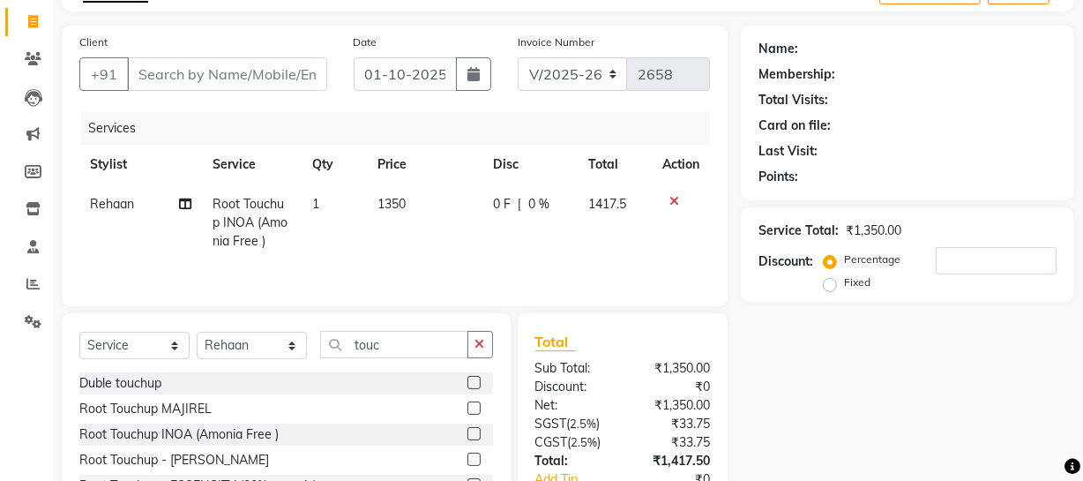
scroll to position [0, 0]
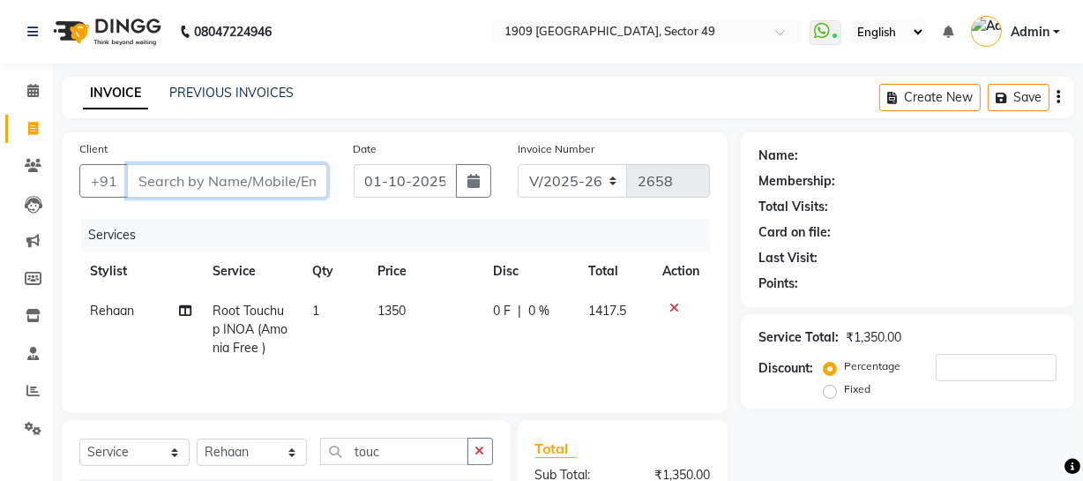
click at [238, 183] on input "Client" at bounding box center [227, 181] width 200 height 34
type input "9"
type input "0"
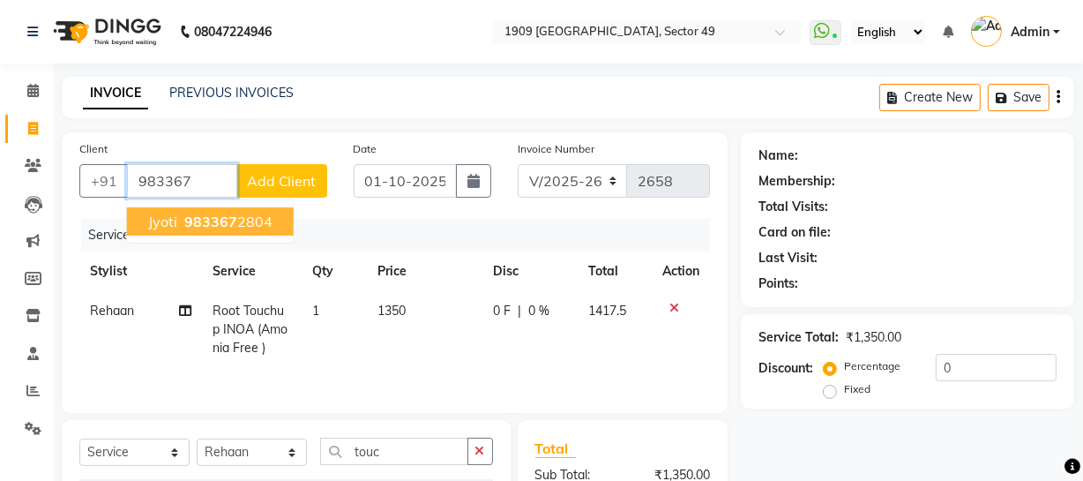
click at [155, 227] on span "Jyoti" at bounding box center [162, 222] width 29 height 18
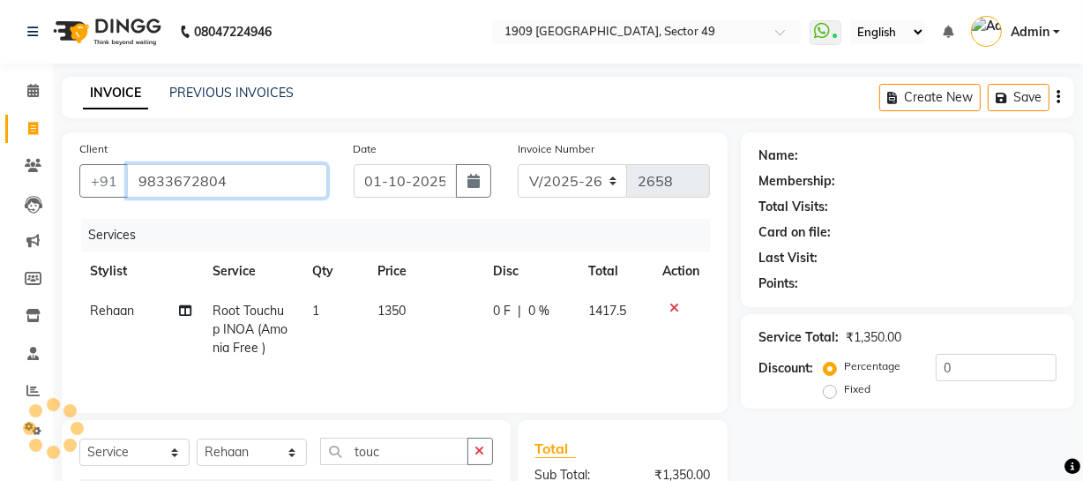
type input "9833672804"
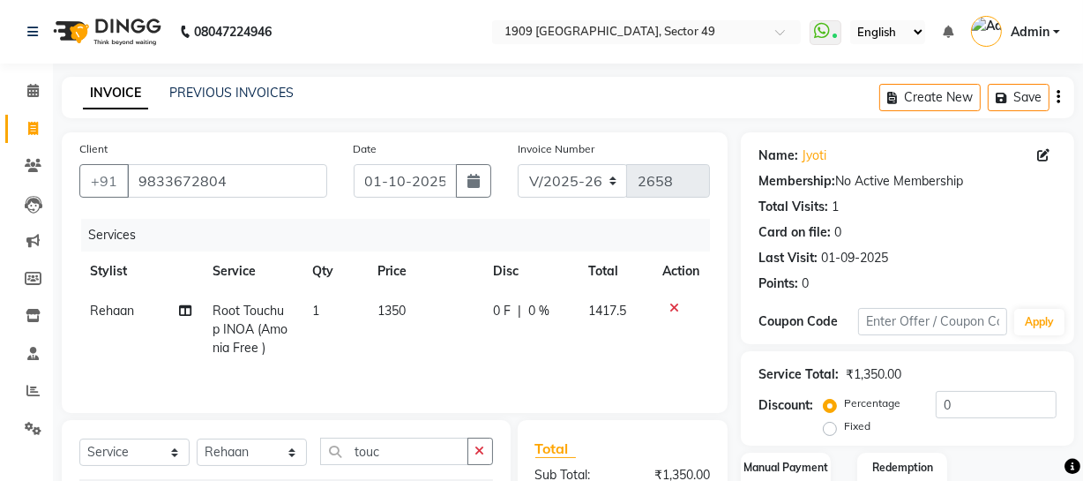
scroll to position [227, 0]
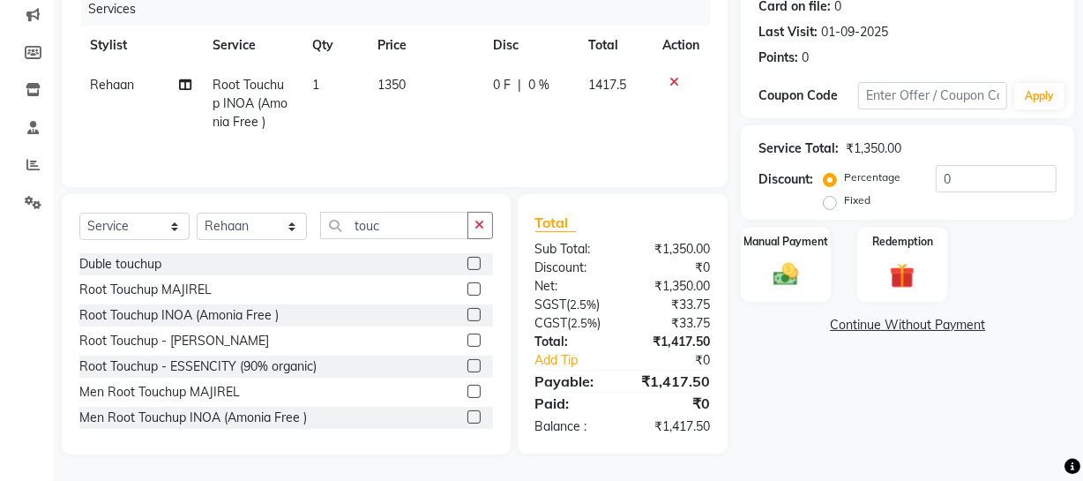
click at [855, 439] on div "Name: Jyoti Membership: No Active Membership Total Visits: 1 Card on file: 0 La…" at bounding box center [914, 181] width 347 height 548
click at [780, 286] on img at bounding box center [786, 274] width 42 height 30
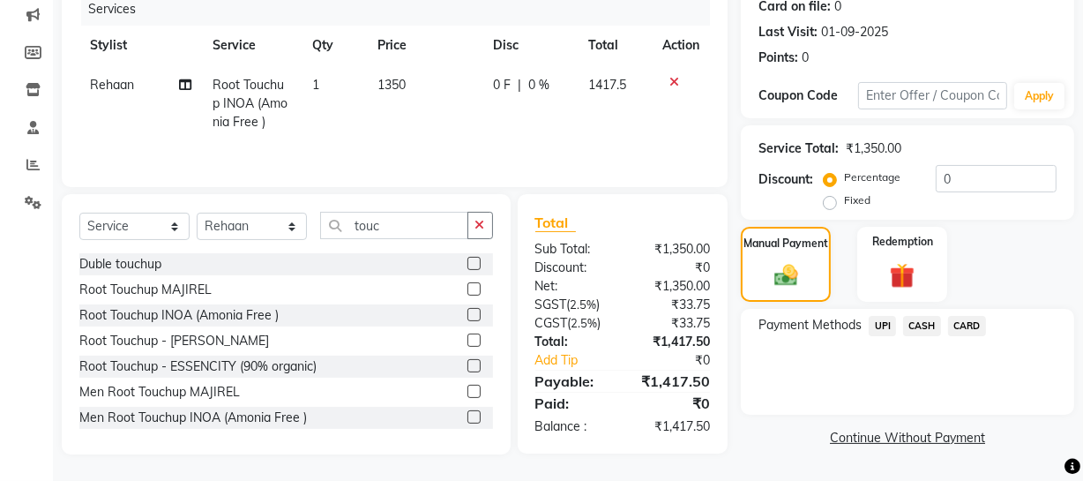
click at [882, 324] on span "UPI" at bounding box center [882, 326] width 27 height 20
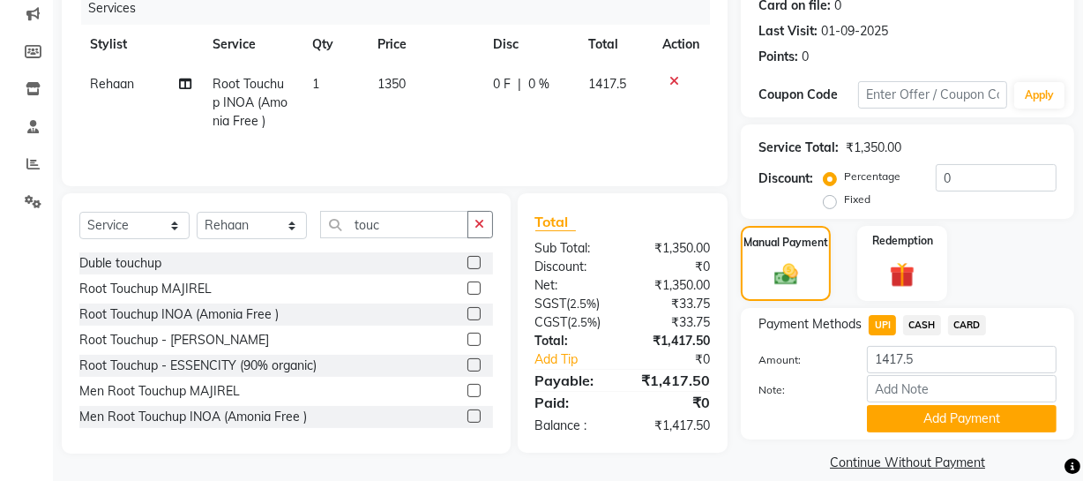
drag, startPoint x: 915, startPoint y: 419, endPoint x: 1014, endPoint y: 409, distance: 99.2
click at [918, 419] on button "Add Payment" at bounding box center [962, 418] width 190 height 27
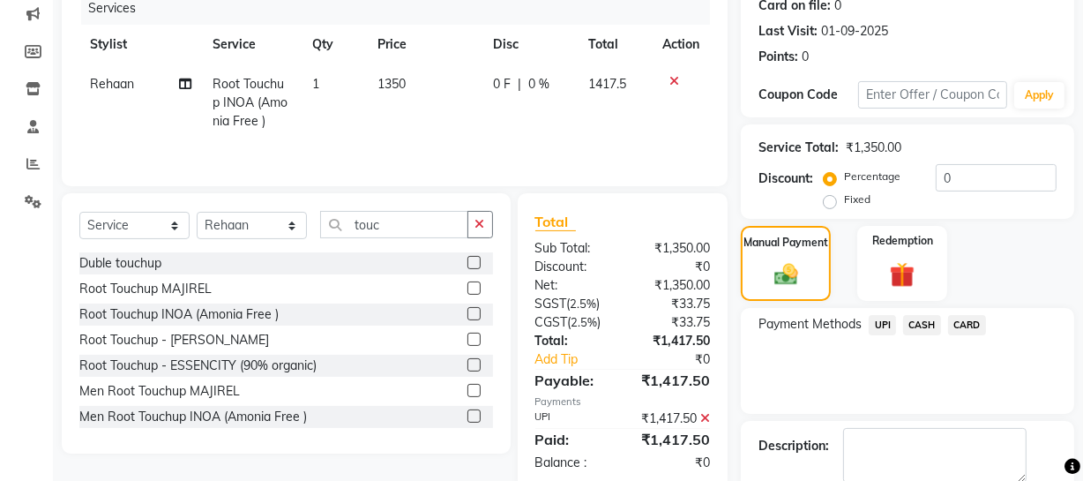
scroll to position [321, 0]
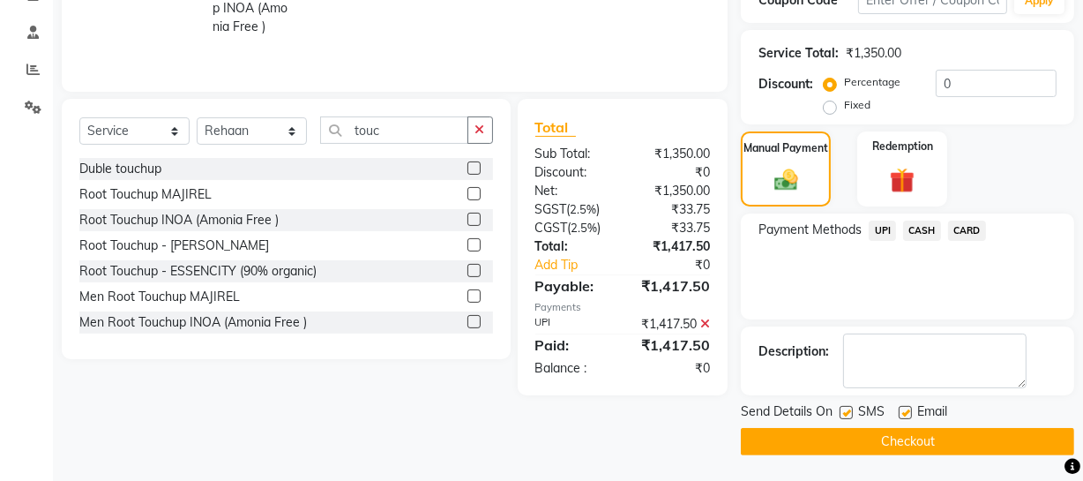
click at [930, 445] on button "Checkout" at bounding box center [907, 441] width 333 height 27
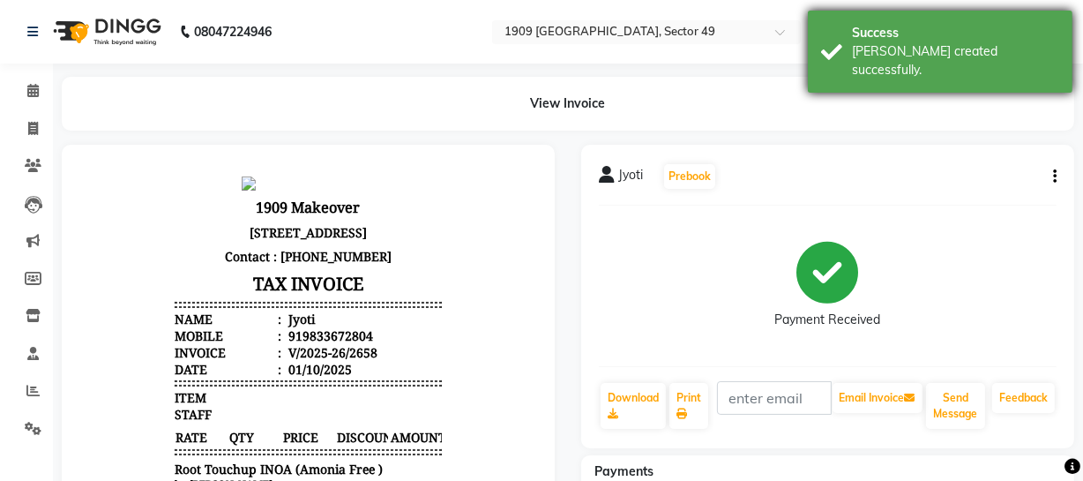
click at [814, 58] on div "Success [PERSON_NAME] created successfully." at bounding box center [940, 52] width 265 height 82
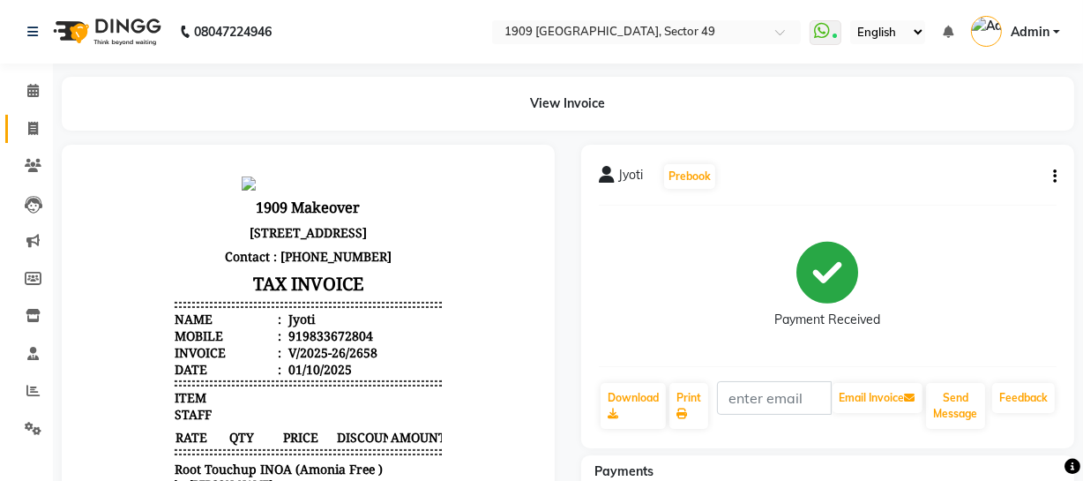
click at [16, 129] on link "Invoice" at bounding box center [26, 129] width 42 height 29
select select "service"
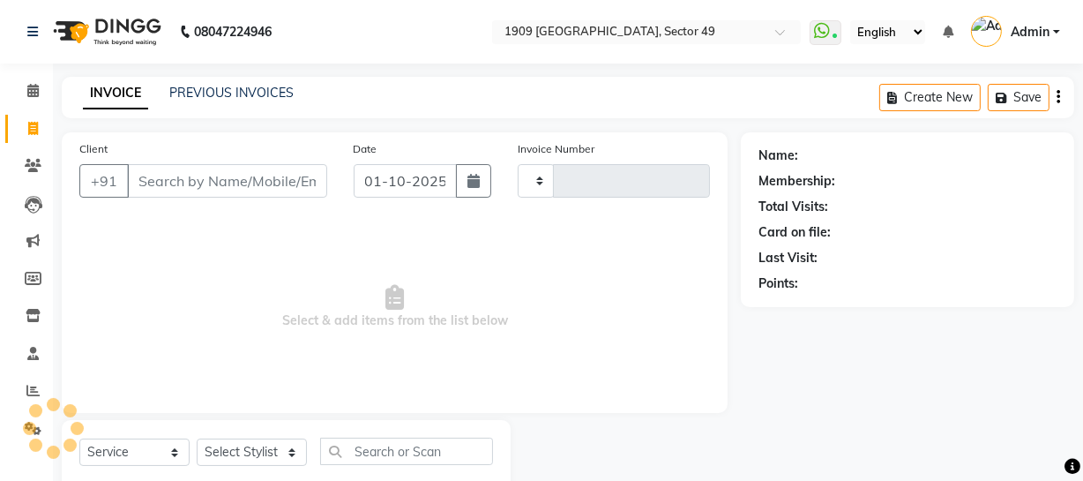
scroll to position [50, 0]
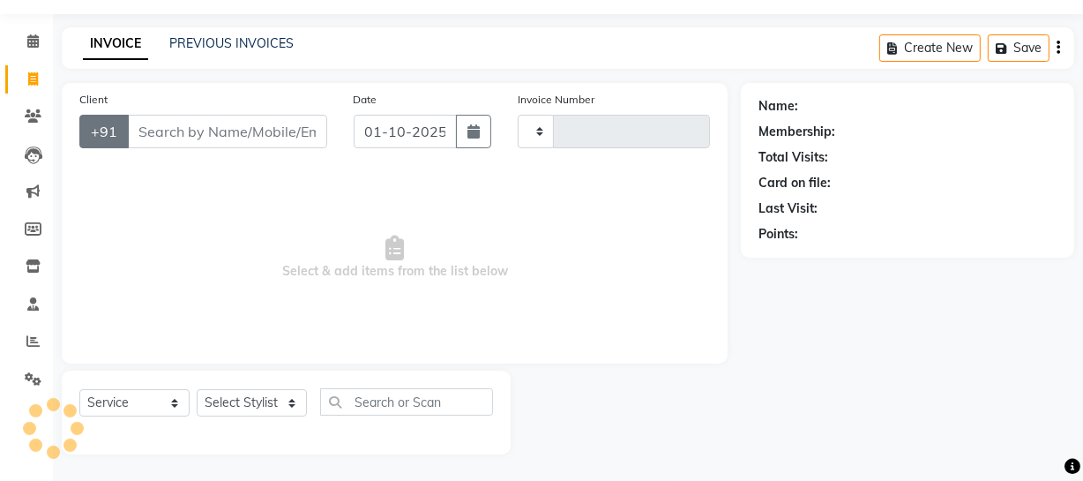
type input "2659"
select select "6923"
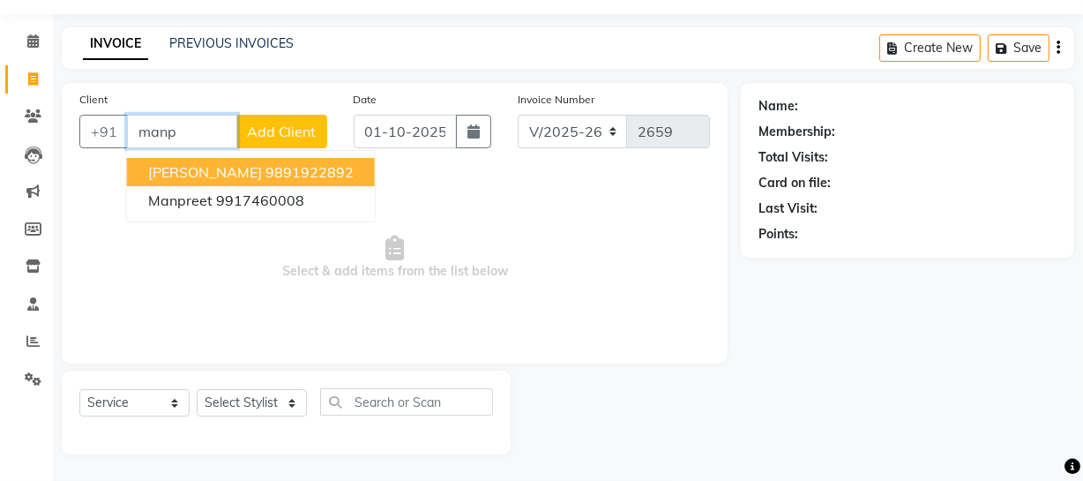
click at [292, 168] on ngb-highlight "9891922892" at bounding box center [309, 172] width 88 height 18
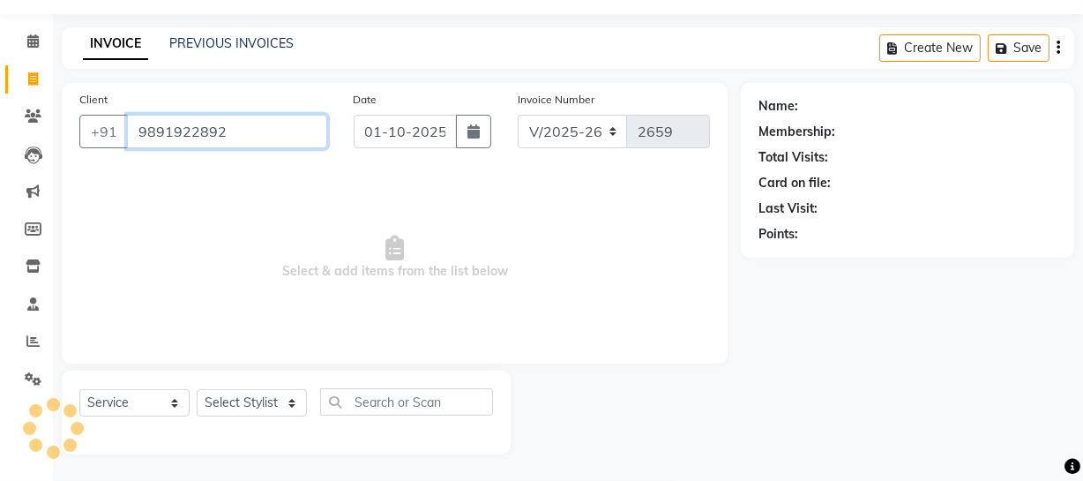
type input "9891922892"
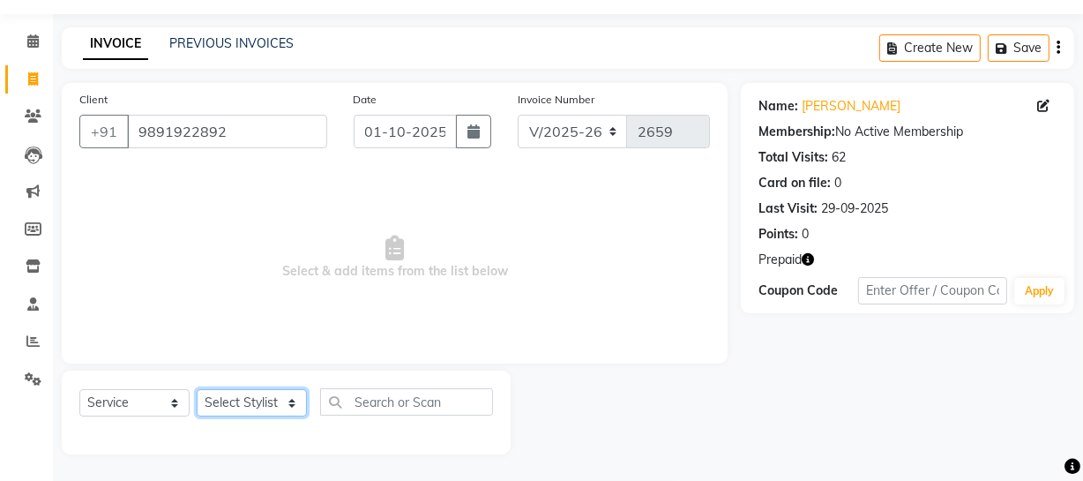
click at [268, 393] on select "Select Stylist [PERSON_NAME] [PERSON_NAME] House Sale Jyoti [PERSON_NAME] [PERS…" at bounding box center [252, 402] width 110 height 27
select select "68164"
click at [197, 389] on select "Select Stylist [PERSON_NAME] [PERSON_NAME] House Sale Jyoti [PERSON_NAME] [PERS…" at bounding box center [252, 402] width 110 height 27
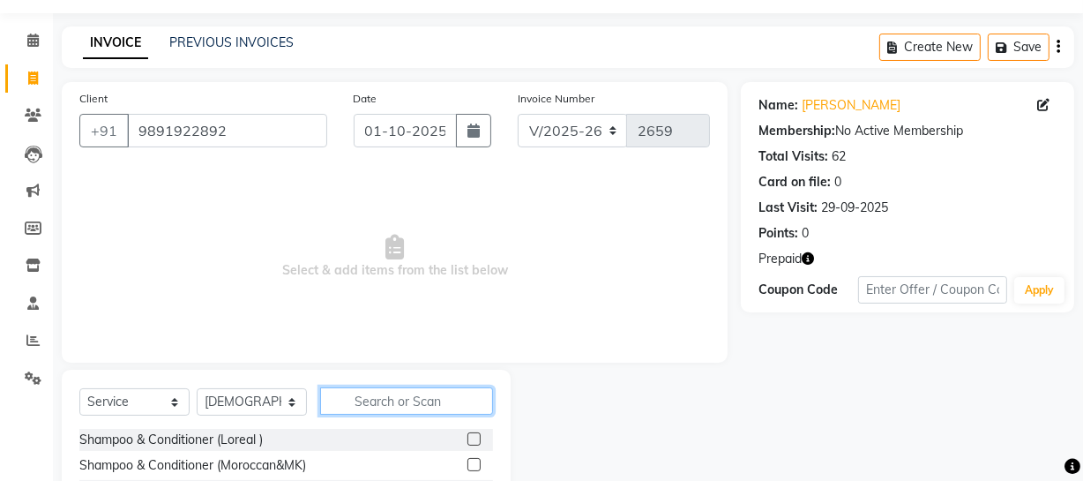
click at [374, 393] on input "text" at bounding box center [406, 400] width 173 height 27
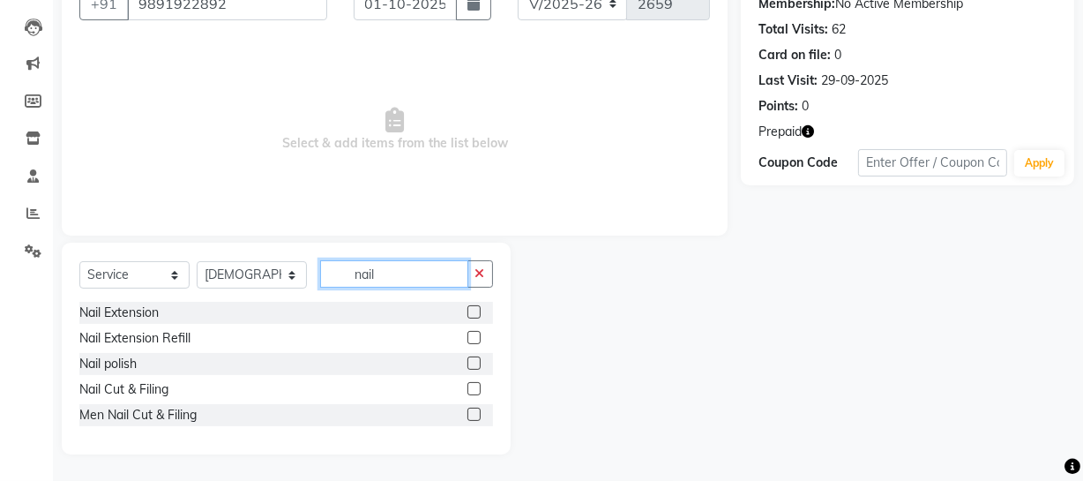
type input "nail"
click at [475, 388] on label at bounding box center [473, 388] width 13 height 13
click at [475, 388] on input "checkbox" at bounding box center [472, 389] width 11 height 11
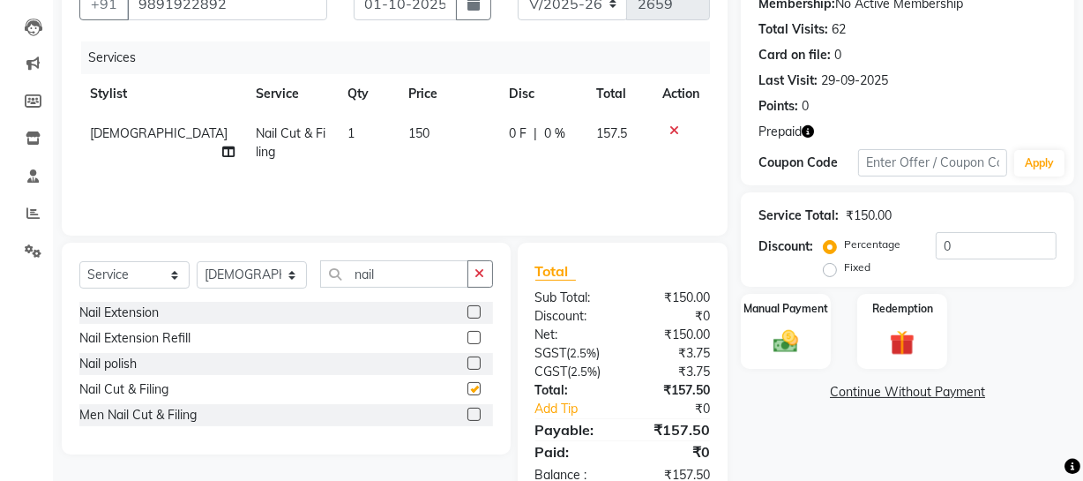
checkbox input "false"
click at [408, 144] on td "150" at bounding box center [448, 143] width 101 height 58
select select "68164"
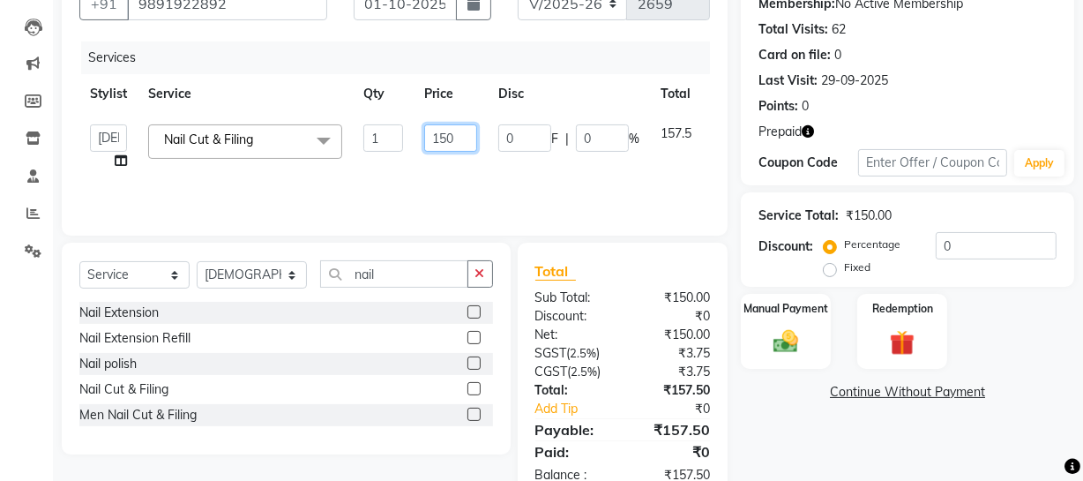
drag, startPoint x: 448, startPoint y: 132, endPoint x: 412, endPoint y: 132, distance: 36.2
click at [412, 132] on tr "[PERSON_NAME] [PERSON_NAME] House Sale Jyoti [PERSON_NAME] [PERSON_NAME] Veer […" at bounding box center [419, 147] width 681 height 67
type input "200"
click at [252, 280] on select "Select Stylist [PERSON_NAME] [PERSON_NAME] House Sale Jyoti [PERSON_NAME] [PERS…" at bounding box center [252, 274] width 110 height 27
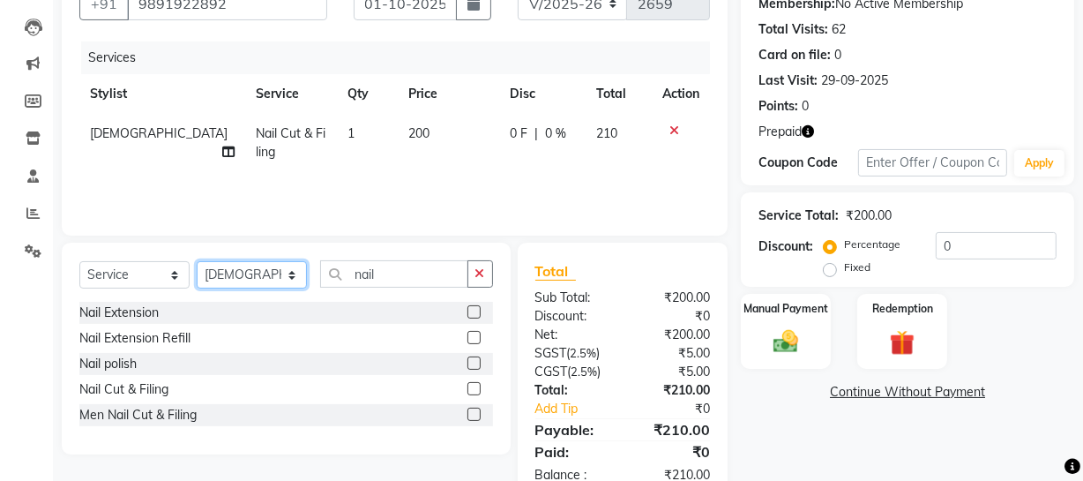
select select "79672"
click at [197, 261] on select "Select Stylist [PERSON_NAME] [PERSON_NAME] House Sale Jyoti [PERSON_NAME] [PERS…" at bounding box center [252, 274] width 110 height 27
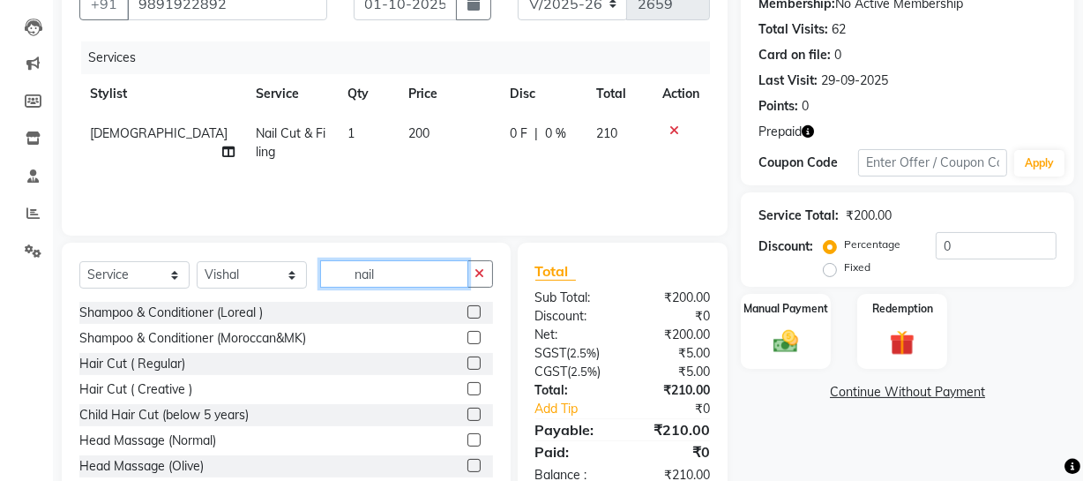
click at [408, 271] on input "nail" at bounding box center [394, 273] width 148 height 27
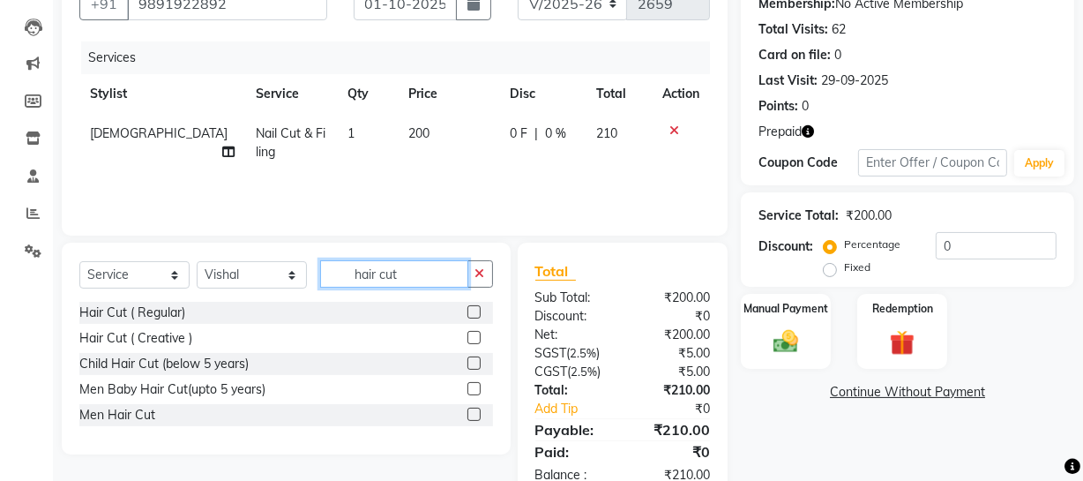
type input "hair cut"
click at [470, 410] on label at bounding box center [473, 413] width 13 height 13
click at [470, 410] on input "checkbox" at bounding box center [472, 414] width 11 height 11
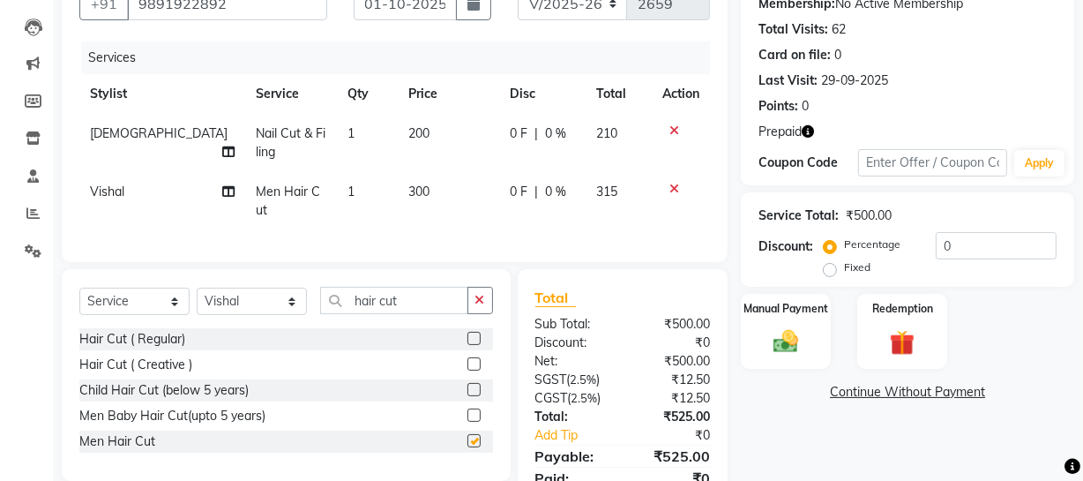
checkbox input "false"
drag, startPoint x: 349, startPoint y: 287, endPoint x: 439, endPoint y: 290, distance: 90.0
click at [439, 290] on input "hair cut" at bounding box center [394, 300] width 148 height 27
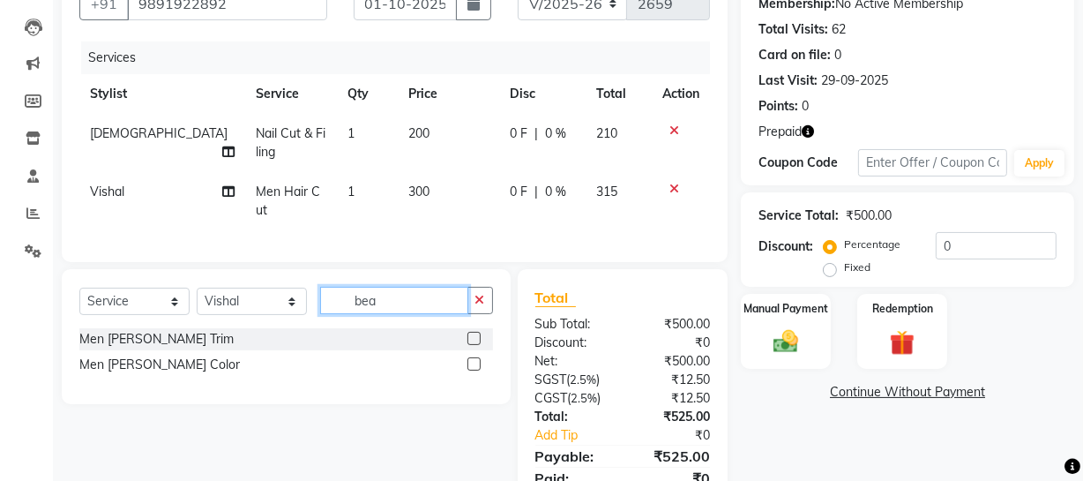
type input "bea"
click at [474, 332] on label at bounding box center [473, 338] width 13 height 13
click at [474, 333] on input "checkbox" at bounding box center [472, 338] width 11 height 11
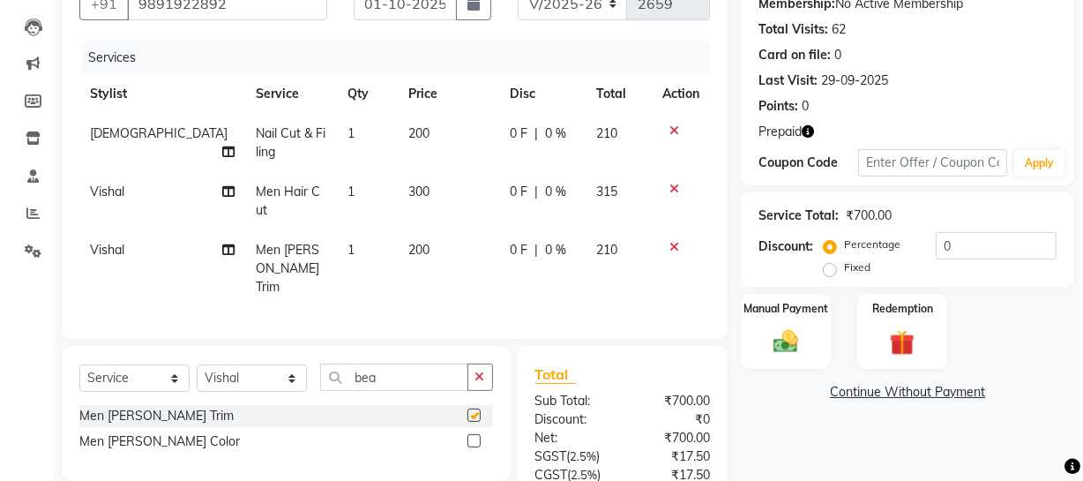
checkbox input "false"
click at [268, 364] on select "Select Stylist [PERSON_NAME] [PERSON_NAME] House Sale Jyoti [PERSON_NAME] [PERS…" at bounding box center [252, 377] width 110 height 27
select select "57114"
click at [197, 364] on select "Select Stylist [PERSON_NAME] [PERSON_NAME] House Sale Jyoti [PERSON_NAME] [PERS…" at bounding box center [252, 377] width 110 height 27
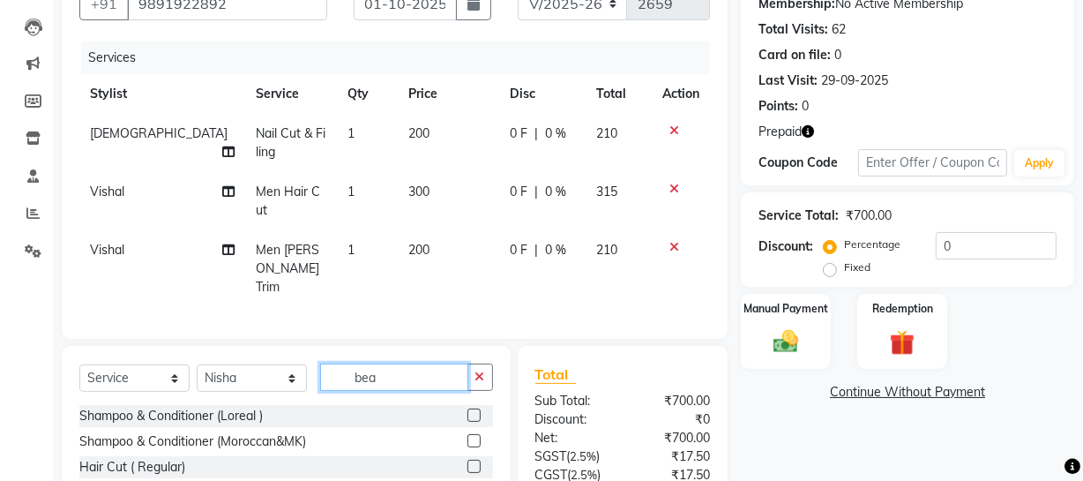
click at [389, 363] on input "bea" at bounding box center [394, 376] width 148 height 27
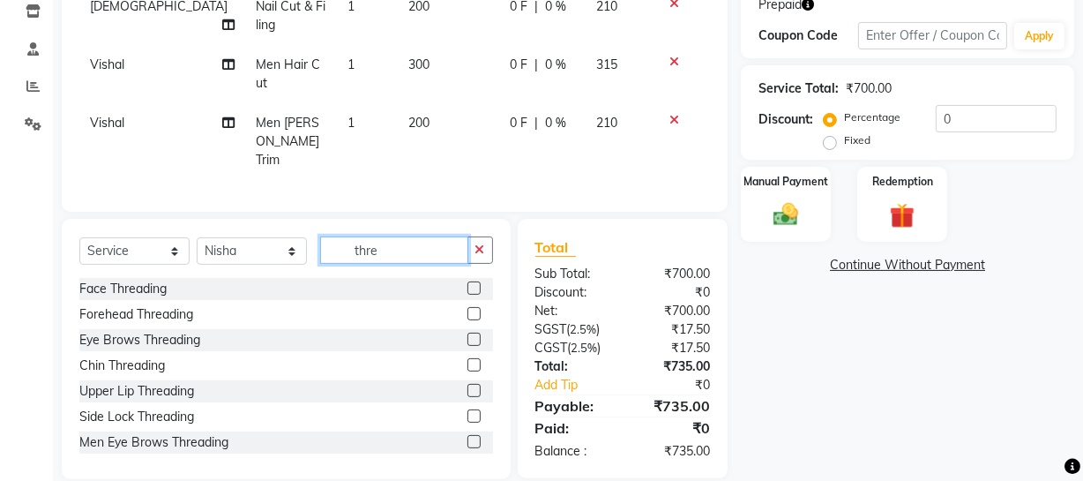
type input "thre"
click at [467, 332] on label at bounding box center [473, 338] width 13 height 13
click at [467, 334] on input "checkbox" at bounding box center [472, 339] width 11 height 11
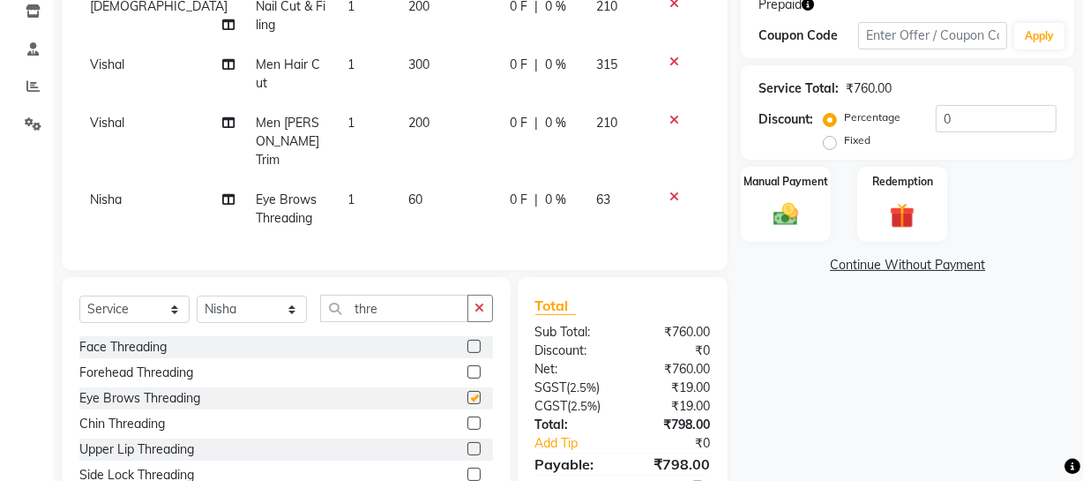
checkbox input "false"
click at [467, 442] on label at bounding box center [473, 448] width 13 height 13
click at [467, 444] on input "checkbox" at bounding box center [472, 449] width 11 height 11
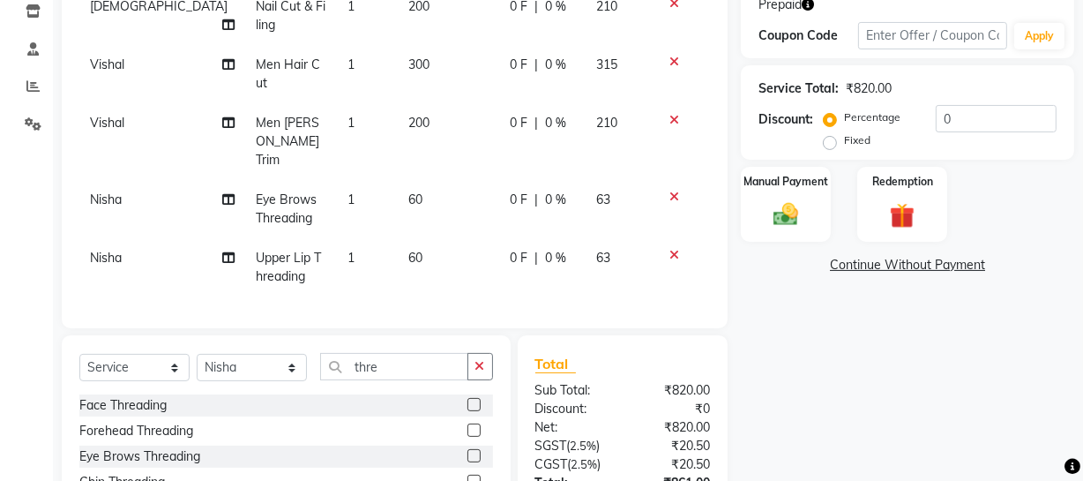
checkbox input "false"
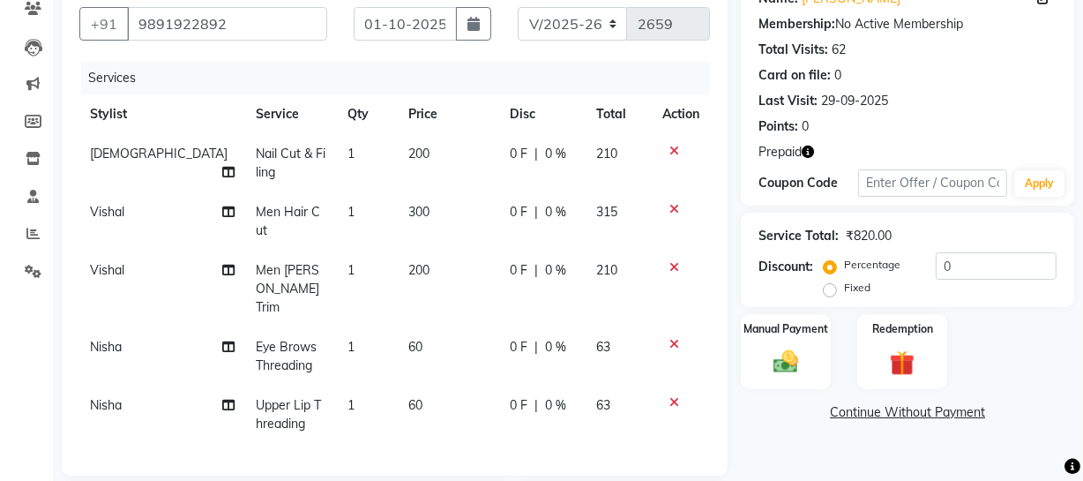
scroll to position [155, 0]
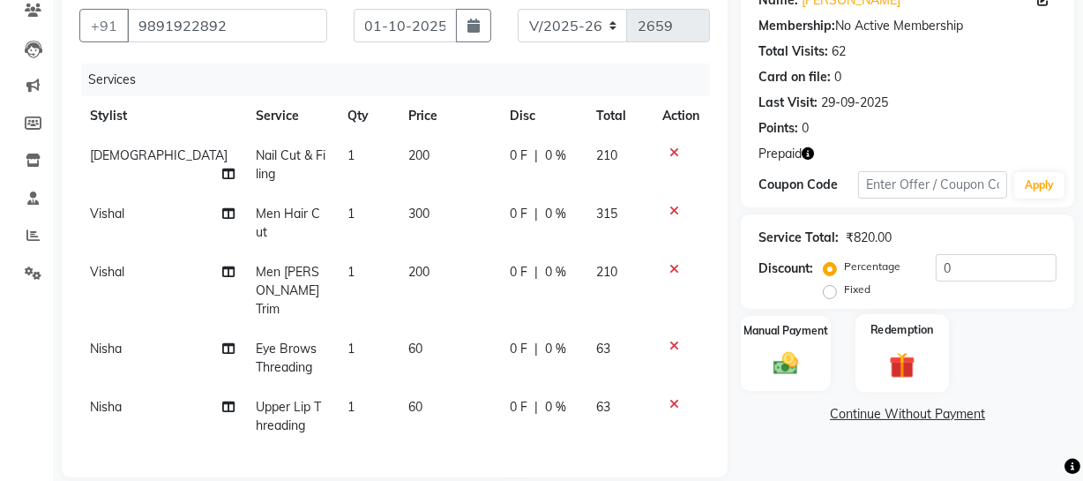
click at [907, 370] on img at bounding box center [902, 364] width 42 height 33
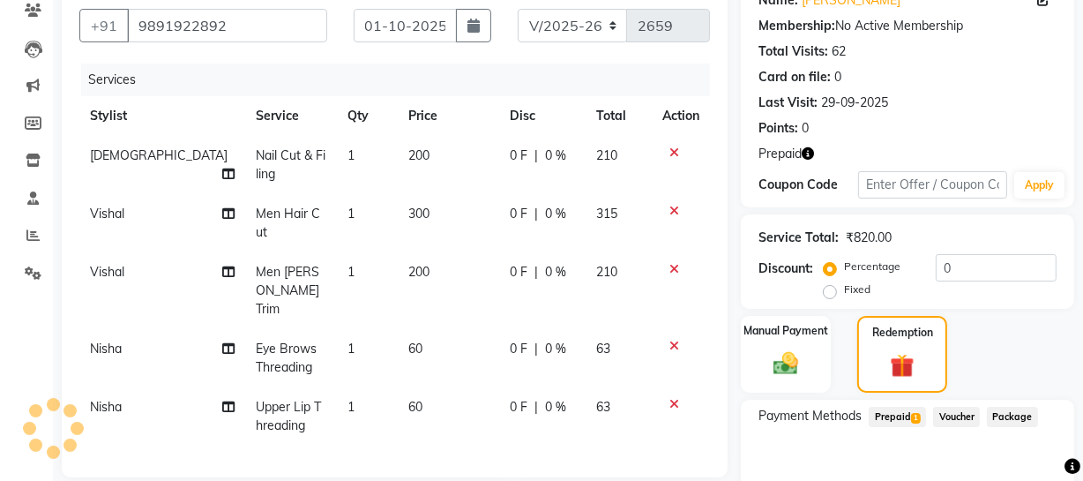
click at [902, 412] on span "Prepaid 1" at bounding box center [897, 417] width 57 height 20
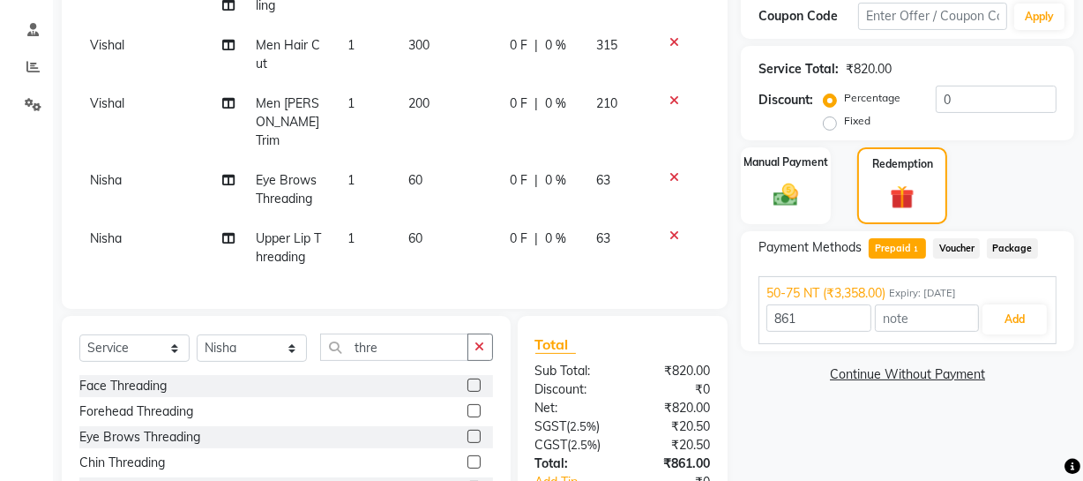
scroll to position [404, 0]
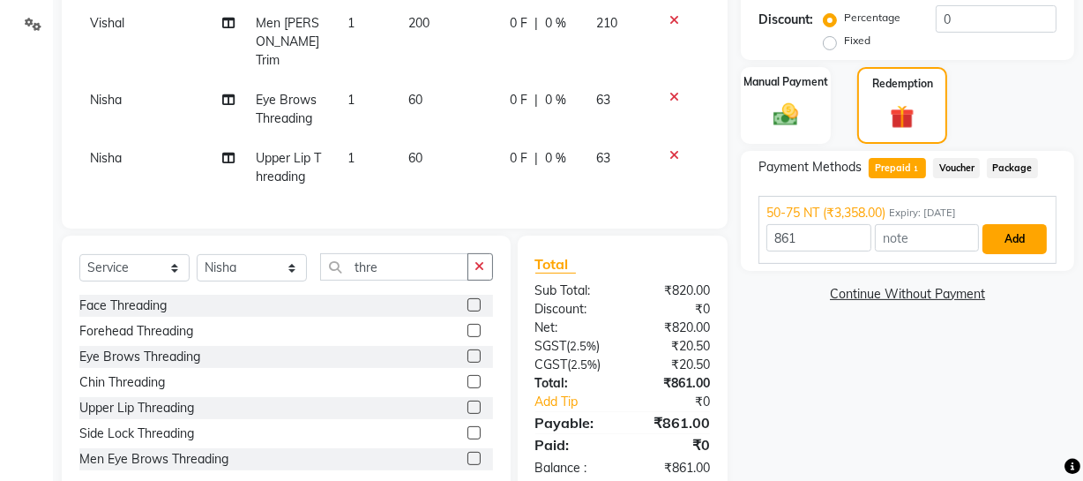
click at [1009, 233] on button "Add" at bounding box center [1014, 239] width 64 height 30
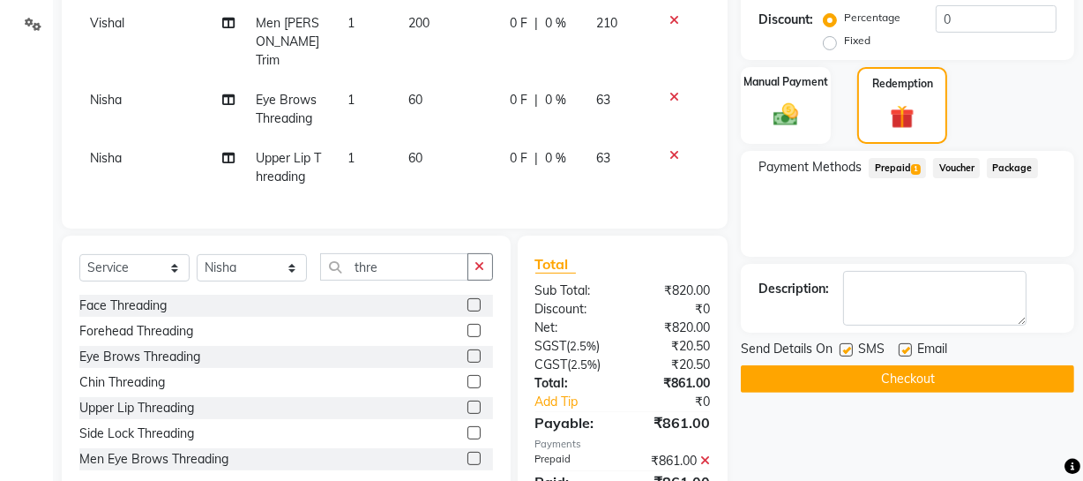
scroll to position [458, 0]
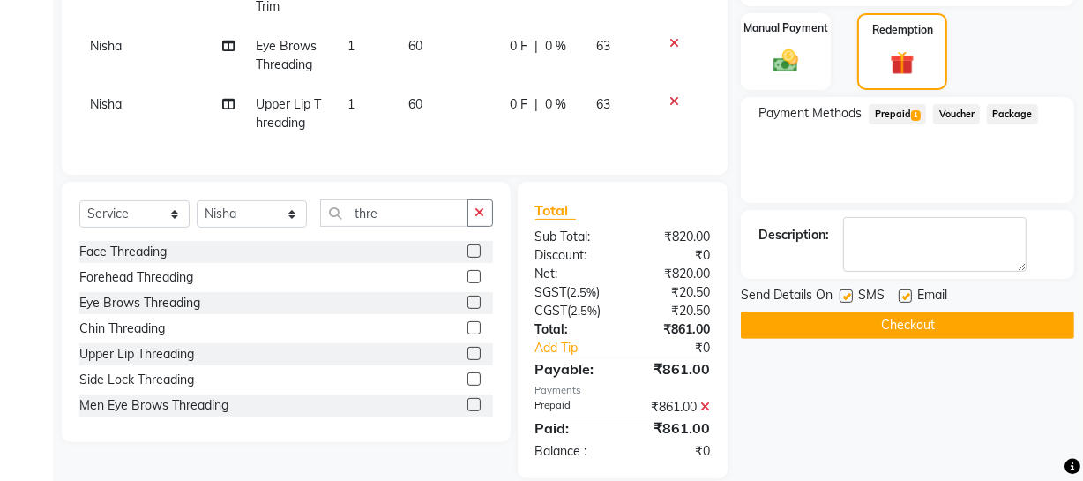
click at [893, 318] on button "Checkout" at bounding box center [907, 324] width 333 height 27
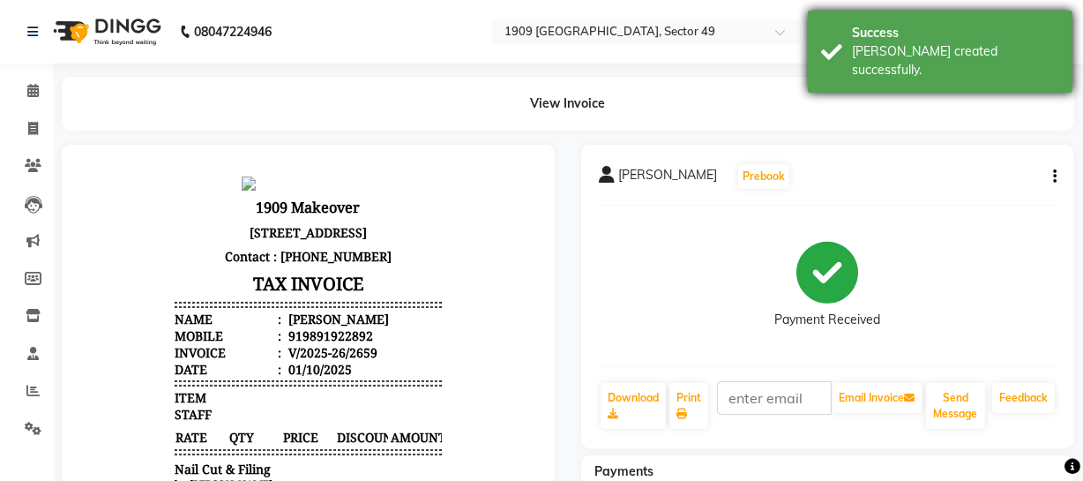
click at [850, 52] on div "Success [PERSON_NAME] created successfully." at bounding box center [940, 52] width 265 height 82
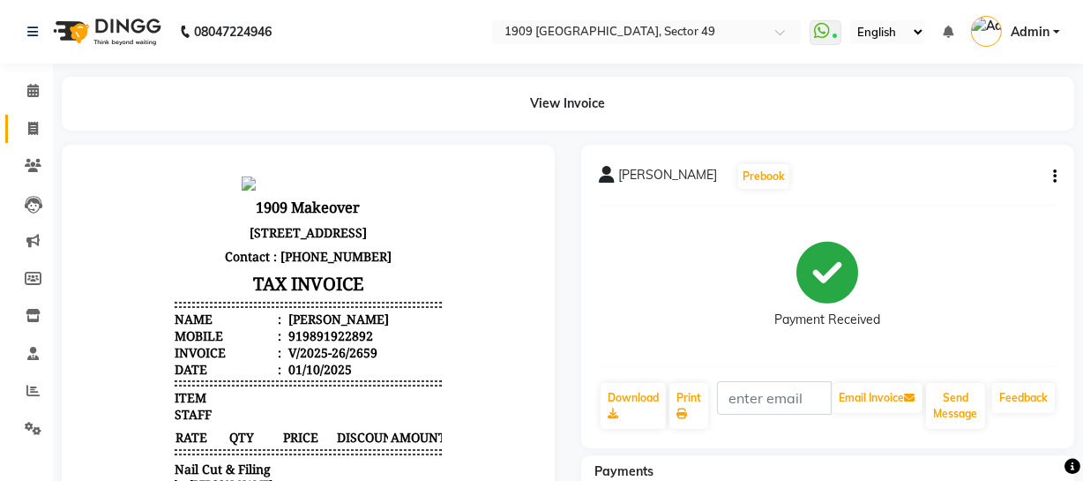
click at [35, 125] on icon at bounding box center [33, 128] width 10 height 13
select select "service"
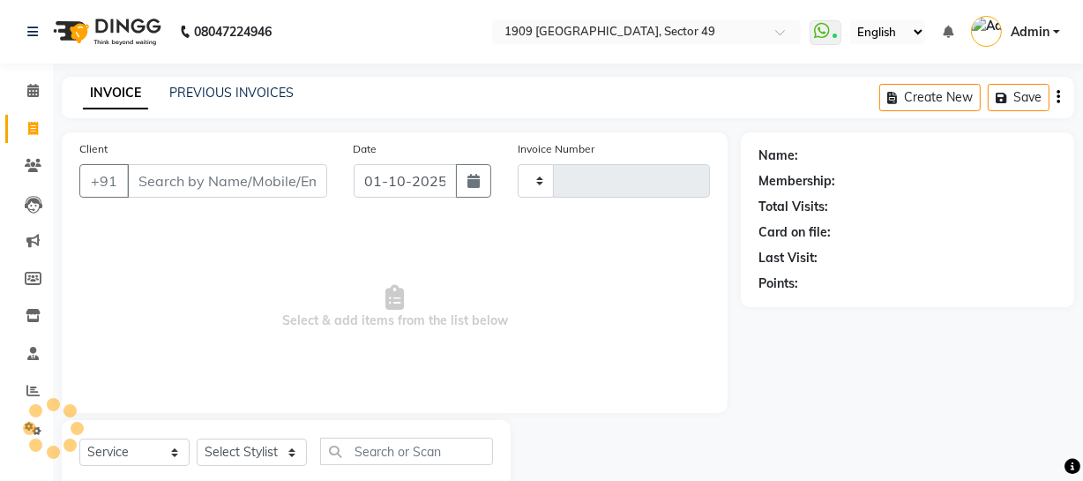
scroll to position [50, 0]
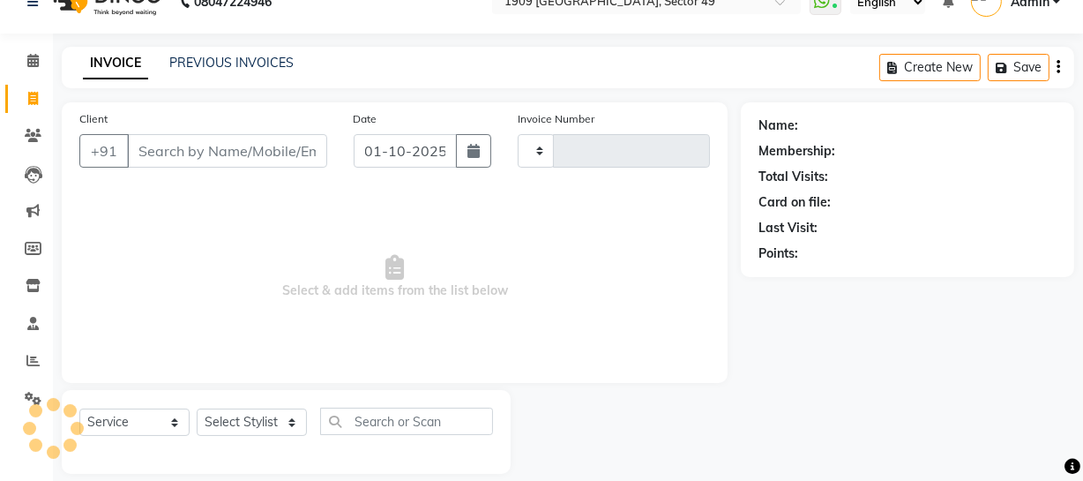
type input "2660"
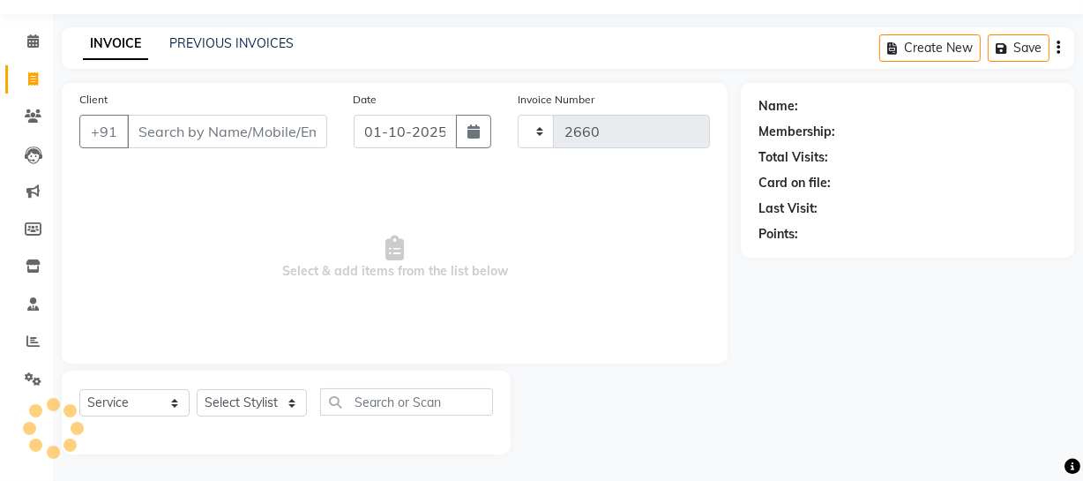
select select "6923"
click at [206, 40] on link "PREVIOUS INVOICES" at bounding box center [231, 43] width 124 height 16
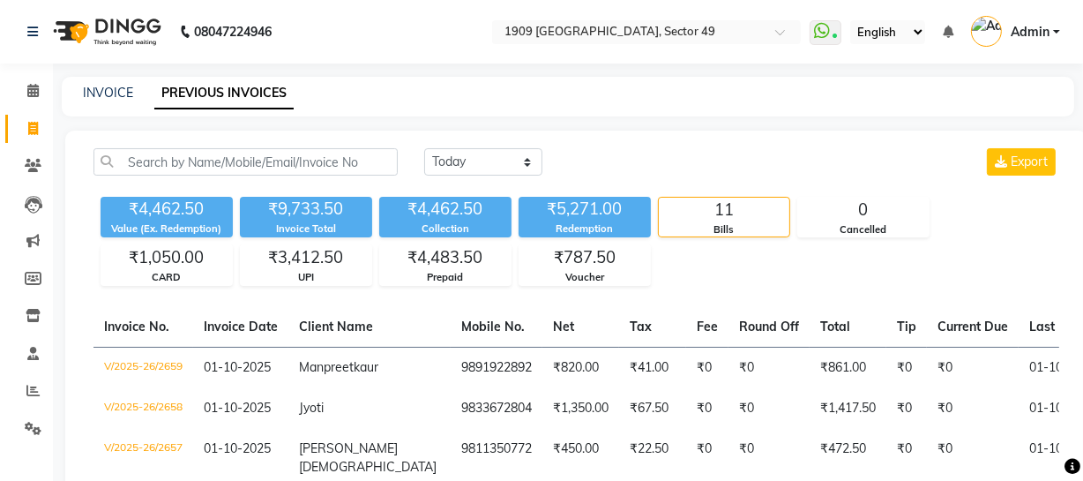
click at [111, 106] on div "INVOICE PREVIOUS INVOICES" at bounding box center [568, 97] width 1012 height 40
click at [98, 87] on link "INVOICE" at bounding box center [108, 93] width 50 height 16
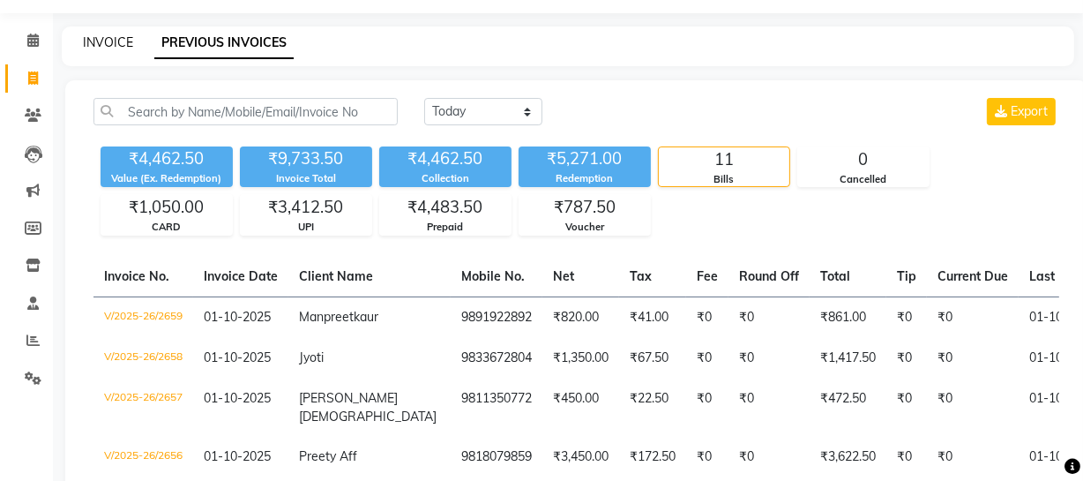
select select "6923"
select select "service"
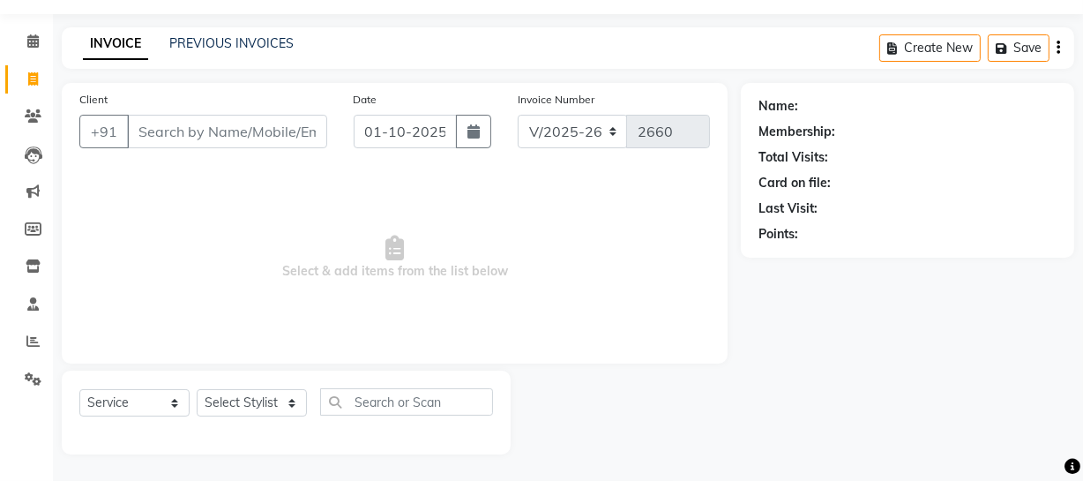
click at [229, 141] on input "Client" at bounding box center [227, 132] width 200 height 34
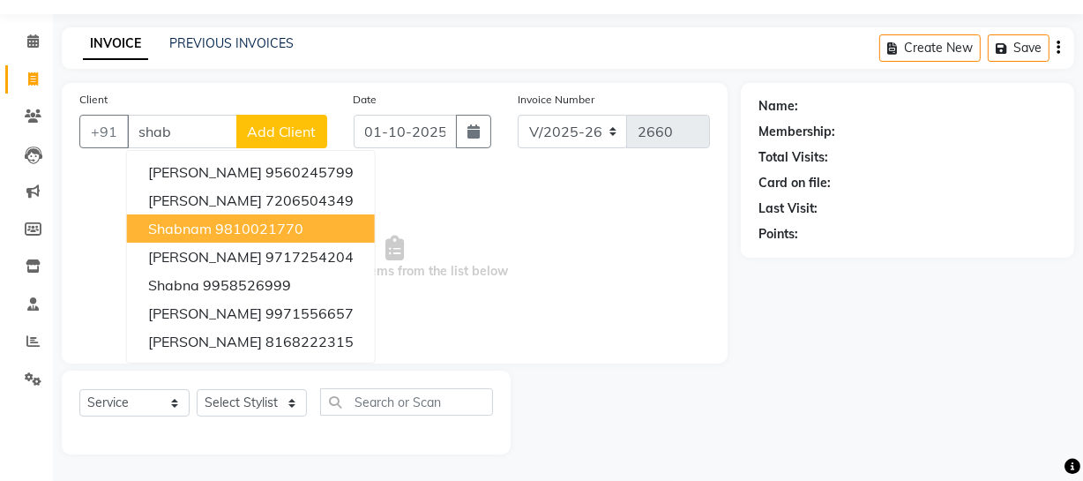
click at [238, 234] on ngb-highlight "9810021770" at bounding box center [259, 229] width 88 height 18
type input "9810021770"
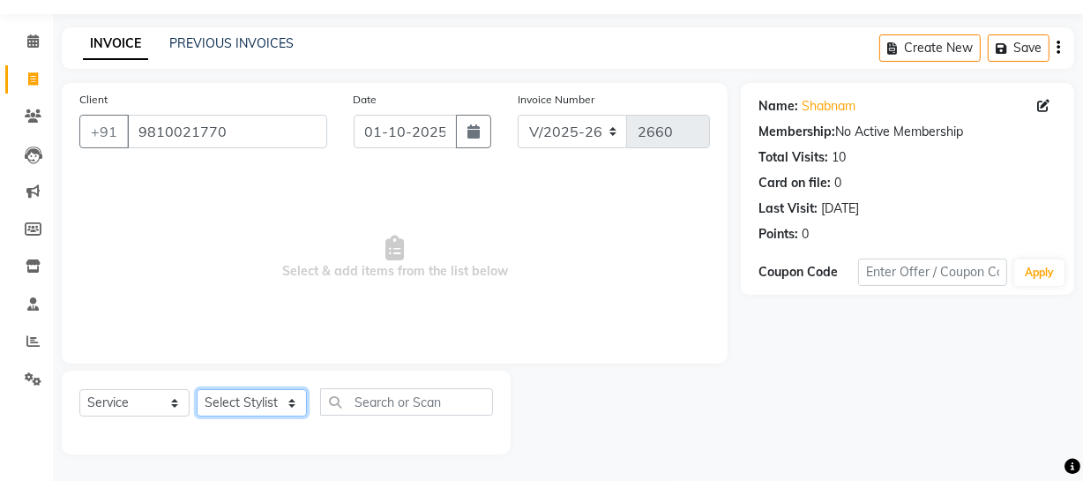
click at [288, 402] on select "Select Stylist [PERSON_NAME] [PERSON_NAME] House Sale Jyoti [PERSON_NAME] [PERS…" at bounding box center [252, 402] width 110 height 27
select select "57120"
click at [197, 389] on select "Select Stylist [PERSON_NAME] [PERSON_NAME] House Sale Jyoti [PERSON_NAME] [PERS…" at bounding box center [252, 402] width 110 height 27
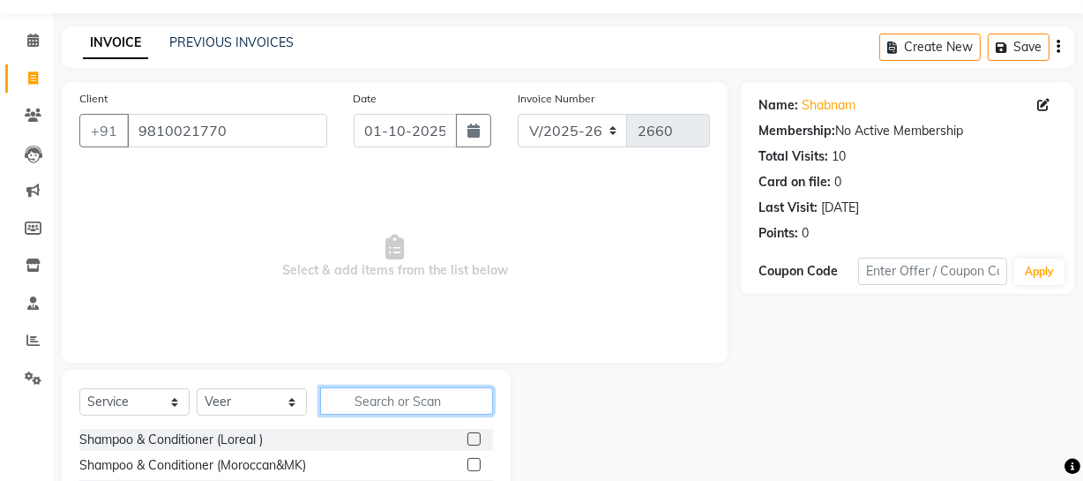
click at [372, 394] on input "text" at bounding box center [406, 400] width 173 height 27
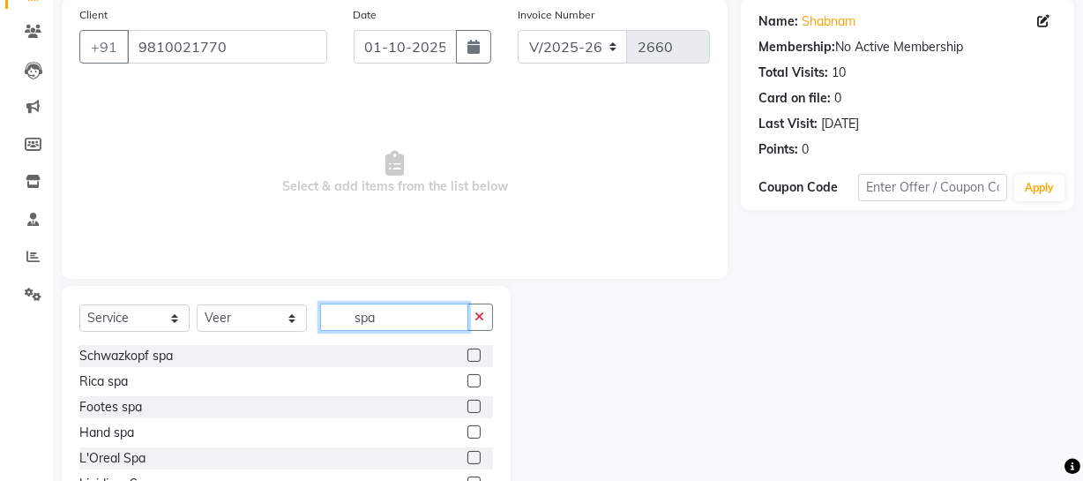
scroll to position [157, 0]
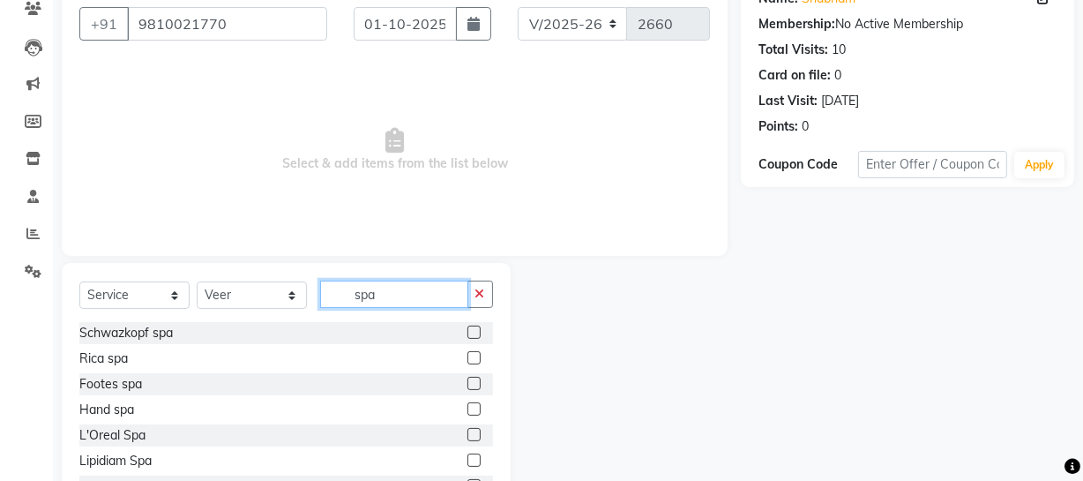
type input "spa"
click at [467, 435] on label at bounding box center [473, 434] width 13 height 13
click at [467, 435] on input "checkbox" at bounding box center [472, 434] width 11 height 11
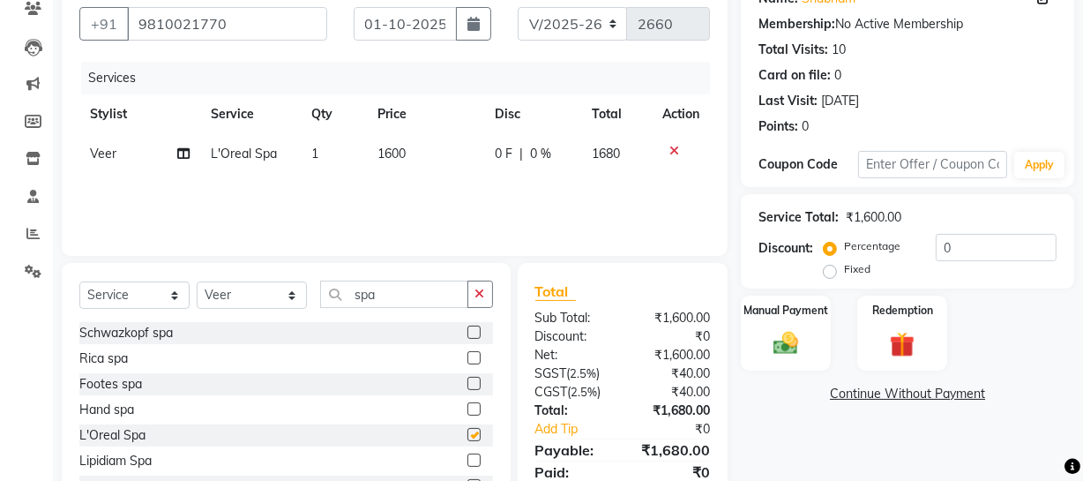
checkbox input "false"
click at [406, 177] on div "Services Stylist Service Qty Price Disc Total Action Veer L'Oreal Spa 1 1600 0 …" at bounding box center [394, 150] width 630 height 176
click at [396, 150] on span "1600" at bounding box center [392, 153] width 28 height 16
select select "57120"
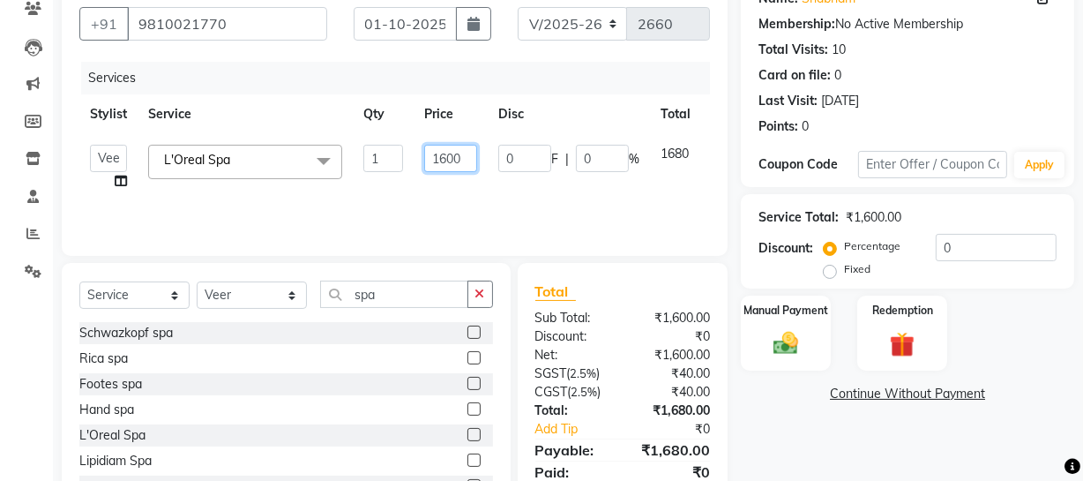
click at [447, 153] on input "1600" at bounding box center [450, 158] width 53 height 27
type input "2200"
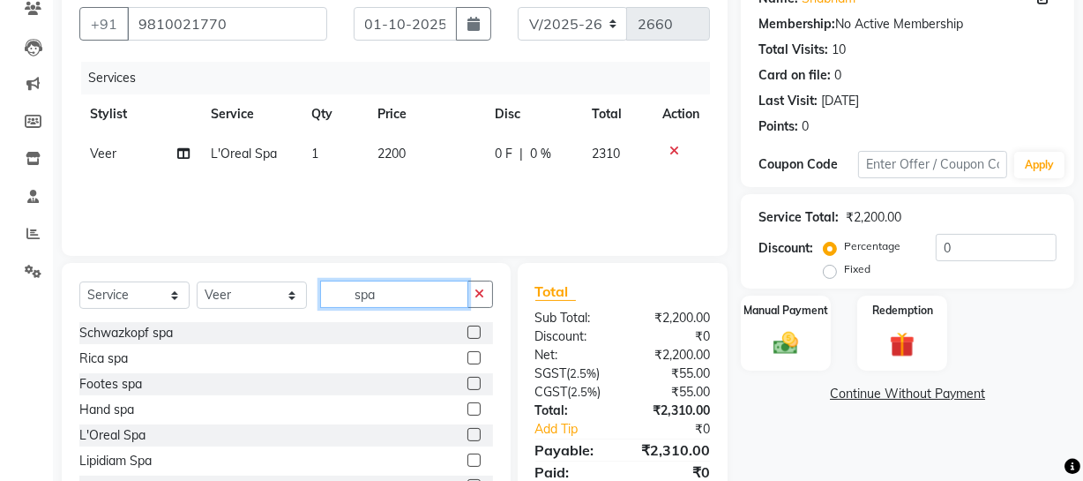
click at [398, 295] on input "spa" at bounding box center [394, 293] width 148 height 27
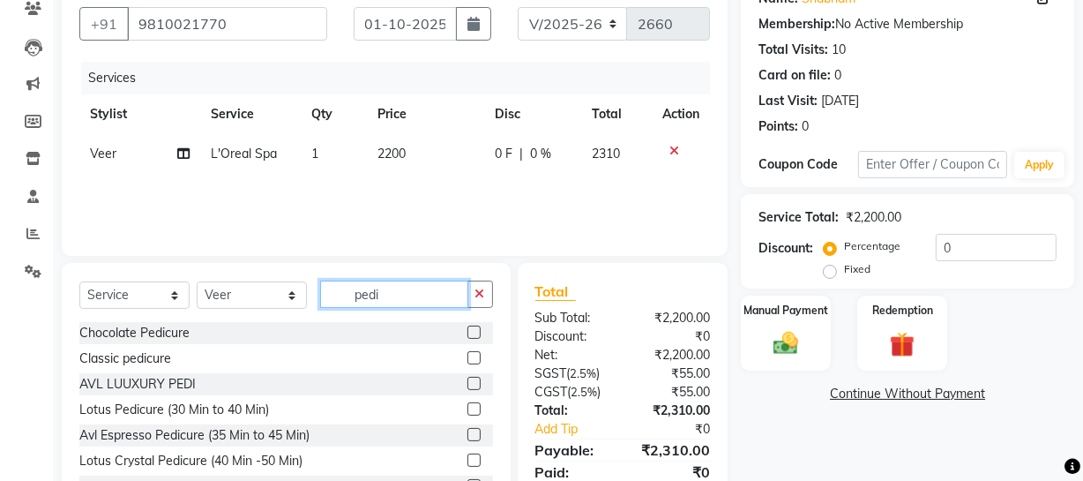
type input "pedi"
click at [467, 434] on label at bounding box center [473, 434] width 13 height 13
click at [467, 434] on input "checkbox" at bounding box center [472, 434] width 11 height 11
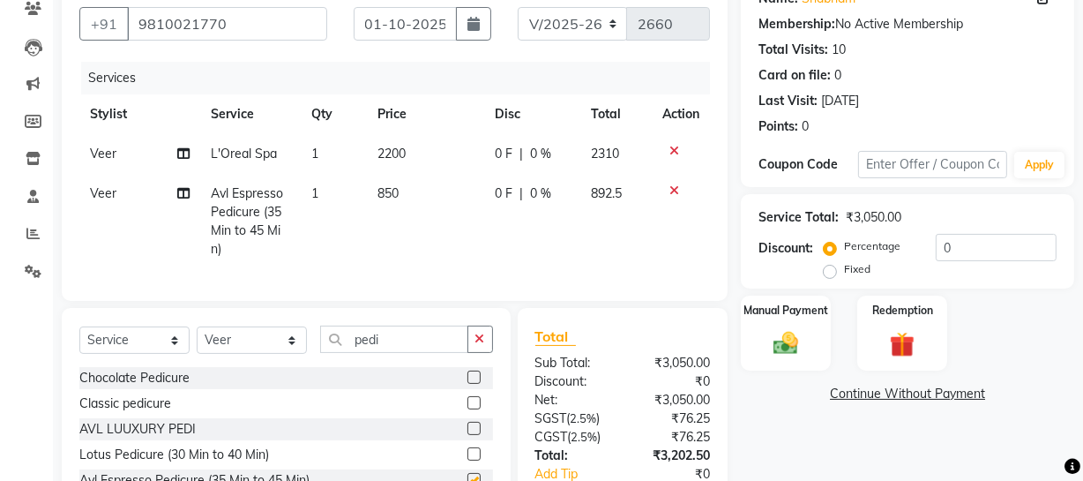
checkbox input "false"
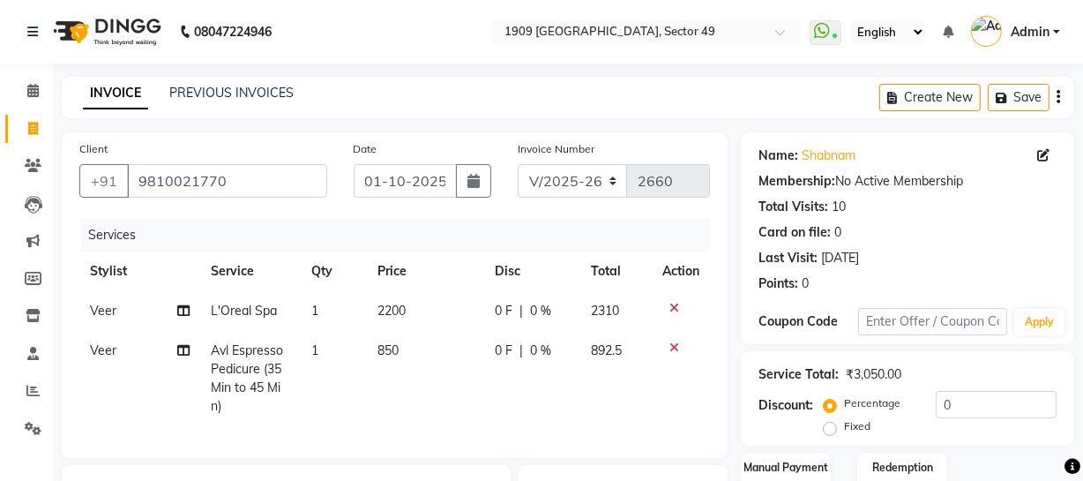
scroll to position [283, 0]
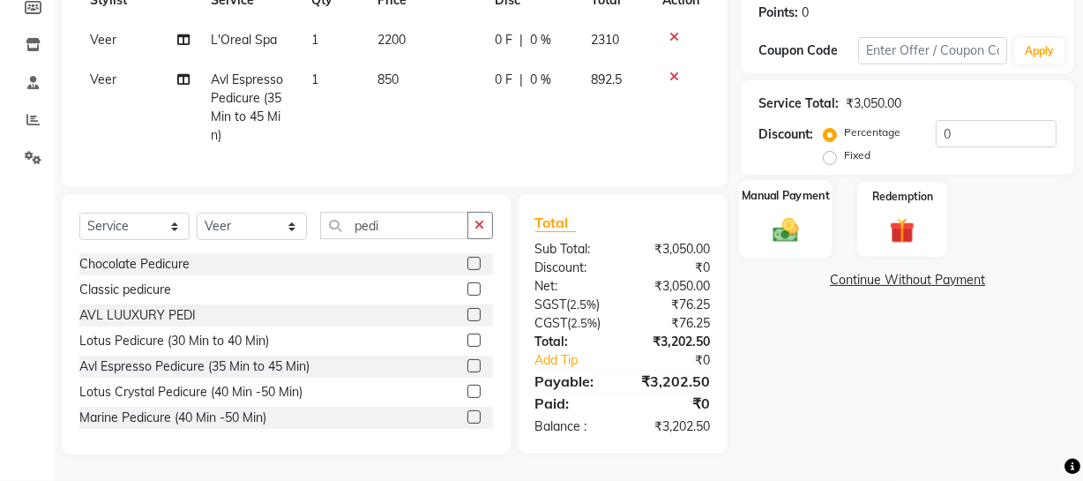
click at [784, 214] on img at bounding box center [786, 229] width 42 height 30
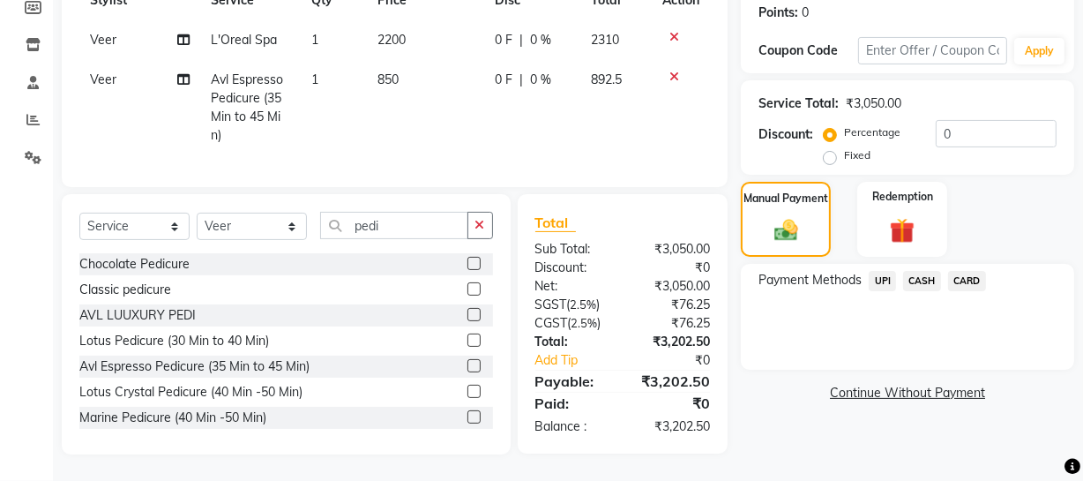
click at [882, 271] on span "UPI" at bounding box center [882, 281] width 27 height 20
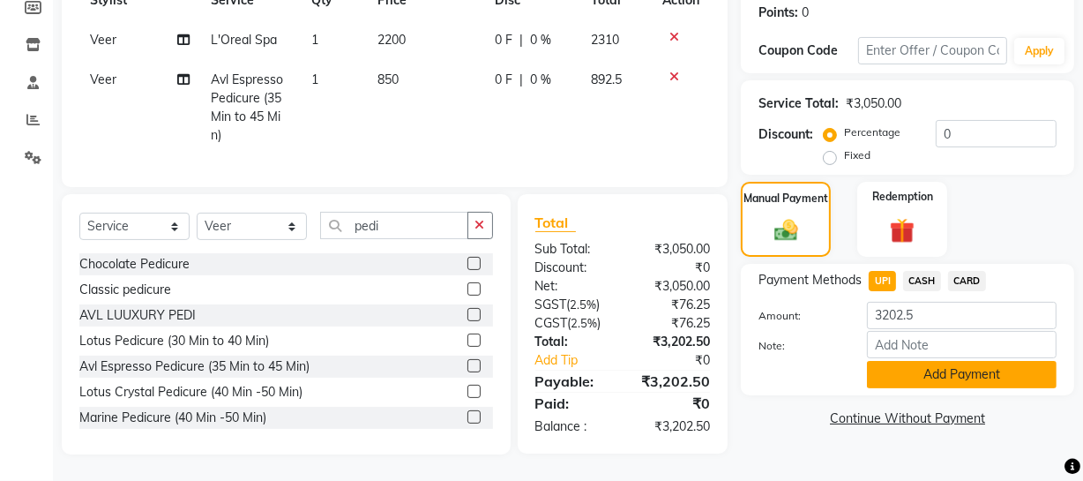
click at [950, 361] on button "Add Payment" at bounding box center [962, 374] width 190 height 27
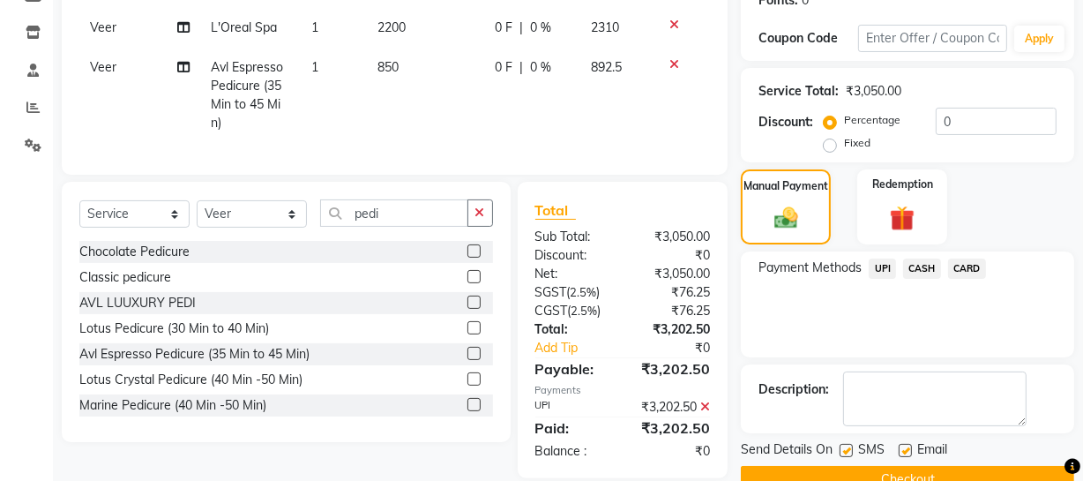
scroll to position [321, 0]
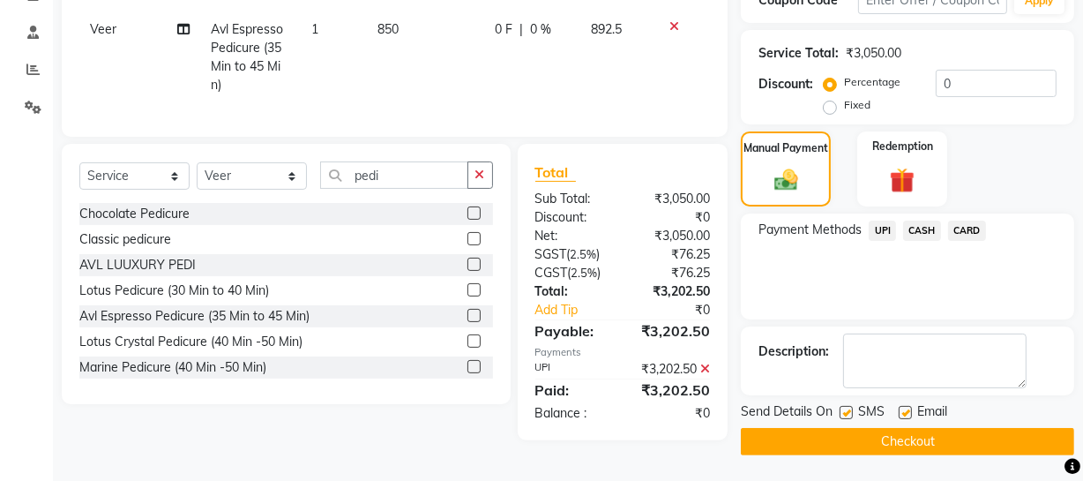
click at [933, 448] on button "Checkout" at bounding box center [907, 441] width 333 height 27
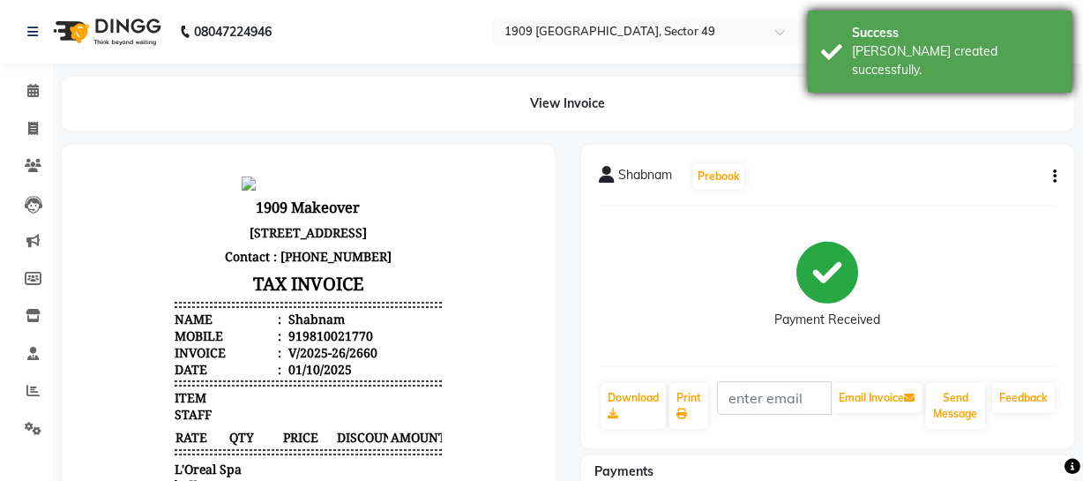
click at [837, 42] on div "Success [PERSON_NAME] created successfully." at bounding box center [940, 52] width 265 height 82
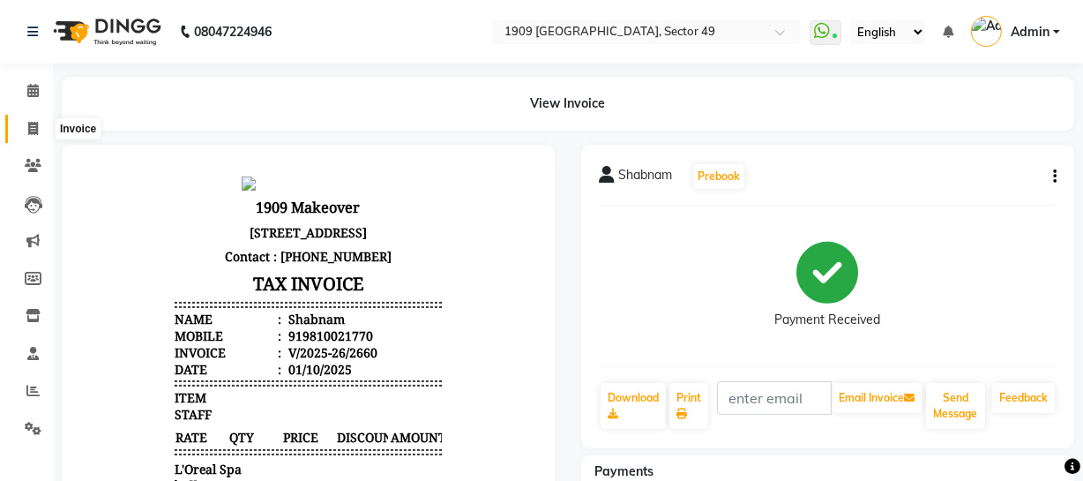
click at [19, 130] on span at bounding box center [33, 129] width 31 height 20
select select "service"
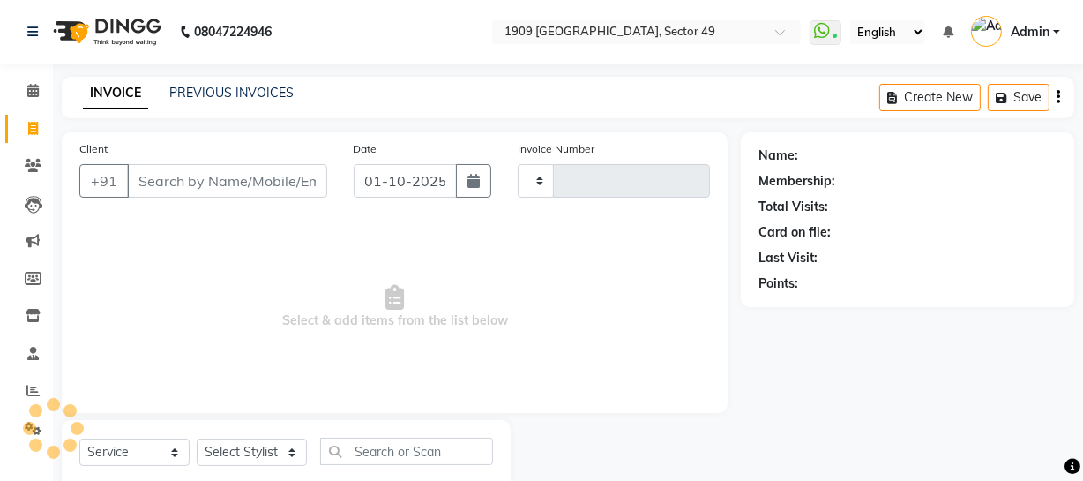
scroll to position [50, 0]
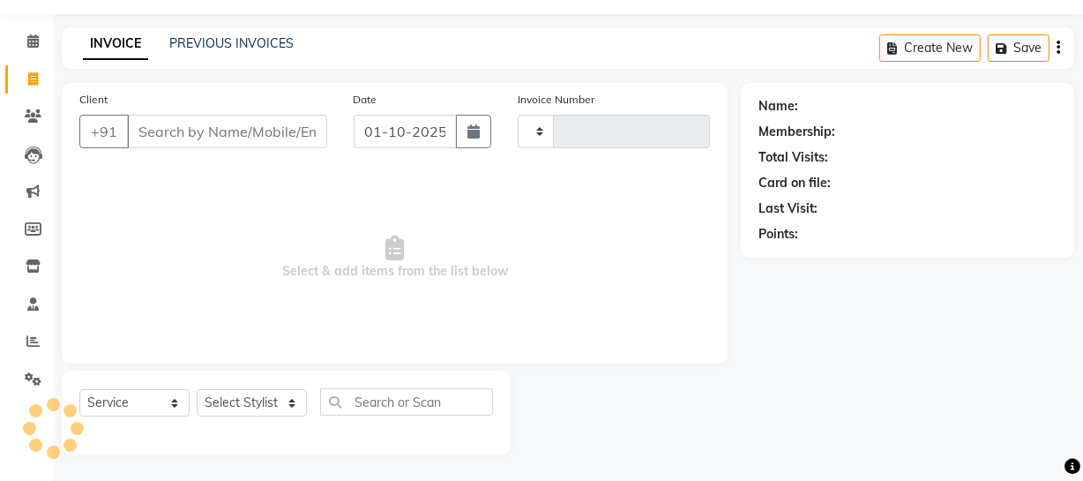
type input "2661"
select select "6923"
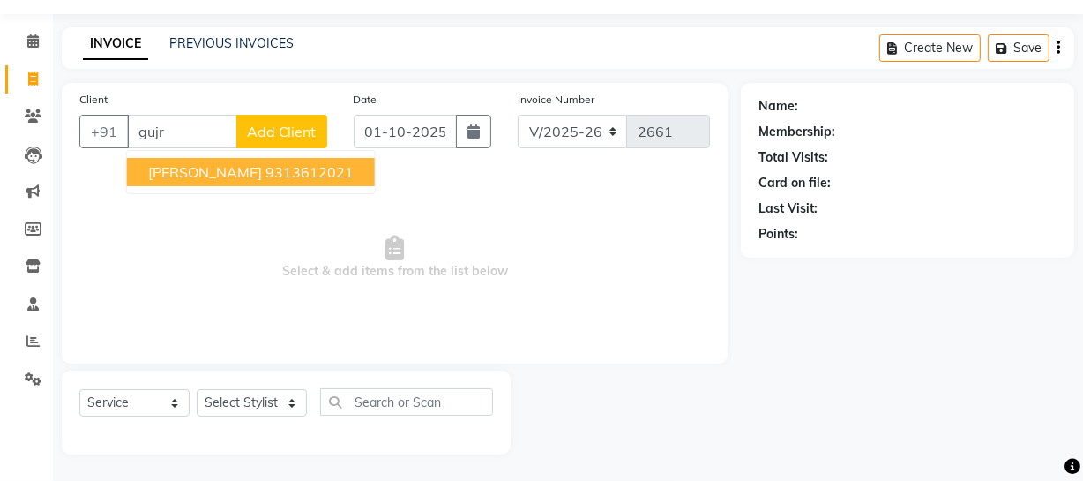
click at [265, 179] on ngb-highlight "9313612021" at bounding box center [309, 172] width 88 height 18
type input "9313612021"
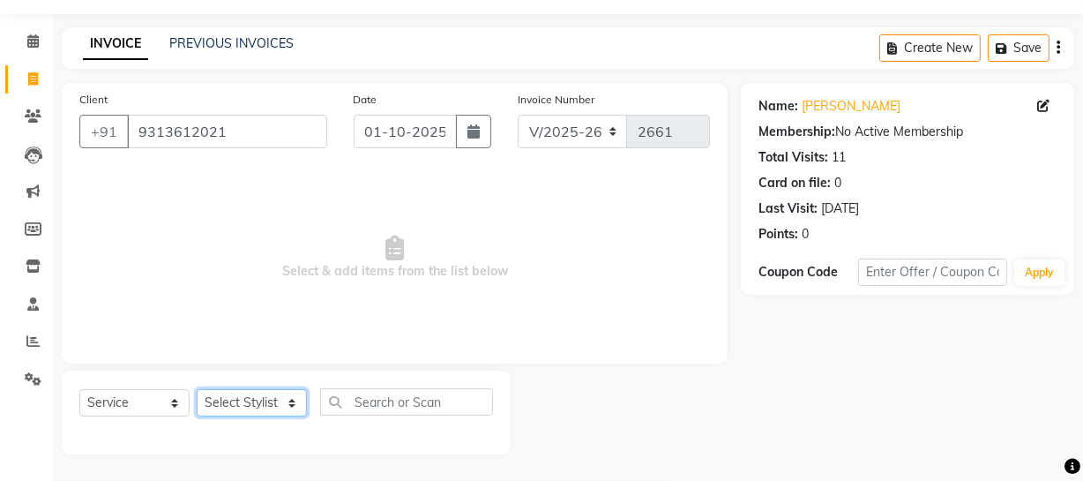
click at [256, 405] on select "Select Stylist [PERSON_NAME] [PERSON_NAME] House Sale Jyoti [PERSON_NAME] [PERS…" at bounding box center [252, 402] width 110 height 27
select select "57117"
click at [197, 389] on select "Select Stylist [PERSON_NAME] [PERSON_NAME] House Sale Jyoti [PERSON_NAME] [PERS…" at bounding box center [252, 402] width 110 height 27
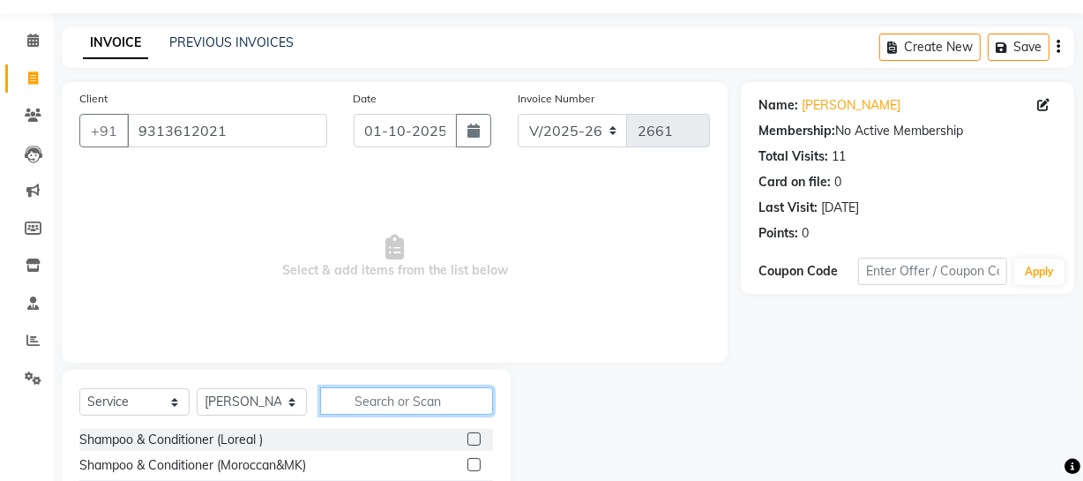
click at [426, 392] on input "text" at bounding box center [406, 400] width 173 height 27
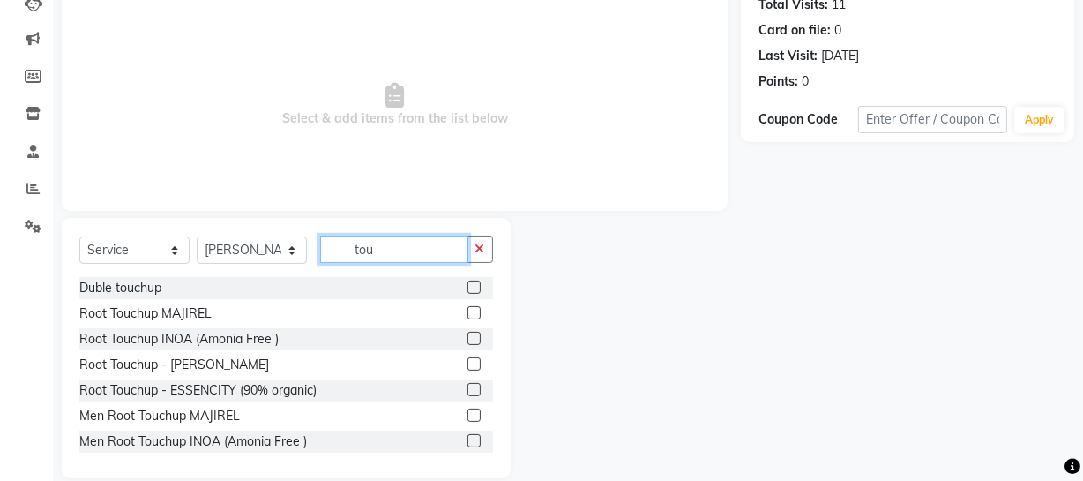
type input "tou"
click at [467, 339] on label at bounding box center [473, 338] width 13 height 13
click at [467, 339] on input "checkbox" at bounding box center [472, 338] width 11 height 11
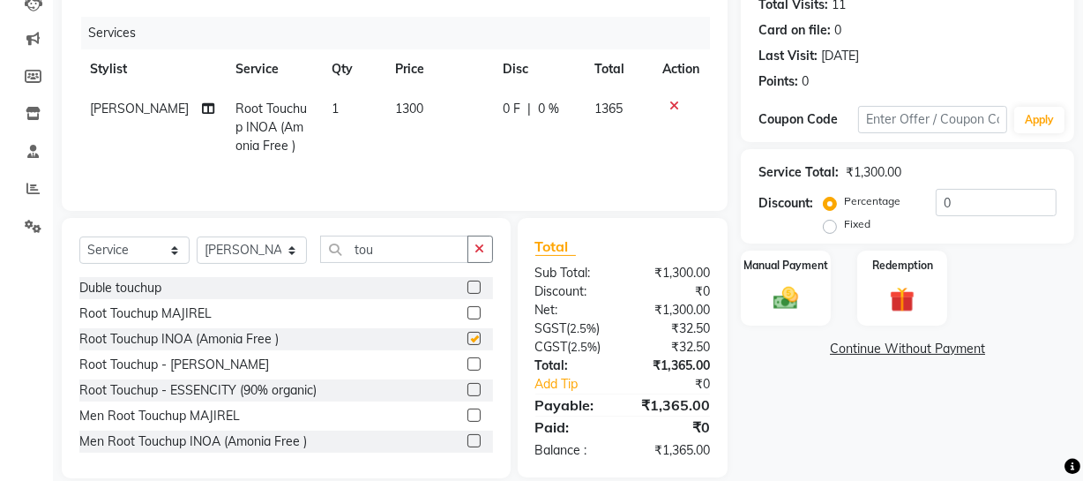
checkbox input "false"
click at [407, 132] on td "1300" at bounding box center [438, 127] width 108 height 77
select select "57117"
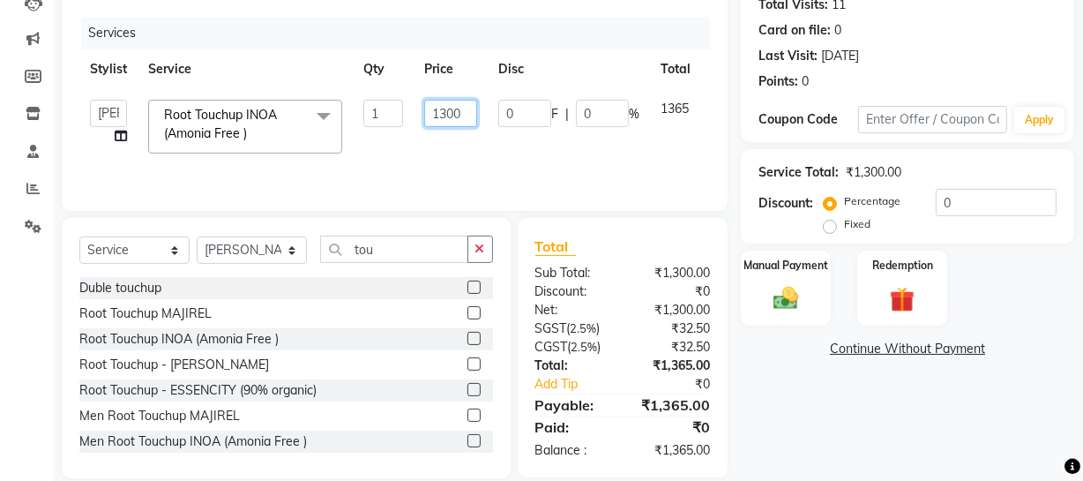
click at [449, 108] on input "1300" at bounding box center [450, 113] width 53 height 27
click at [454, 113] on input "1300" at bounding box center [450, 113] width 53 height 27
type input "1350"
click at [288, 272] on div "Select Service Product Membership Package Voucher Prepaid Gift Card Select Styl…" at bounding box center [286, 255] width 414 height 41
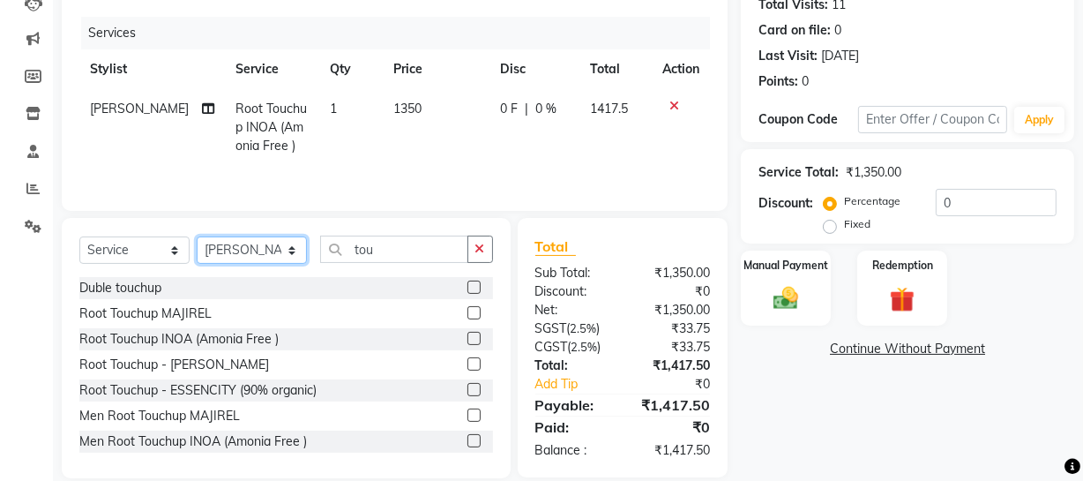
click at [268, 251] on select "Select Stylist [PERSON_NAME] [PERSON_NAME] House Sale Jyoti [PERSON_NAME] [PERS…" at bounding box center [252, 249] width 110 height 27
select select "57113"
click at [197, 236] on select "Select Stylist [PERSON_NAME] [PERSON_NAME] House Sale Jyoti [PERSON_NAME] [PERS…" at bounding box center [252, 249] width 110 height 27
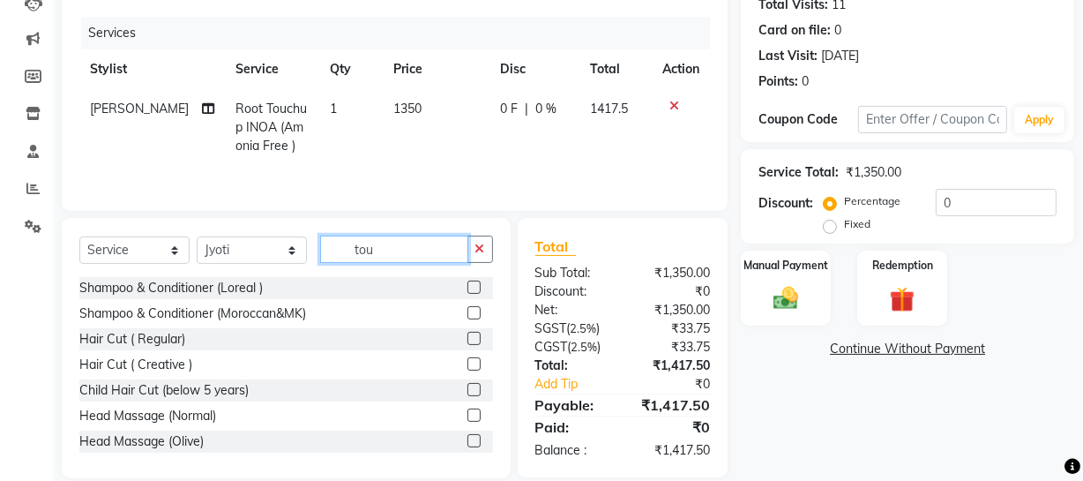
click at [376, 256] on input "tou" at bounding box center [394, 248] width 148 height 27
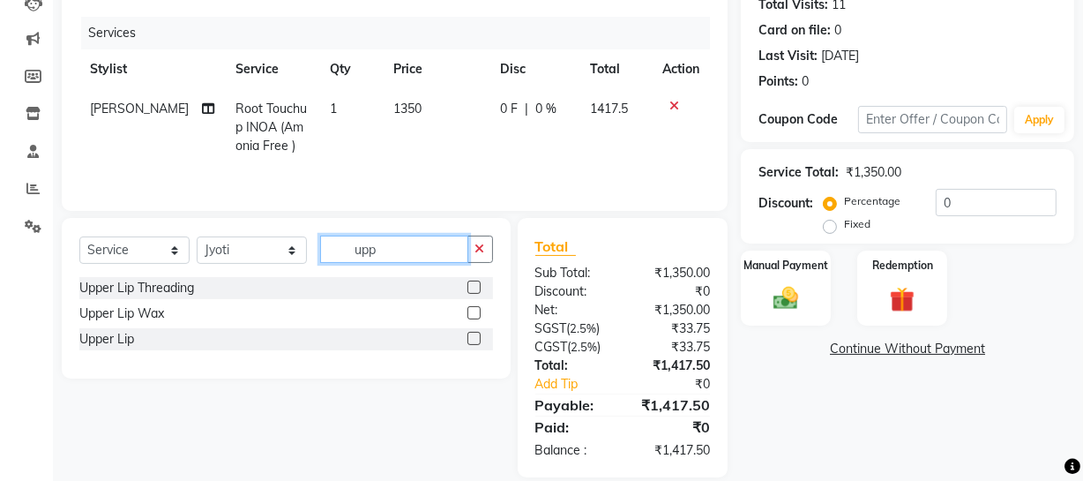
type input "upp"
click at [475, 311] on label at bounding box center [473, 312] width 13 height 13
click at [475, 311] on input "checkbox" at bounding box center [472, 313] width 11 height 11
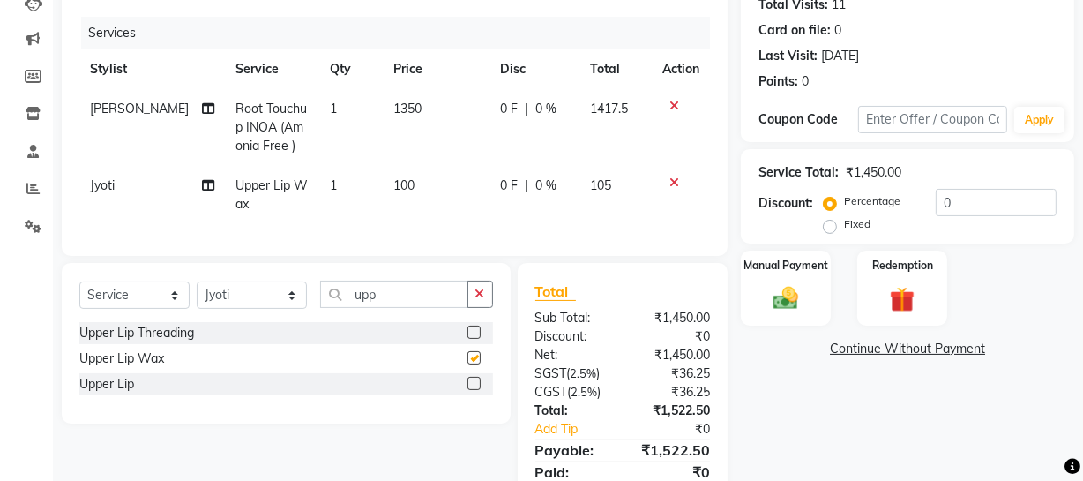
checkbox input "false"
click at [391, 307] on input "upp" at bounding box center [394, 293] width 148 height 27
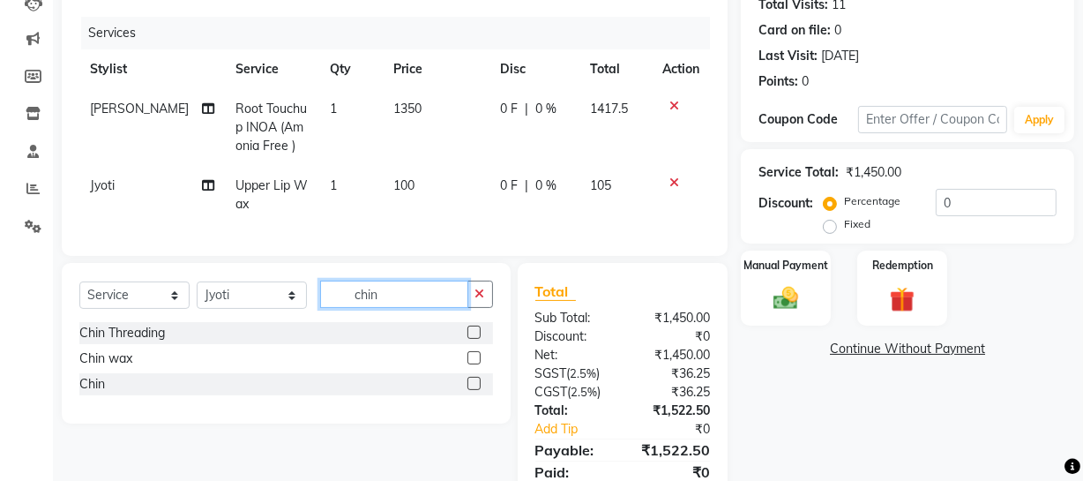
type input "chin"
click at [405, 114] on span "1350" at bounding box center [407, 109] width 28 height 16
select select "57117"
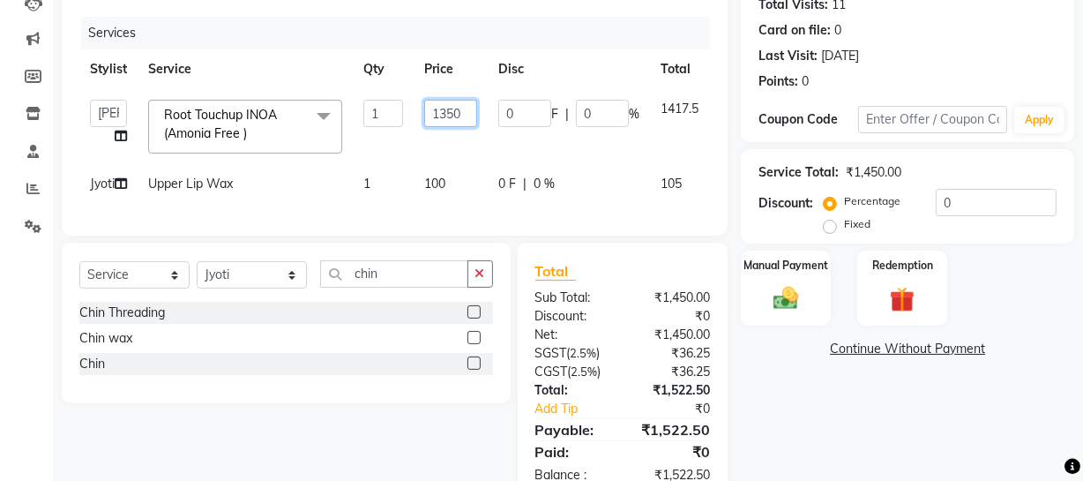
click at [453, 120] on input "1350" at bounding box center [450, 113] width 53 height 27
type input "1300"
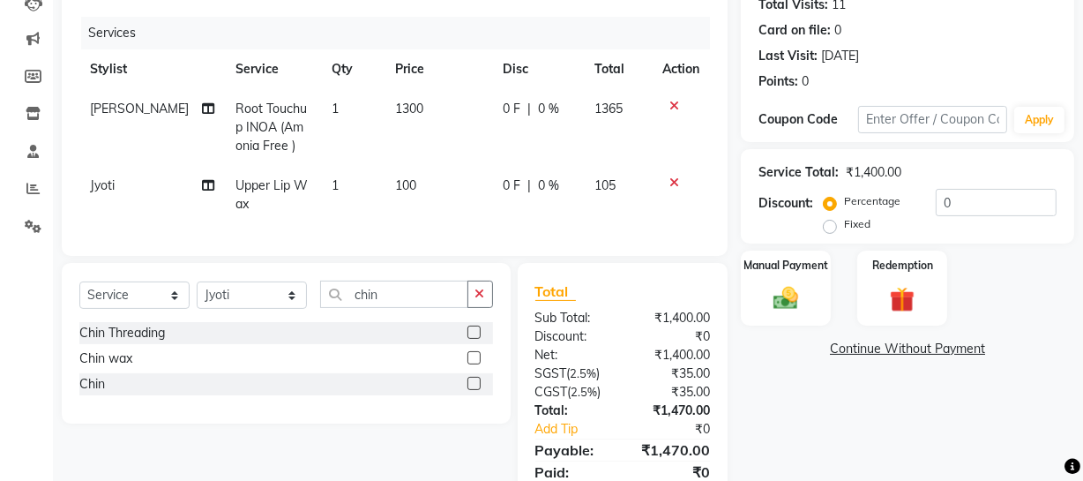
click at [815, 390] on div "Name: [PERSON_NAME] Membership: No Active Membership Total Visits: 11 Card on f…" at bounding box center [914, 226] width 347 height 592
click at [412, 186] on td "100" at bounding box center [438, 195] width 108 height 58
select select "57113"
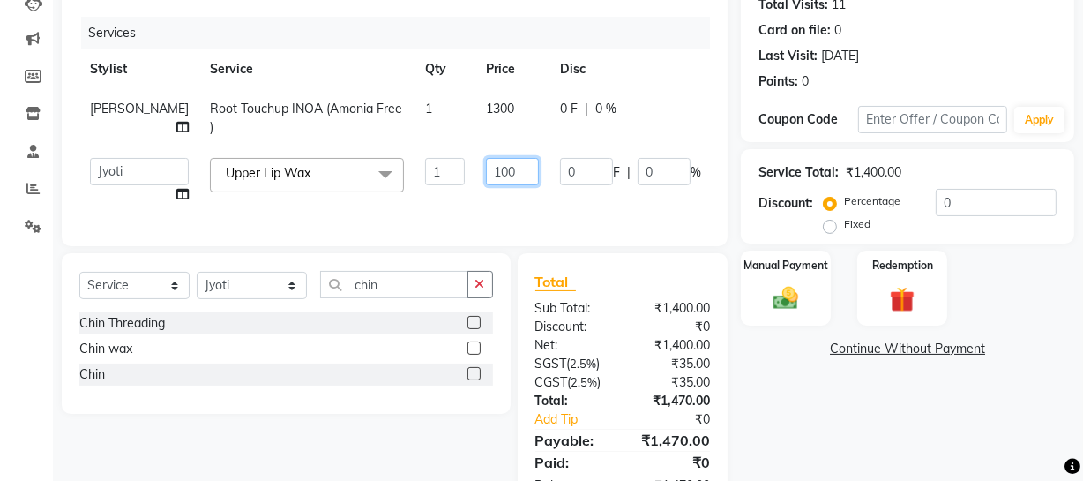
click at [486, 172] on input "100" at bounding box center [512, 171] width 53 height 27
type input "120"
click at [802, 433] on div "Name: [PERSON_NAME] Membership: No Active Membership Total Visits: 11 Card on f…" at bounding box center [914, 221] width 347 height 582
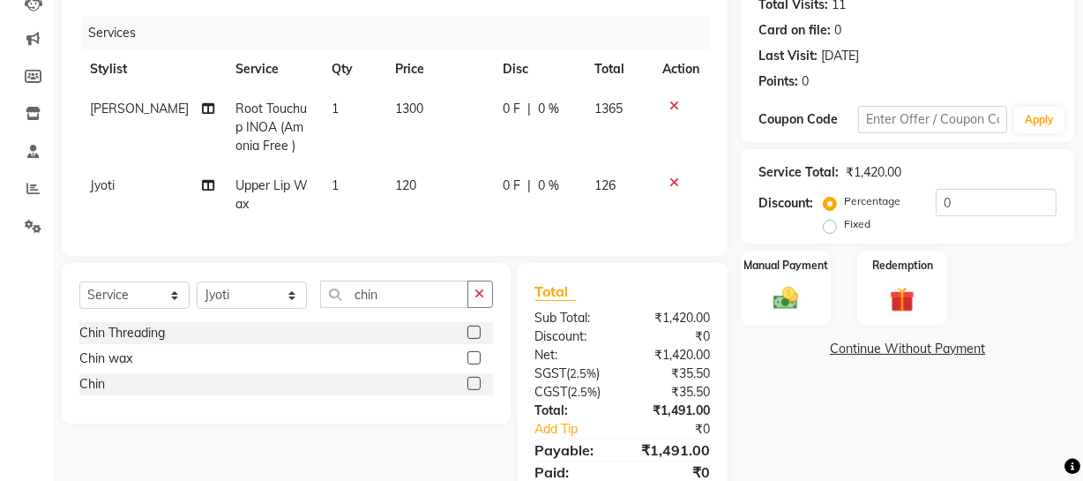
click at [384, 204] on td "120" at bounding box center [438, 195] width 108 height 58
select select "57113"
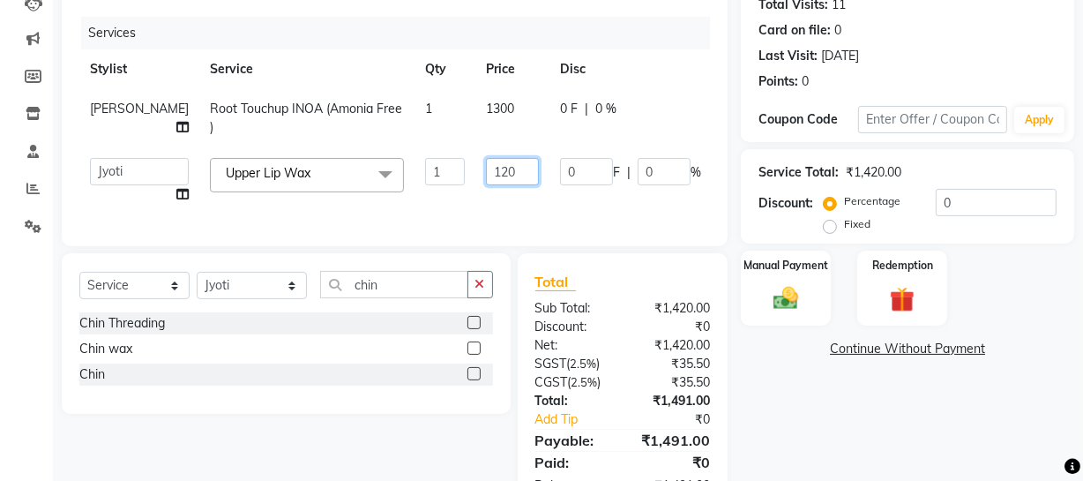
click at [486, 175] on input "120" at bounding box center [512, 171] width 53 height 27
type input "125"
click at [837, 421] on div "Name: [PERSON_NAME] Membership: No Active Membership Total Visits: 11 Card on f…" at bounding box center [914, 221] width 347 height 582
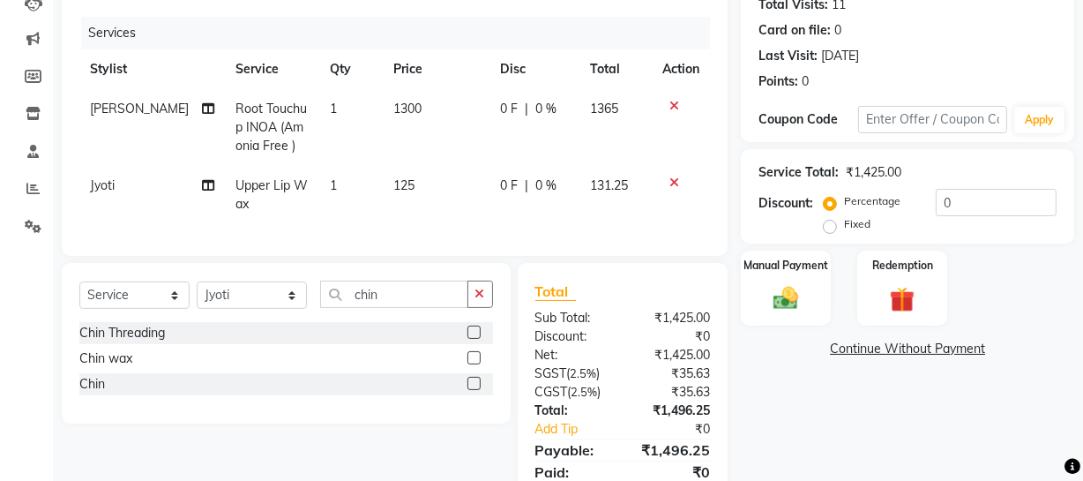
scroll to position [282, 0]
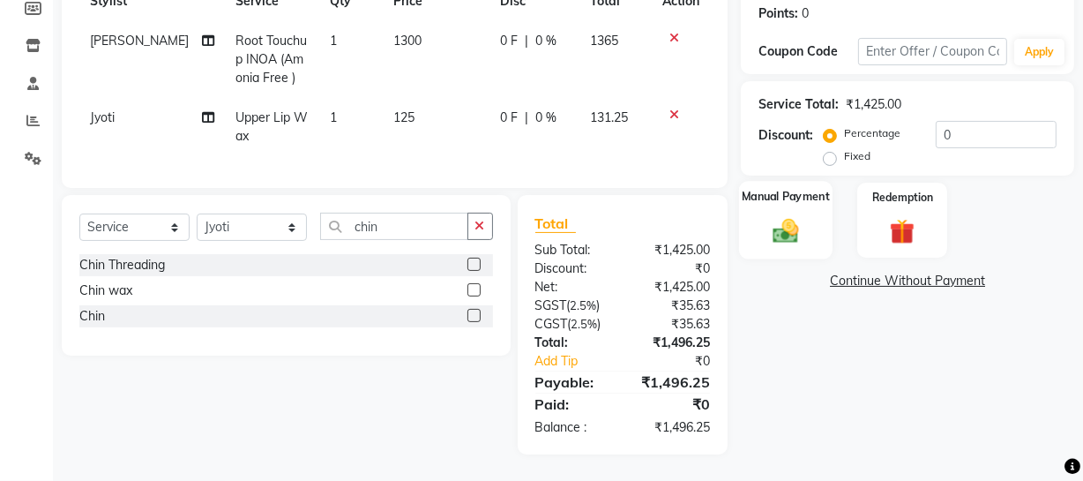
click at [779, 215] on img at bounding box center [786, 230] width 42 height 30
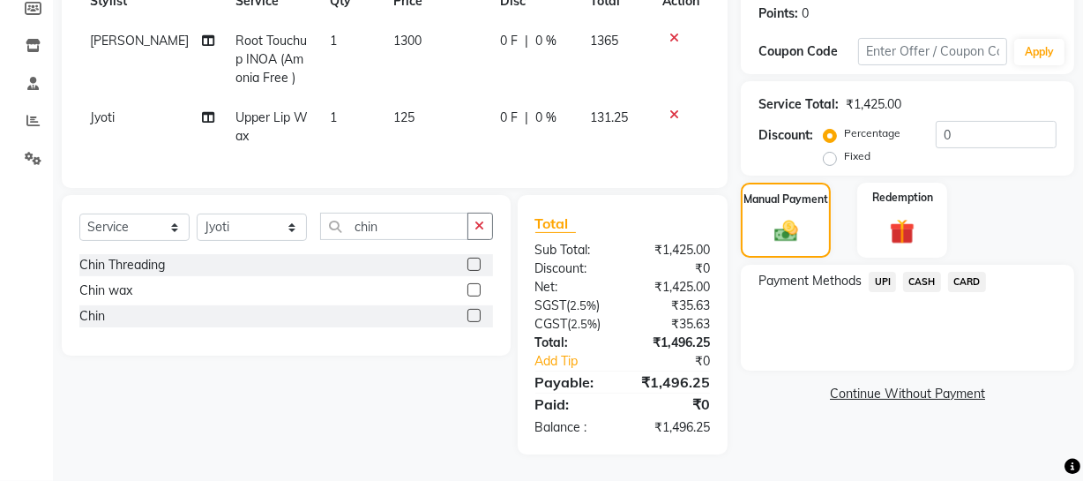
click at [887, 272] on span "UPI" at bounding box center [882, 282] width 27 height 20
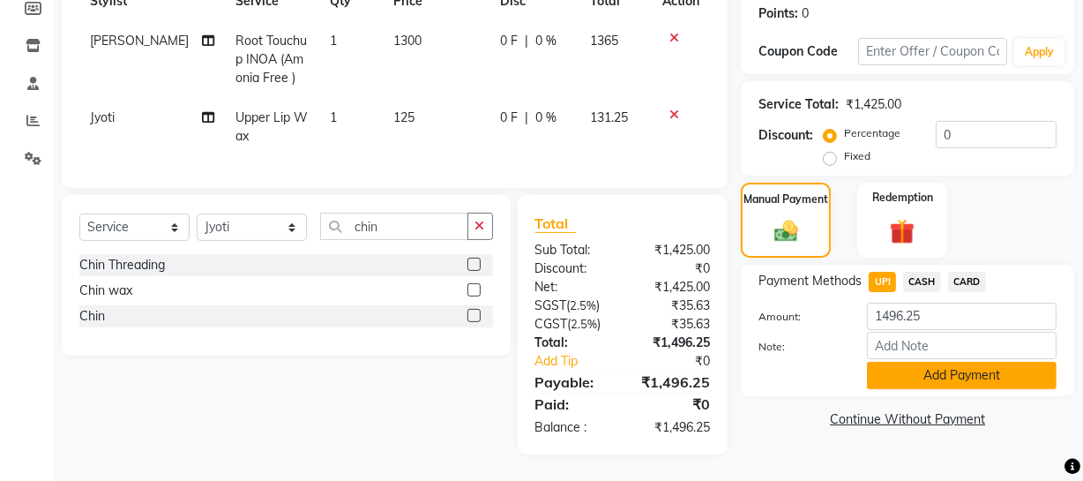
click at [931, 366] on button "Add Payment" at bounding box center [962, 375] width 190 height 27
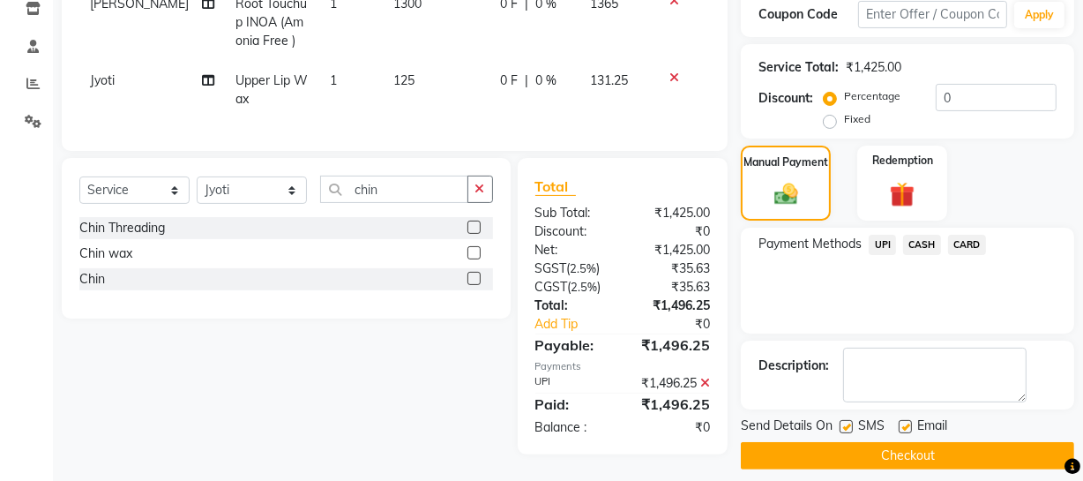
scroll to position [321, 0]
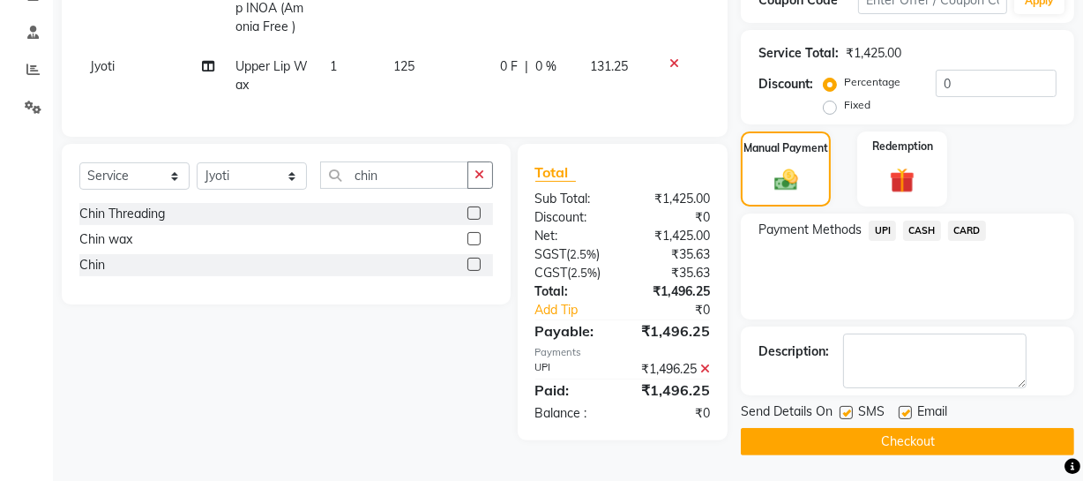
click at [852, 417] on div "SMS" at bounding box center [868, 413] width 59 height 22
click at [847, 414] on label at bounding box center [845, 412] width 13 height 13
click at [847, 414] on input "checkbox" at bounding box center [844, 412] width 11 height 11
checkbox input "false"
click at [847, 436] on button "Checkout" at bounding box center [907, 441] width 333 height 27
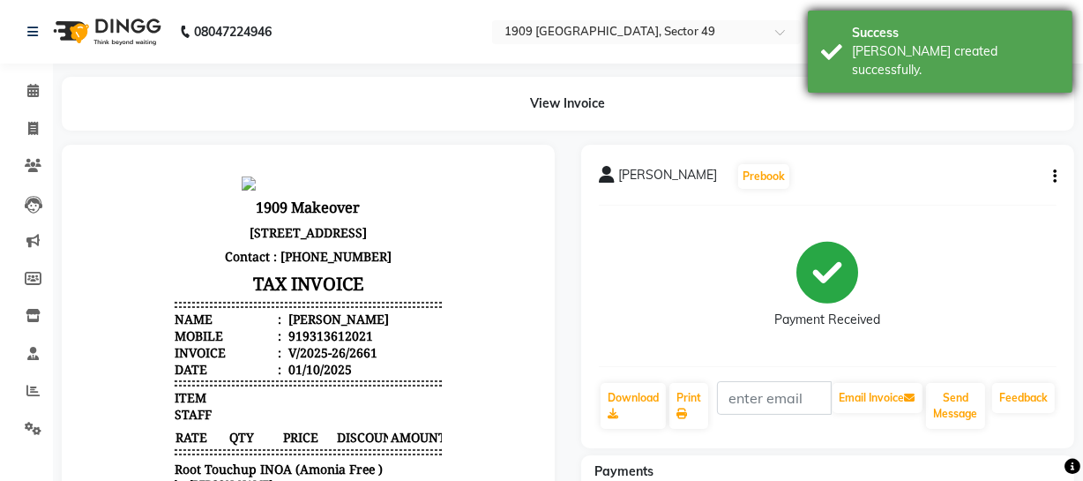
click at [846, 44] on div "Success [PERSON_NAME] created successfully." at bounding box center [940, 52] width 265 height 82
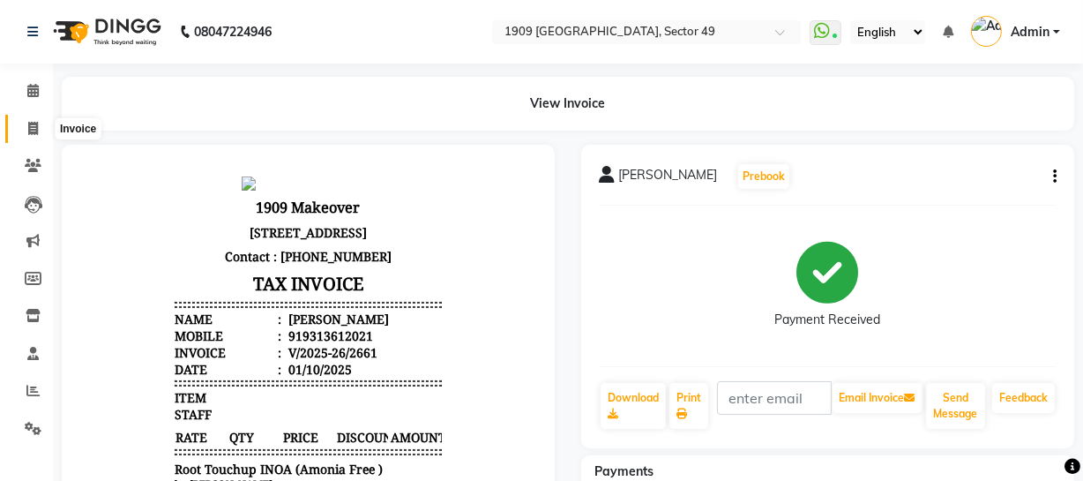
click at [28, 126] on icon at bounding box center [33, 128] width 10 height 13
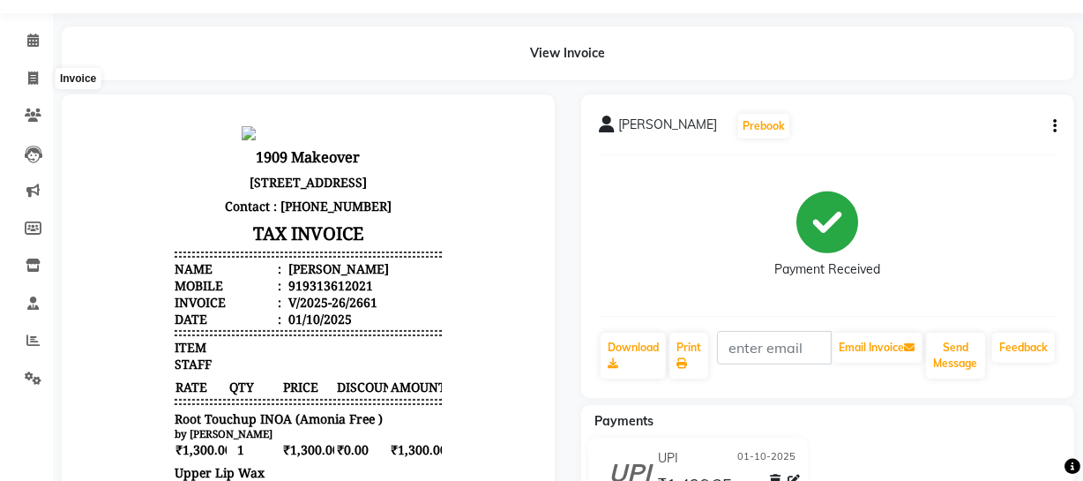
select select "6923"
select select "service"
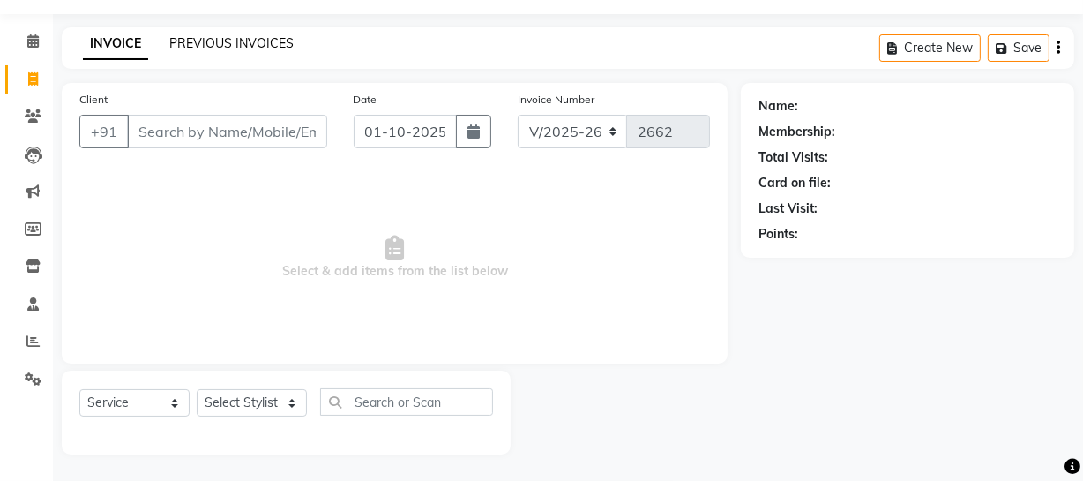
click at [220, 41] on link "PREVIOUS INVOICES" at bounding box center [231, 43] width 124 height 16
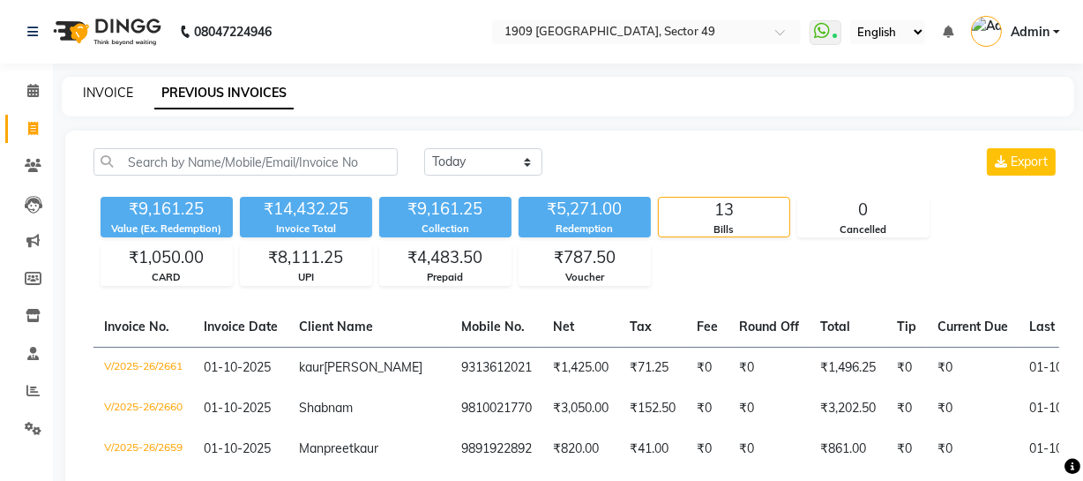
click at [103, 86] on link "INVOICE" at bounding box center [108, 93] width 50 height 16
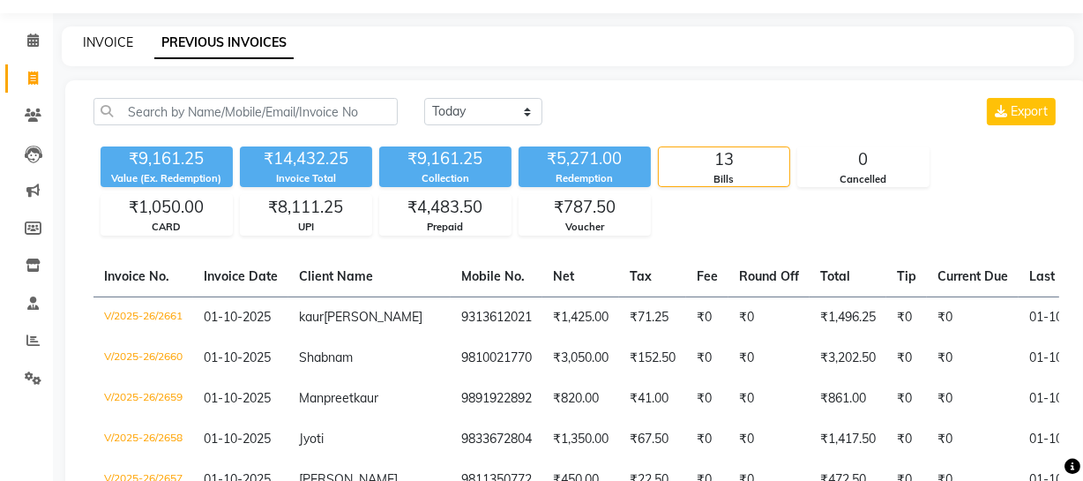
select select "6923"
select select "service"
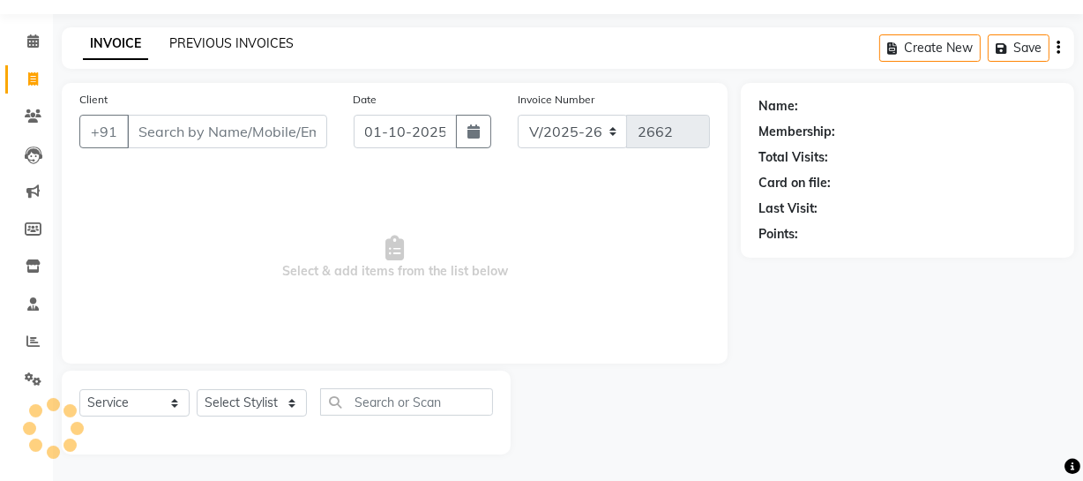
click at [253, 35] on link "PREVIOUS INVOICES" at bounding box center [231, 43] width 124 height 16
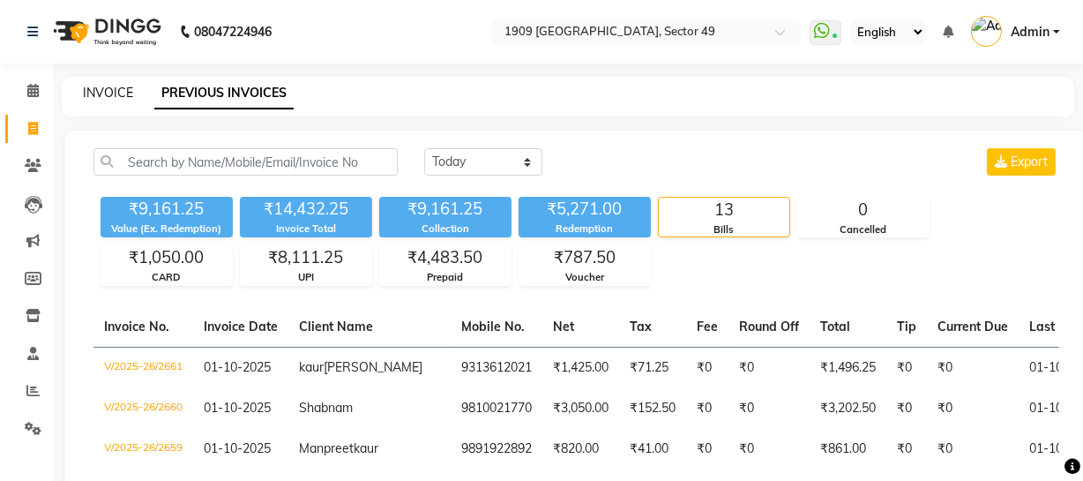
click at [116, 88] on link "INVOICE" at bounding box center [108, 93] width 50 height 16
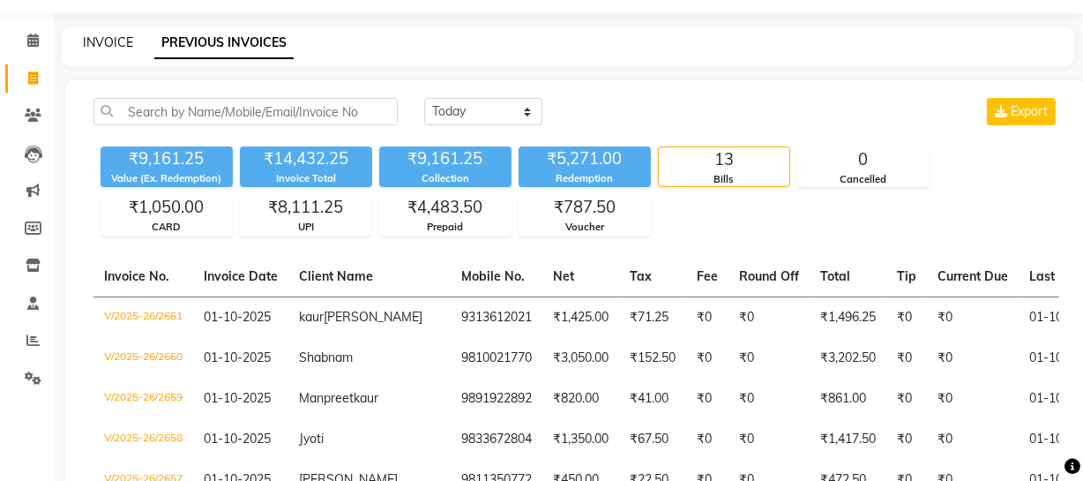
select select "6923"
select select "service"
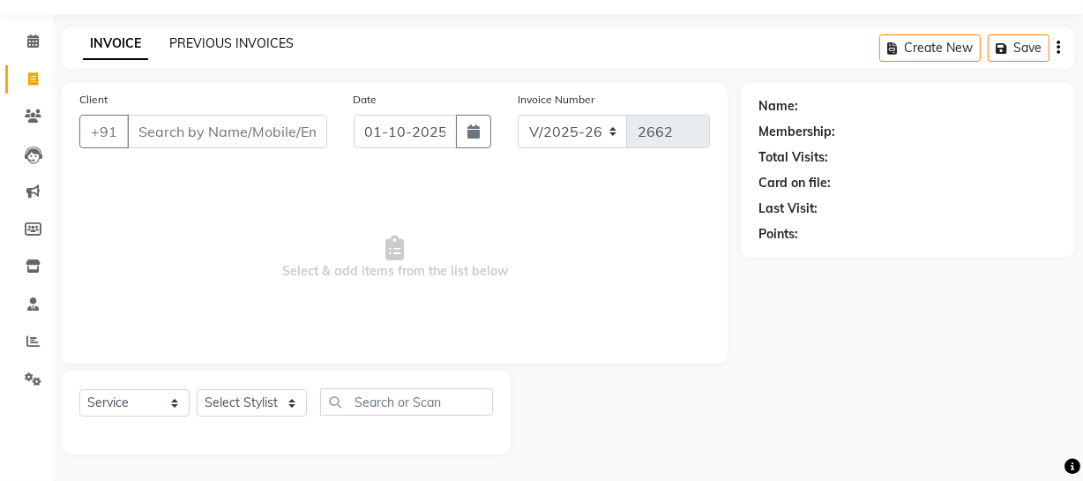
click at [252, 44] on link "PREVIOUS INVOICES" at bounding box center [231, 43] width 124 height 16
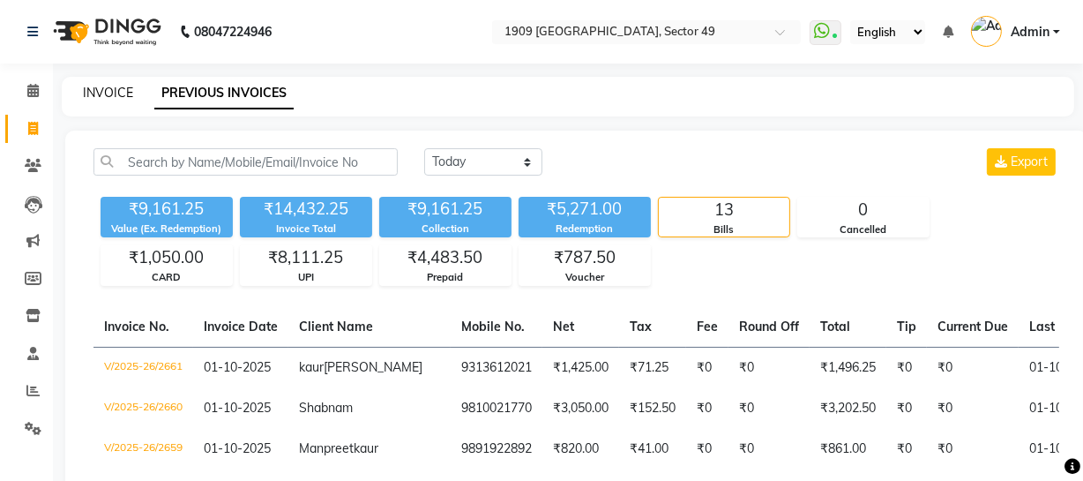
click at [116, 92] on link "INVOICE" at bounding box center [108, 93] width 50 height 16
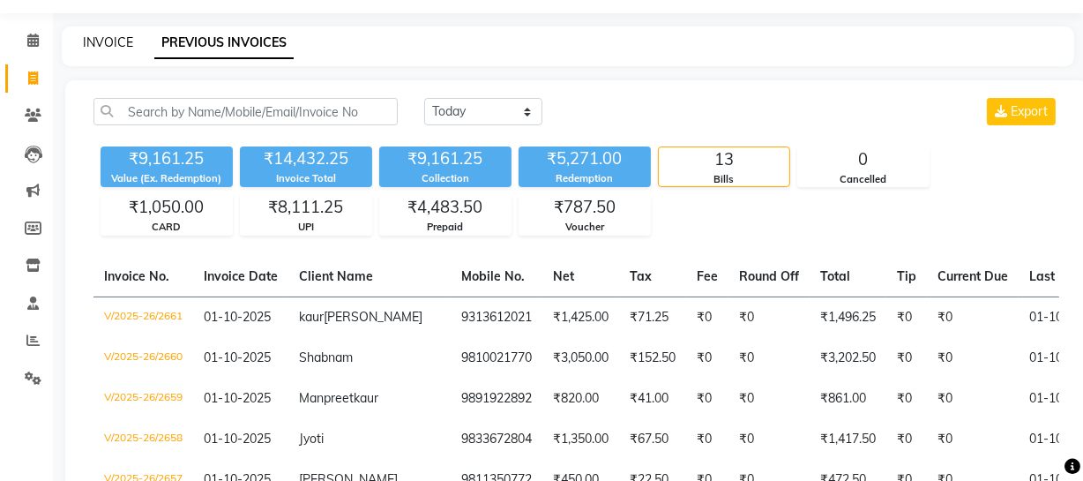
select select "6923"
select select "service"
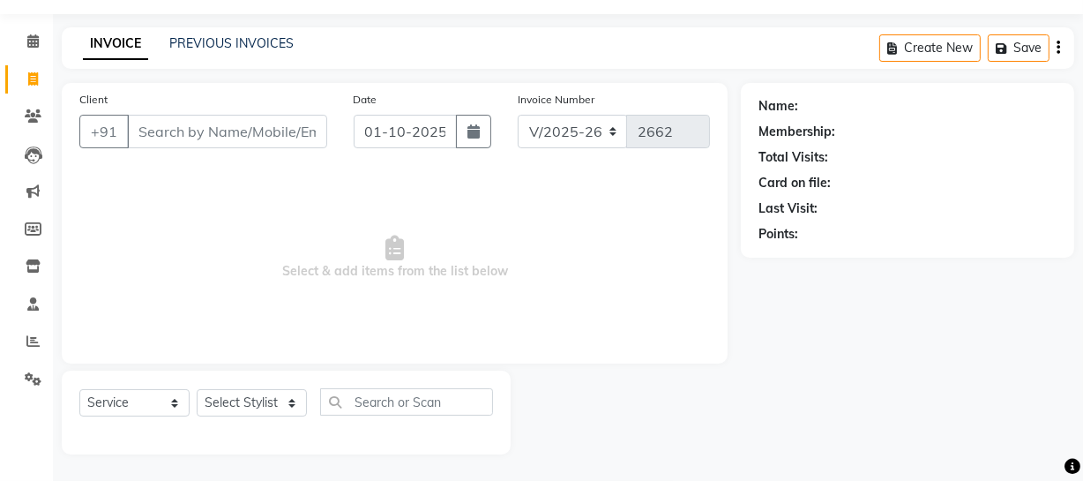
drag, startPoint x: 214, startPoint y: 165, endPoint x: 0, endPoint y: 244, distance: 228.5
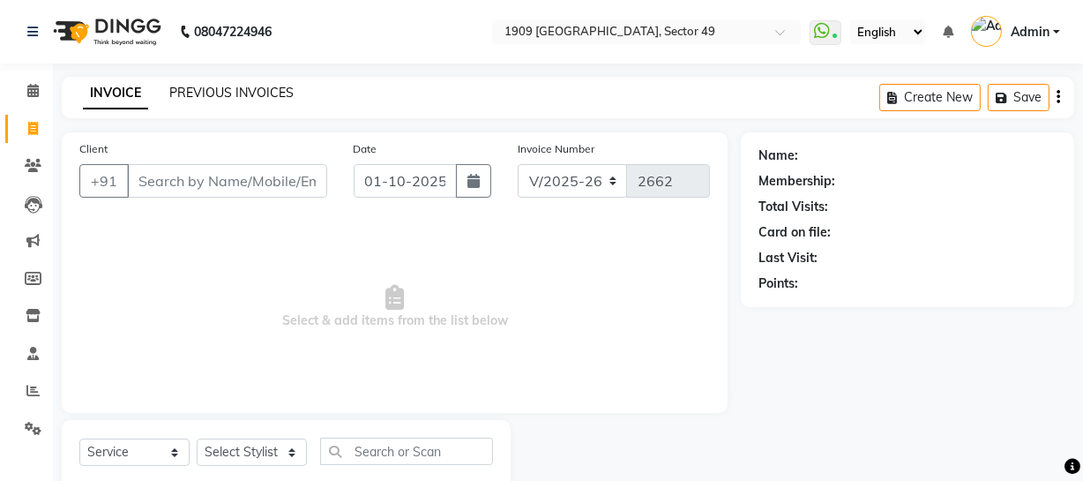
click at [276, 96] on link "PREVIOUS INVOICES" at bounding box center [231, 93] width 124 height 16
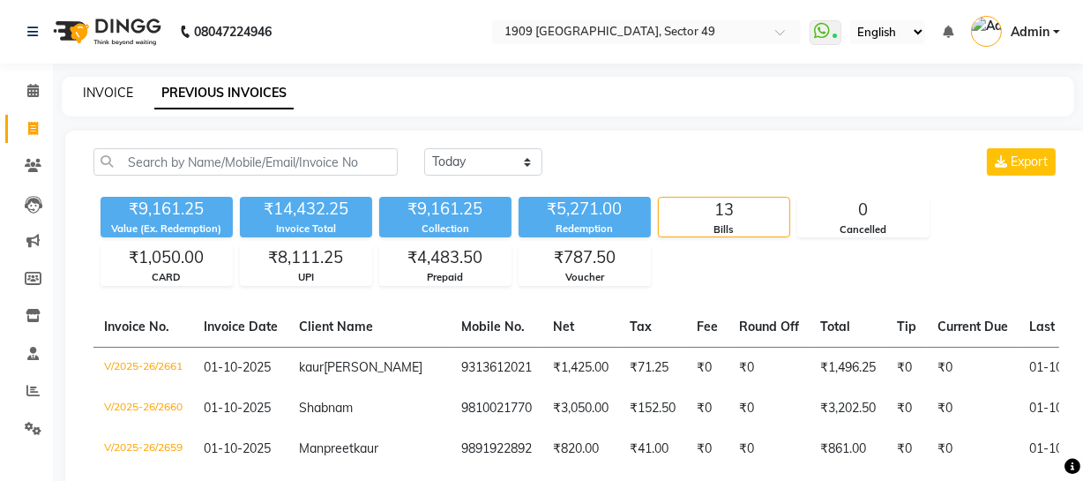
click at [101, 96] on link "INVOICE" at bounding box center [108, 93] width 50 height 16
select select "service"
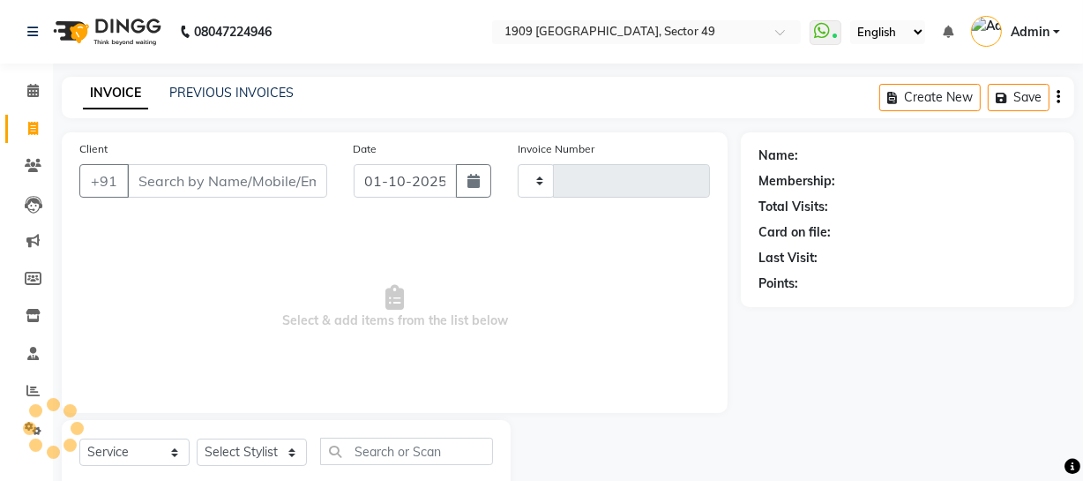
scroll to position [50, 0]
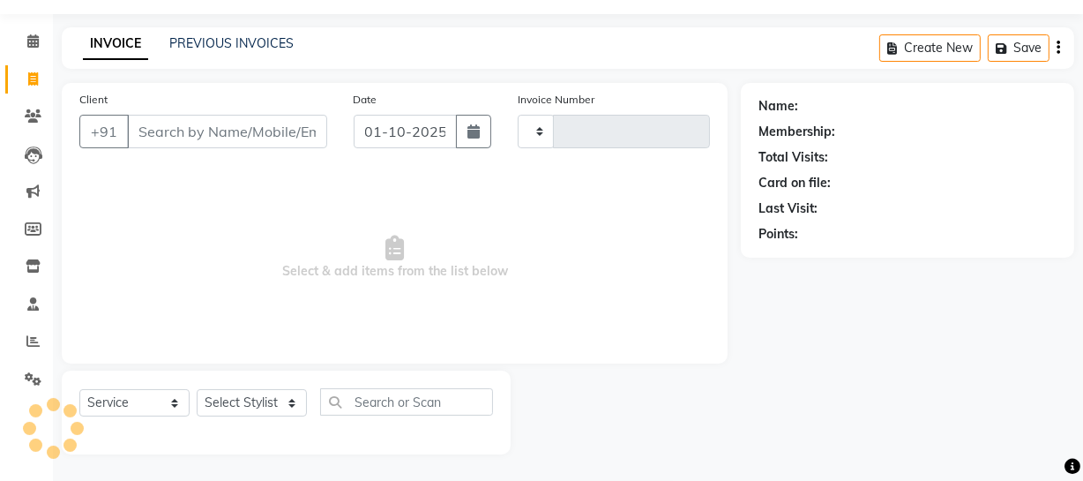
type input "2662"
select select "6923"
click at [232, 41] on link "PREVIOUS INVOICES" at bounding box center [231, 43] width 124 height 16
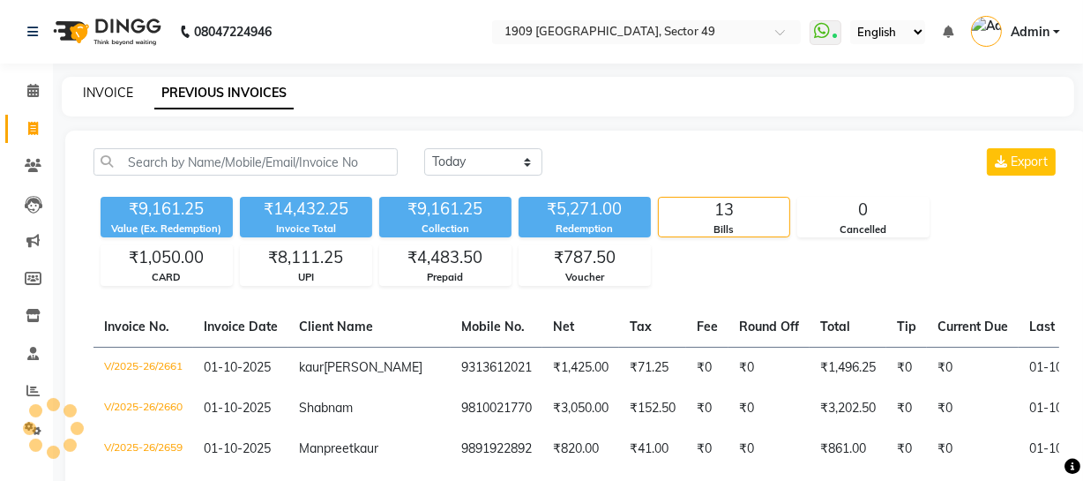
click at [110, 91] on link "INVOICE" at bounding box center [108, 93] width 50 height 16
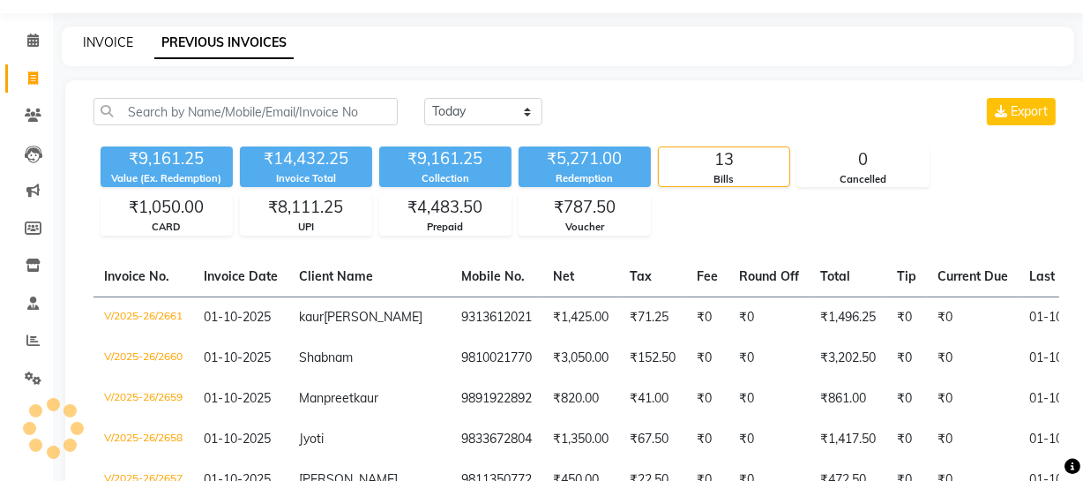
select select "6923"
select select "service"
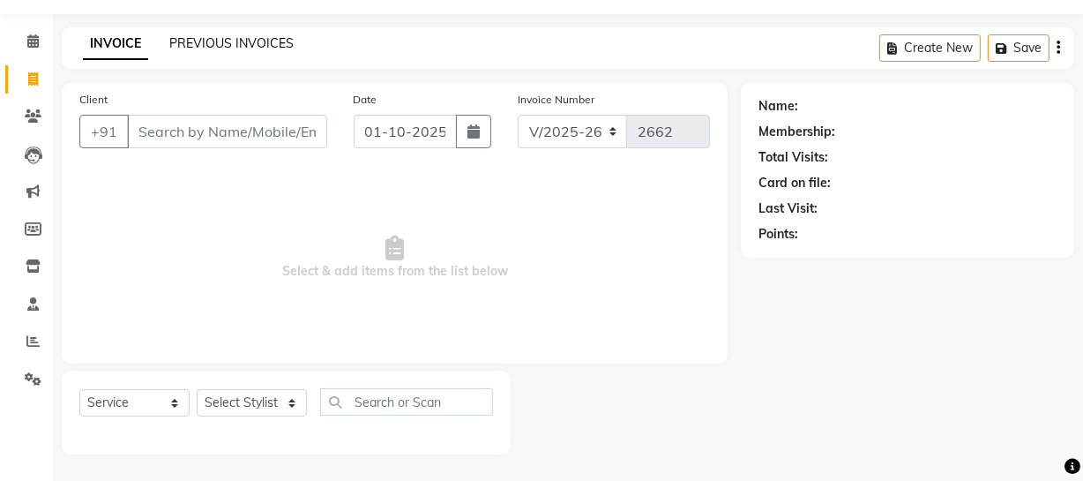
click at [219, 44] on link "PREVIOUS INVOICES" at bounding box center [231, 43] width 124 height 16
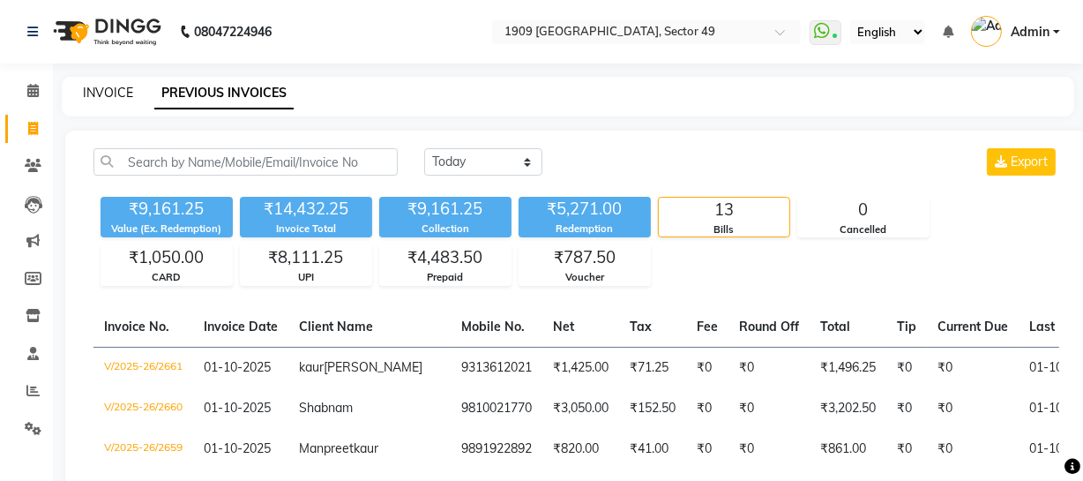
click at [116, 93] on link "INVOICE" at bounding box center [108, 93] width 50 height 16
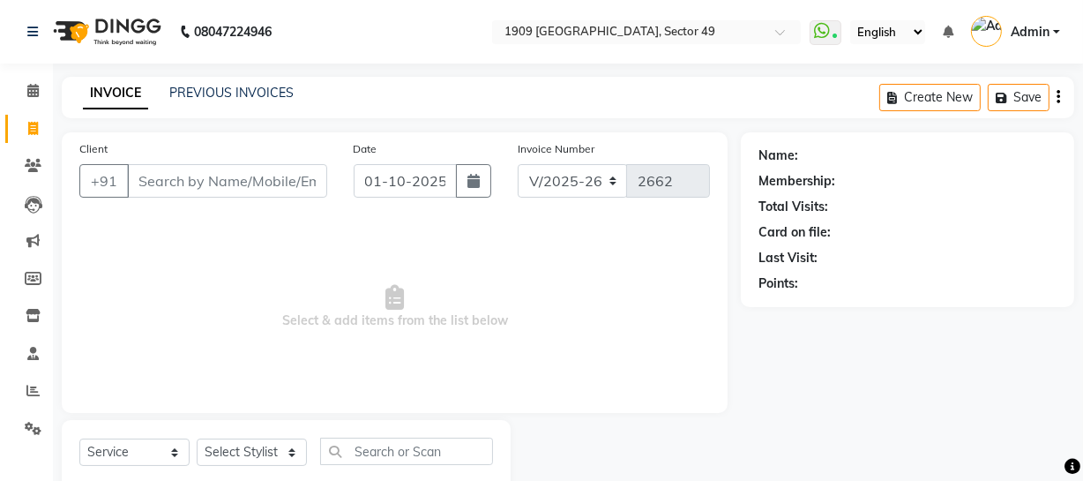
click at [457, 106] on div "INVOICE PREVIOUS INVOICES Create New Save" at bounding box center [568, 97] width 1012 height 41
click at [224, 94] on link "PREVIOUS INVOICES" at bounding box center [231, 93] width 124 height 16
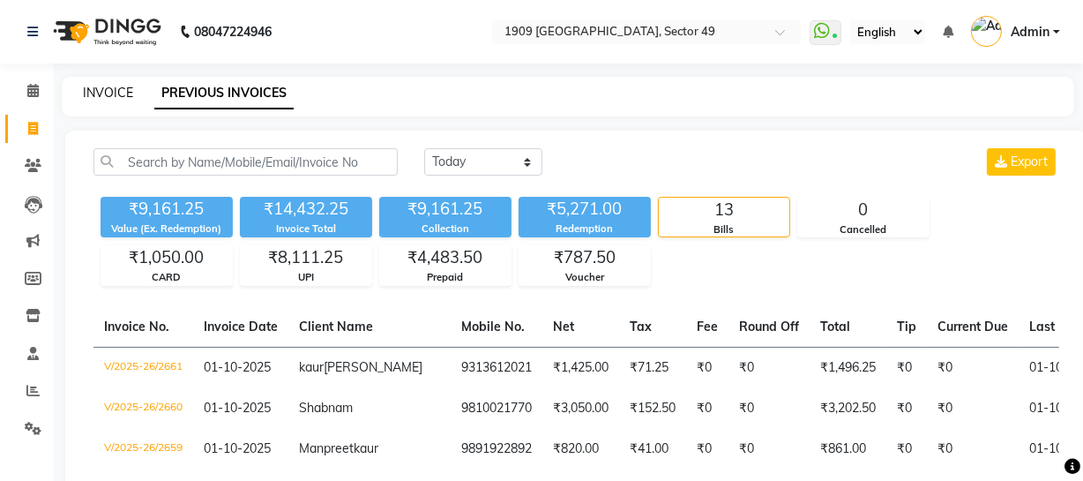
click at [107, 91] on link "INVOICE" at bounding box center [108, 93] width 50 height 16
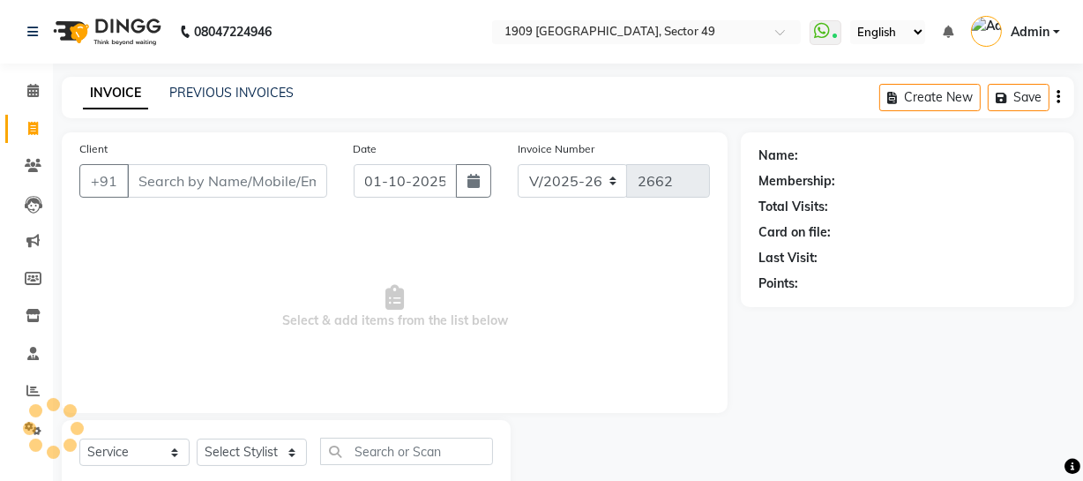
scroll to position [50, 0]
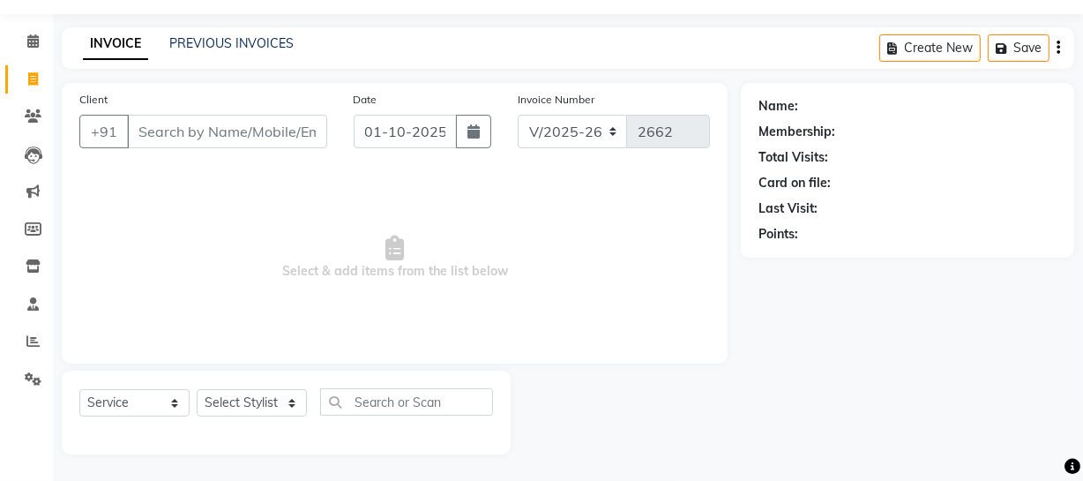
click at [231, 72] on main "INVOICE PREVIOUS INVOICES Create New Save Client +91 Date [DATE] Invoice Number…" at bounding box center [568, 253] width 1030 height 453
